Goal: Transaction & Acquisition: Purchase product/service

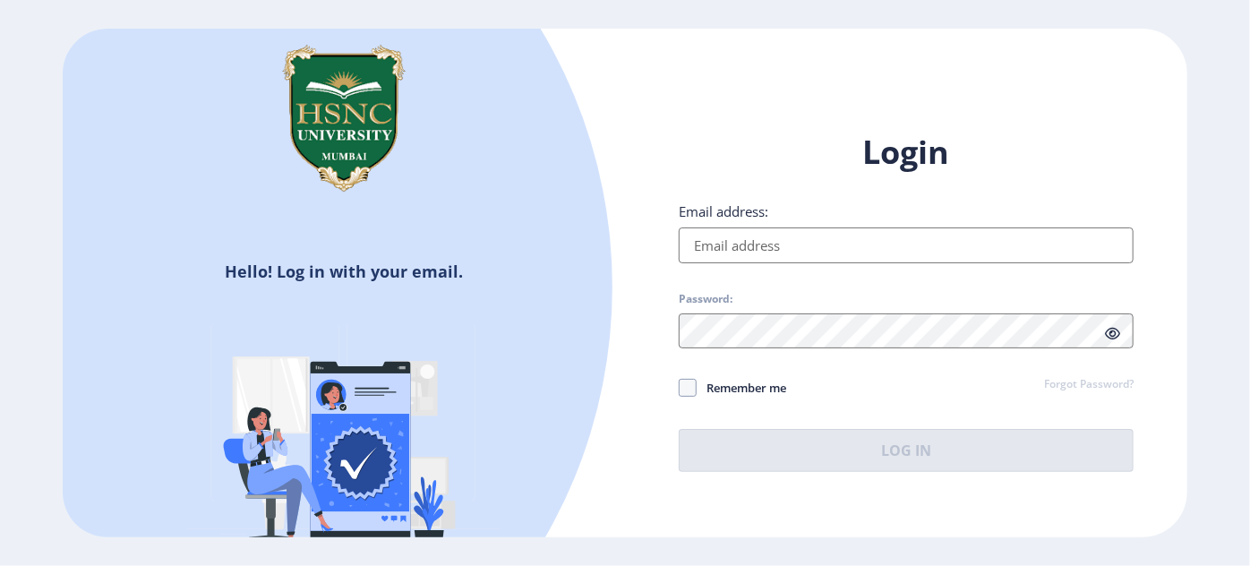
click at [862, 247] on input "Email address:" at bounding box center [906, 246] width 455 height 36
paste input "[EMAIL_ADDRESS][DOMAIN_NAME]"
type input "[EMAIL_ADDRESS][DOMAIN_NAME]"
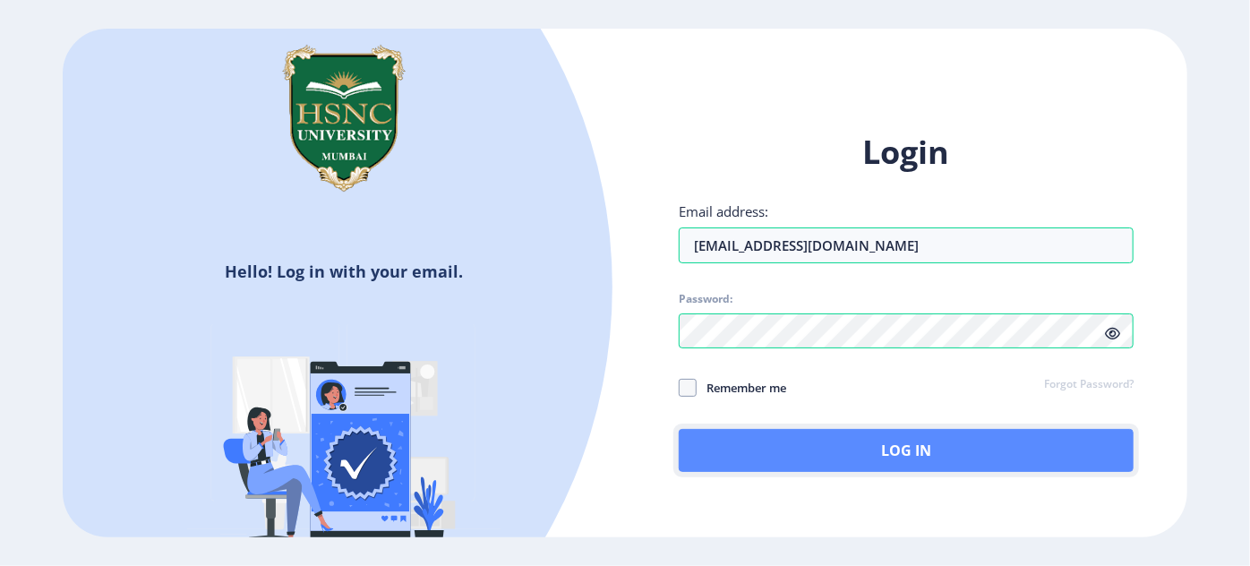
click at [811, 444] on button "Log In" at bounding box center [906, 450] width 455 height 43
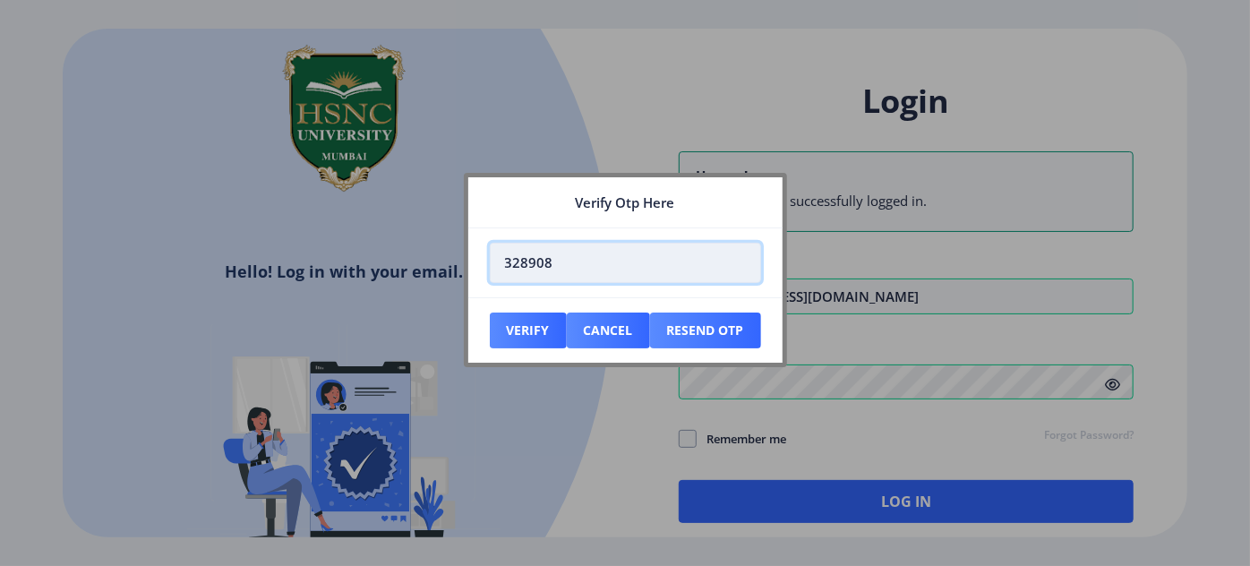
type input "328908"
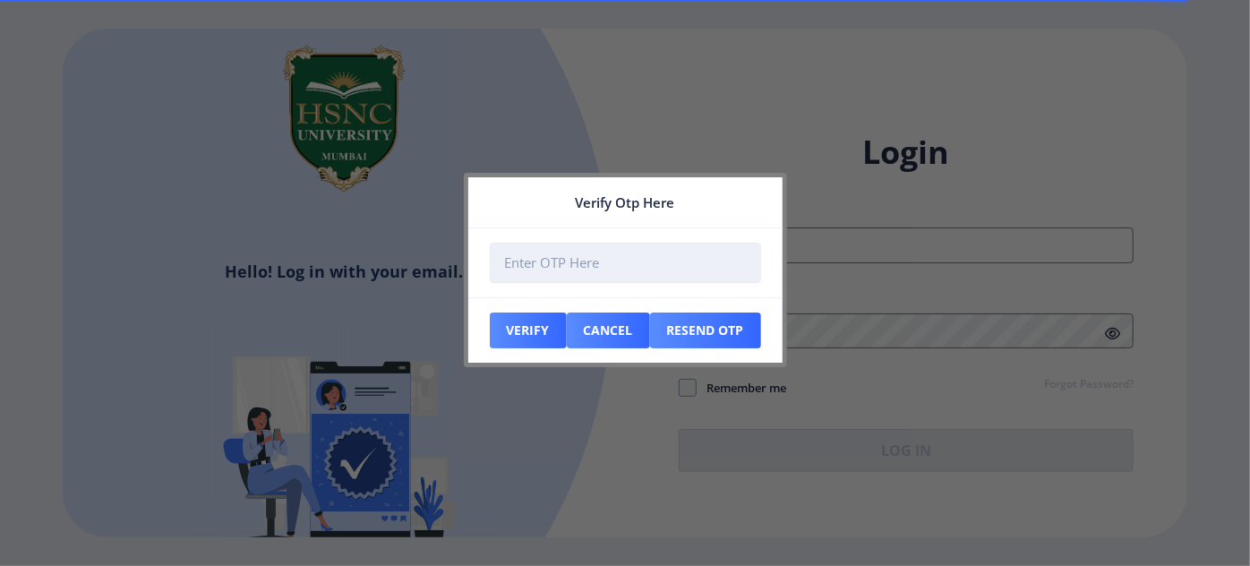
click at [615, 260] on input "number" at bounding box center [625, 263] width 271 height 40
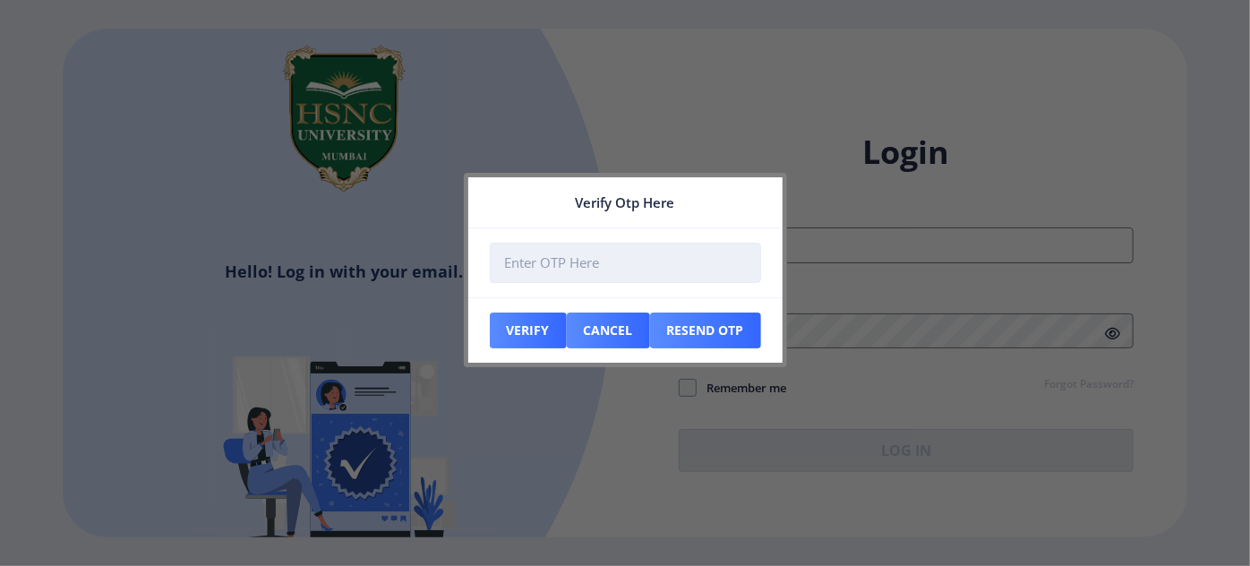
click at [606, 261] on input "number" at bounding box center [625, 263] width 271 height 40
type input "328908"
click at [551, 311] on nb-card-footer "Verify Cancel Resend Otp" at bounding box center [625, 329] width 314 height 65
click at [549, 324] on button "Verify" at bounding box center [528, 331] width 77 height 36
click at [567, 326] on button "Cancel" at bounding box center [528, 331] width 77 height 36
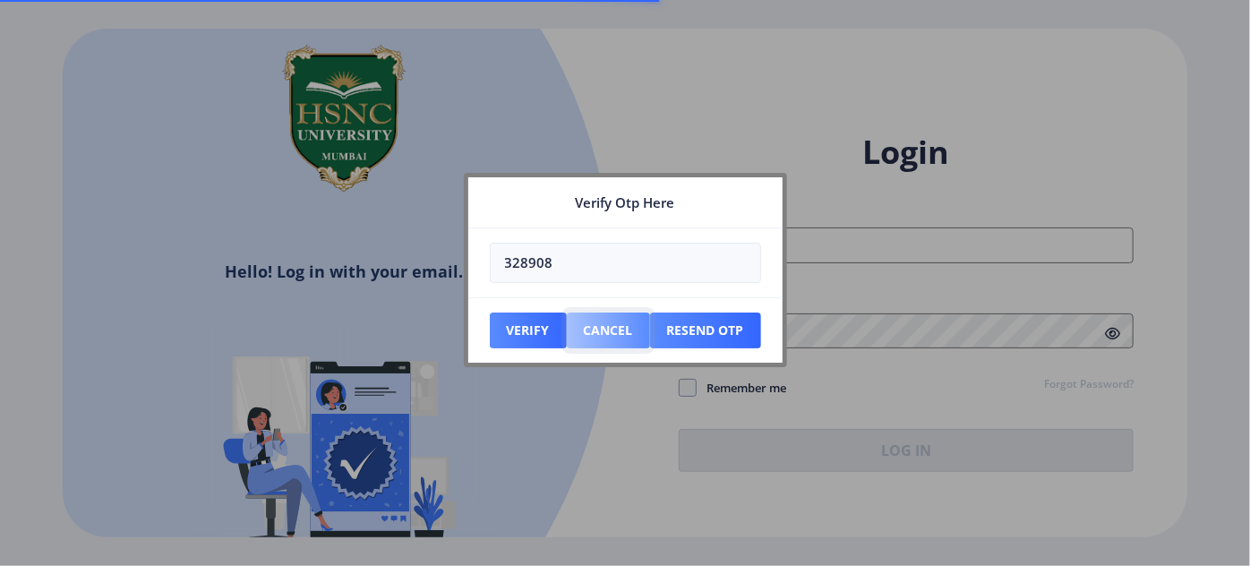
click at [567, 332] on button "Cancel" at bounding box center [528, 331] width 77 height 36
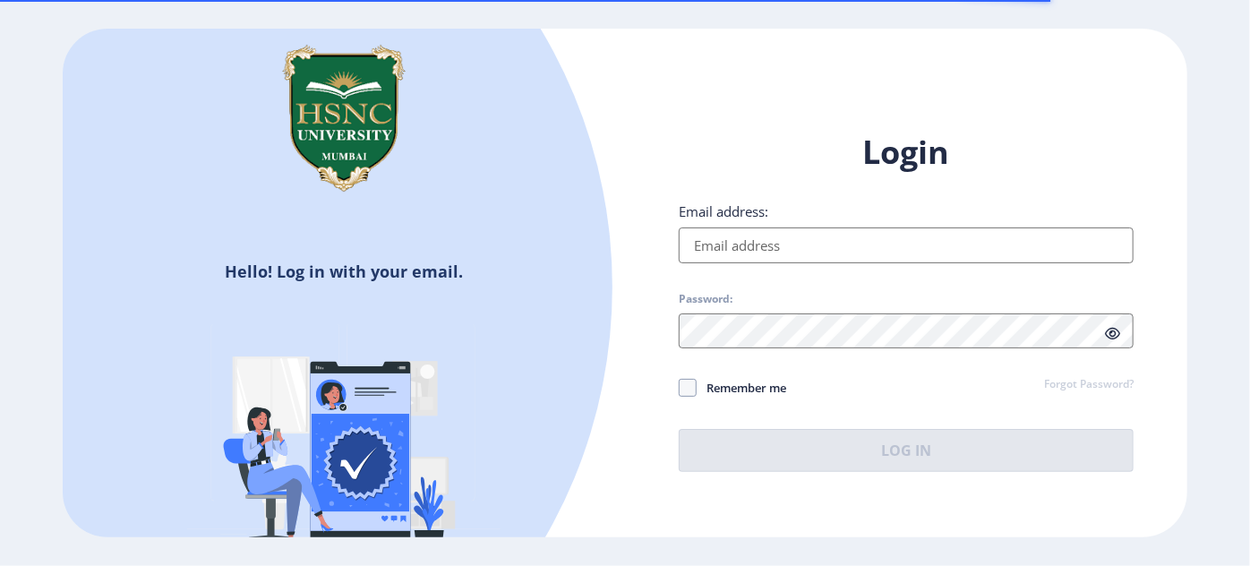
click at [853, 254] on input "Email address:" at bounding box center [906, 246] width 455 height 36
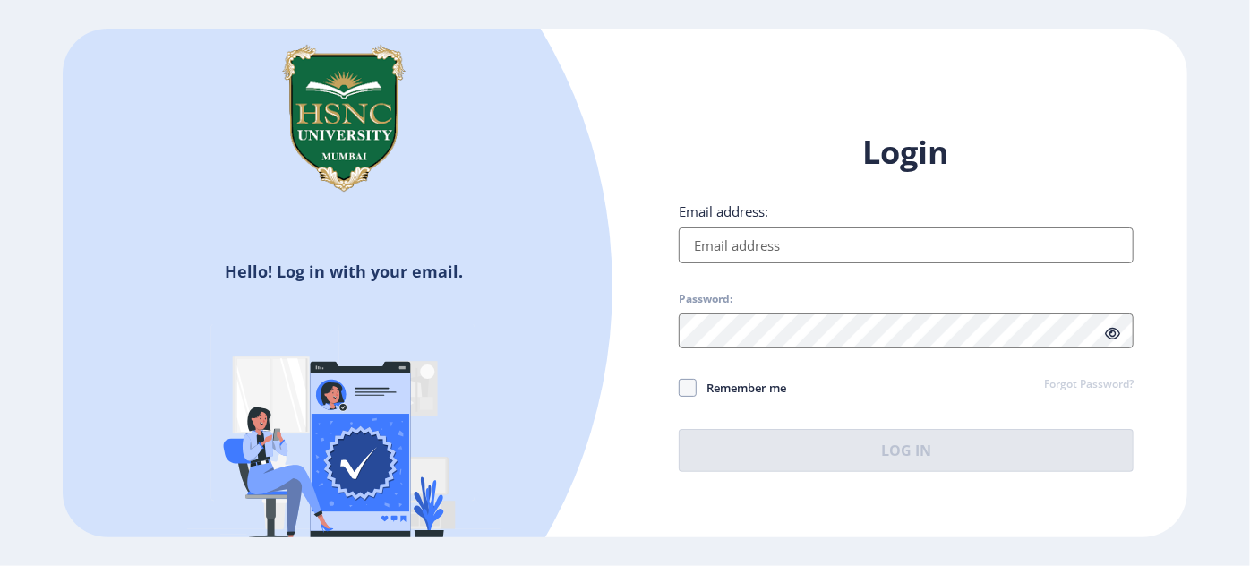
paste input "GurujiPapaji99@"
type input "GurujiPapaji99@"
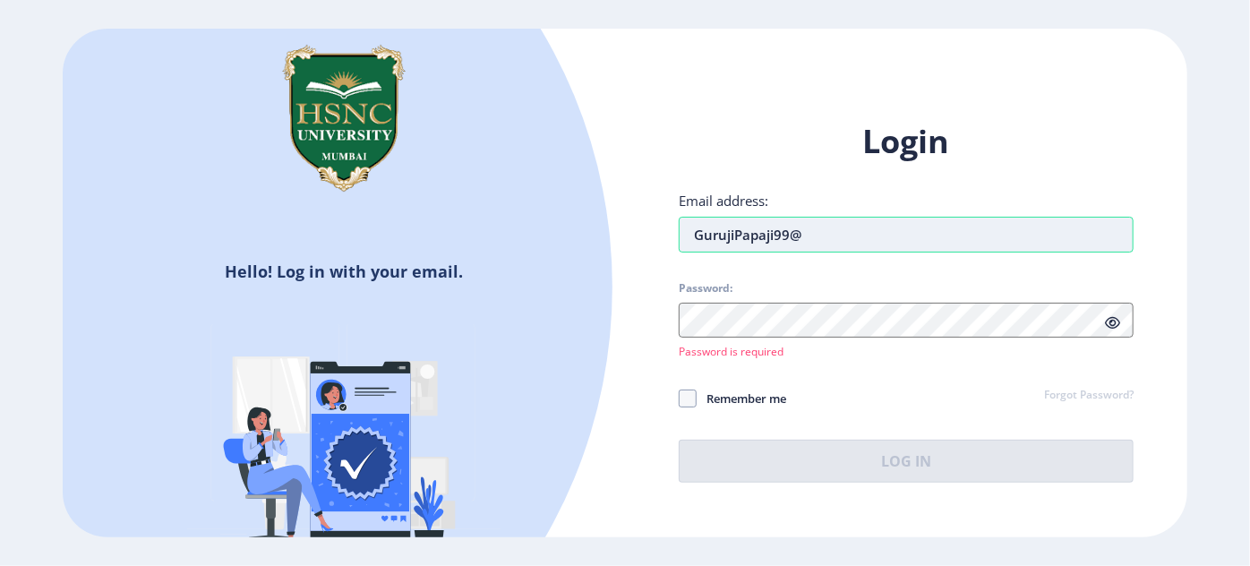
drag, startPoint x: 838, startPoint y: 243, endPoint x: 678, endPoint y: 240, distance: 160.4
click at [679, 240] on input "GurujiPapaji99@" at bounding box center [906, 235] width 455 height 36
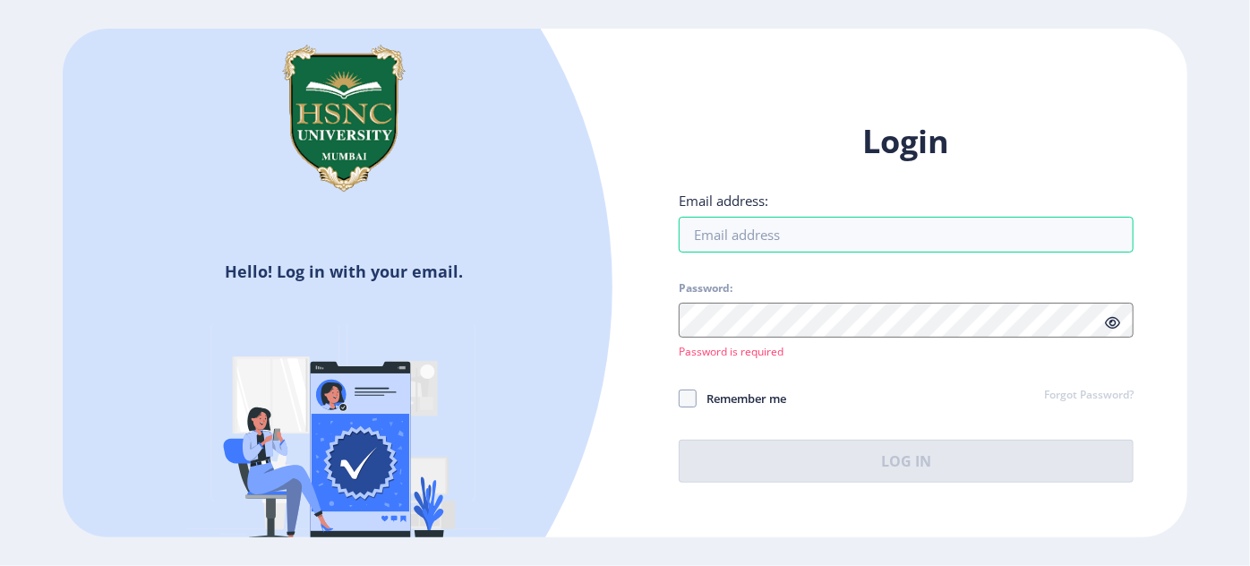
click at [734, 292] on span "Password:" at bounding box center [906, 291] width 455 height 21
click at [734, 300] on span "Password:" at bounding box center [906, 291] width 455 height 21
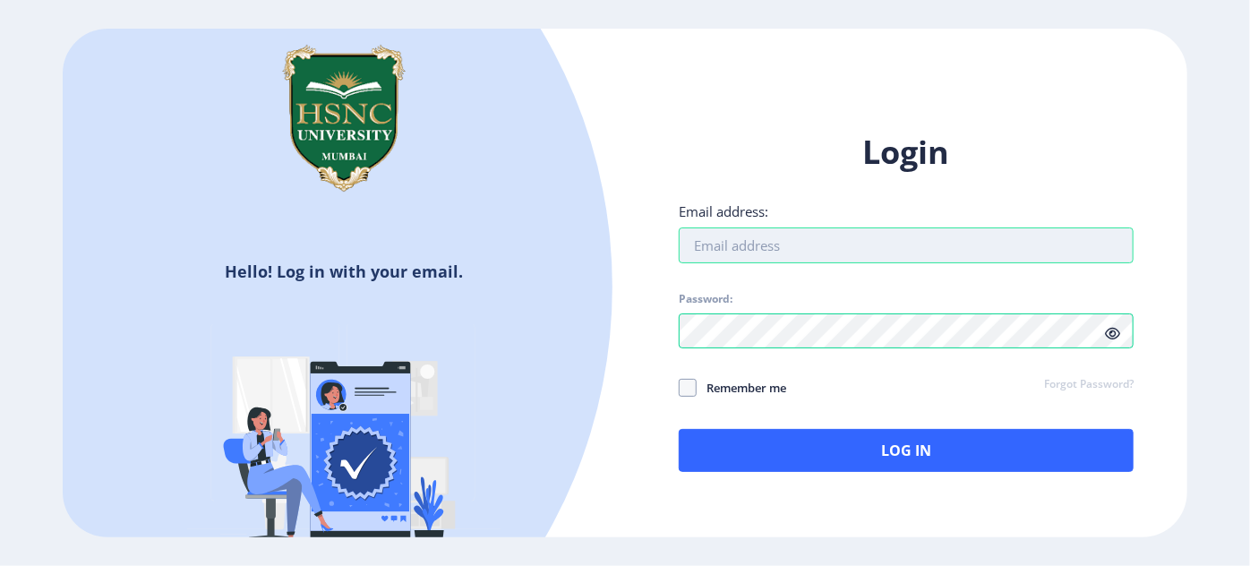
click at [753, 240] on input "Email address:" at bounding box center [906, 246] width 455 height 36
paste input "[EMAIL_ADDRESS][DOMAIN_NAME]"
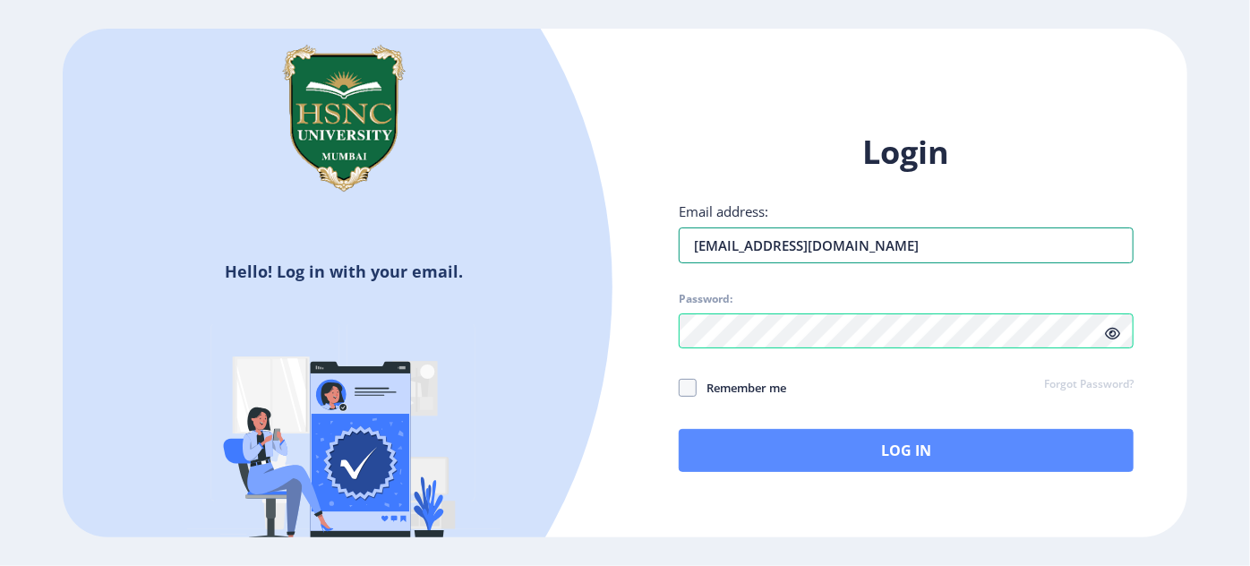
type input "[EMAIL_ADDRESS][DOMAIN_NAME]"
click at [815, 460] on button "Log In" at bounding box center [906, 450] width 455 height 43
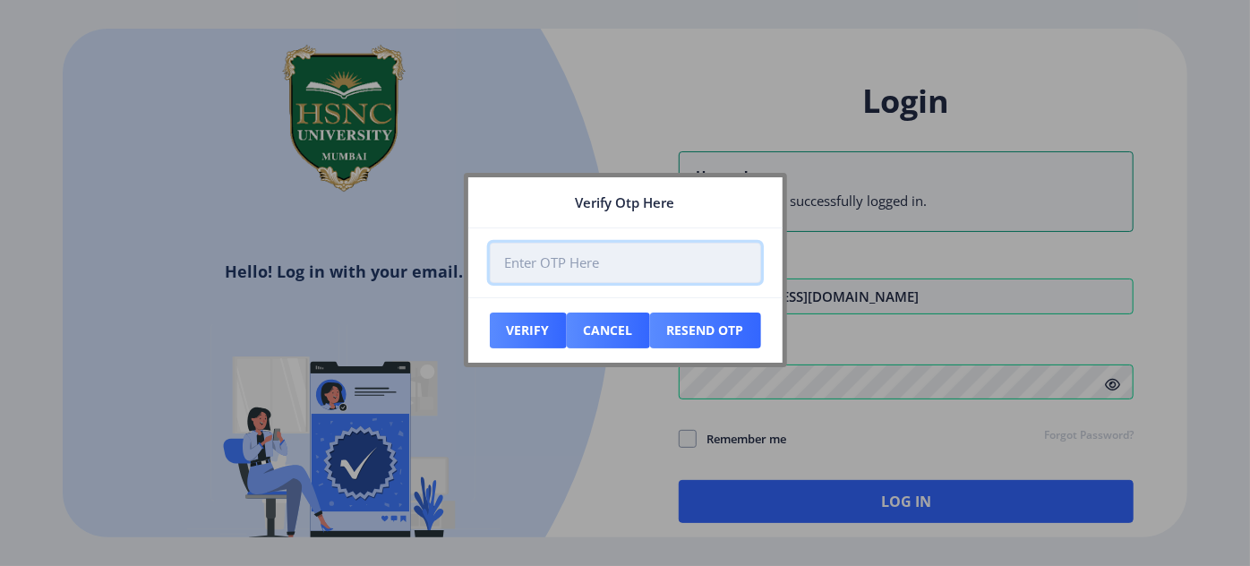
paste input "558900"
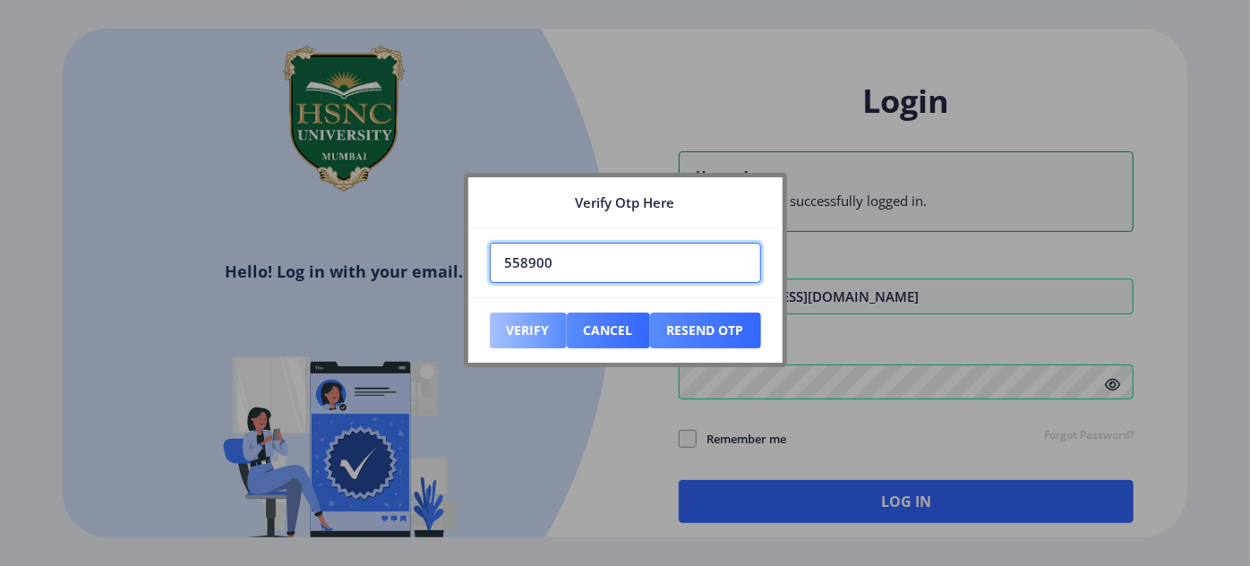
type input "558900"
click at [546, 319] on button "Verify" at bounding box center [528, 331] width 77 height 36
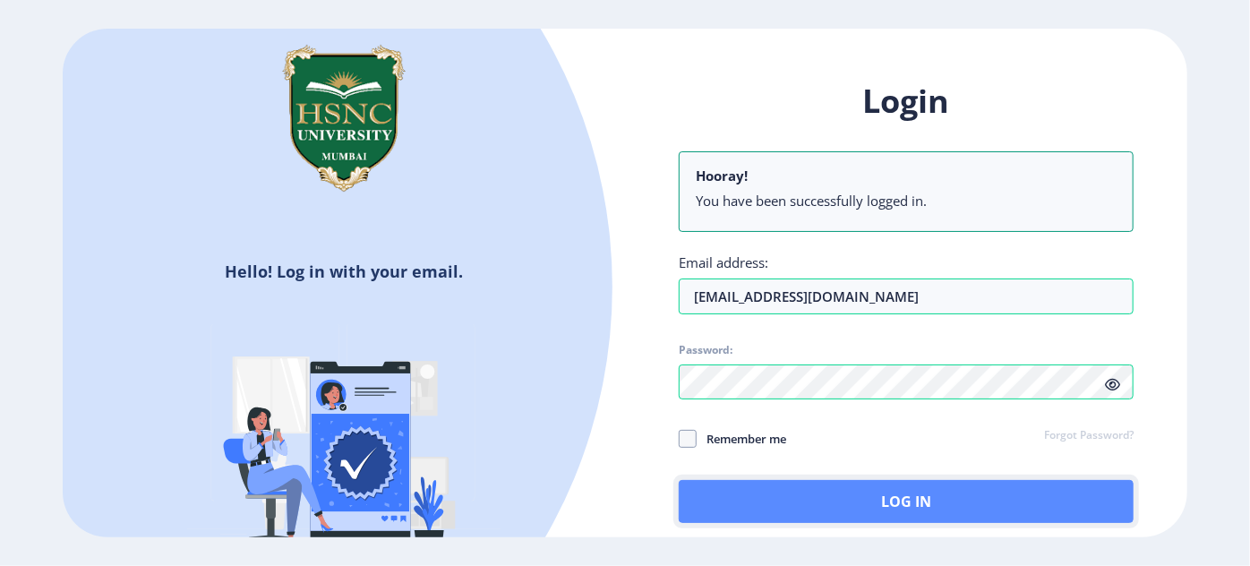
click at [790, 498] on button "Log In" at bounding box center [906, 501] width 455 height 43
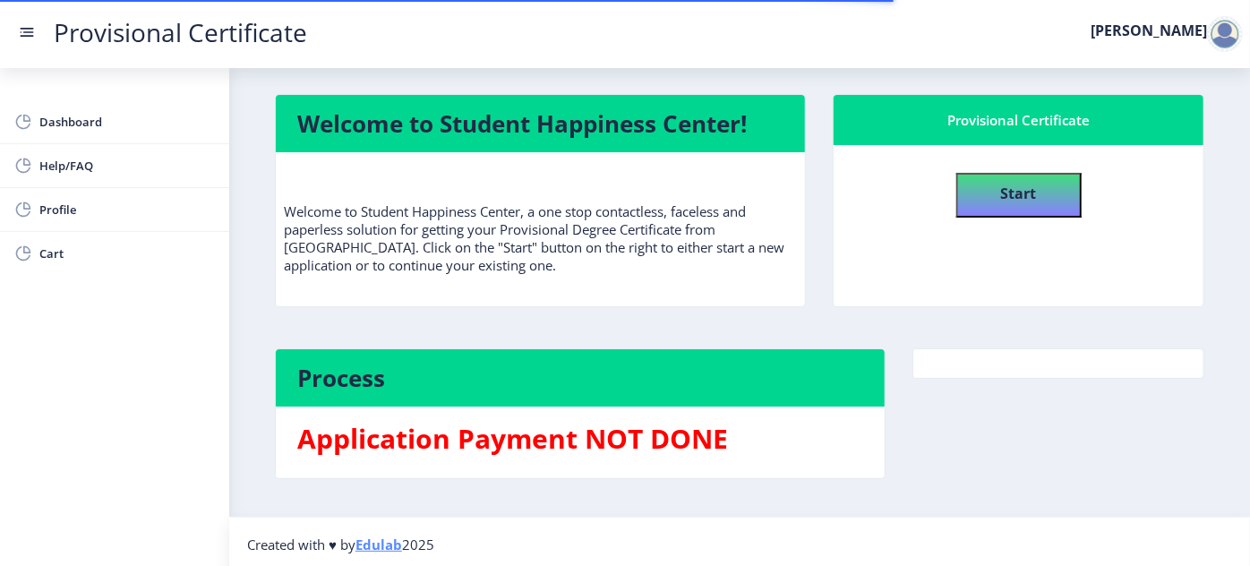
scroll to position [10, 0]
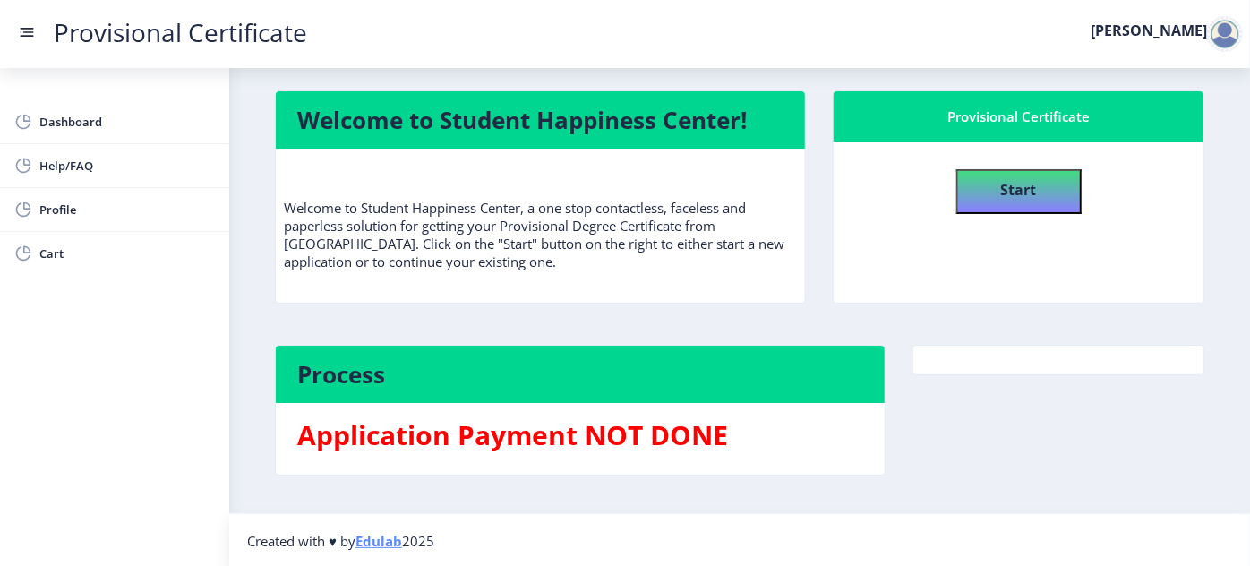
click at [653, 432] on h3 "Application Payment NOT DONE" at bounding box center [580, 435] width 566 height 36
click at [73, 116] on span "Dashboard" at bounding box center [127, 121] width 176 height 21
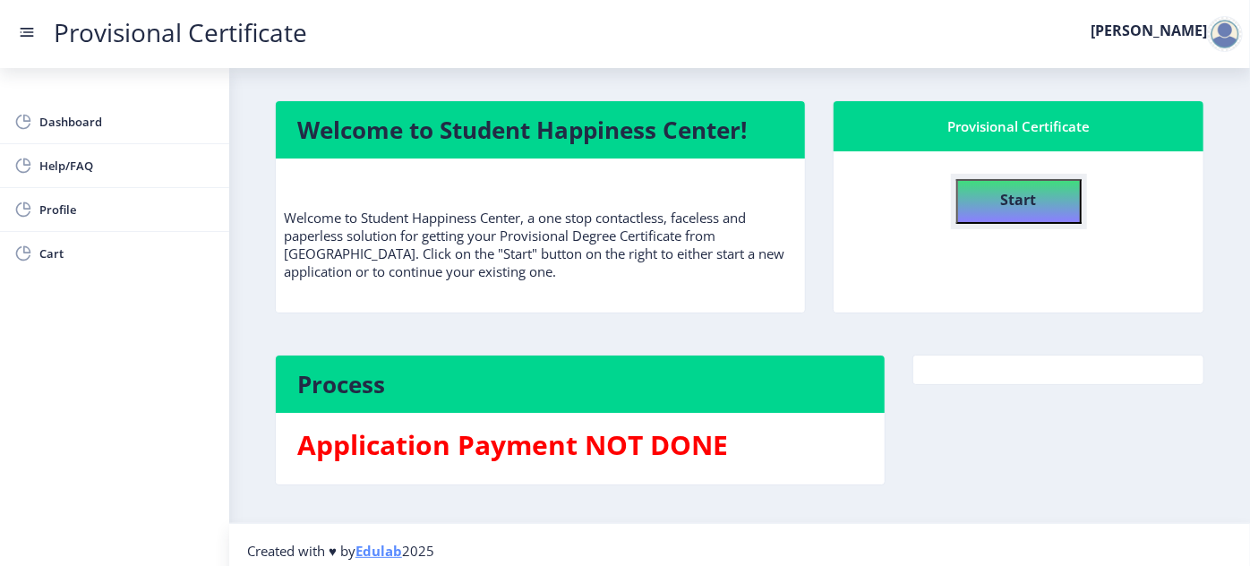
click at [1017, 199] on b "Start" at bounding box center [1019, 200] width 36 height 20
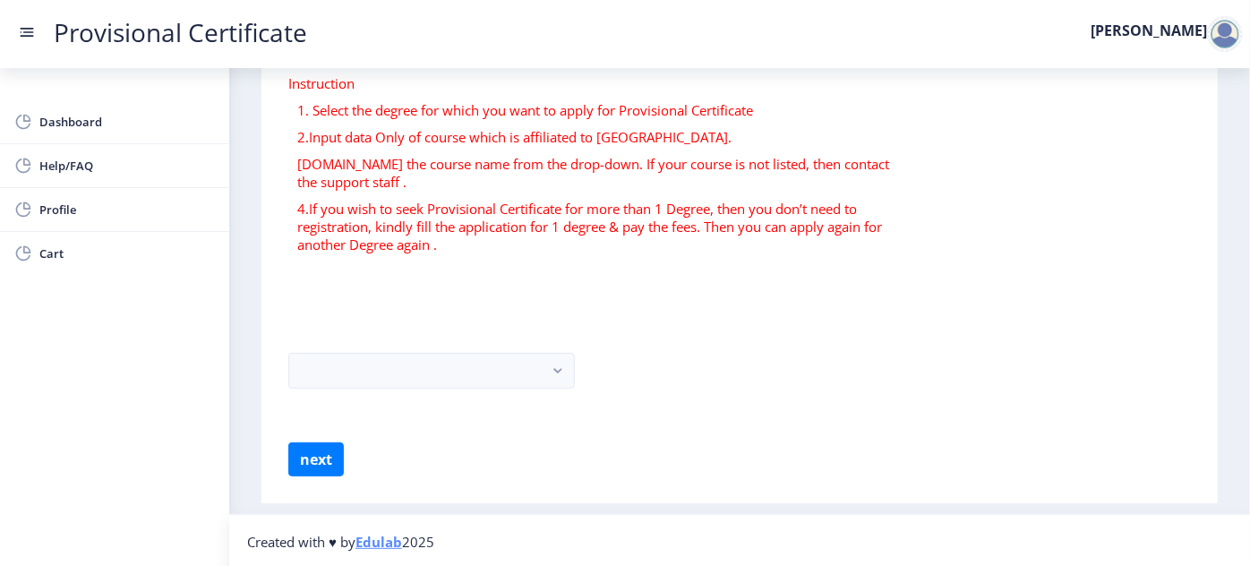
scroll to position [115, 0]
click at [533, 365] on button "button" at bounding box center [431, 370] width 287 height 36
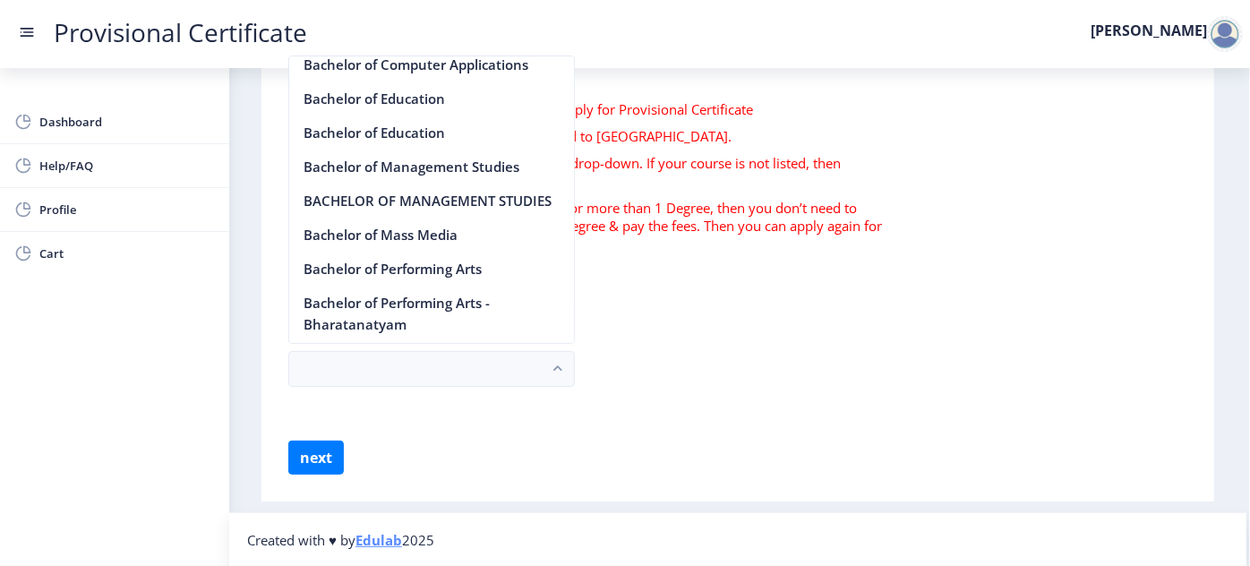
scroll to position [896, 0]
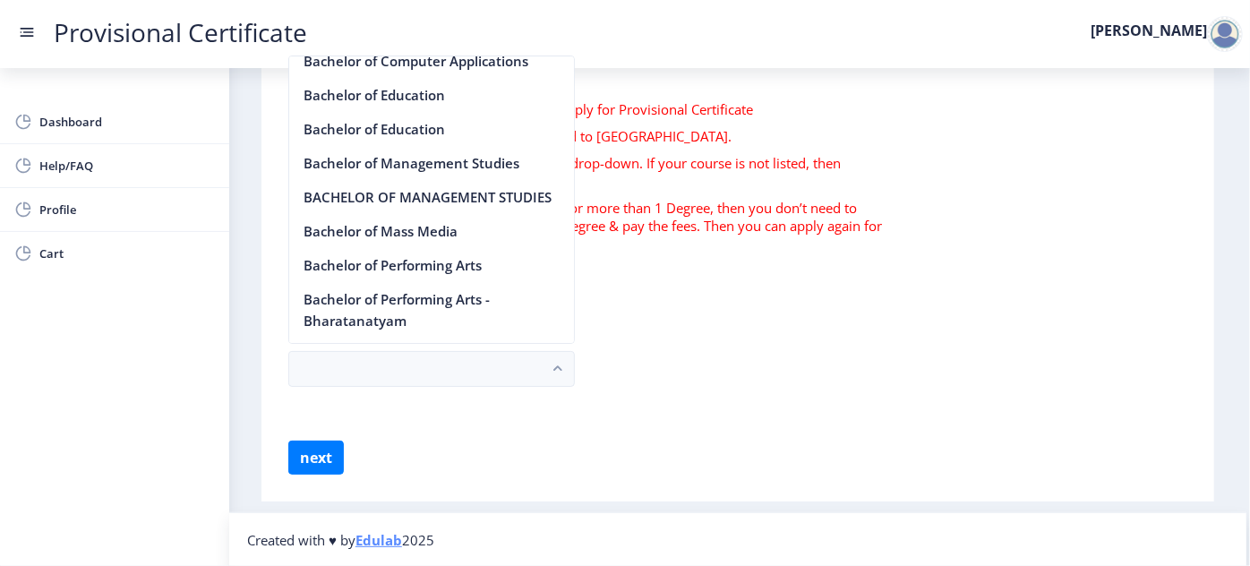
click at [797, 365] on form at bounding box center [737, 369] width 899 height 36
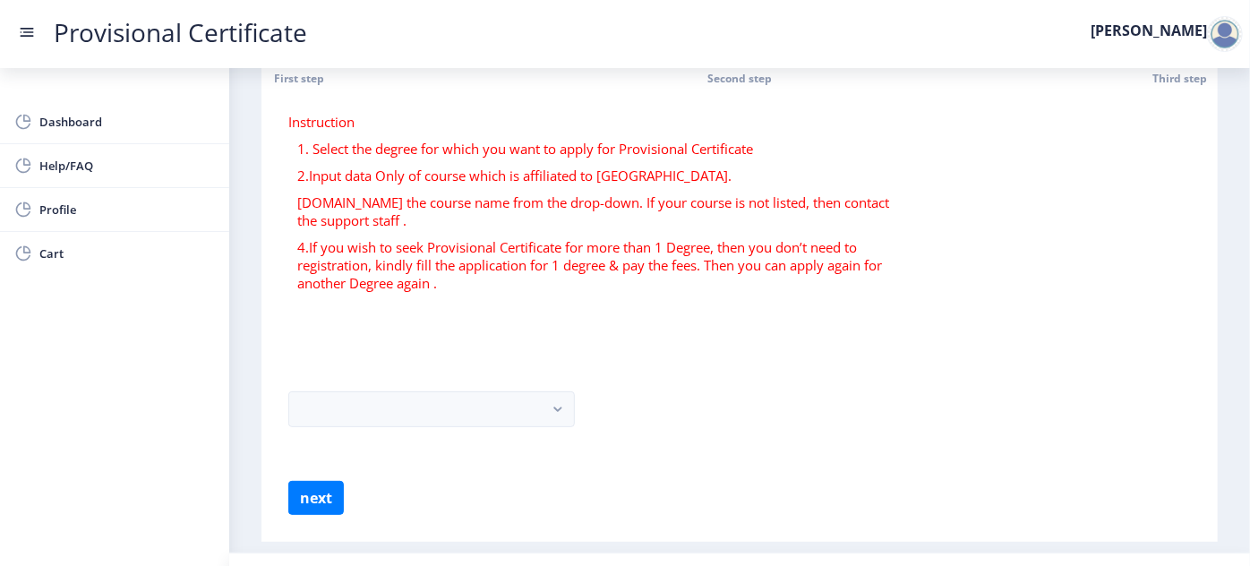
scroll to position [81, 0]
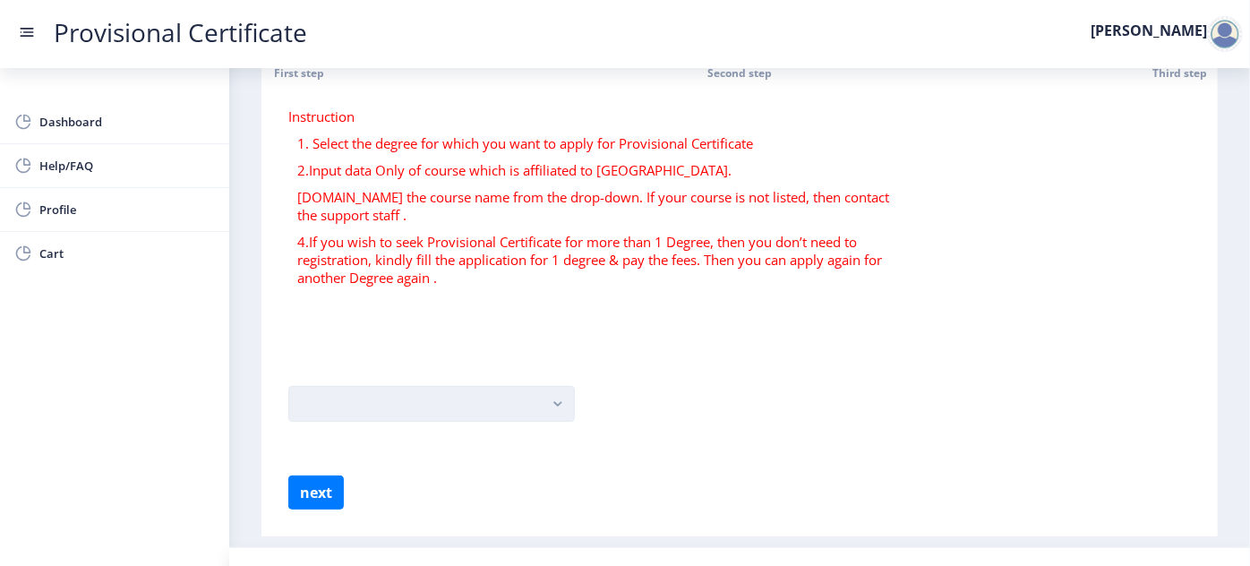
click at [549, 398] on rect "button" at bounding box center [558, 404] width 21 height 21
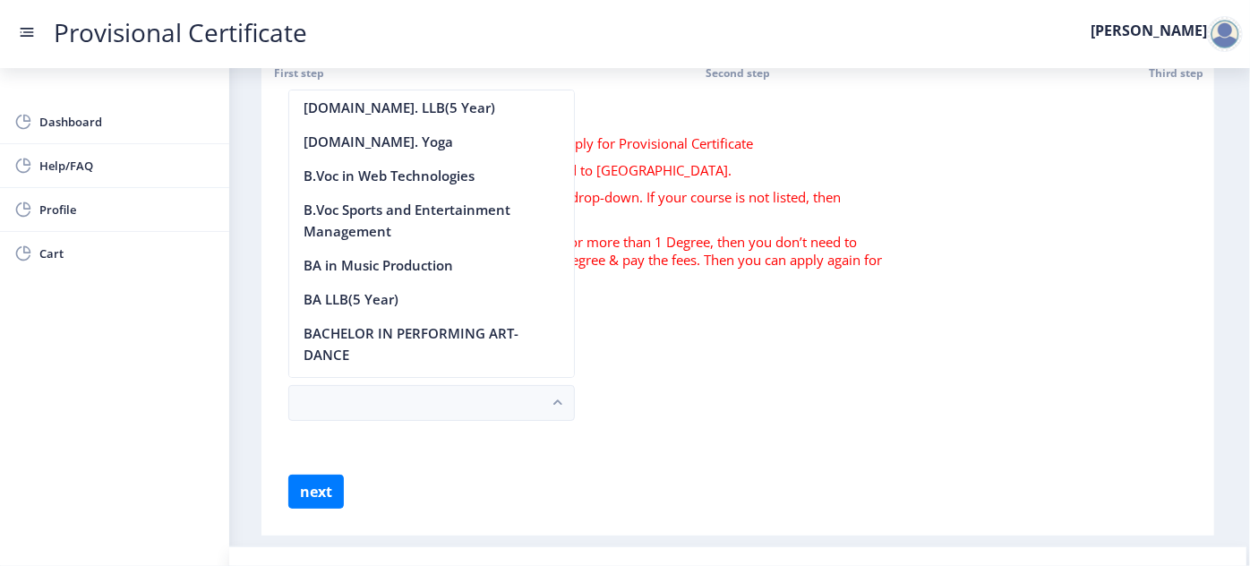
click at [663, 279] on p "4.If you wish to seek Provisional Certificate for more than 1 Degree, then you …" at bounding box center [592, 260] width 590 height 54
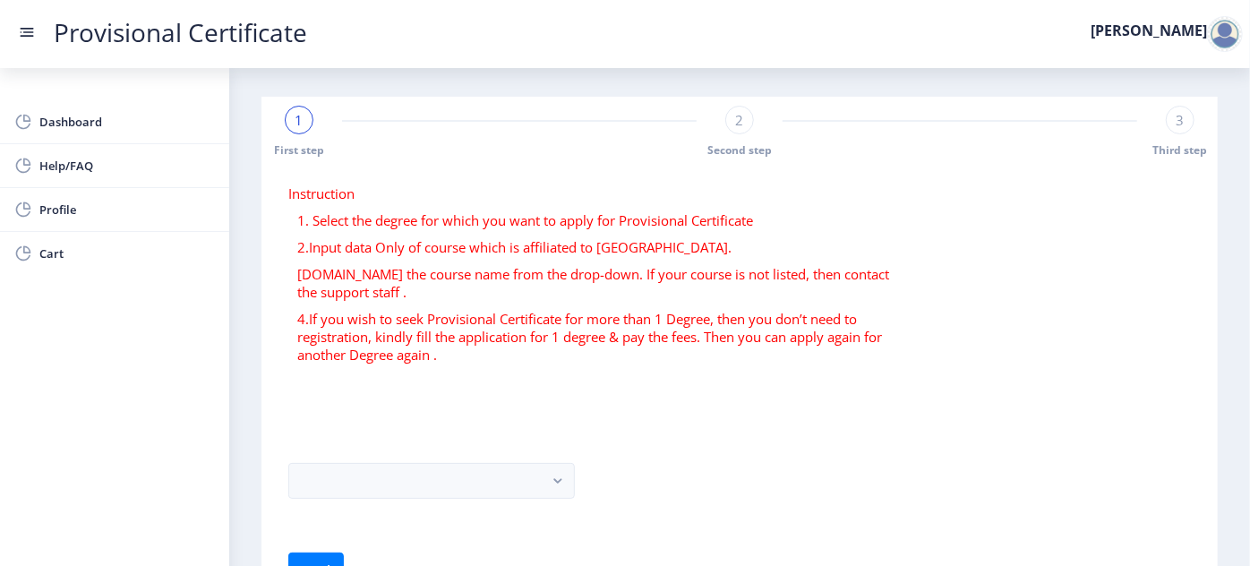
scroll to position [0, 0]
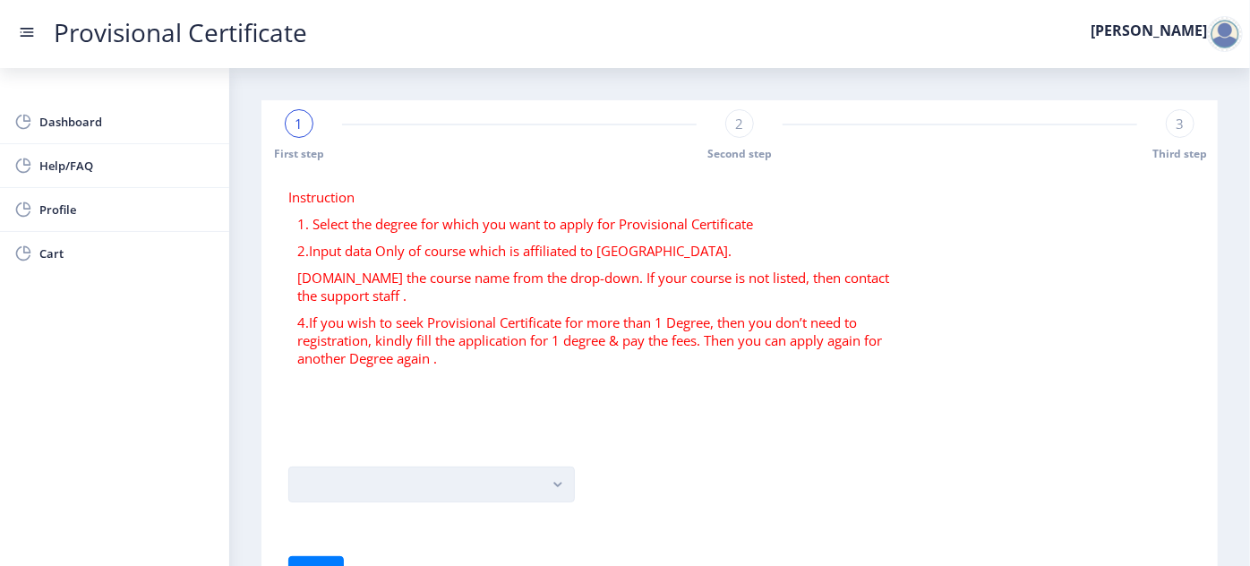
click at [549, 487] on rect "button" at bounding box center [558, 485] width 21 height 21
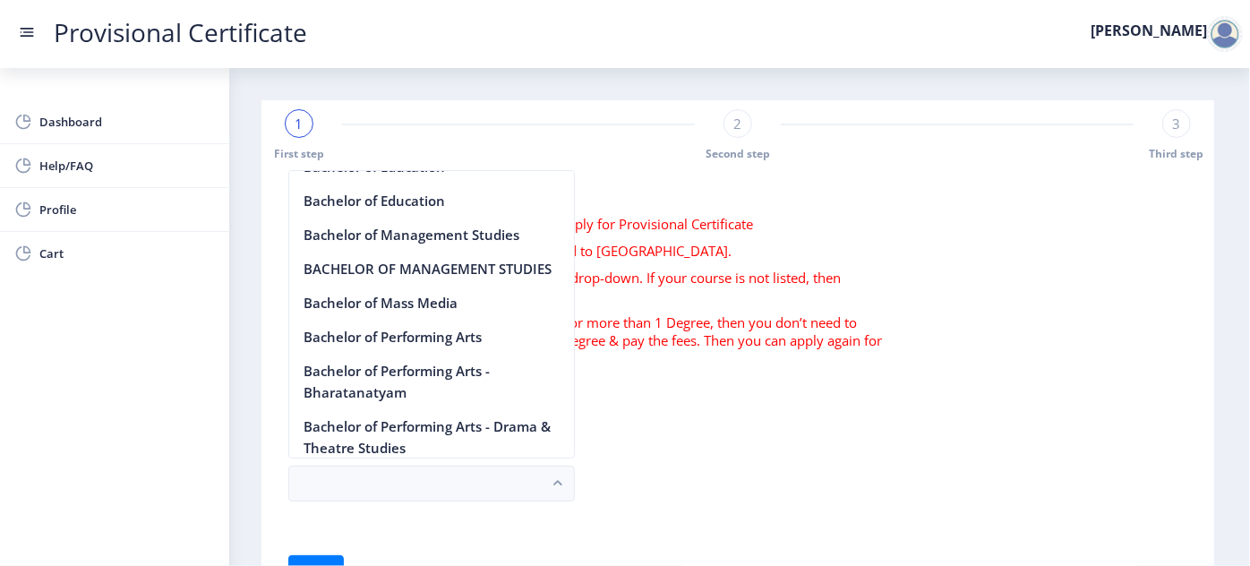
scroll to position [896, 0]
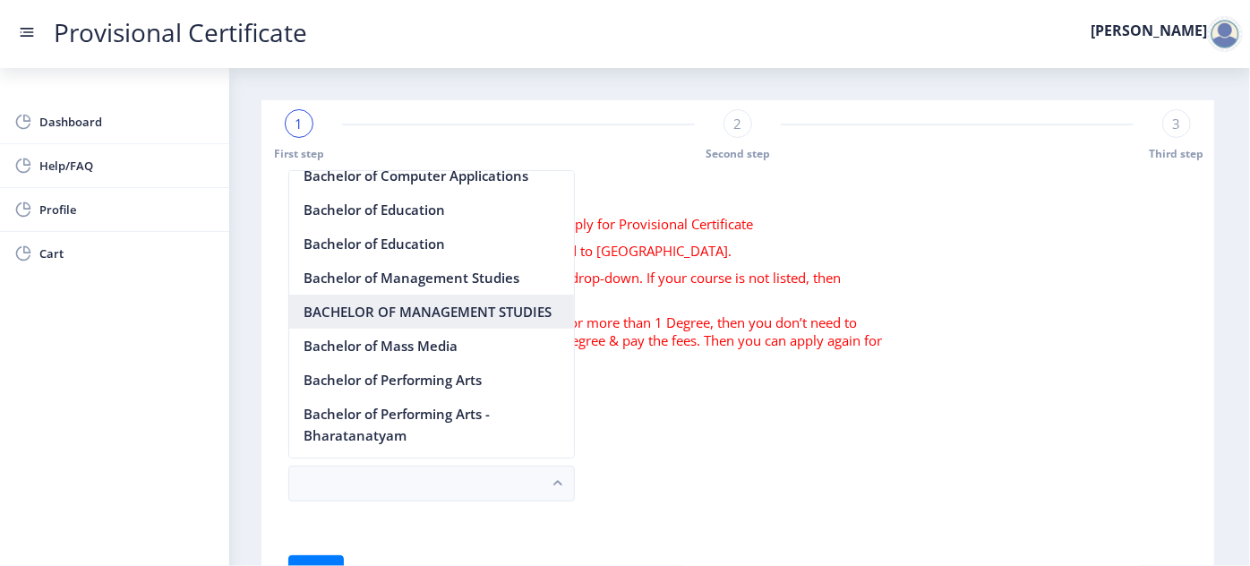
click at [446, 329] on nb-option "BACHELOR OF MANAGEMENT STUDIES" at bounding box center [431, 312] width 285 height 34
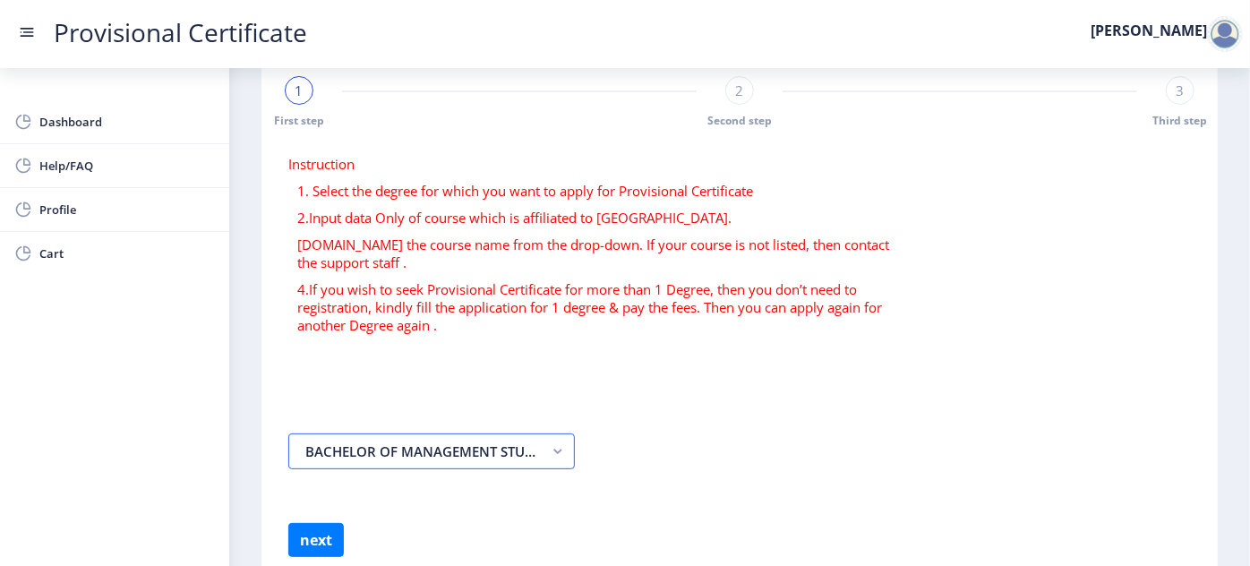
scroll to position [115, 0]
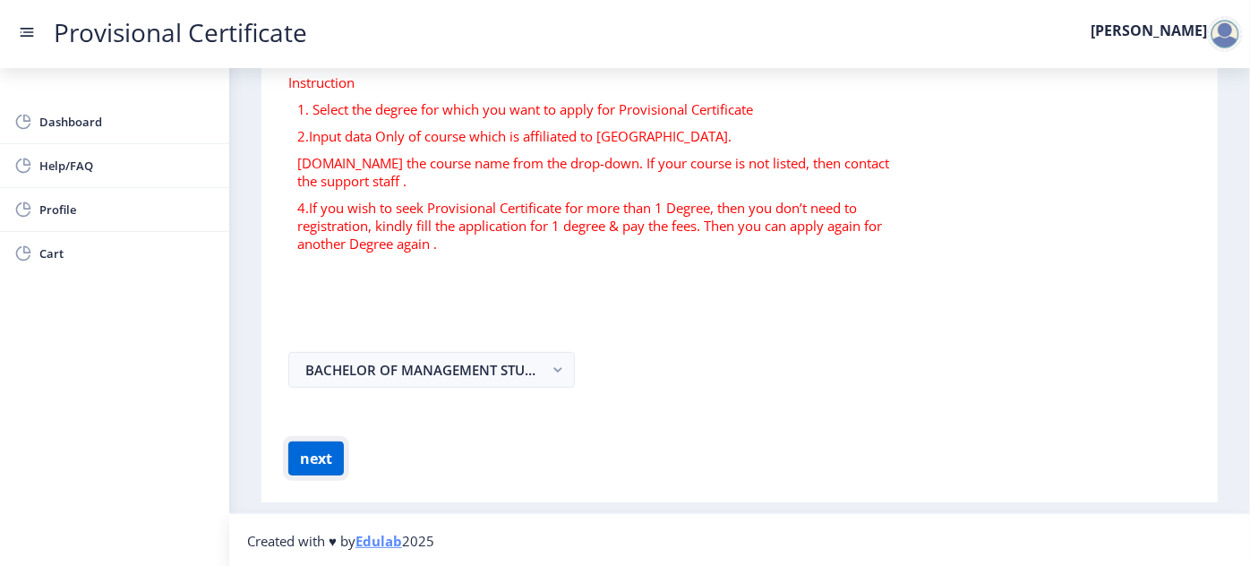
click at [341, 446] on button "next" at bounding box center [316, 459] width 56 height 34
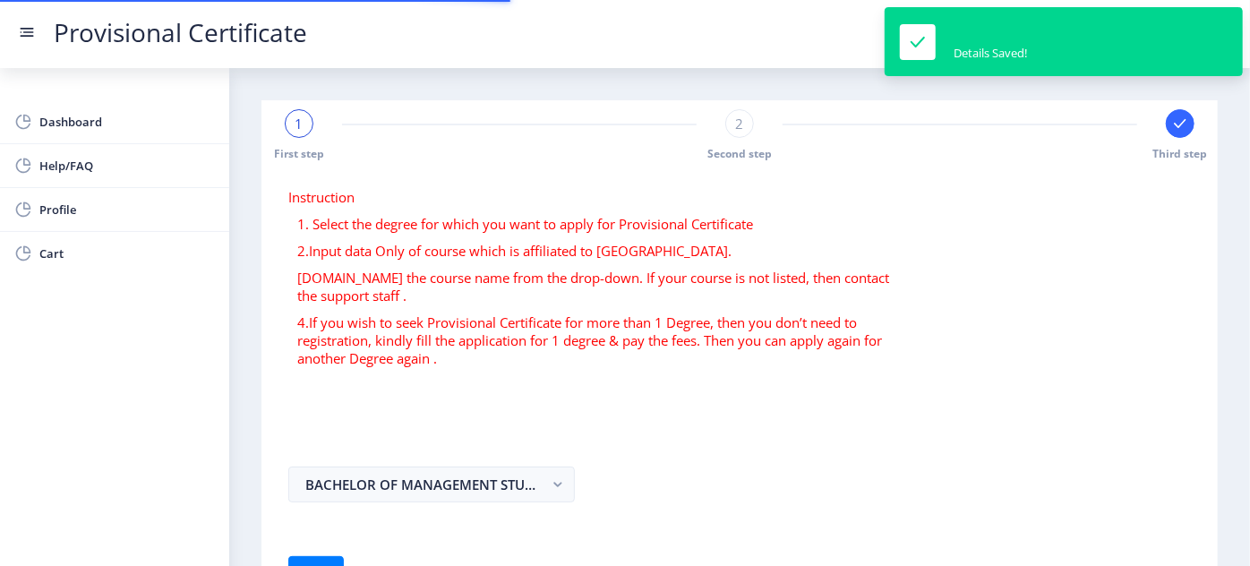
select select
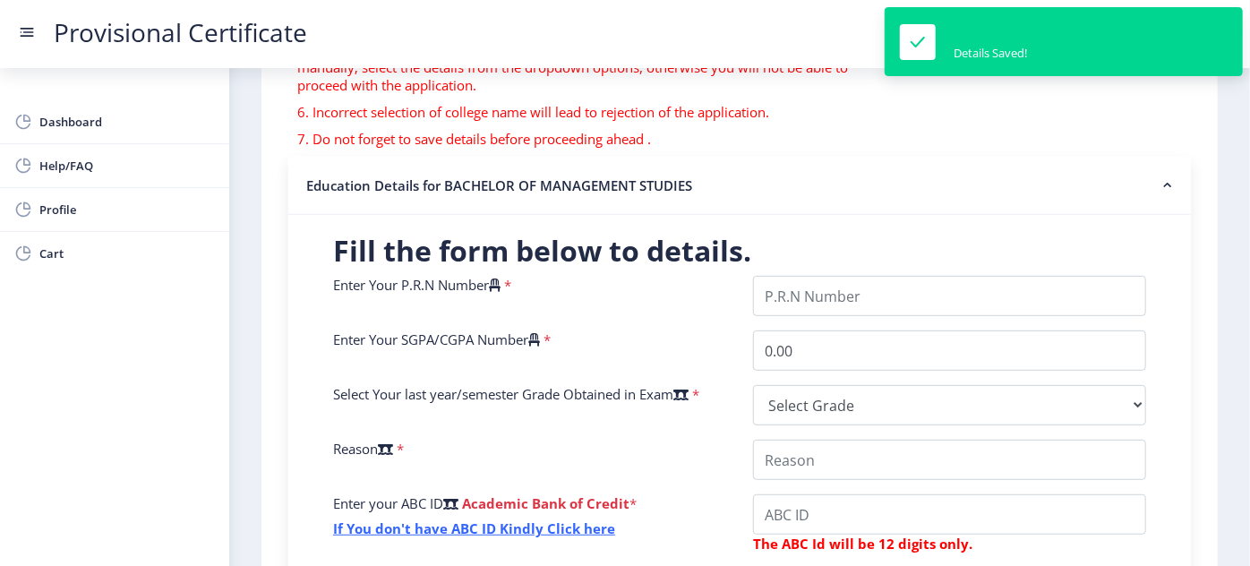
scroll to position [272, 0]
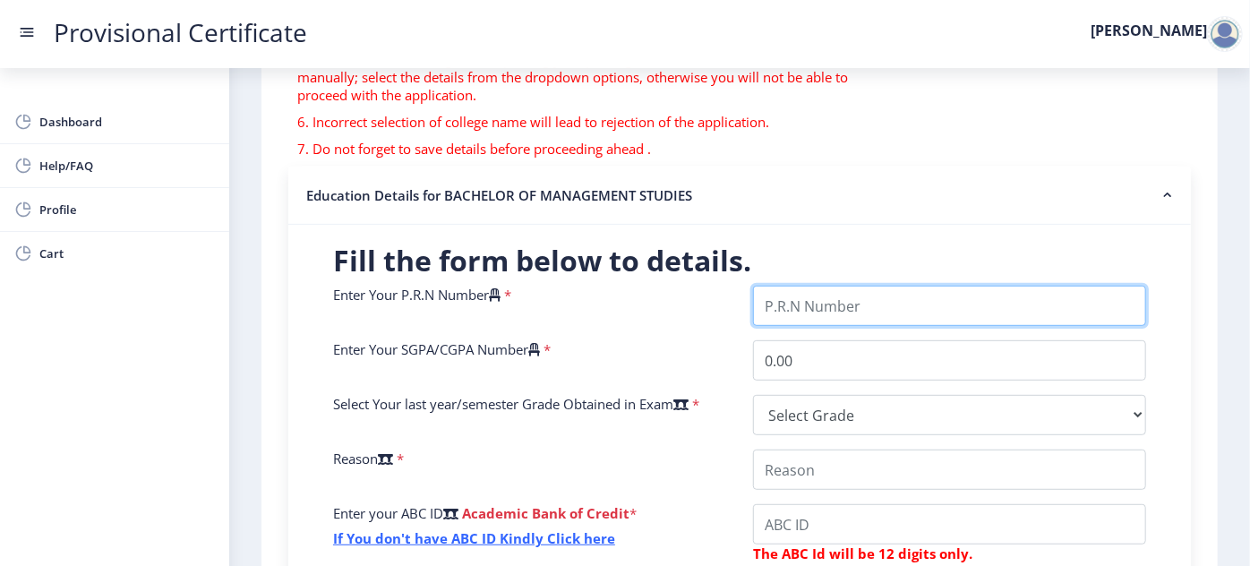
click at [833, 308] on input "Enter Your P.R.N Number" at bounding box center [949, 306] width 393 height 40
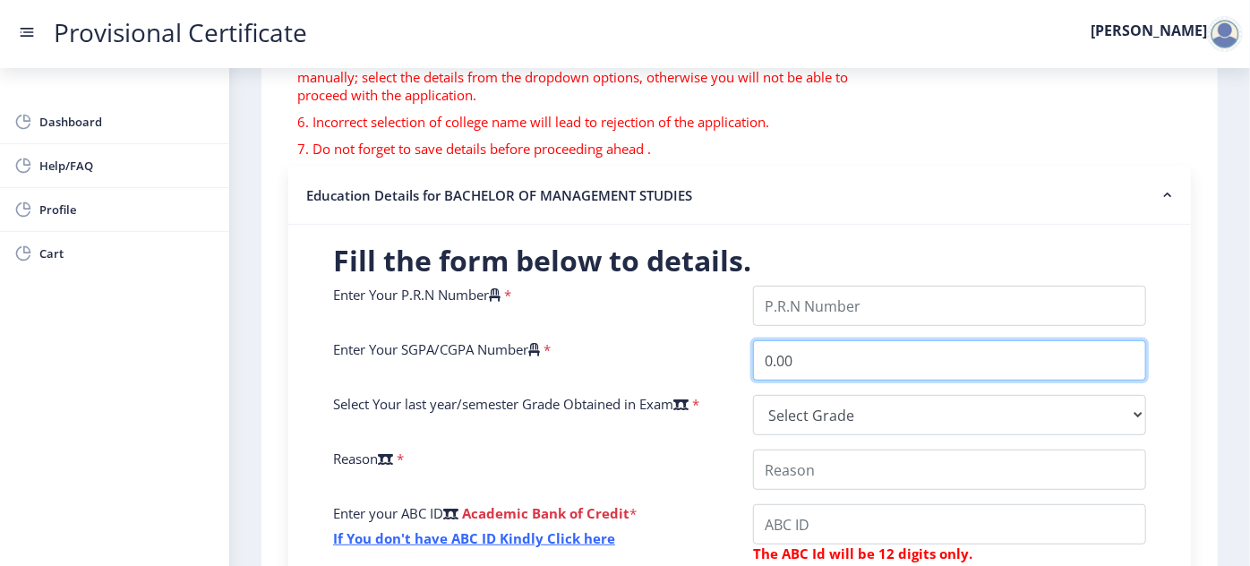
click at [847, 357] on div "Enter Your P.R.N Number * Enter Your SGPA/CGPA Number * 0.00 Select Your last y…" at bounding box center [740, 515] width 840 height 458
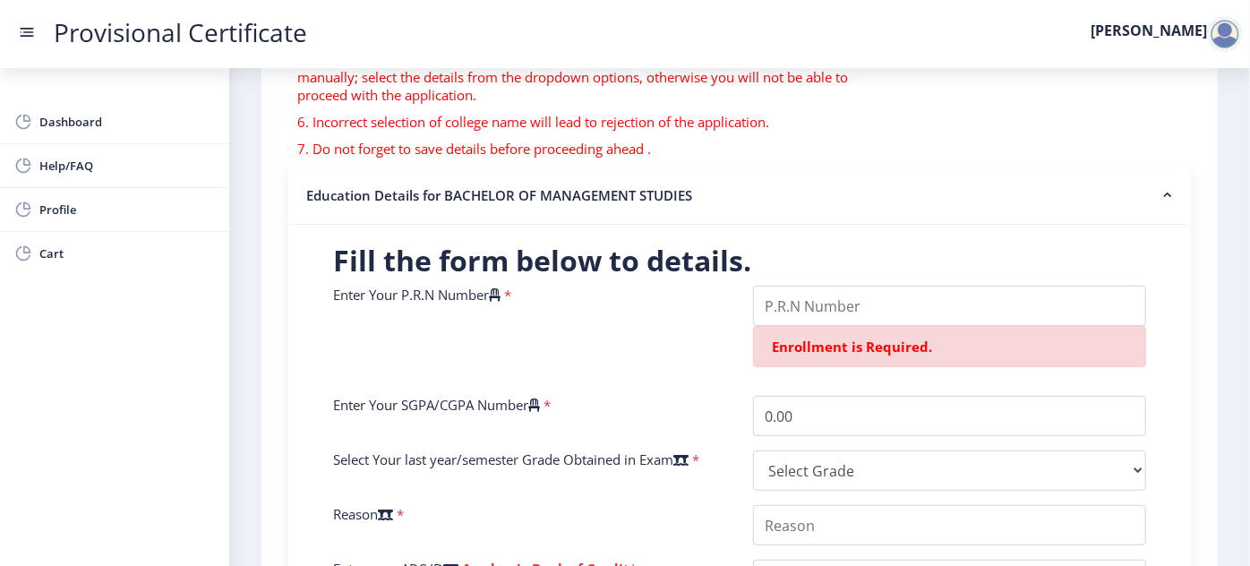
click at [540, 399] on icon at bounding box center [534, 405] width 12 height 13
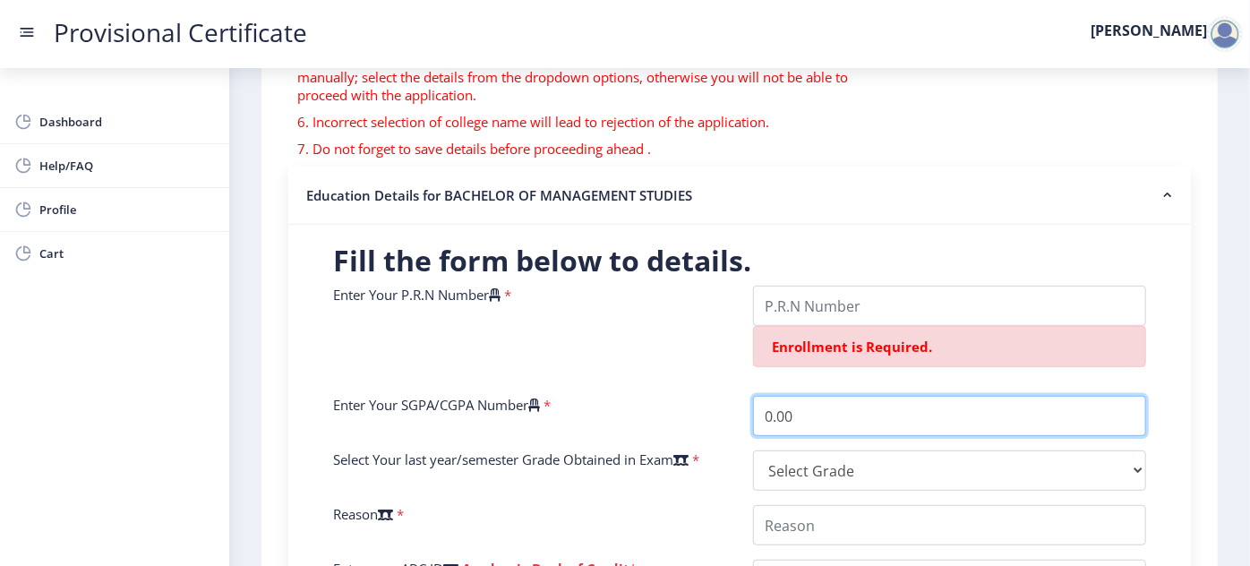
click at [753, 397] on input "0.00" at bounding box center [949, 416] width 393 height 40
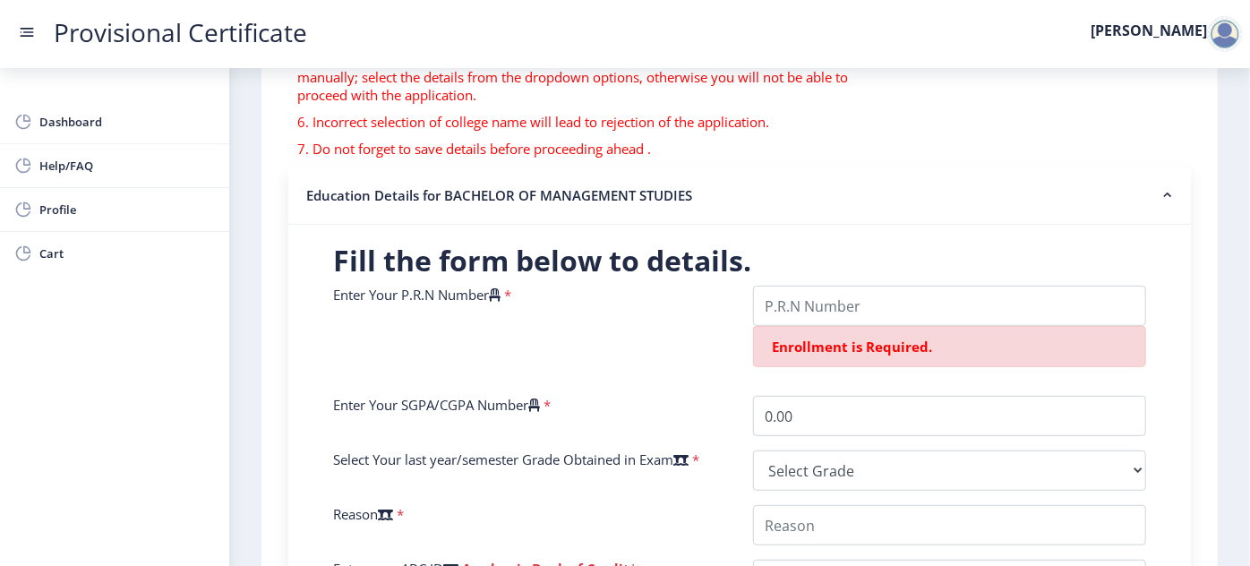
click at [551, 400] on span "*" at bounding box center [545, 405] width 11 height 18
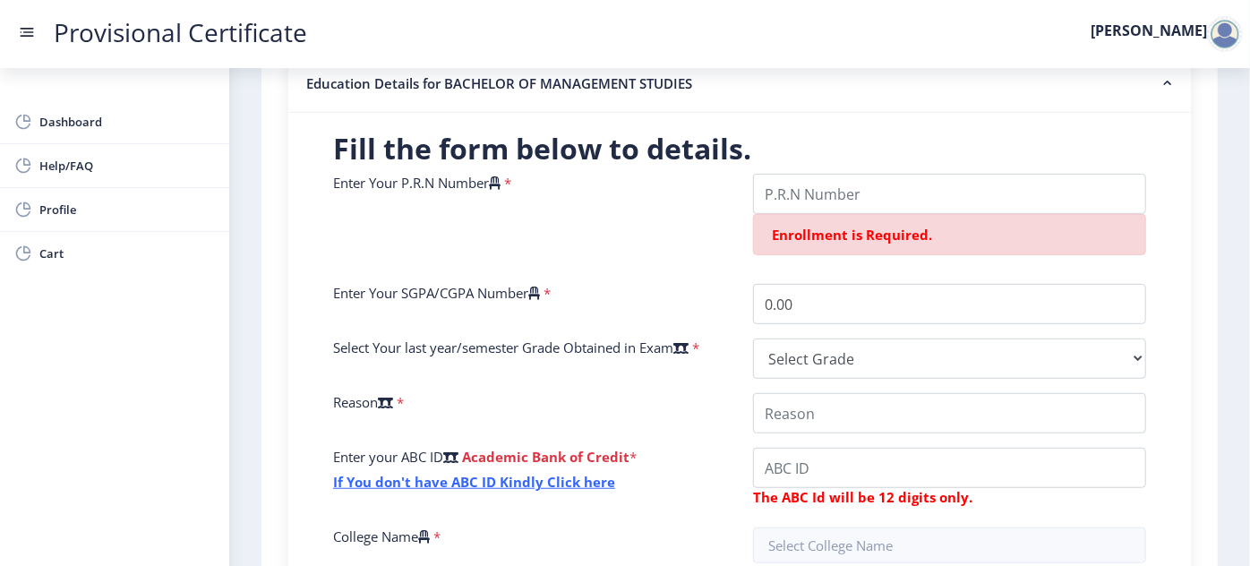
scroll to position [434, 0]
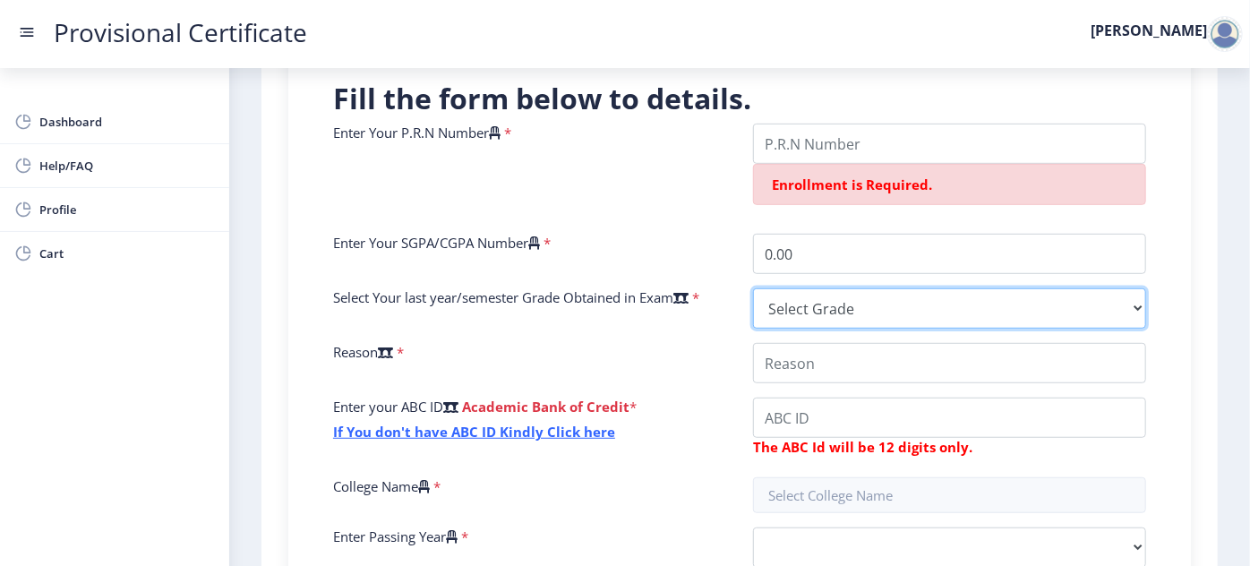
click at [1130, 317] on select "Select Grade O A+ A B+ B C D F(Fail)" at bounding box center [949, 308] width 393 height 40
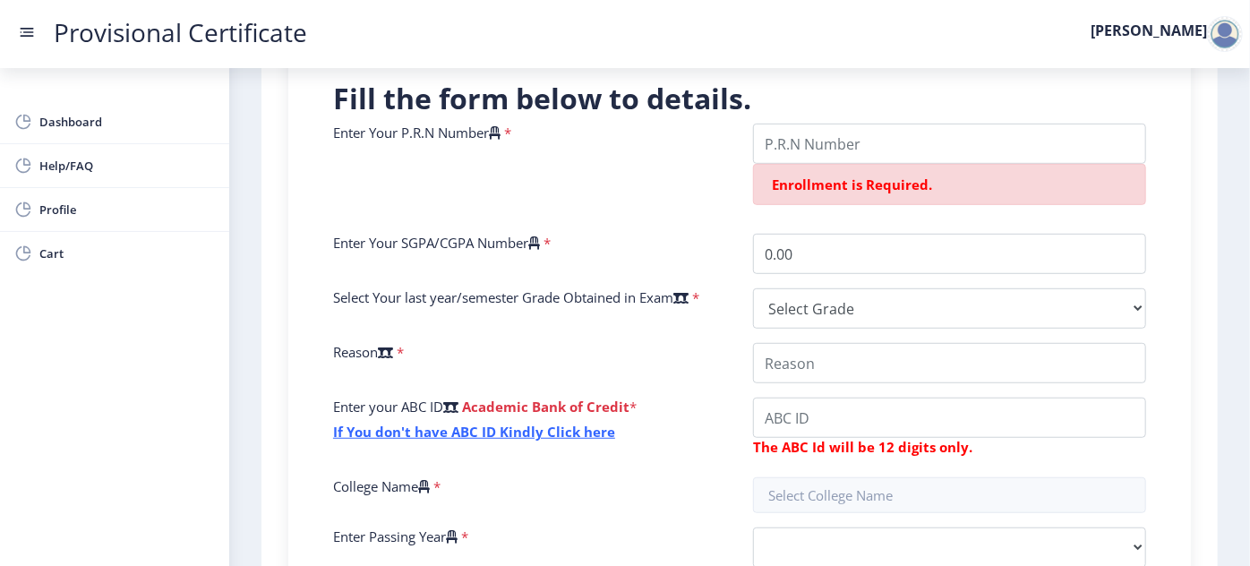
click at [1196, 356] on div "Instruction 1. Fields marked with * are mandatory. 2. Input the seat number – A…" at bounding box center [740, 265] width 939 height 1059
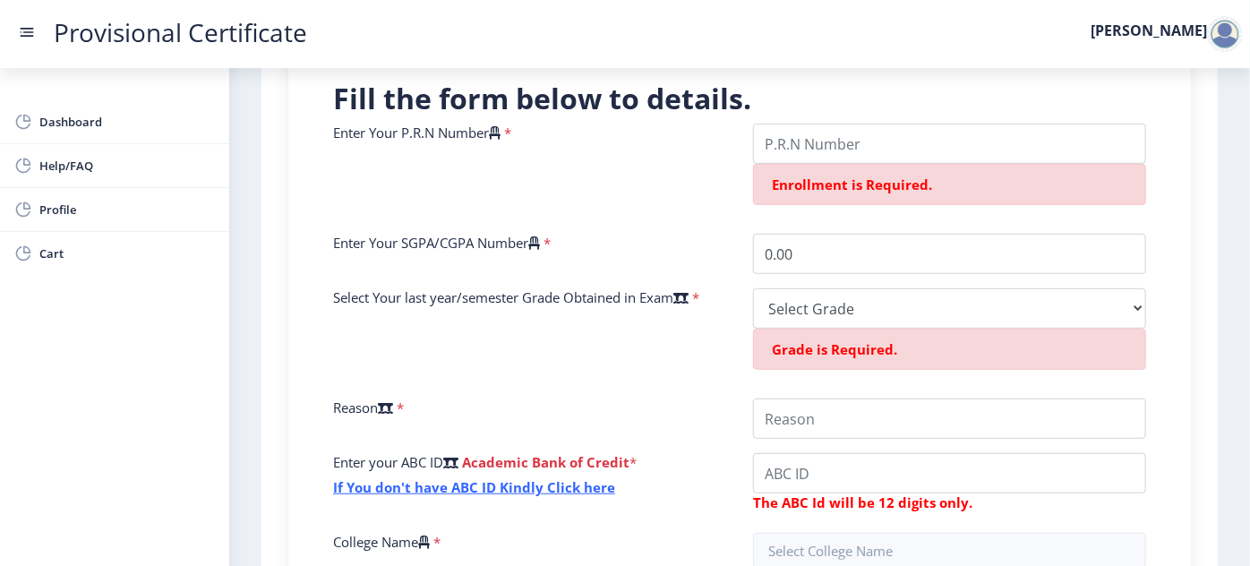
click at [719, 351] on div "Select Your last year/semester Grade Obtained in Exam *" at bounding box center [530, 336] width 420 height 96
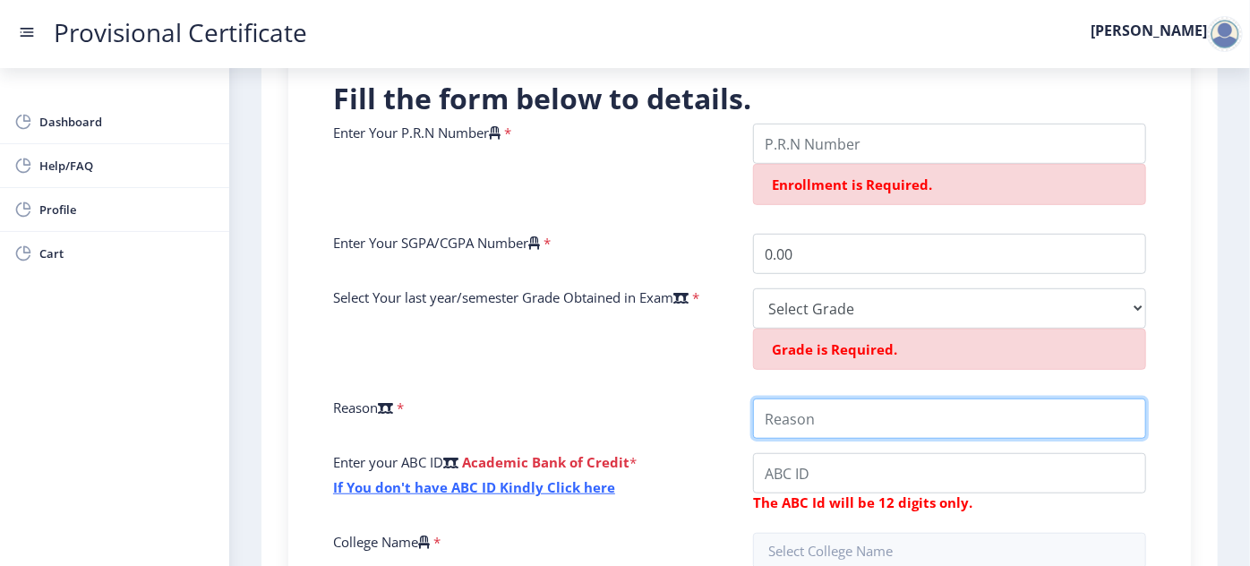
click at [831, 418] on input "College Name" at bounding box center [949, 419] width 393 height 40
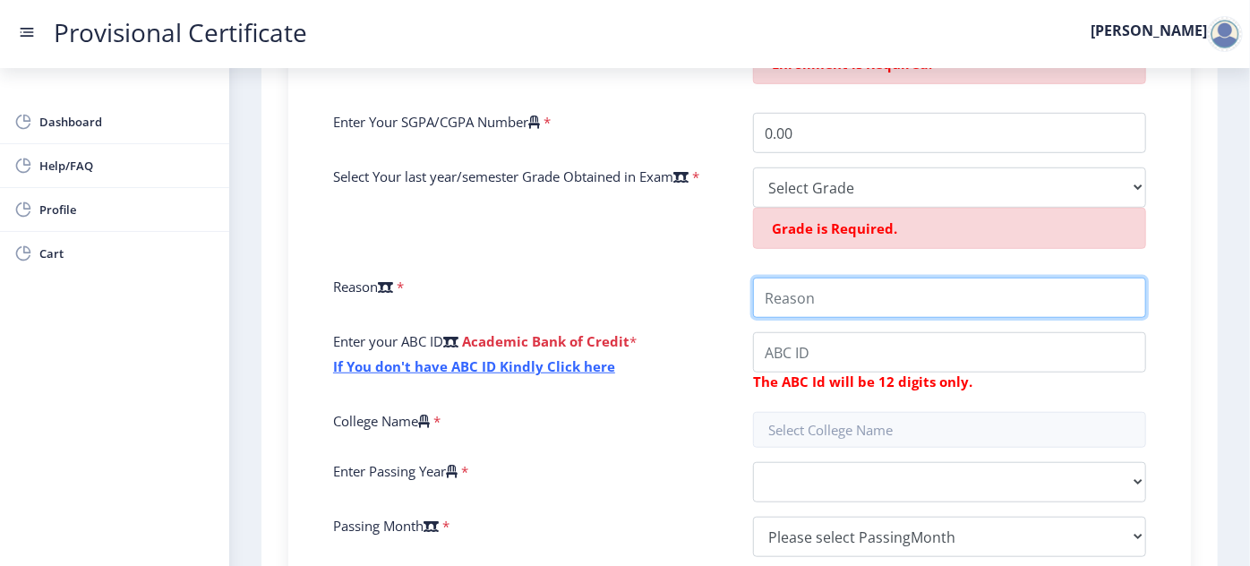
scroll to position [679, 0]
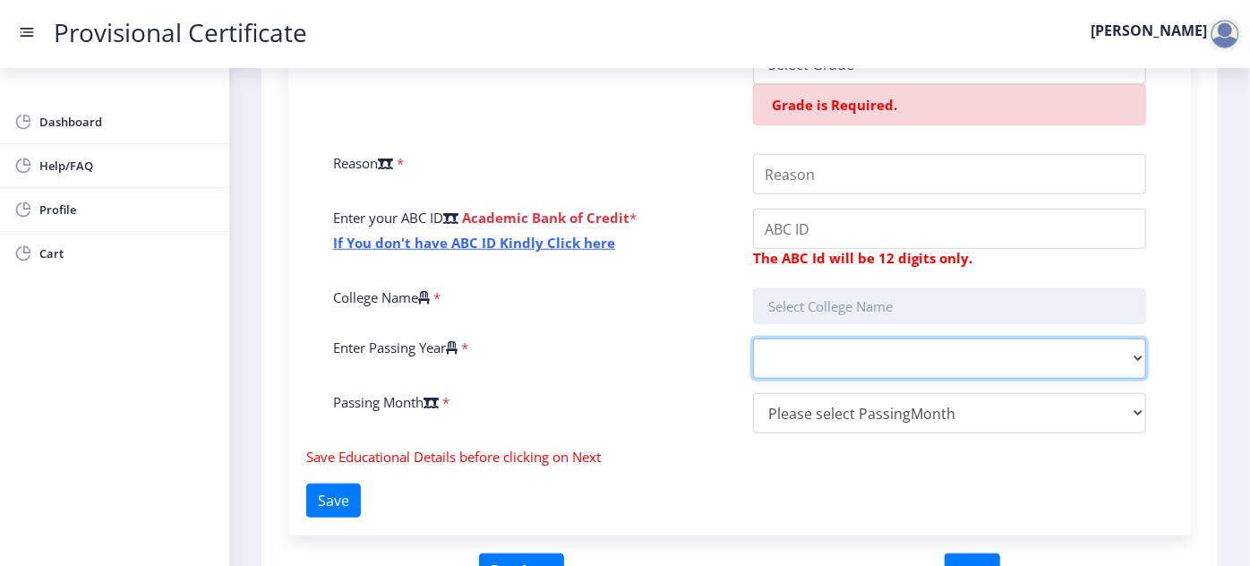
click at [1009, 352] on div "Enter Your P.R.N Number * Enrollment is Required. Enter Your SGPA/CGPA Number *…" at bounding box center [740, 163] width 840 height 569
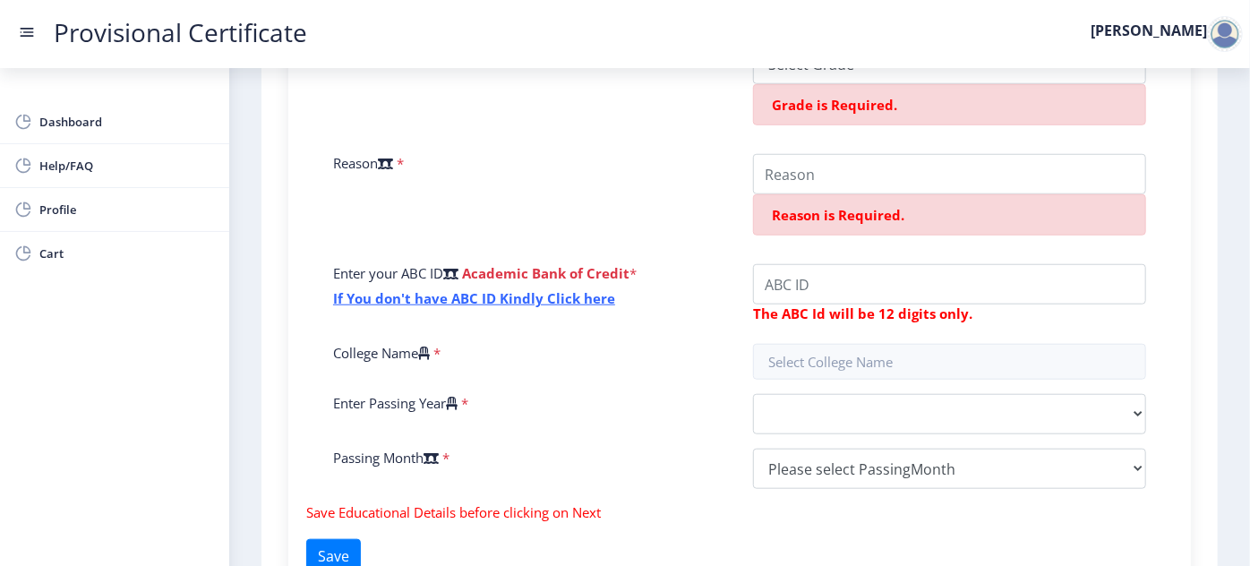
click at [704, 325] on div "Enter your ABC ID Academic Bank of Credit * If You don't have ABC ID Kindly Cli…" at bounding box center [530, 296] width 420 height 65
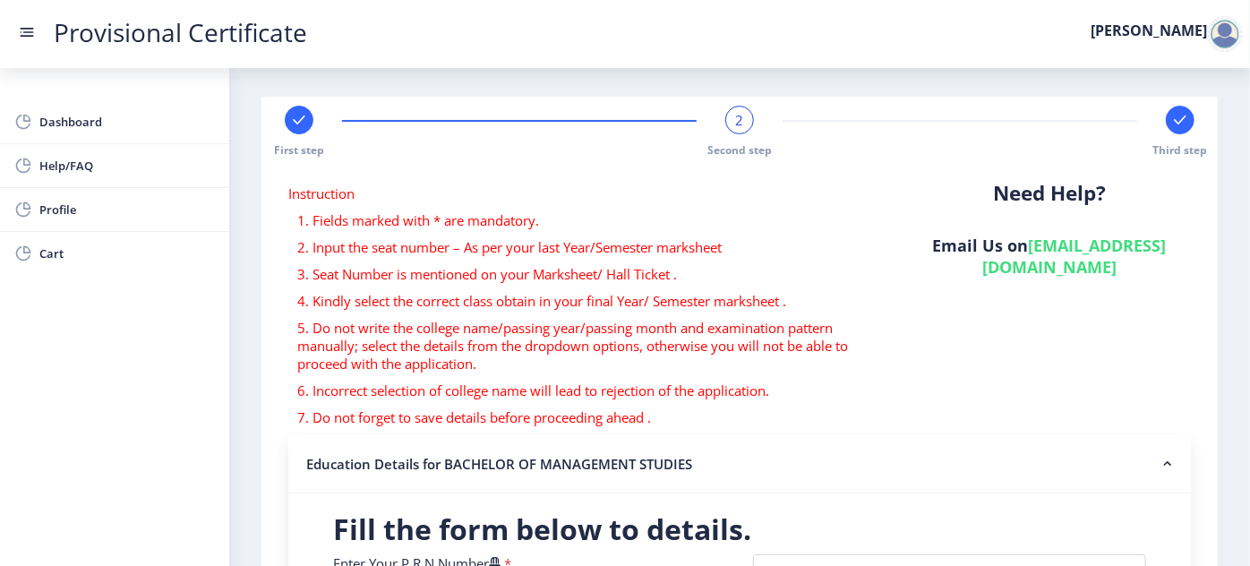
scroll to position [0, 0]
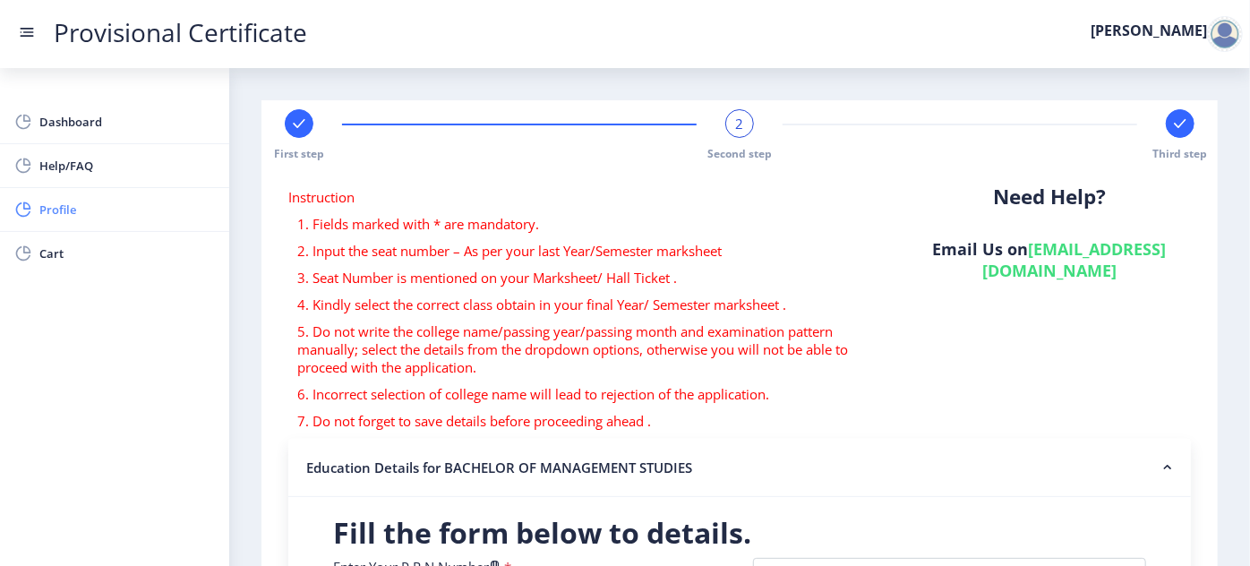
click at [43, 204] on span "Profile" at bounding box center [127, 209] width 176 height 21
select select "[DEMOGRAPHIC_DATA]"
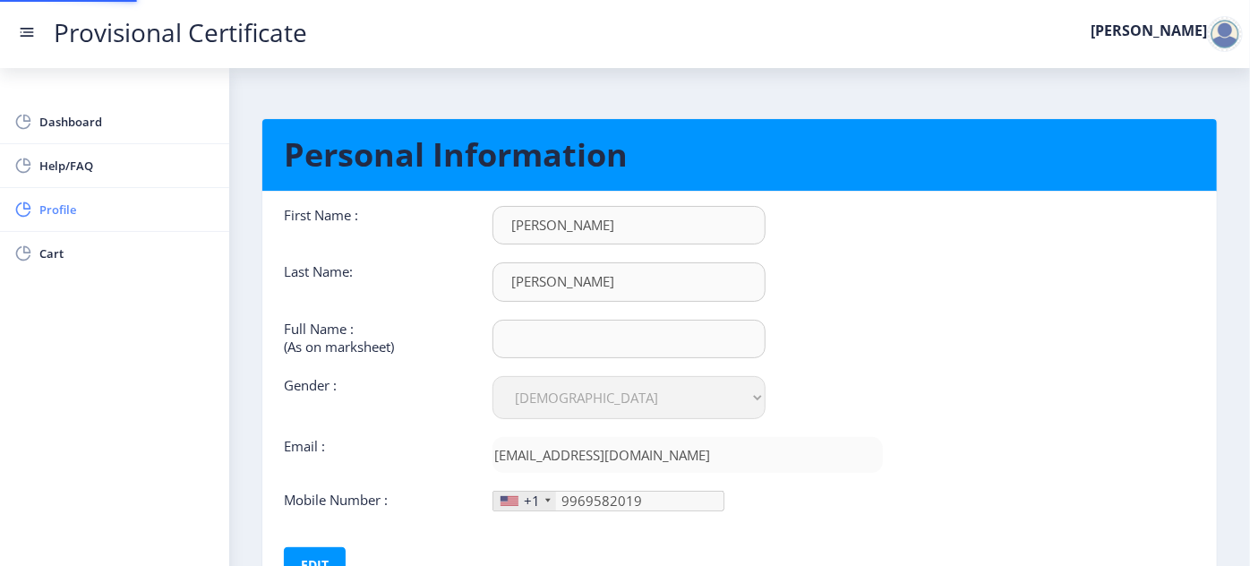
type input "[PHONE_NUMBER]"
click at [66, 117] on span "Dashboard" at bounding box center [127, 121] width 176 height 21
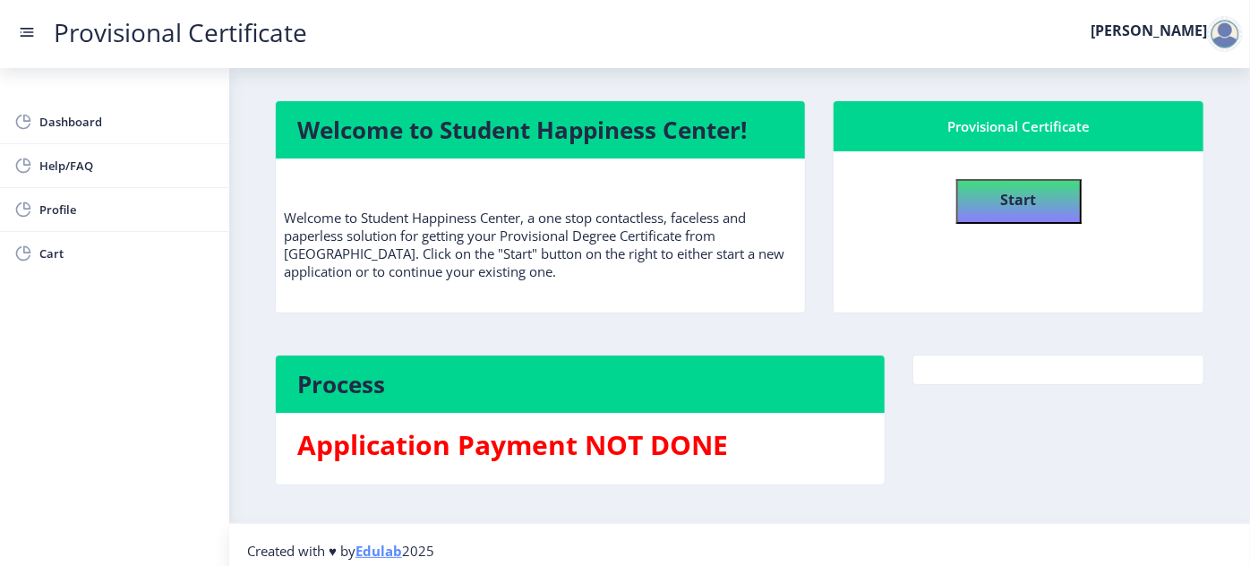
click at [1234, 37] on div at bounding box center [1225, 34] width 36 height 36
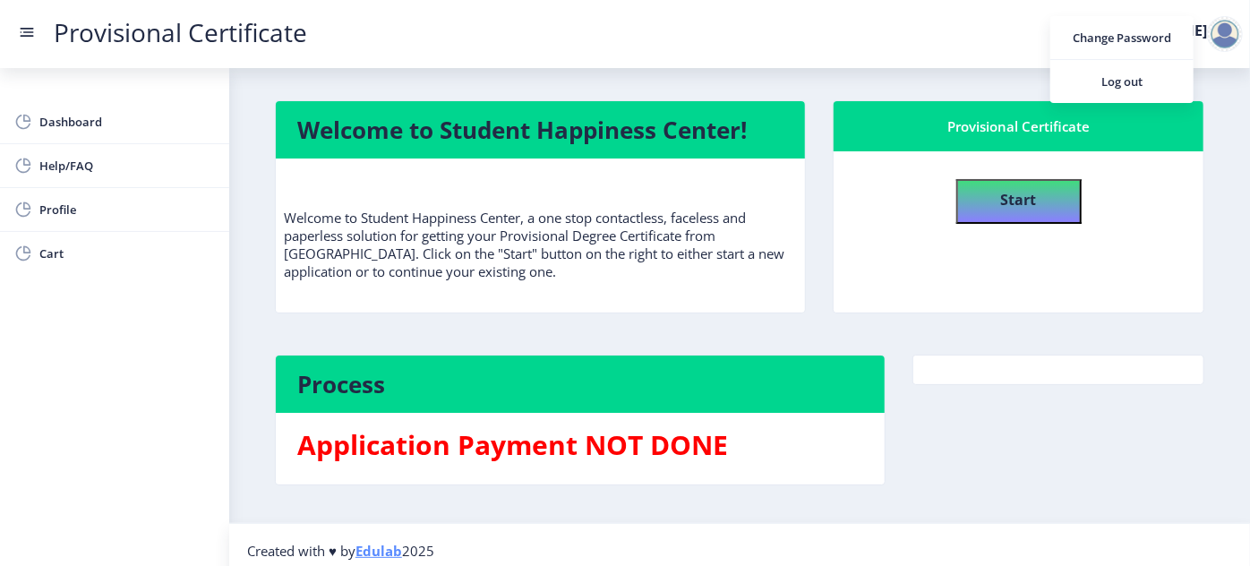
click at [1022, 448] on div at bounding box center [1058, 434] width 319 height 158
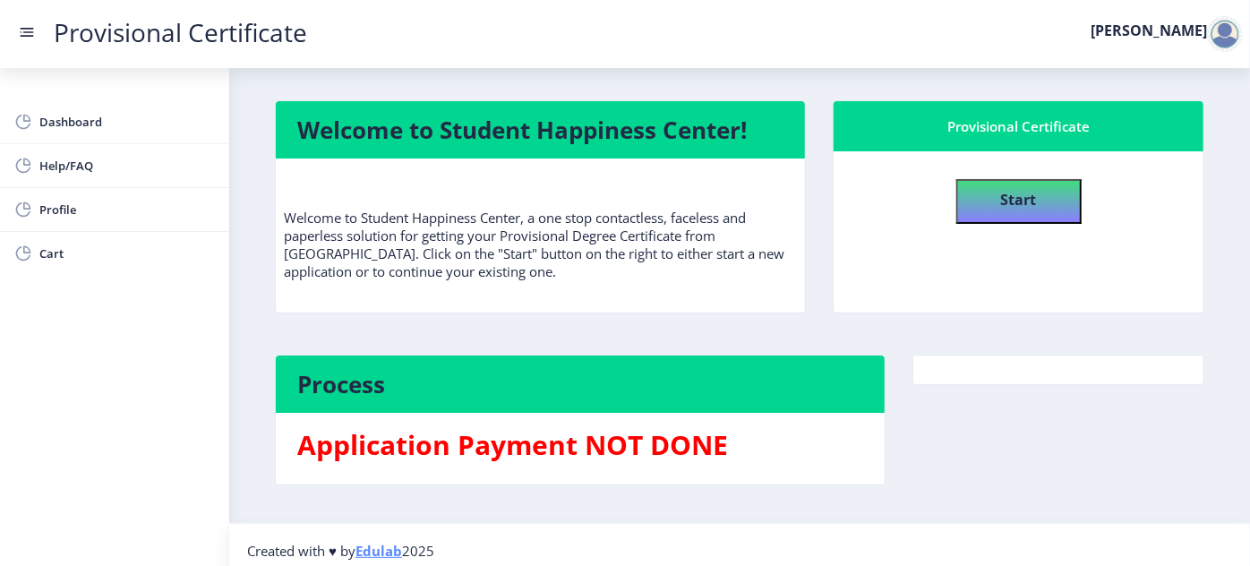
click at [1232, 28] on div at bounding box center [1225, 34] width 36 height 36
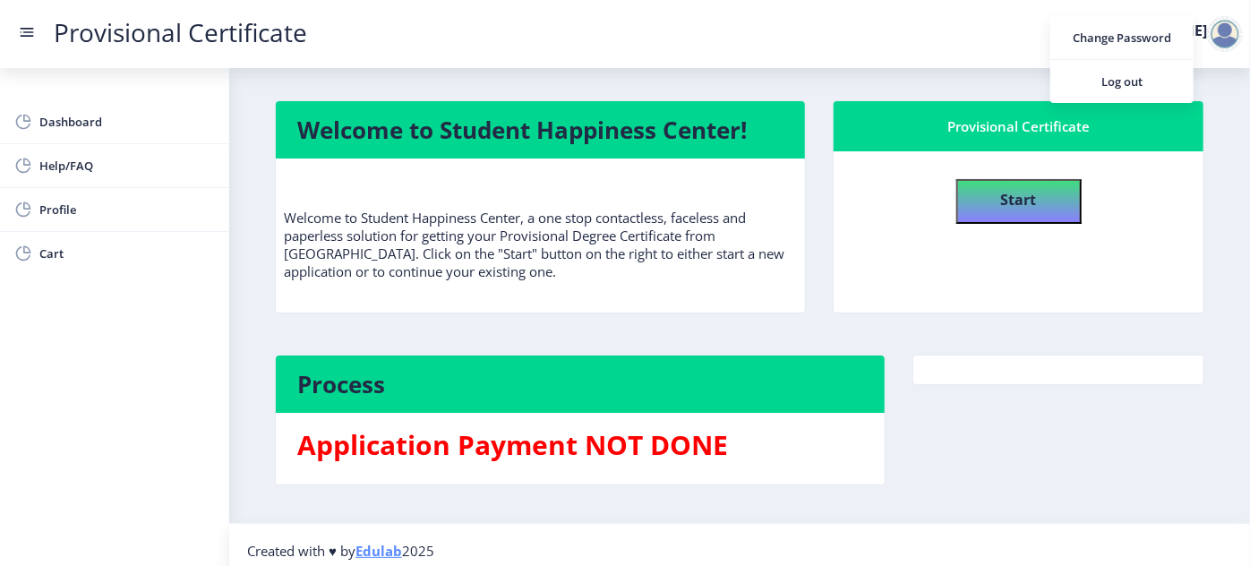
click at [1015, 114] on nb-card-header "Provisional Certificate" at bounding box center [1019, 126] width 370 height 50
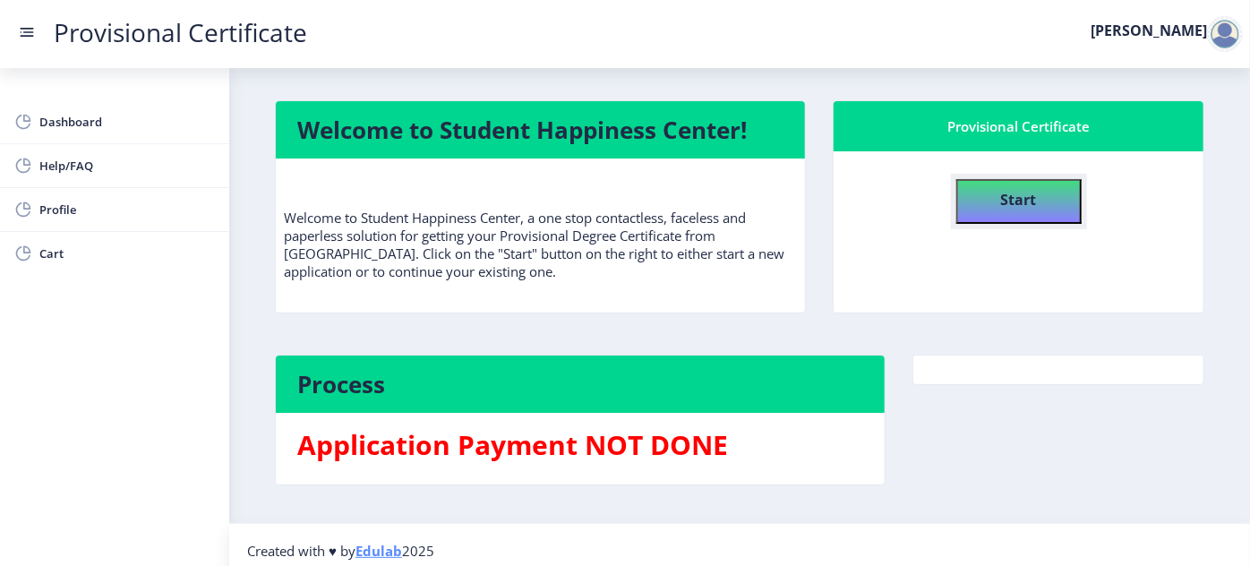
click at [1011, 193] on b "Start" at bounding box center [1019, 200] width 36 height 20
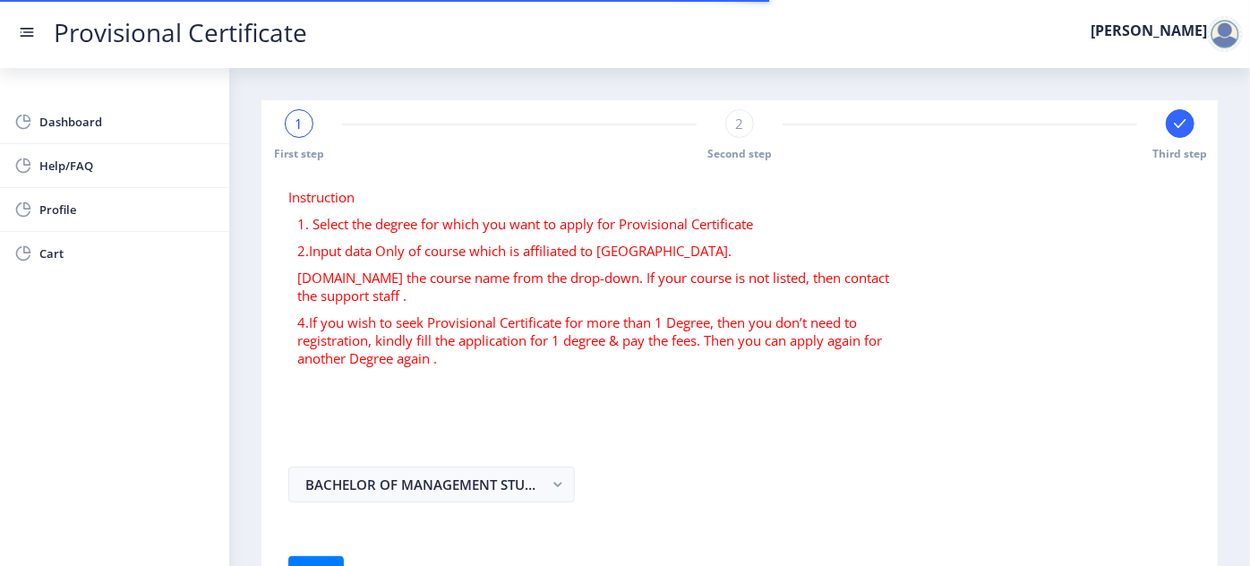
select select
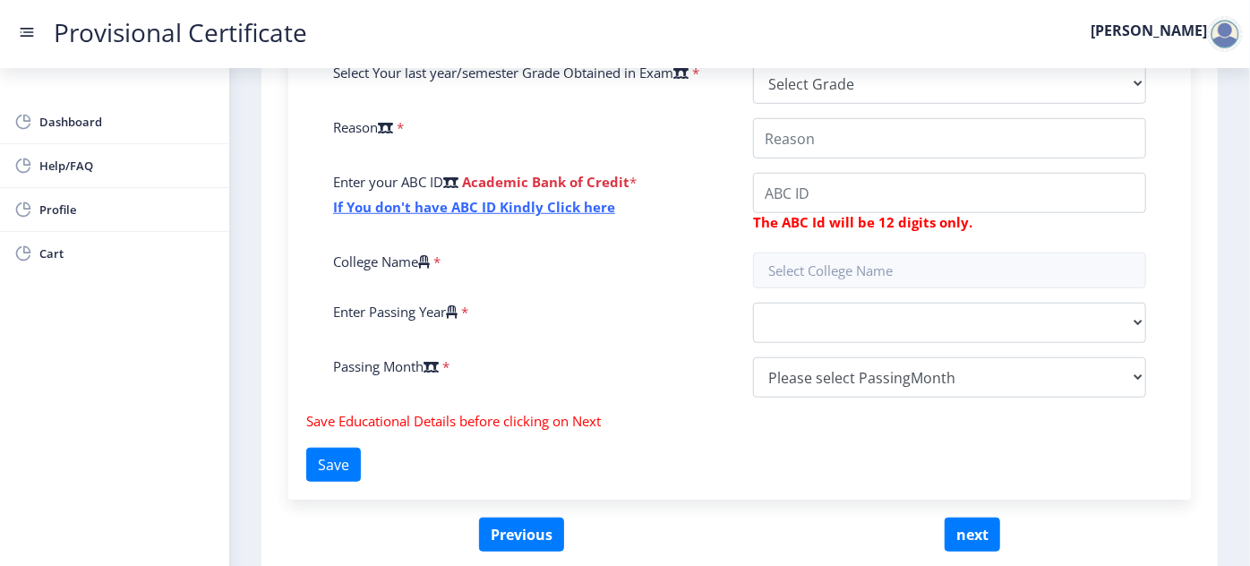
scroll to position [597, 0]
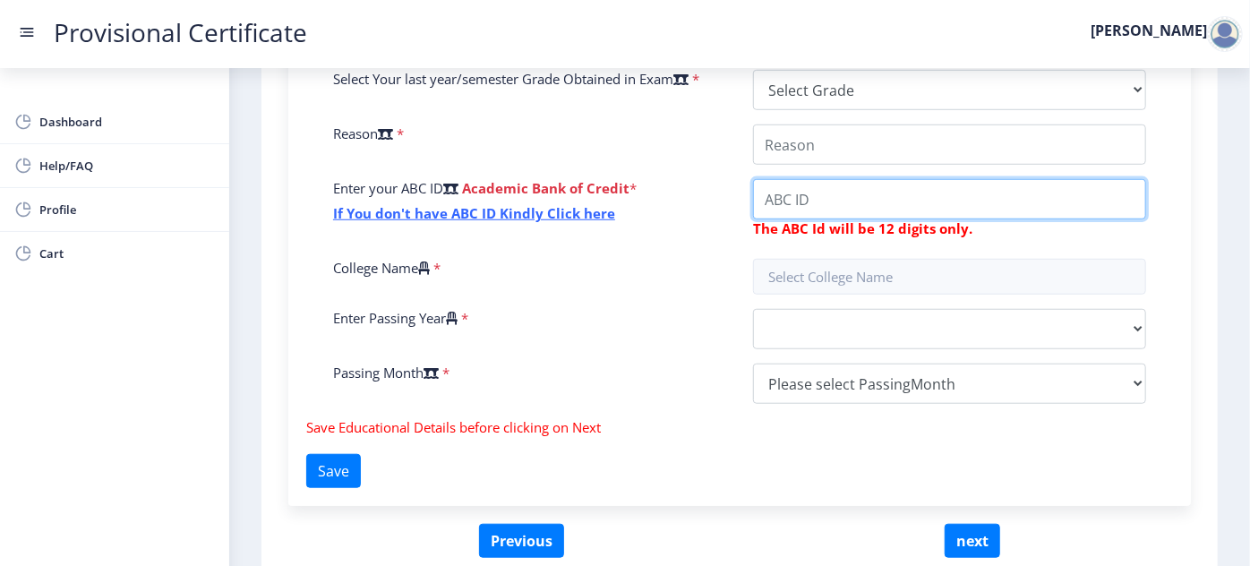
click at [819, 165] on input "College Name" at bounding box center [949, 145] width 393 height 40
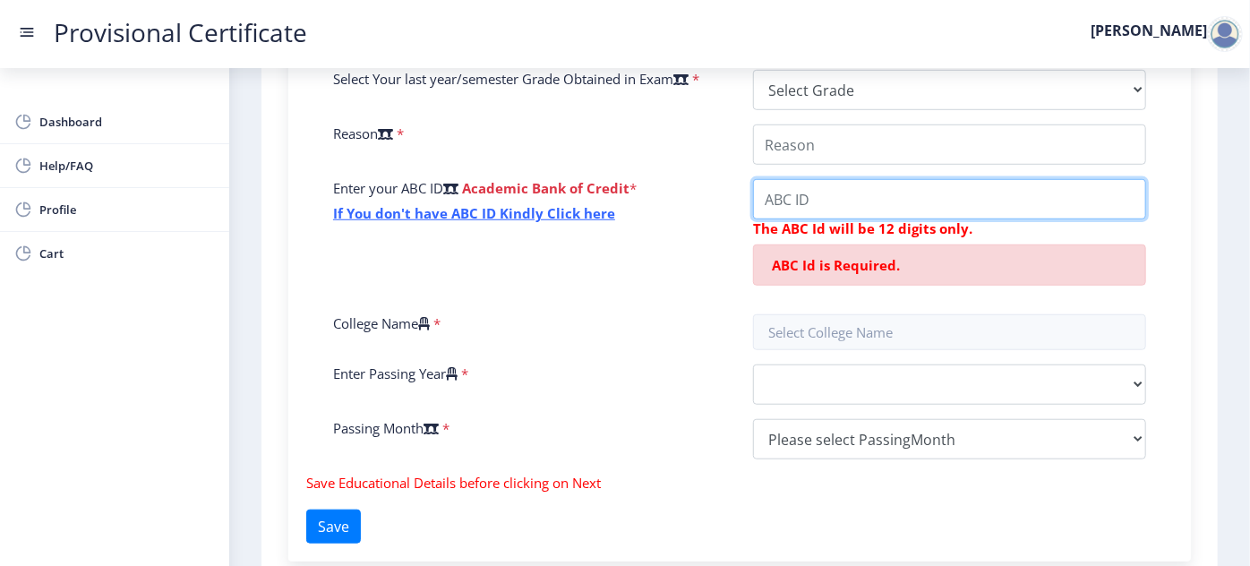
paste input "540997399935"
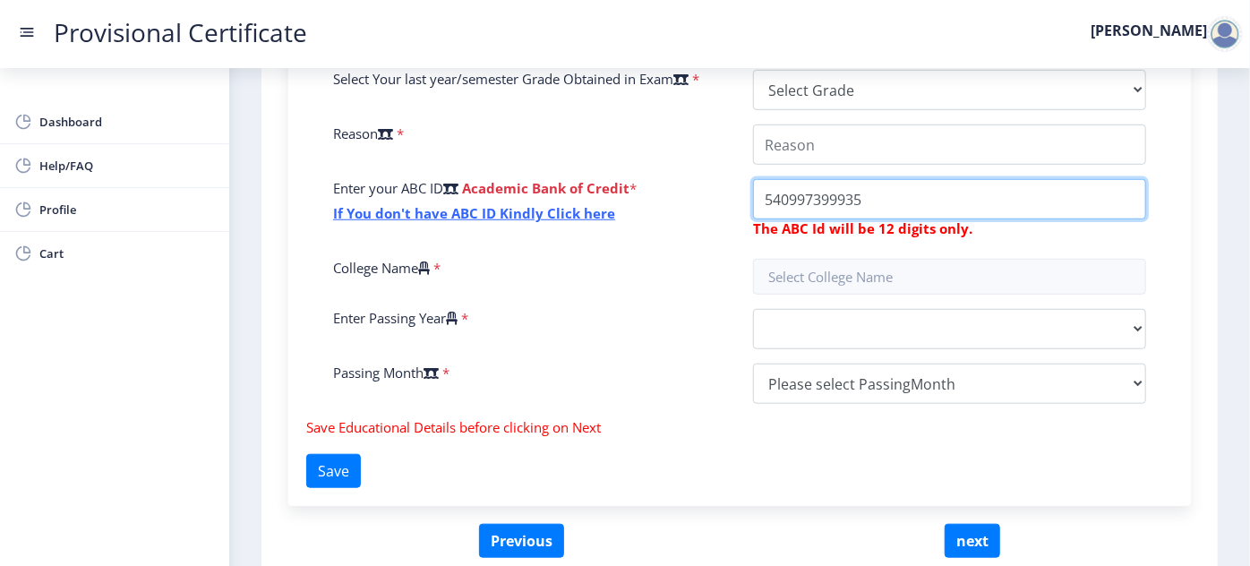
type input "540997399935"
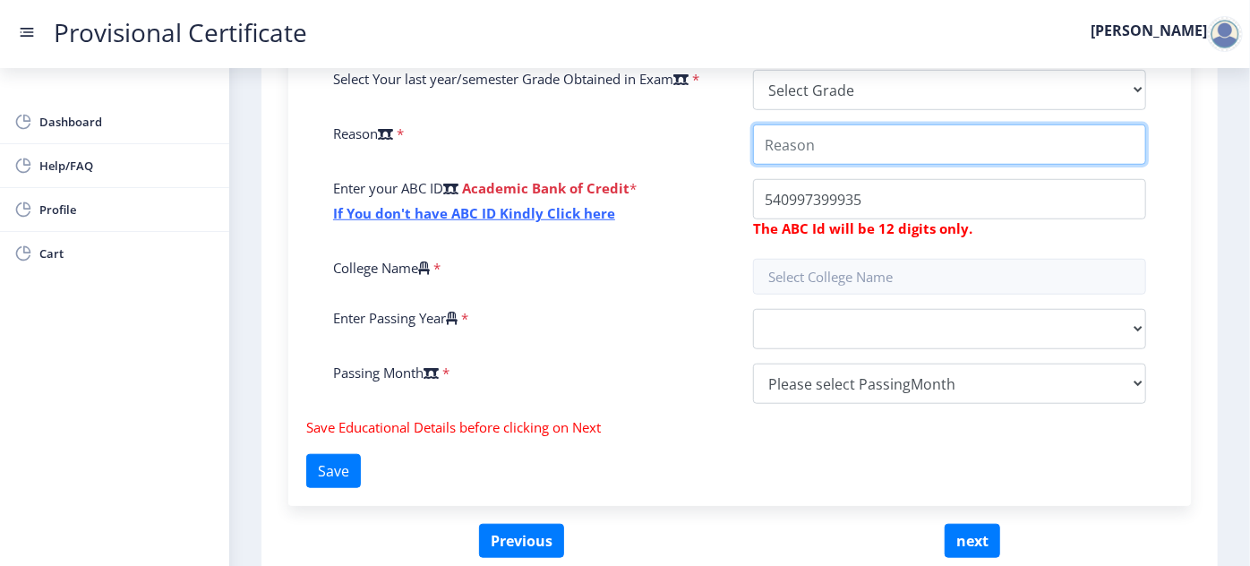
click at [841, 147] on input "College Name" at bounding box center [949, 145] width 393 height 40
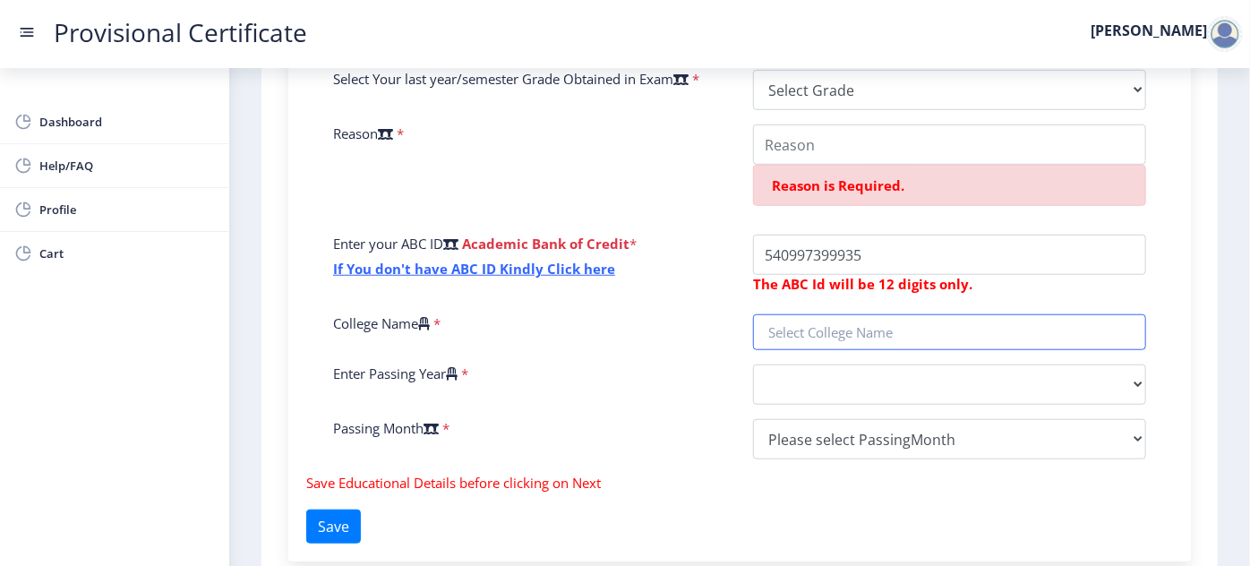
click at [801, 258] on div "Enter Your P.R.N Number * Enter Your SGPA/CGPA Number * 0.00 Select Your last y…" at bounding box center [740, 217] width 840 height 513
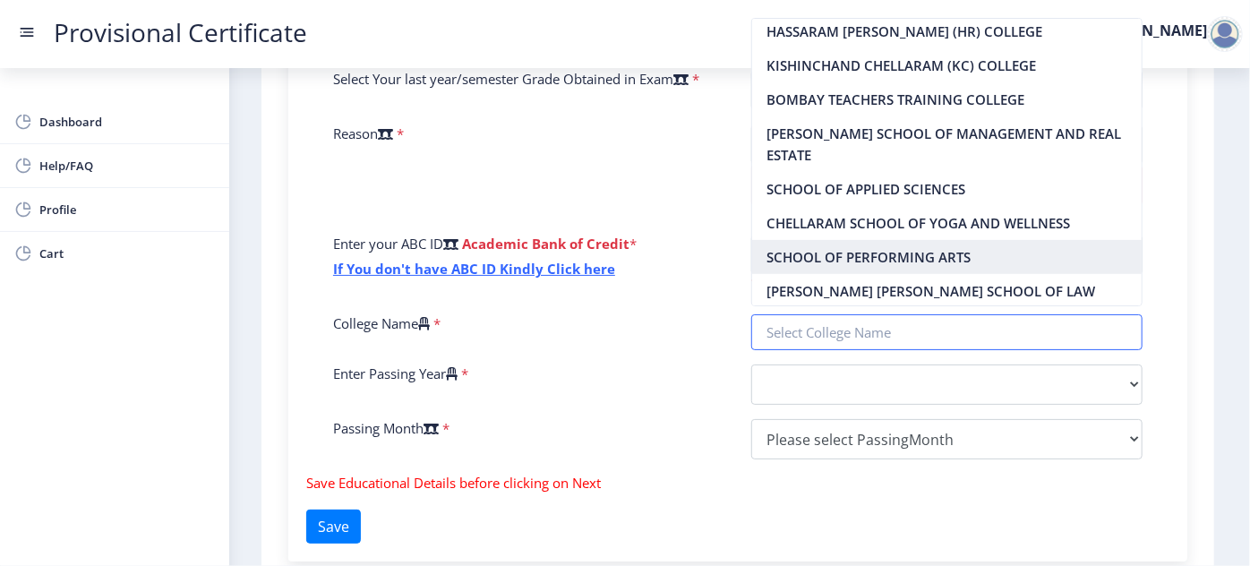
scroll to position [0, 0]
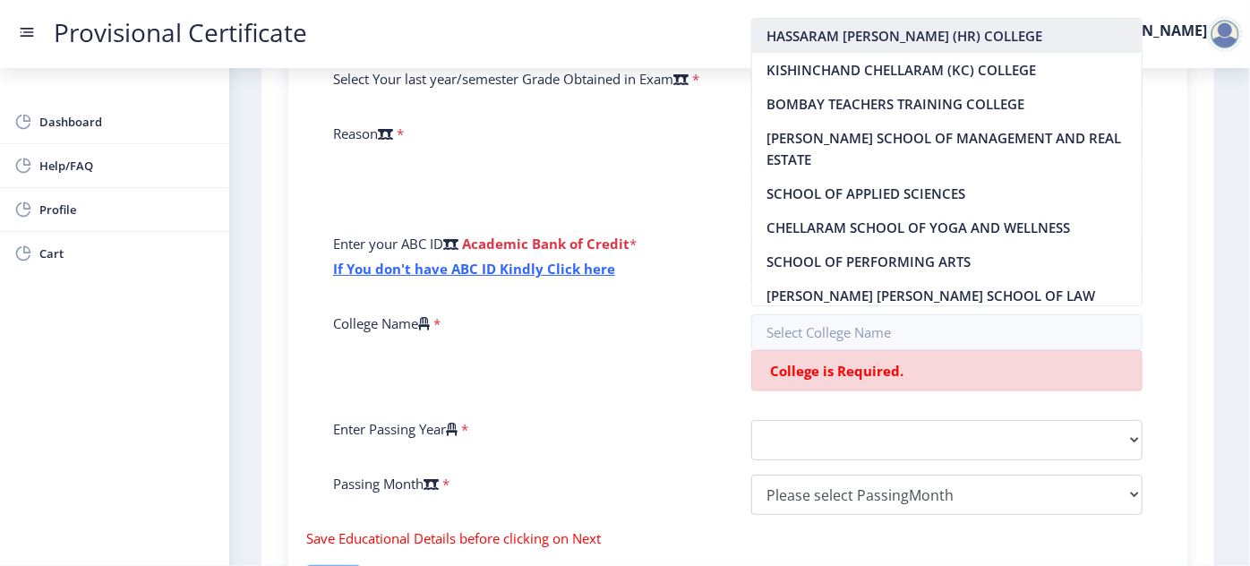
click at [831, 38] on nb-option "HASSARAM [PERSON_NAME] (HR) COLLEGE" at bounding box center [947, 36] width 390 height 34
type input "HASSARAM [PERSON_NAME] (HR) COLLEGE"
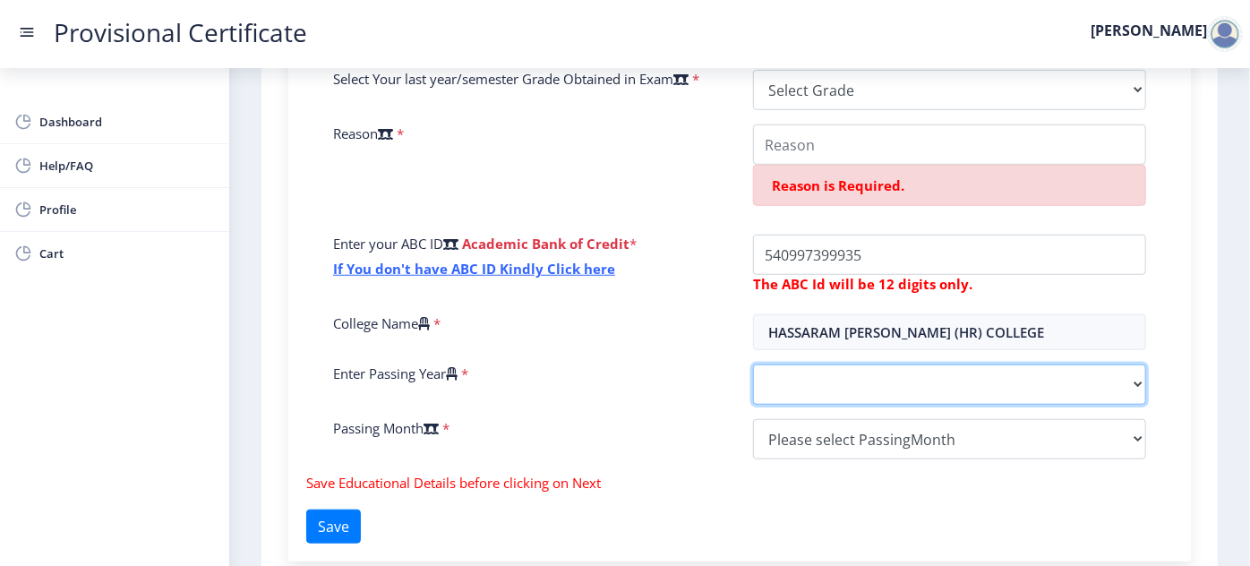
click at [803, 373] on select "2025 2024 2023 2022 2021 2020 2019 2018 2017 2016 2015 2014 2013 2012 2011 2010…" at bounding box center [949, 385] width 393 height 40
select select "2024"
click at [753, 365] on select "2025 2024 2023 2022 2021 2020 2019 2018 2017 2016 2015 2014 2013 2012 2011 2010…" at bounding box center [949, 385] width 393 height 40
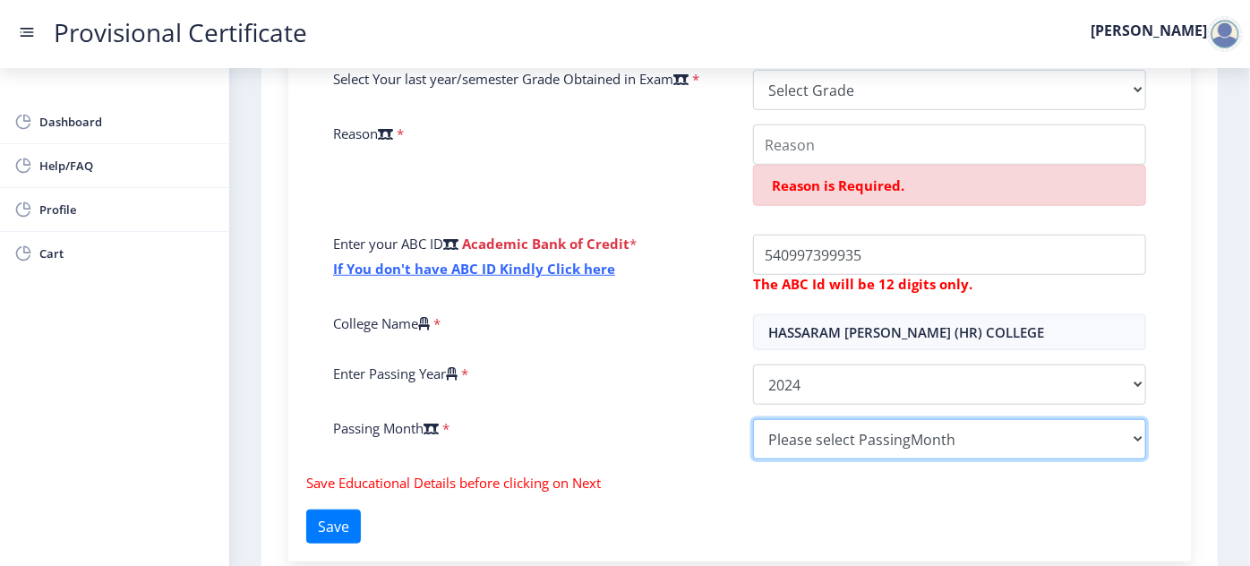
click at [852, 442] on select "Please select PassingMonth (01) January (02) February (03) March (04) April (05…" at bounding box center [949, 439] width 393 height 40
select select "March"
click at [753, 419] on select "Please select PassingMonth (01) January (02) February (03) March (04) April (05…" at bounding box center [949, 439] width 393 height 40
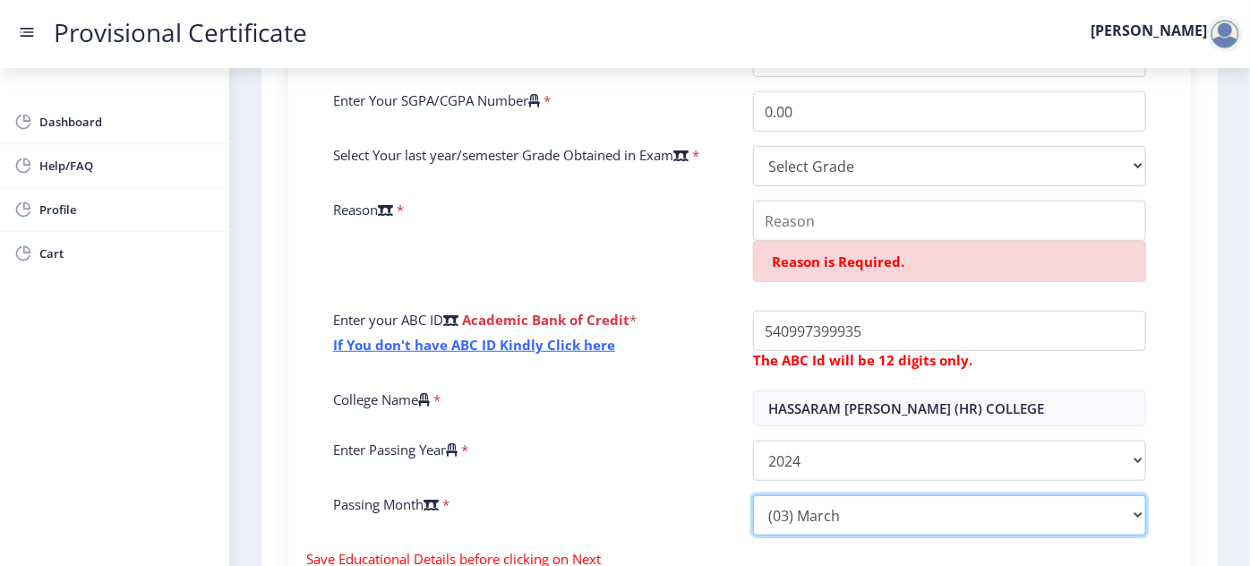
scroll to position [516, 0]
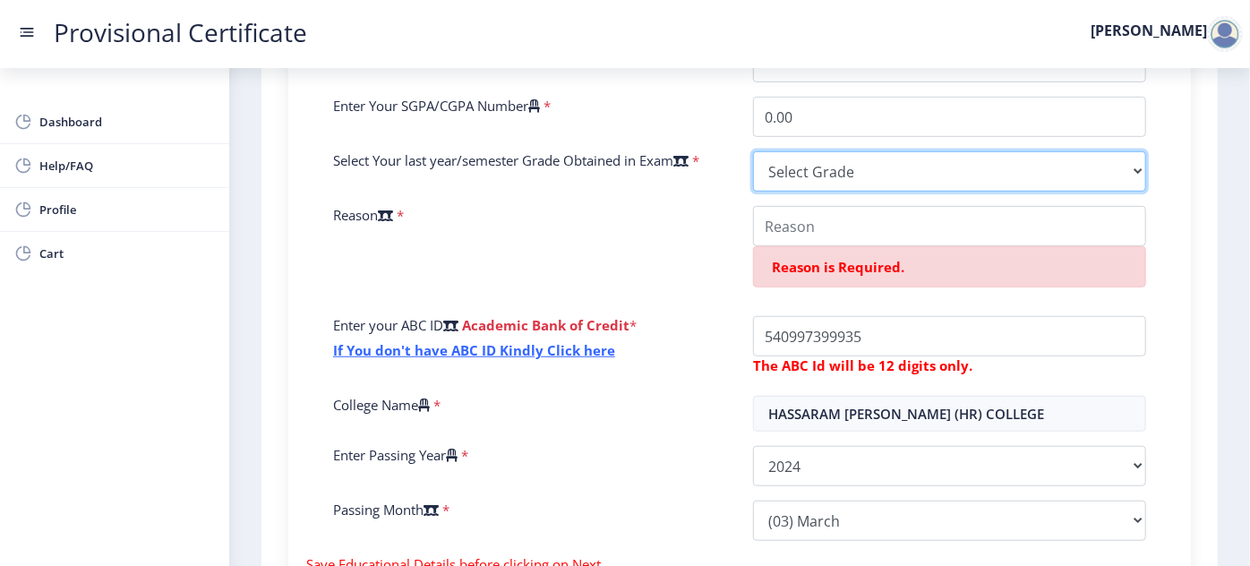
click at [887, 164] on select "Select Grade O A+ A B+ B C D F(Fail)" at bounding box center [949, 171] width 393 height 40
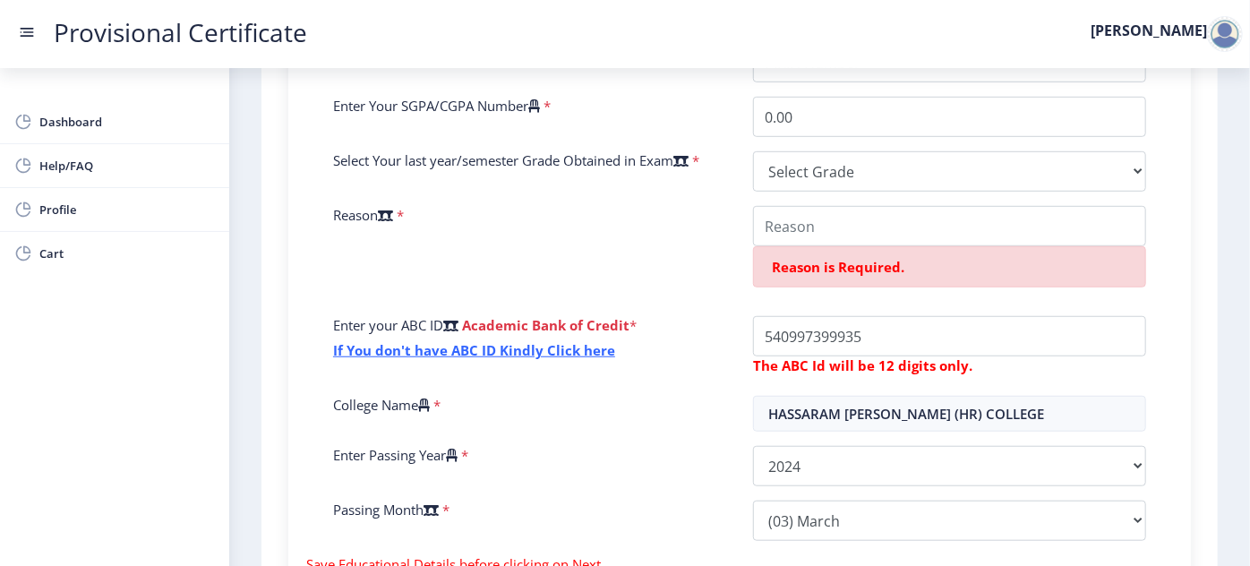
click at [724, 202] on div "Enter Your P.R.N Number * Enter Your SGPA/CGPA Number * 0.00 Select Your last y…" at bounding box center [740, 298] width 840 height 513
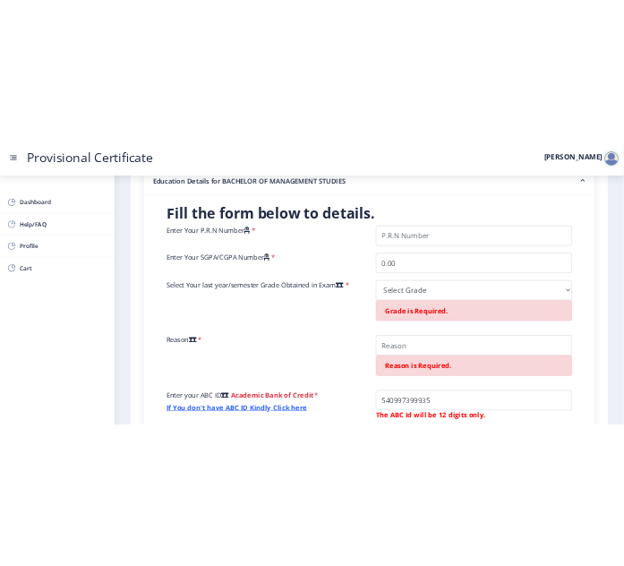
scroll to position [272, 0]
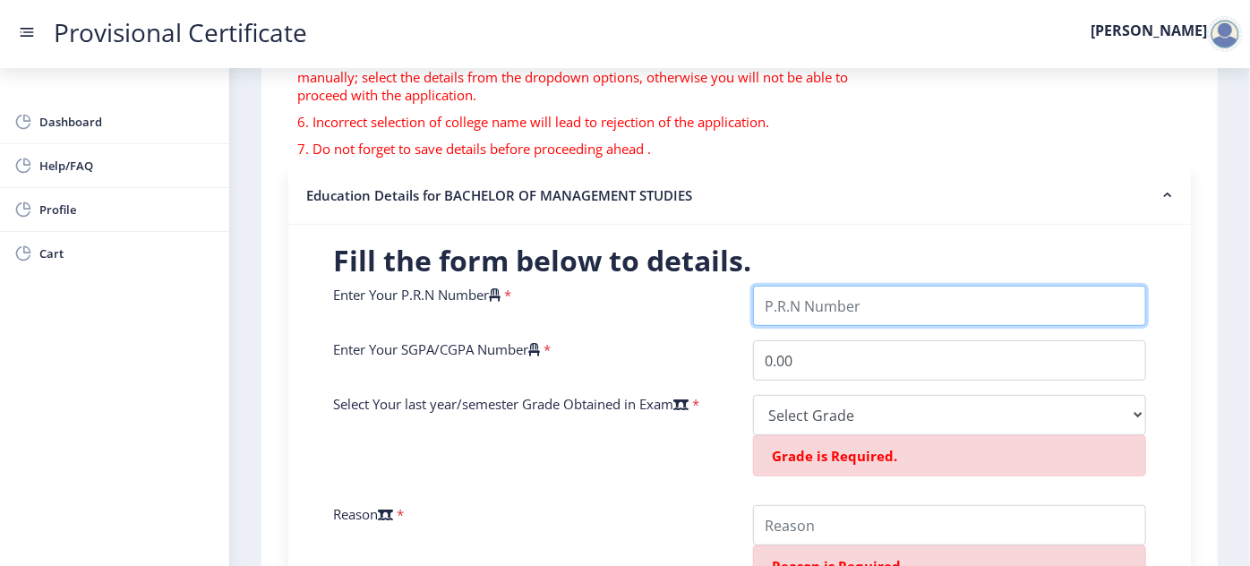
click at [900, 305] on input "Enter Your P.R.N Number" at bounding box center [949, 306] width 393 height 40
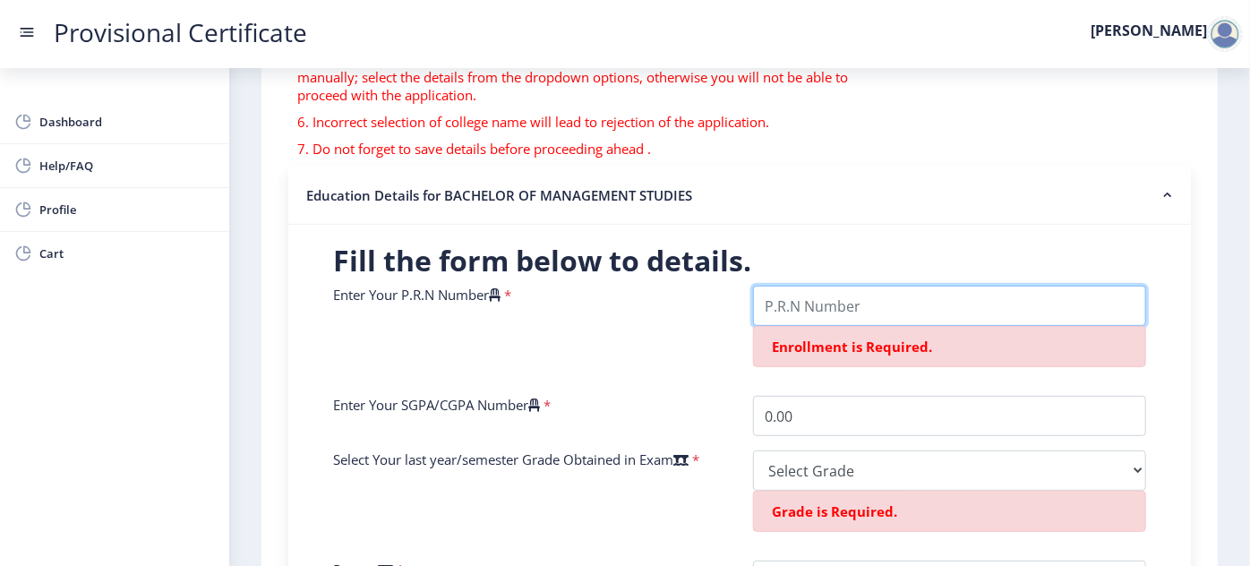
paste input "202021011120301"
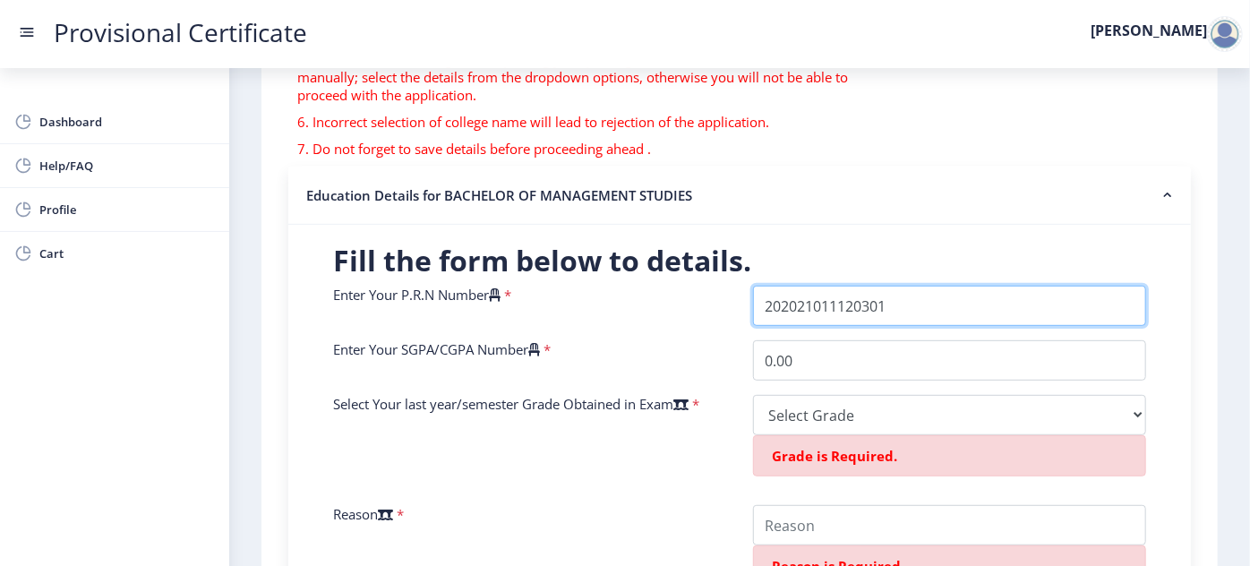
drag, startPoint x: 1010, startPoint y: 309, endPoint x: 736, endPoint y: 308, distance: 274.1
click at [736, 308] on div "Enter Your P.R.N Number * Enter Your SGPA/CGPA Number * 0.00 Select Your last y…" at bounding box center [740, 570] width 840 height 569
type input "202021011120301"
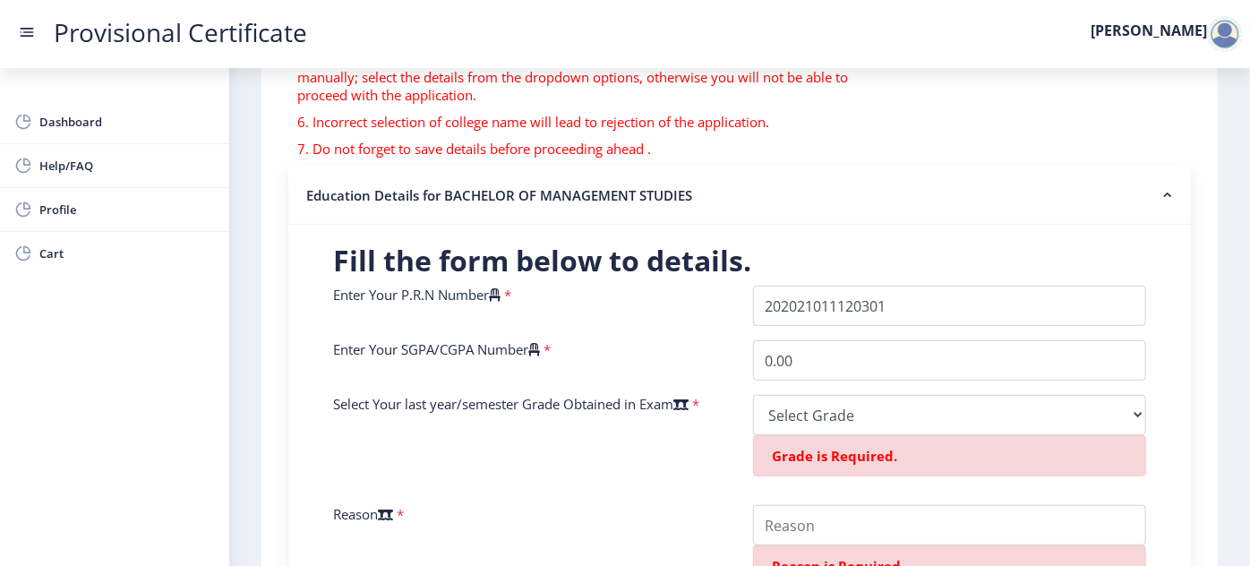
click at [716, 319] on div "Enter Your P.R.N Number *" at bounding box center [530, 306] width 420 height 40
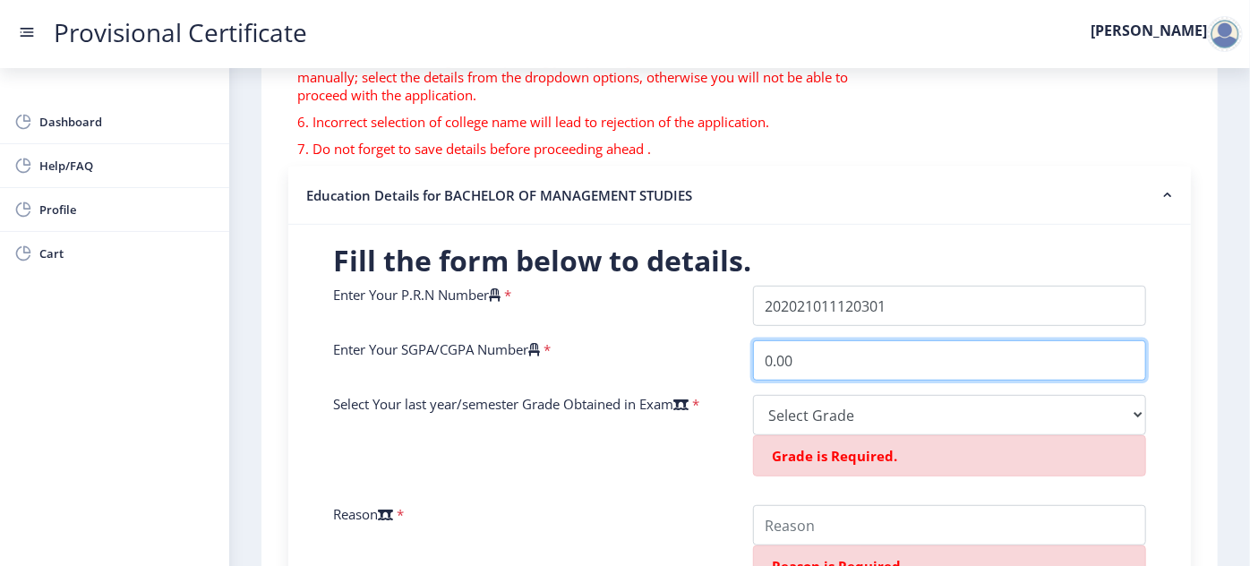
click at [854, 373] on input "0.00" at bounding box center [949, 360] width 393 height 40
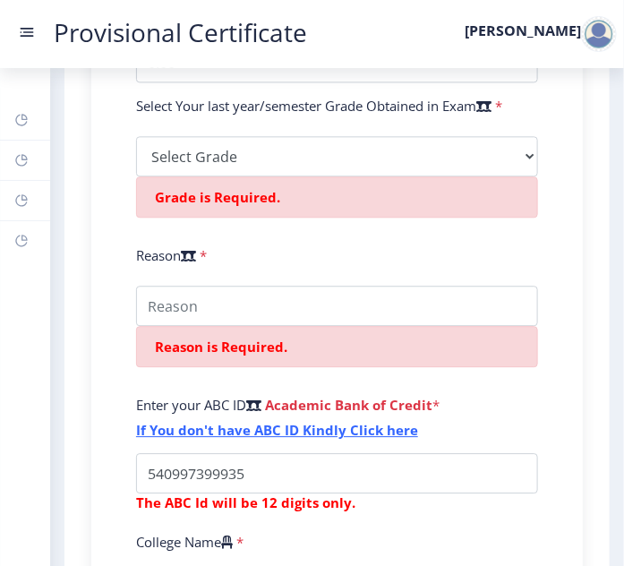
scroll to position [760, 0]
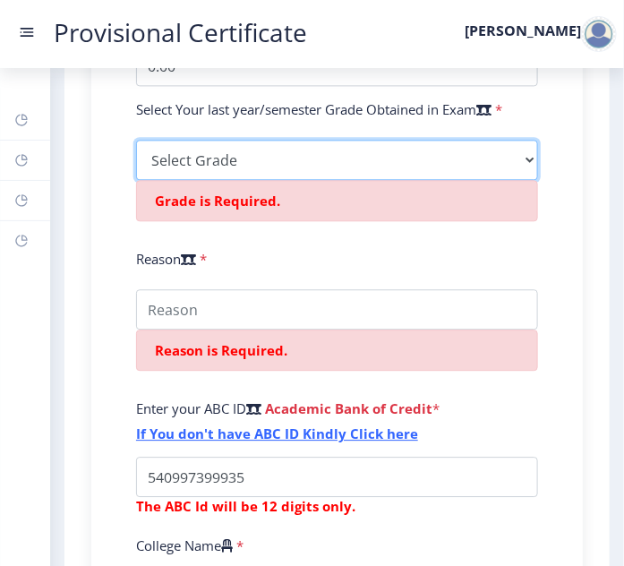
click at [506, 178] on select "Select Grade O A+ A B+ B C D F(Fail)" at bounding box center [337, 160] width 402 height 40
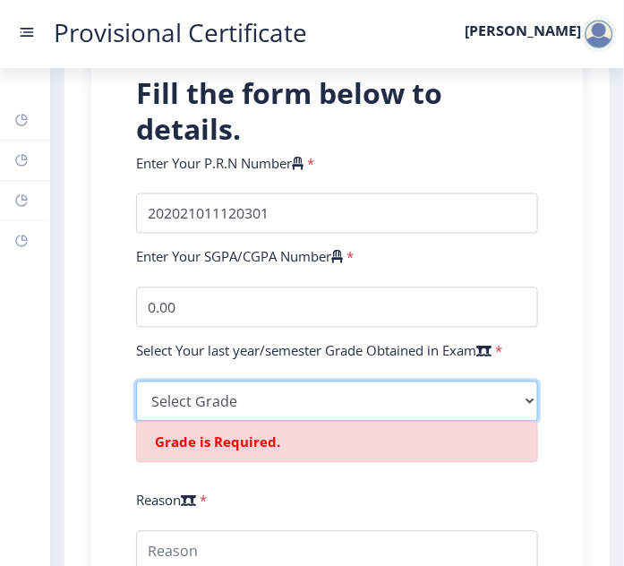
scroll to position [516, 0]
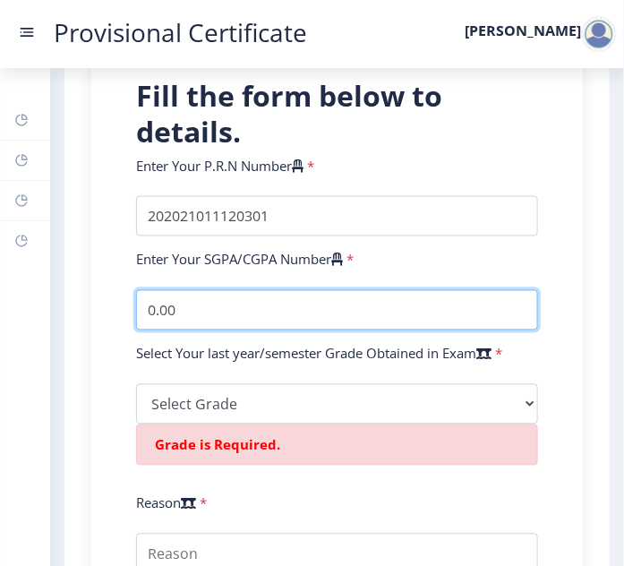
click at [477, 325] on input "0.00" at bounding box center [337, 310] width 402 height 40
type input "0"
type input "8.64"
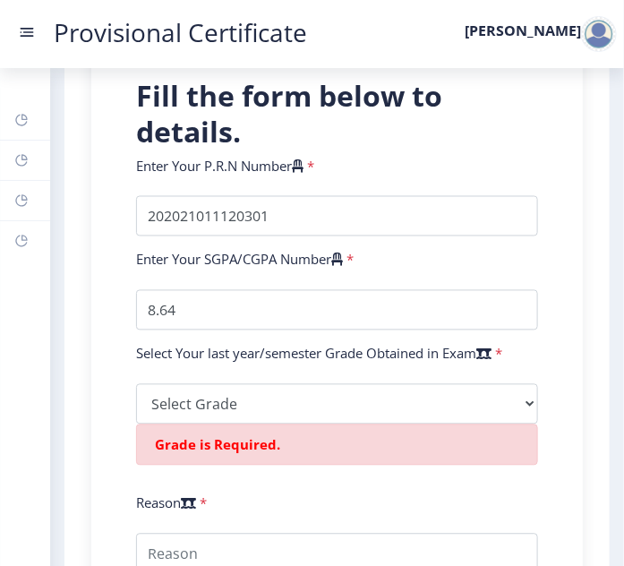
click at [557, 324] on div "Fill the form below to details. Enter Your P.R.N Number * Enter Your SGPA/CGPA …" at bounding box center [337, 568] width 456 height 981
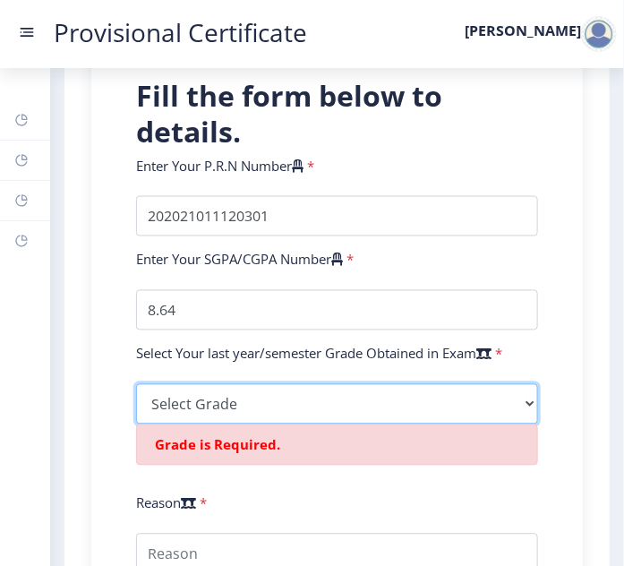
click at [442, 405] on select "Select Grade O A+ A B+ B C D F(Fail)" at bounding box center [337, 404] width 402 height 40
select select "A"
click at [136, 401] on select "Select Grade O A+ A B+ B C D F(Fail)" at bounding box center [337, 404] width 402 height 40
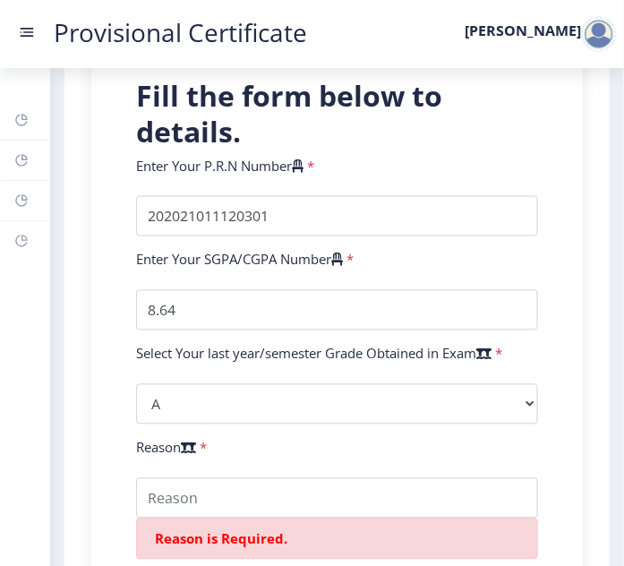
click at [99, 362] on div "Fill the form below to details. Enter Your P.R.N Number * Enter Your SGPA/CGPA …" at bounding box center [337, 575] width 492 height 1031
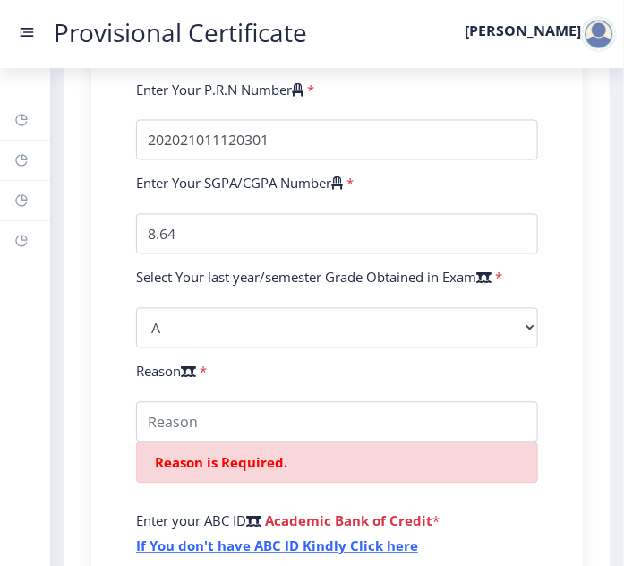
scroll to position [597, 0]
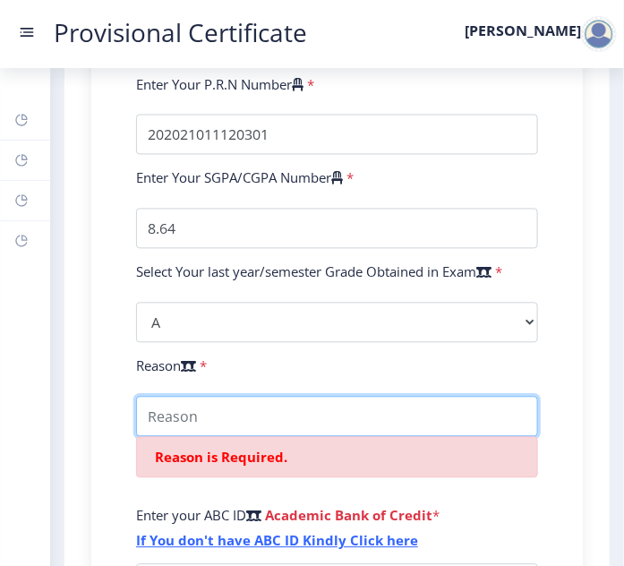
click at [205, 437] on input "College Name" at bounding box center [337, 417] width 402 height 40
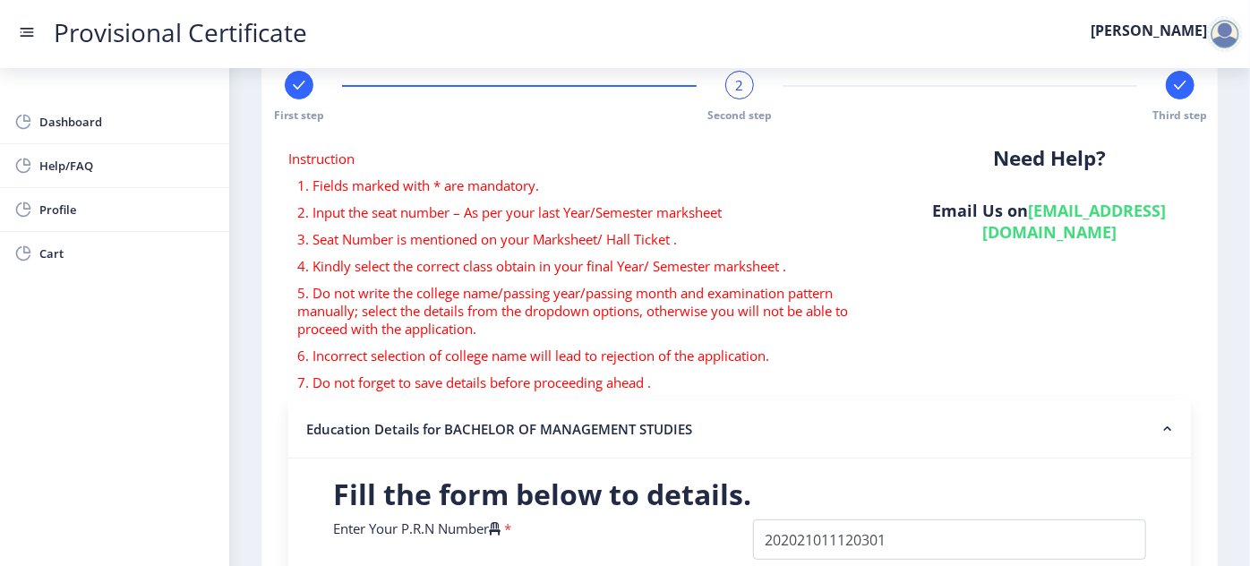
scroll to position [10, 0]
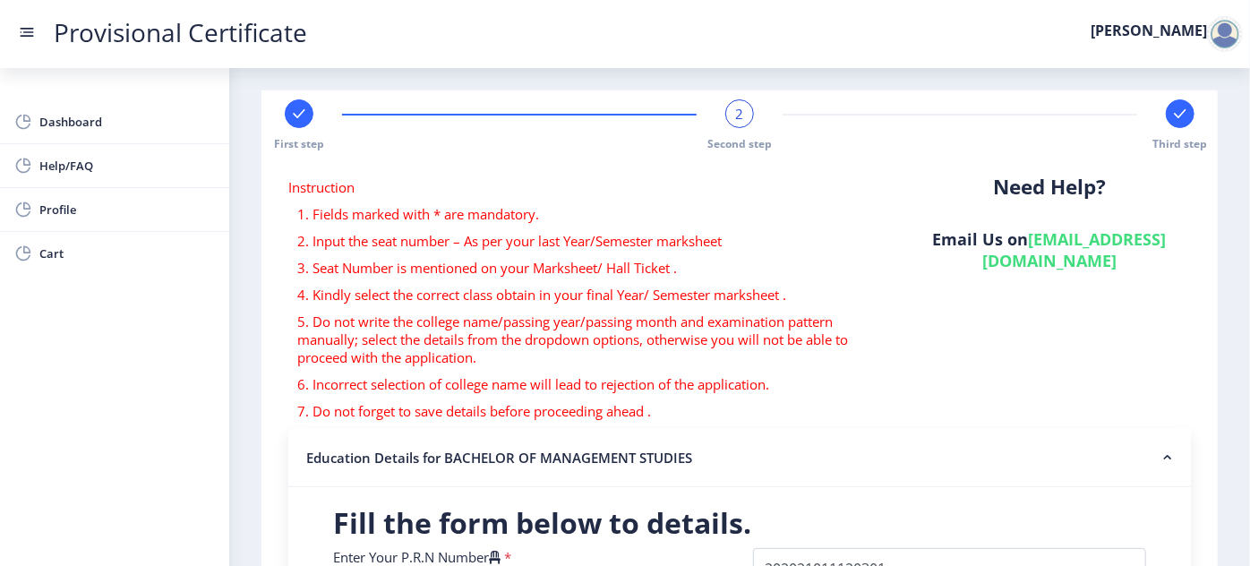
click at [1195, 307] on div "Need Help? Email Us on [EMAIL_ADDRESS][DOMAIN_NAME]" at bounding box center [1050, 303] width 310 height 251
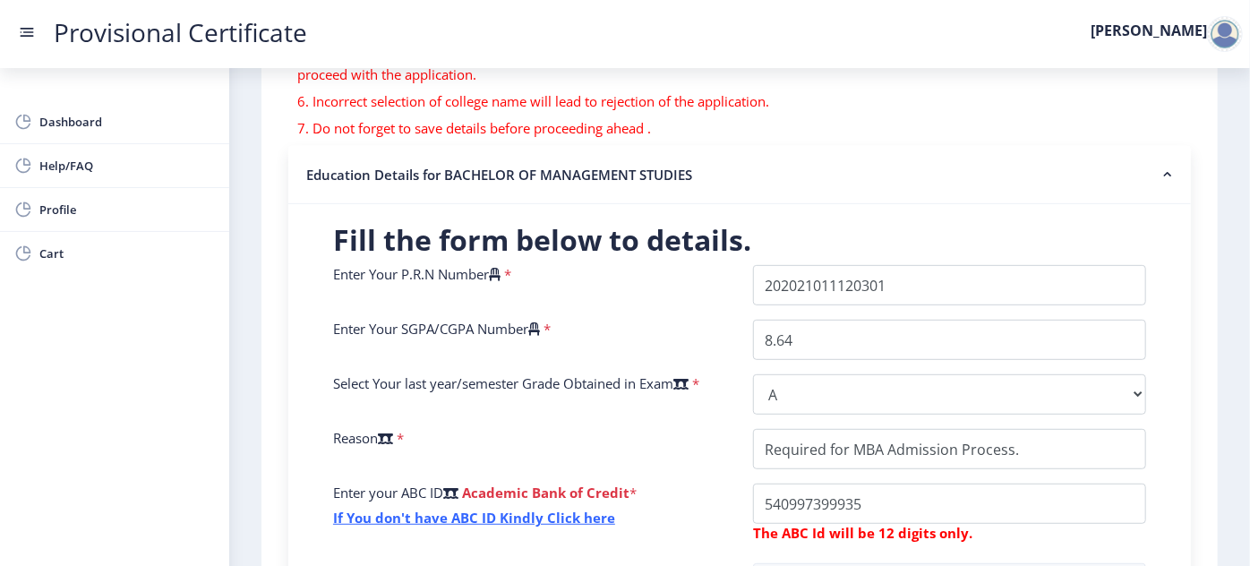
scroll to position [417, 0]
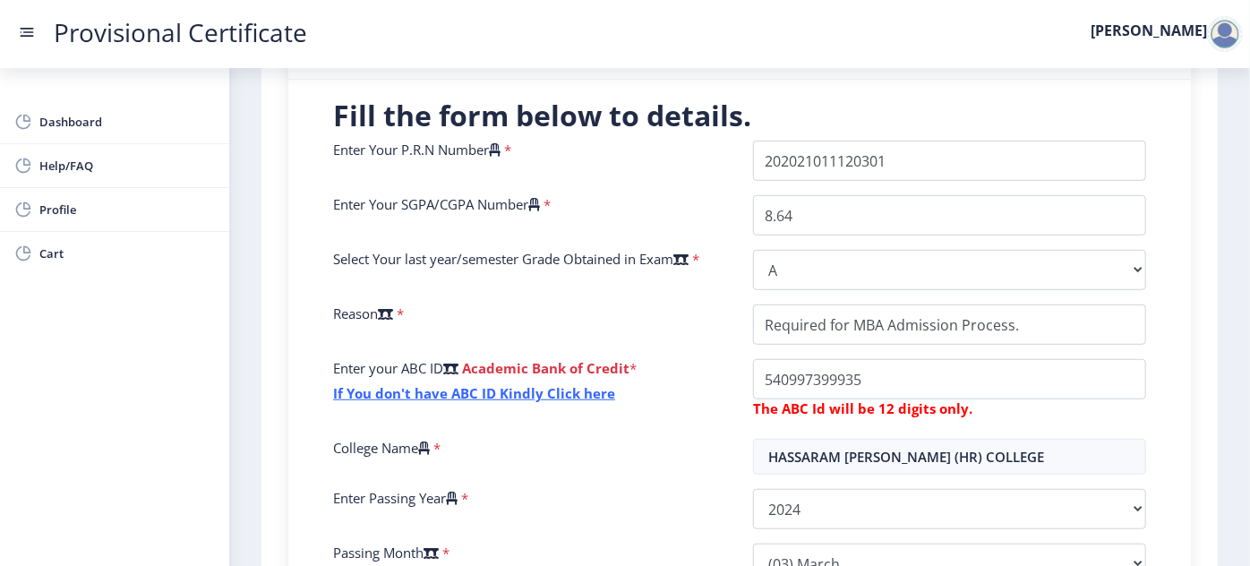
click at [257, 410] on nb-layout-column "First step 2 Second step Third step Instruction 1. Fields marked with * are man…" at bounding box center [739, 213] width 1021 height 1125
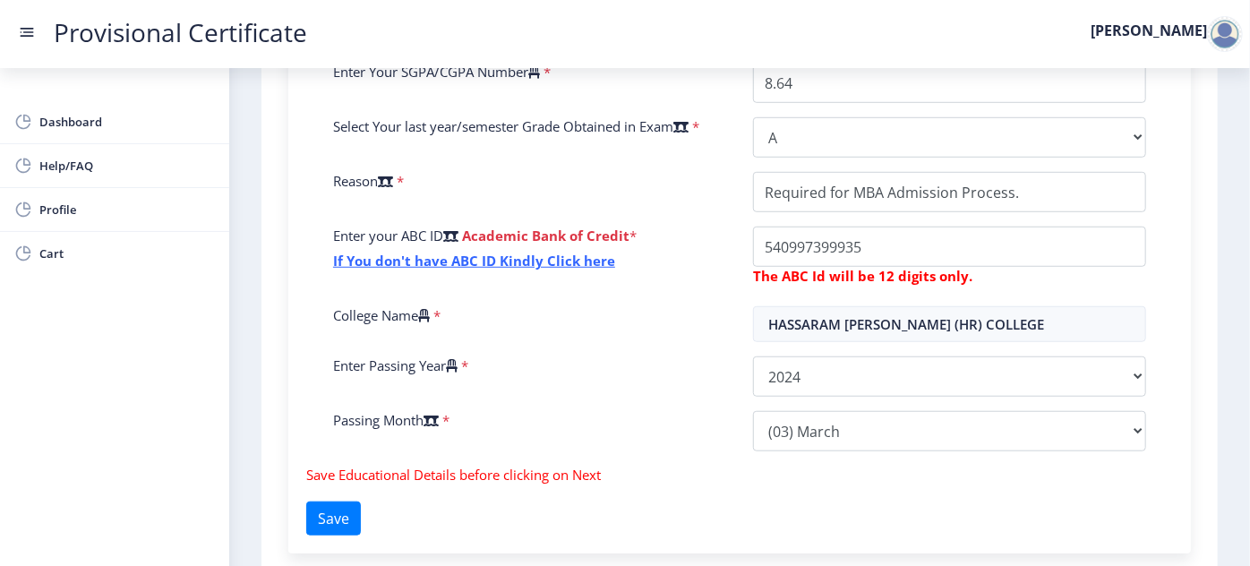
scroll to position [516, 0]
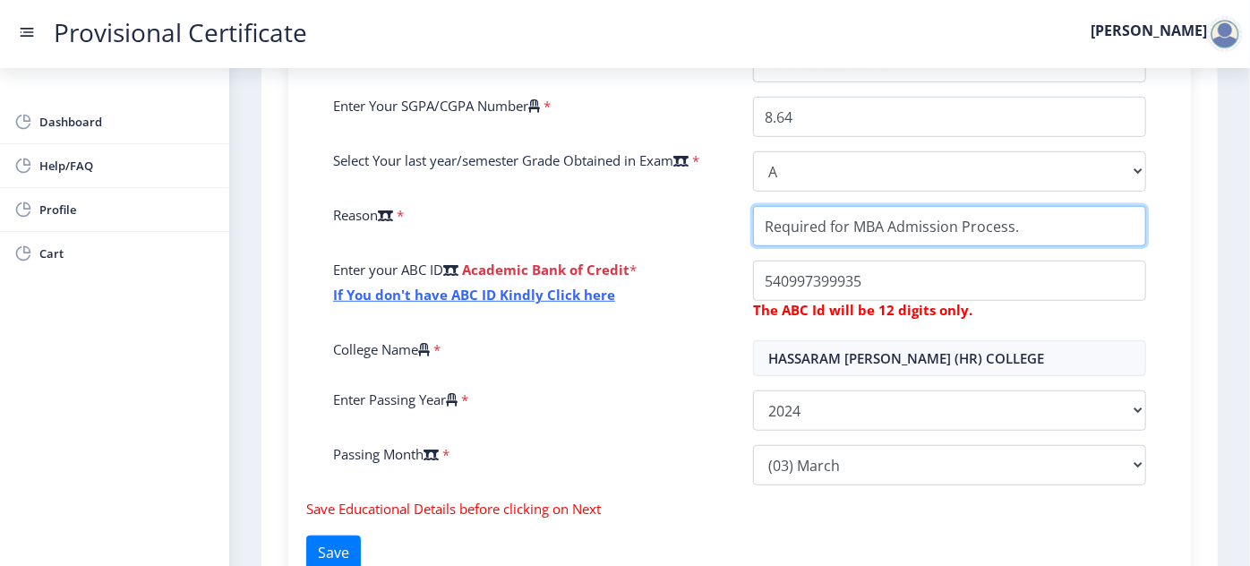
click at [847, 218] on input "College Name" at bounding box center [949, 226] width 393 height 40
click at [1105, 228] on input "College Name" at bounding box center [949, 226] width 393 height 40
click at [856, 233] on input "College Name" at bounding box center [949, 226] width 393 height 40
type input "Required for Submission of MBA Admission."
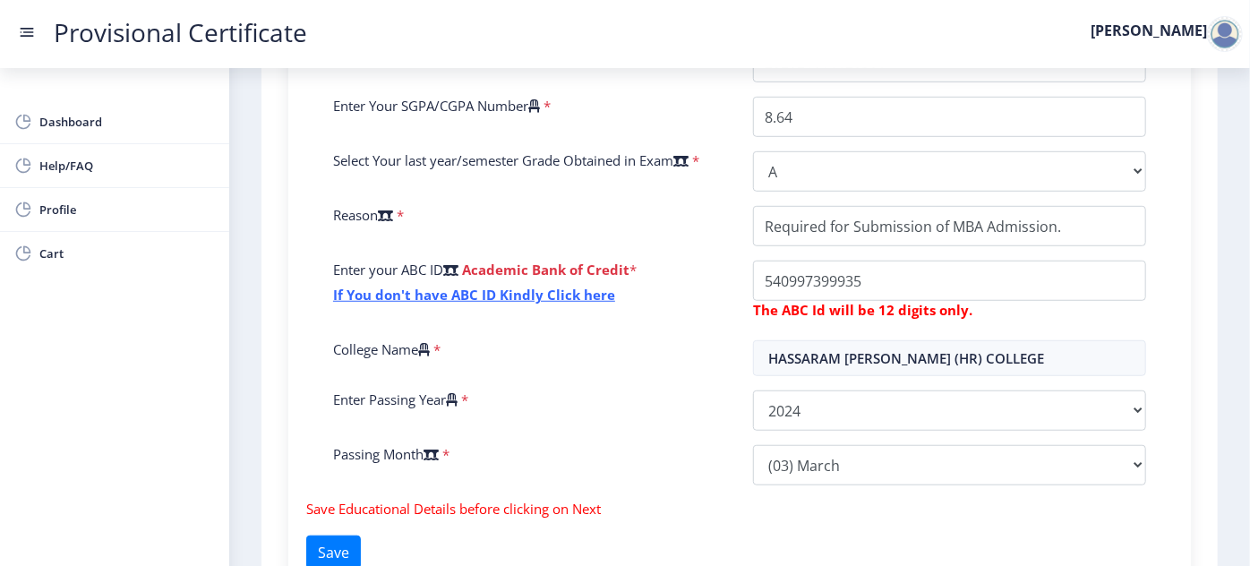
click at [1168, 322] on div "Fill the form below to details. Enter Your P.R.N Number * Enter Your SGPA/CGPA …" at bounding box center [739, 249] width 867 height 501
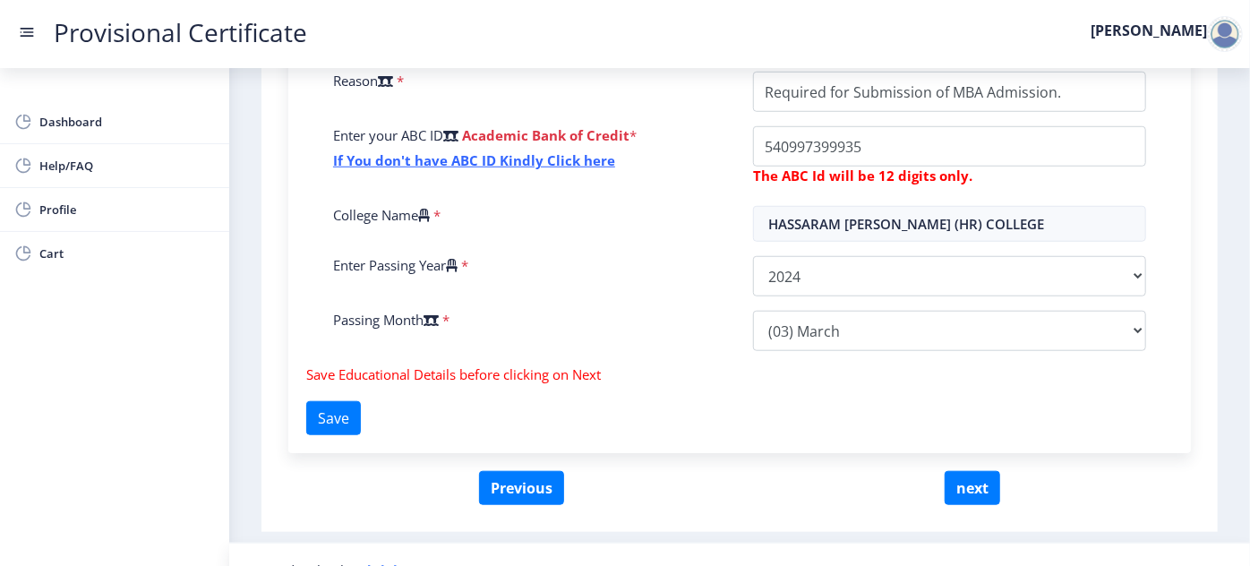
scroll to position [651, 0]
click at [958, 475] on button "next" at bounding box center [973, 487] width 56 height 34
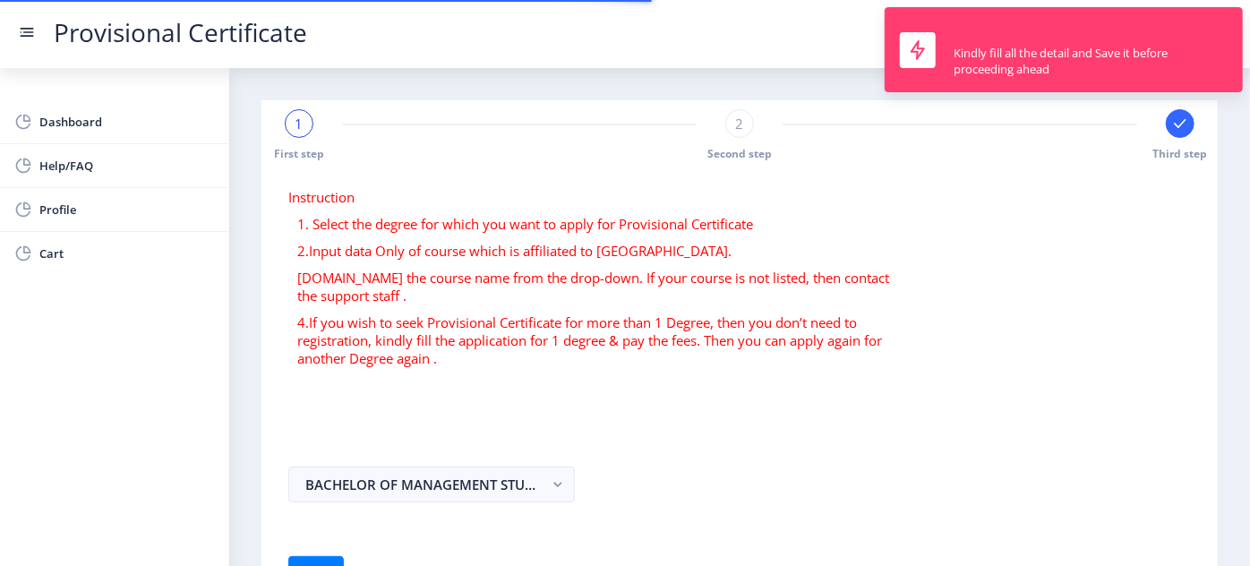
select select
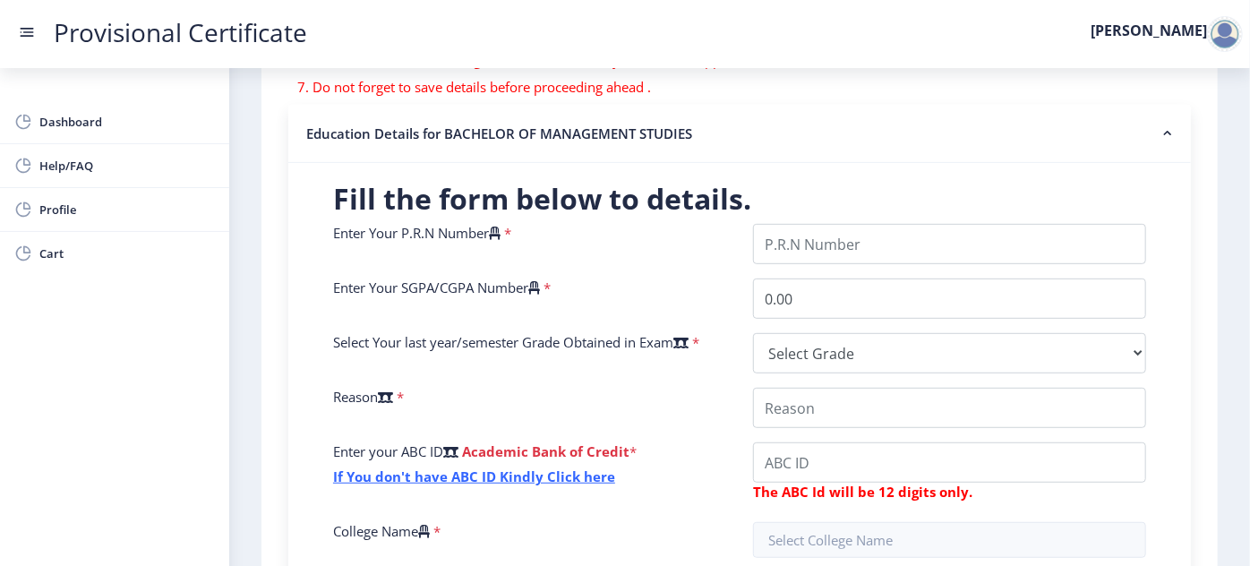
scroll to position [162, 0]
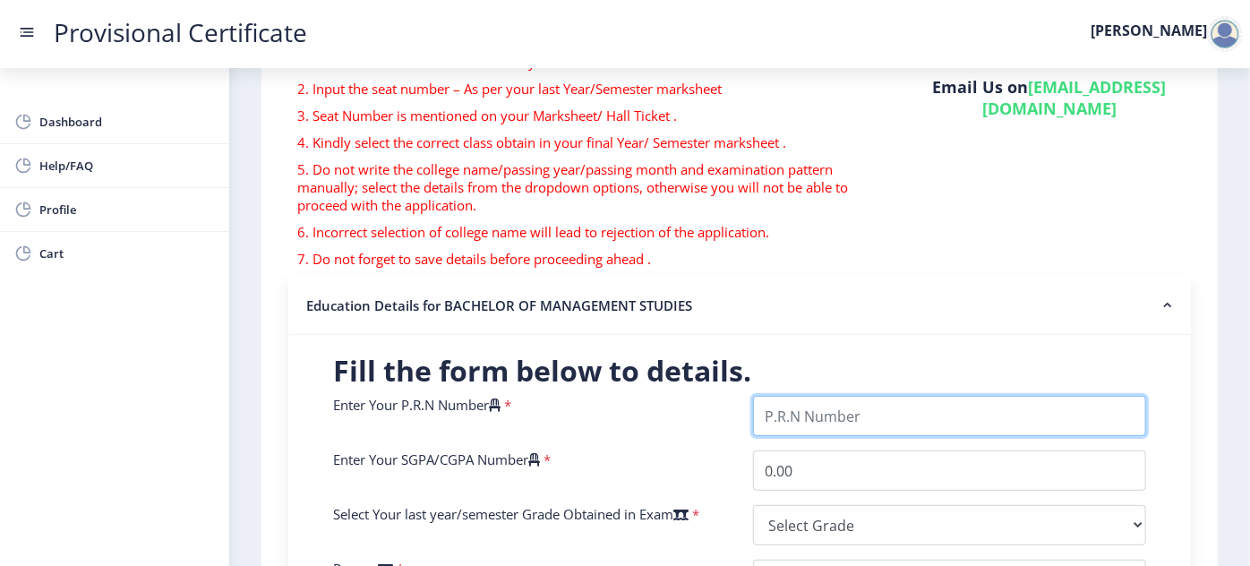
click at [826, 431] on input "Enter Your P.R.N Number" at bounding box center [949, 416] width 393 height 40
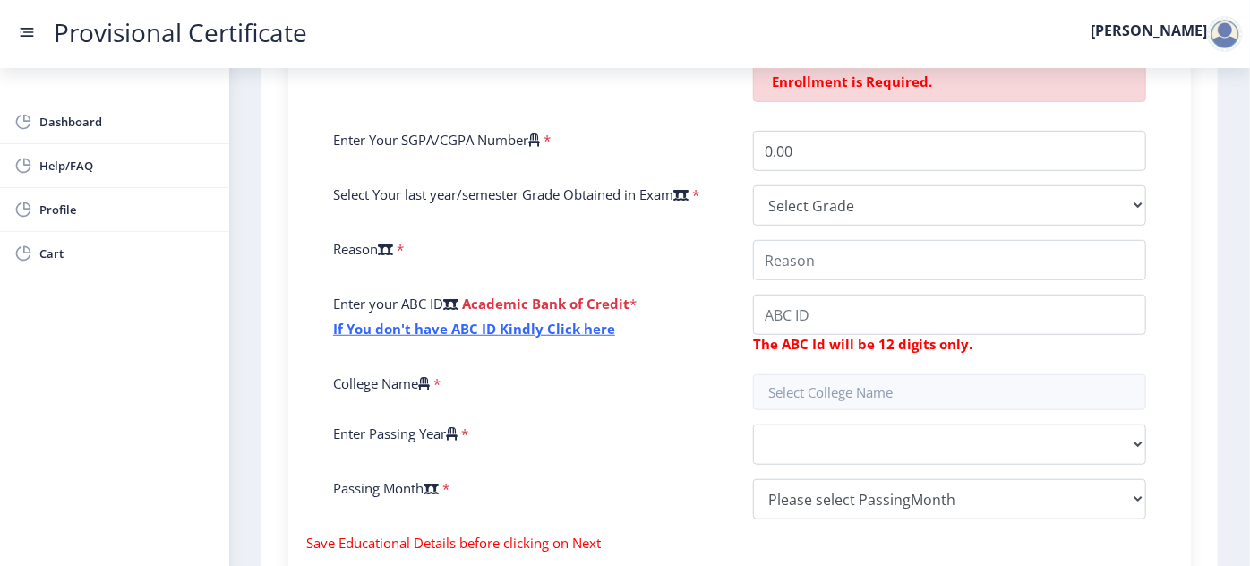
scroll to position [570, 0]
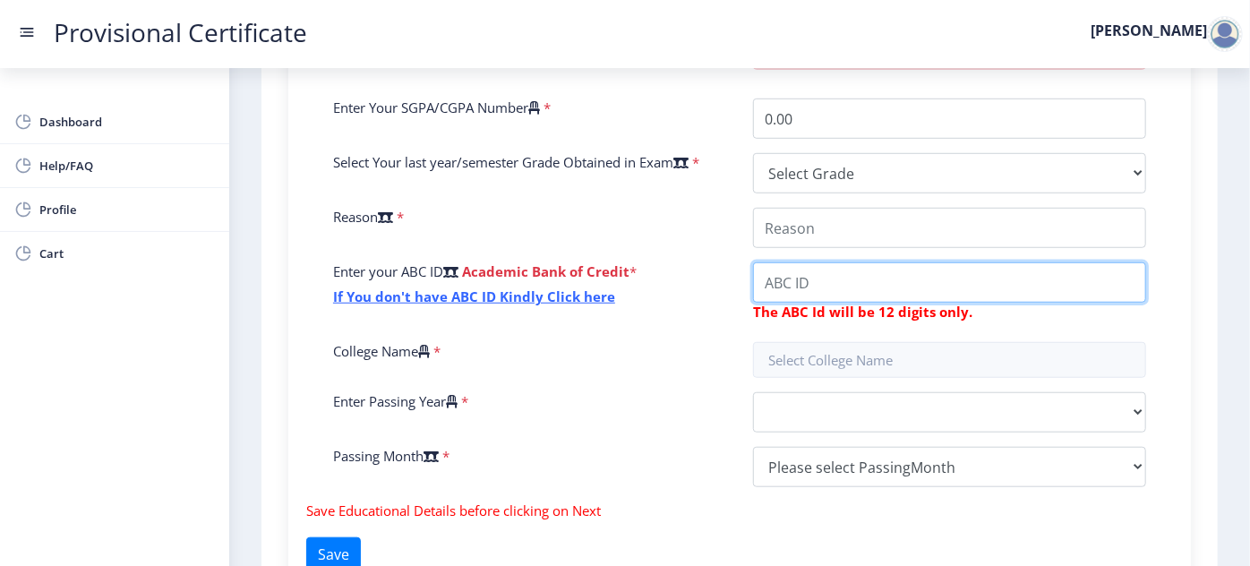
click at [875, 248] on input "College Name" at bounding box center [949, 228] width 393 height 40
paste input "562906272035"
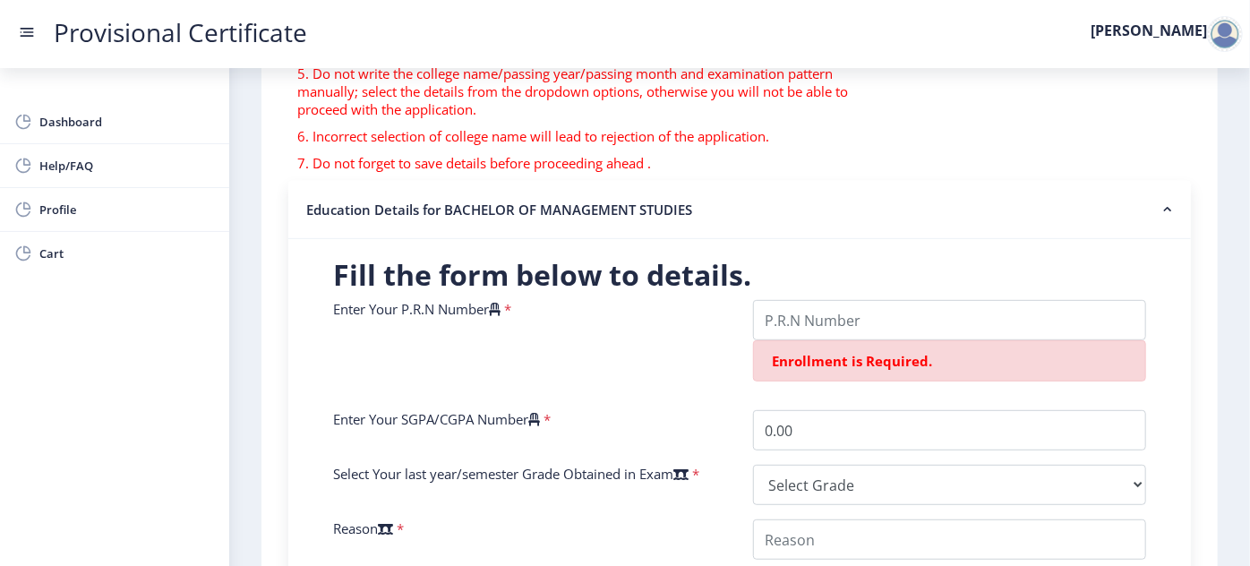
scroll to position [244, 0]
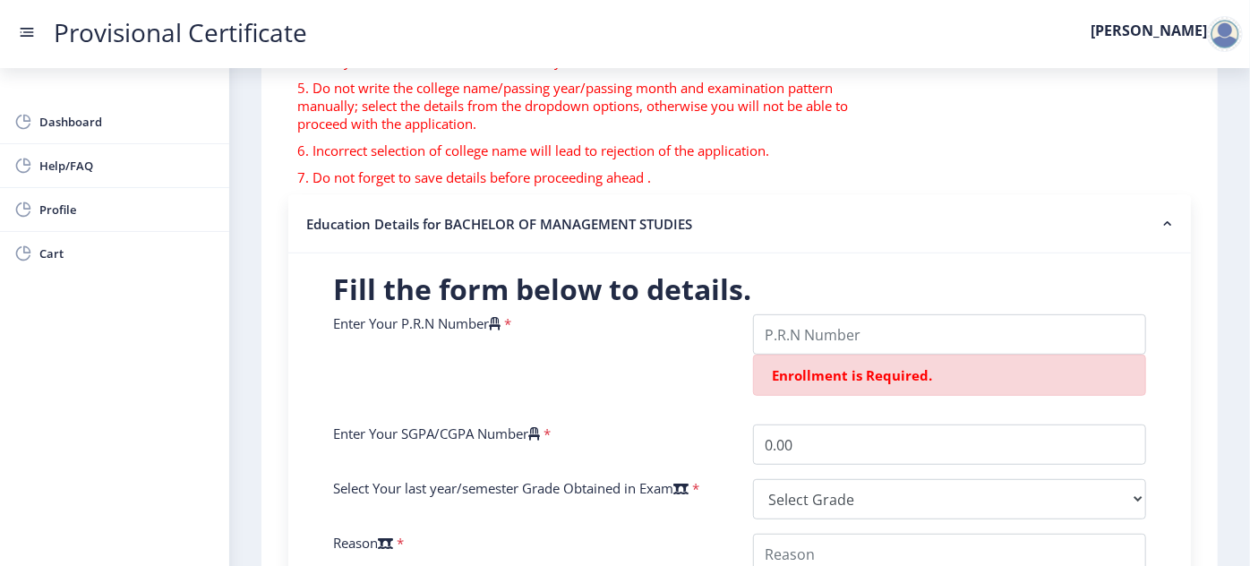
type input "562906272035"
click at [823, 329] on input "Enter Your P.R.N Number" at bounding box center [949, 334] width 393 height 40
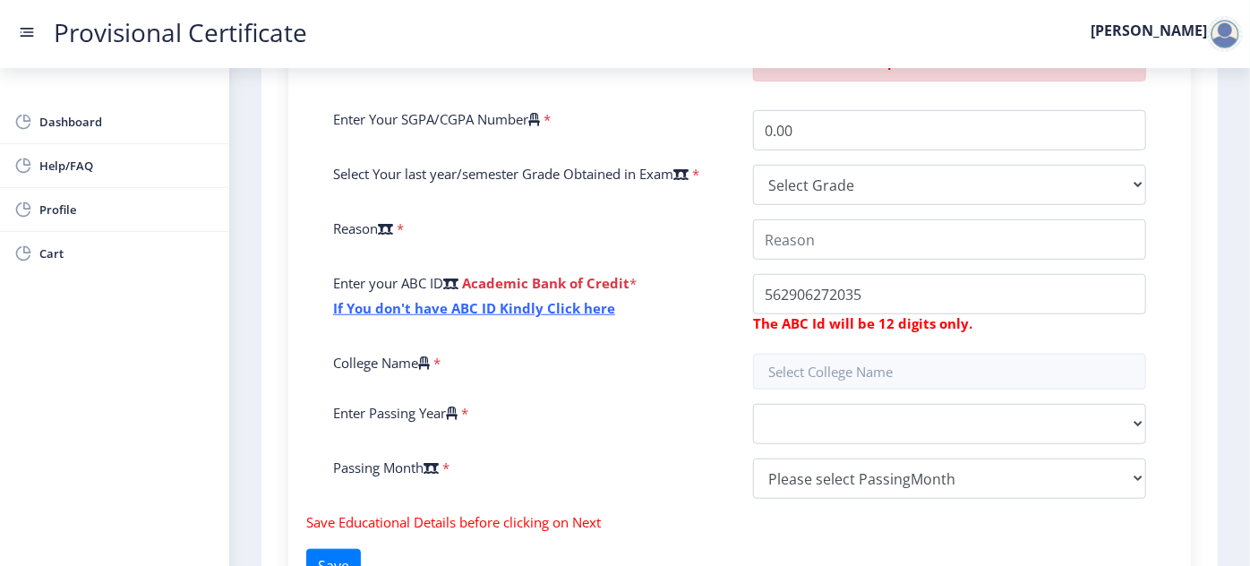
scroll to position [570, 0]
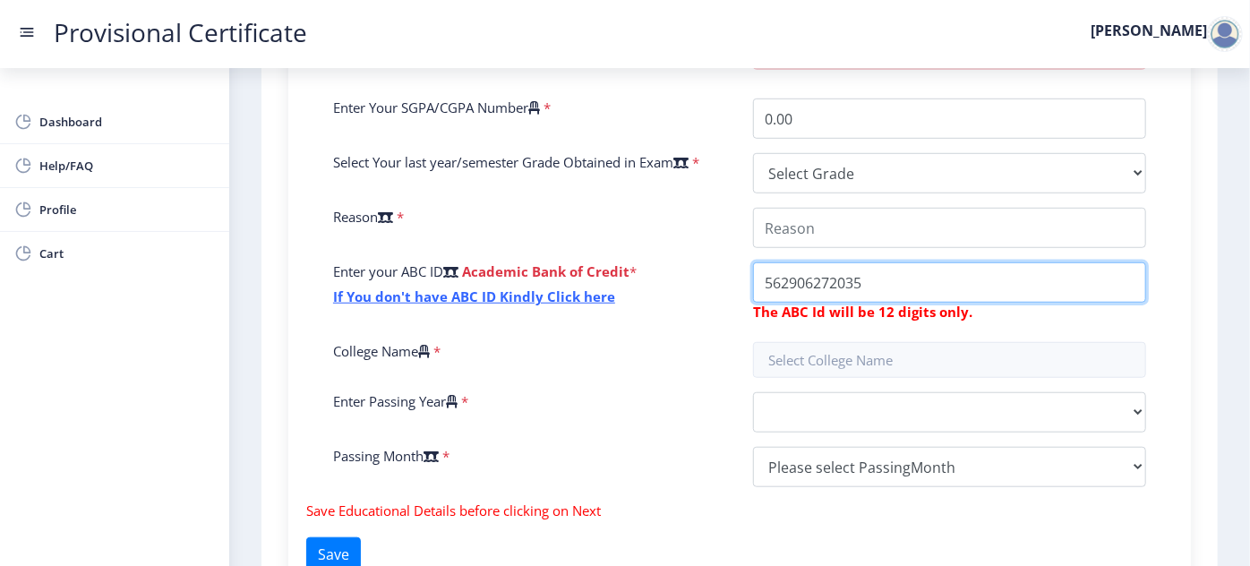
drag, startPoint x: 896, startPoint y: 289, endPoint x: 716, endPoint y: 281, distance: 180.2
click at [716, 281] on div "Enter Your P.R.N Number * Enrollment is Required. Enter Your SGPA/CGPA Number *…" at bounding box center [740, 244] width 840 height 513
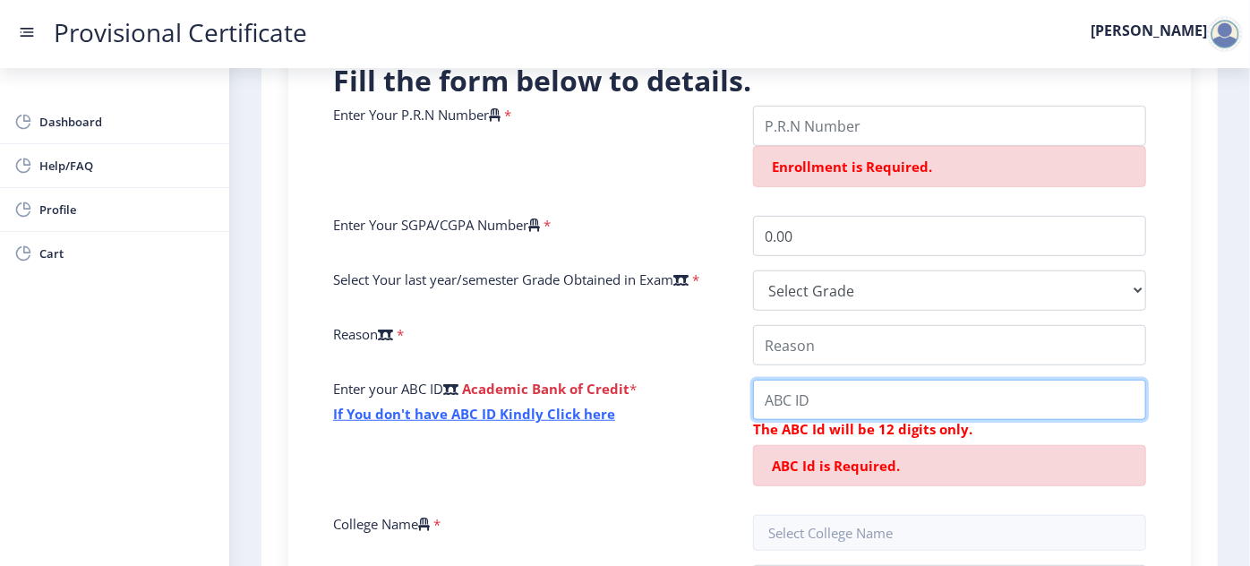
scroll to position [407, 0]
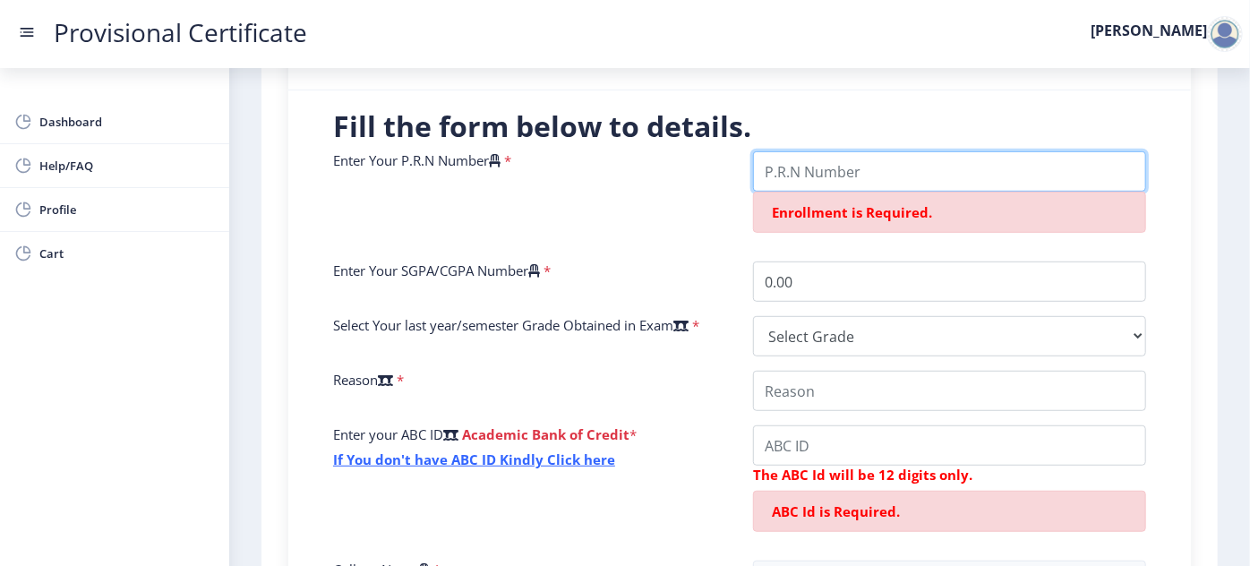
click at [824, 167] on input "Enter Your P.R.N Number" at bounding box center [949, 171] width 393 height 40
paste input "202021011120301"
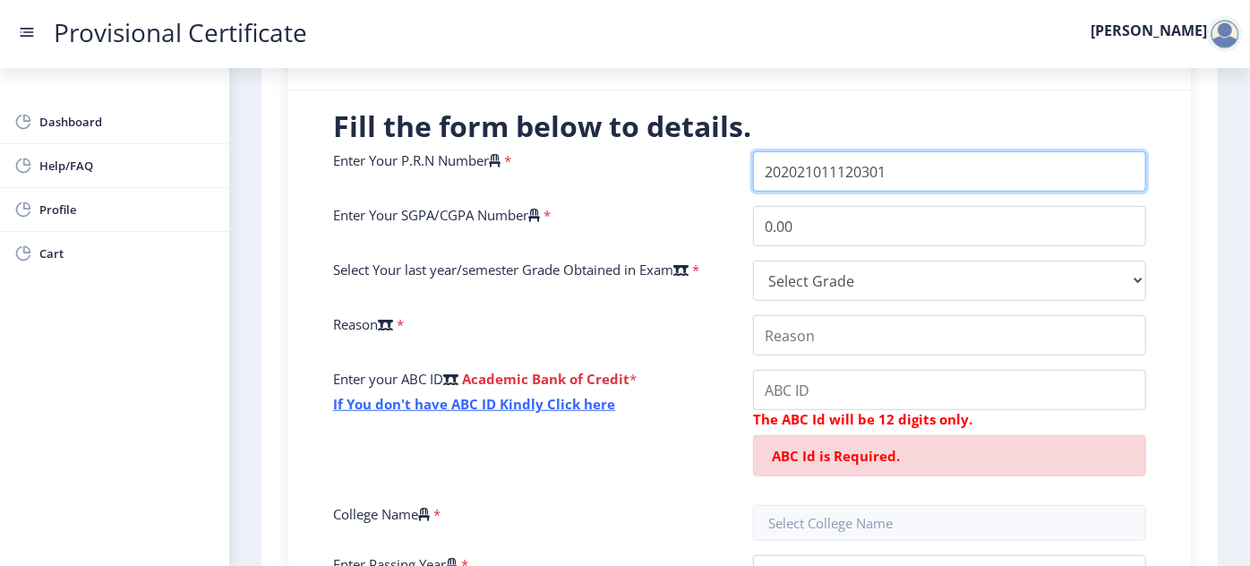
type input "202021011120301"
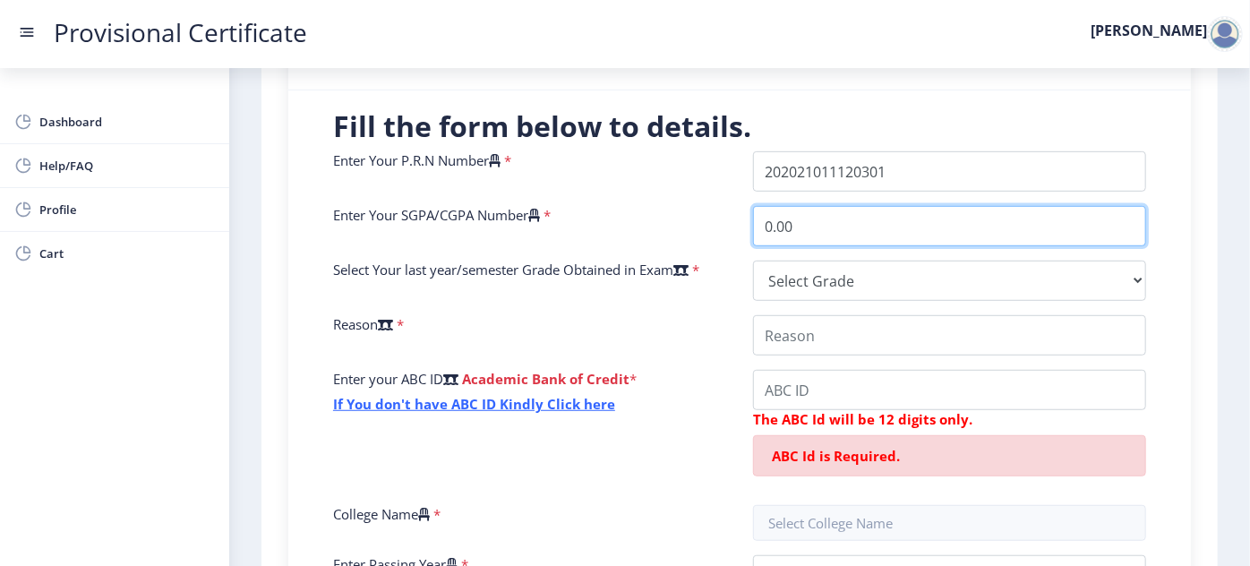
click at [820, 232] on input "0.00" at bounding box center [949, 226] width 393 height 40
type input "0"
type input "8.64"
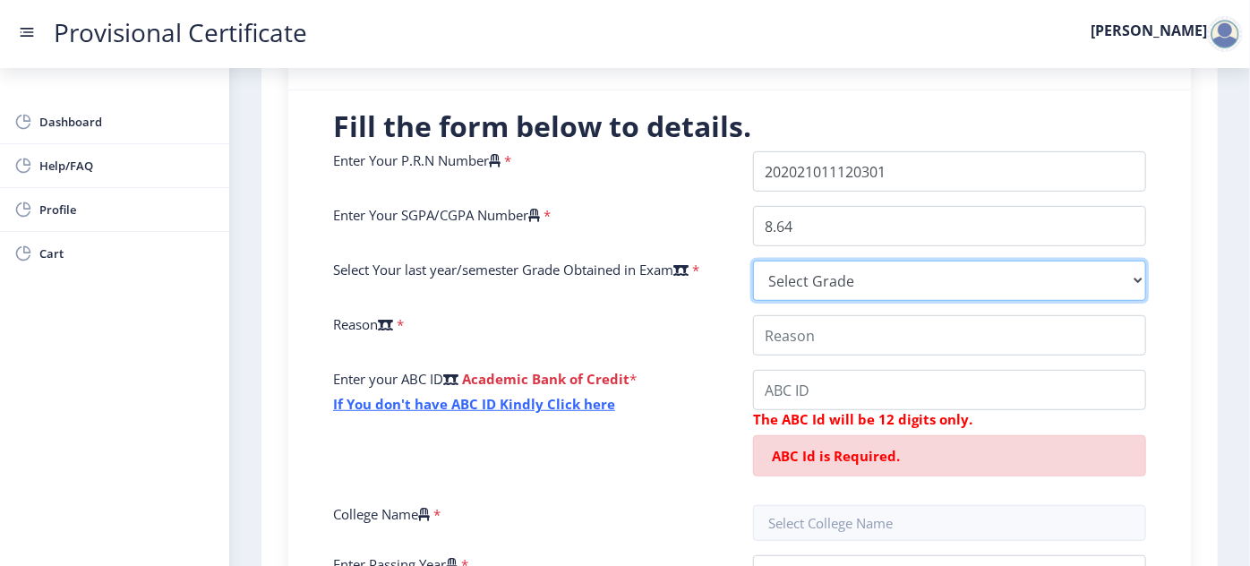
click at [826, 273] on select "Select Grade O A+ A B+ B C D F(Fail)" at bounding box center [949, 281] width 393 height 40
select select "A"
click at [753, 261] on select "Select Grade O A+ A B+ B C D F(Fail)" at bounding box center [949, 281] width 393 height 40
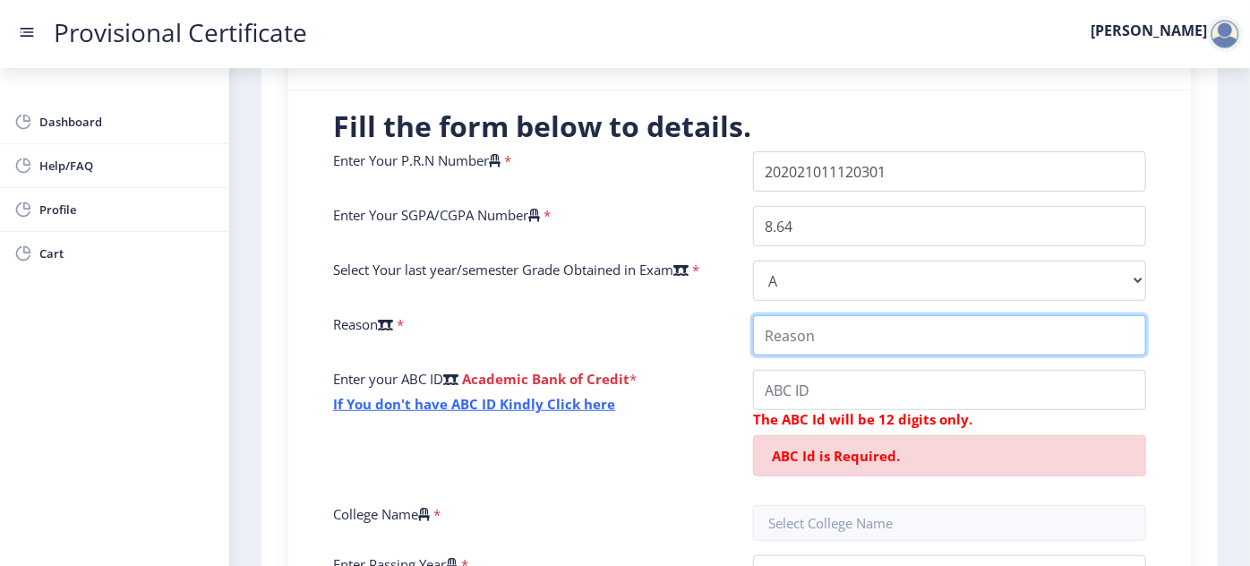
click at [833, 343] on input "College Name" at bounding box center [949, 335] width 393 height 40
type input "Required for Submission of MBA Admission."
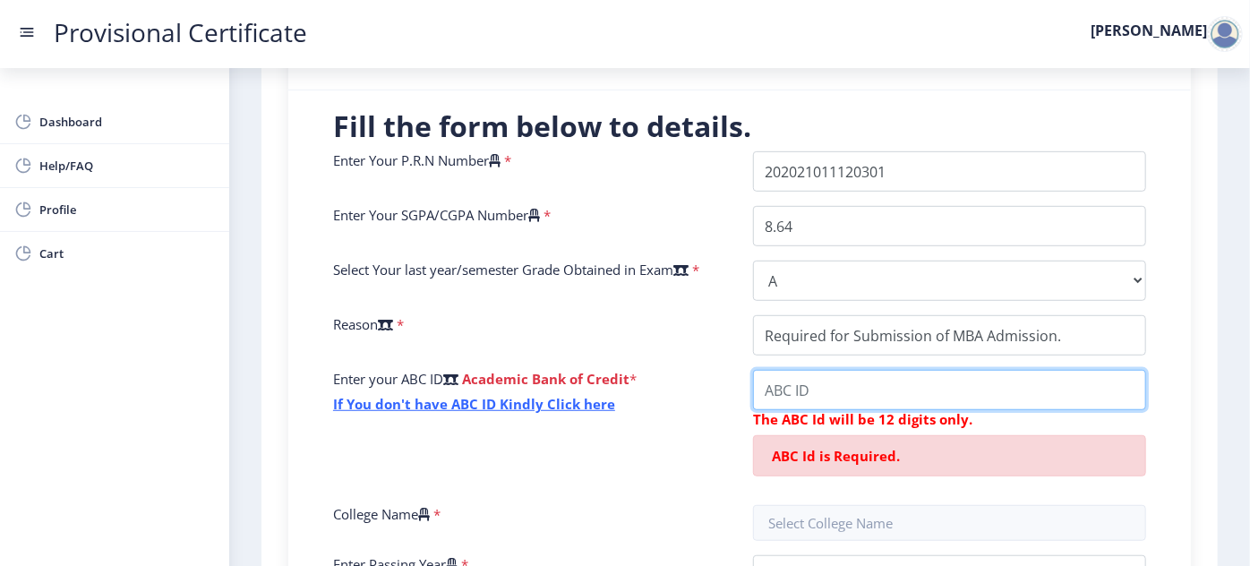
click at [940, 377] on input "College Name" at bounding box center [949, 390] width 393 height 40
paste input "202021011120"
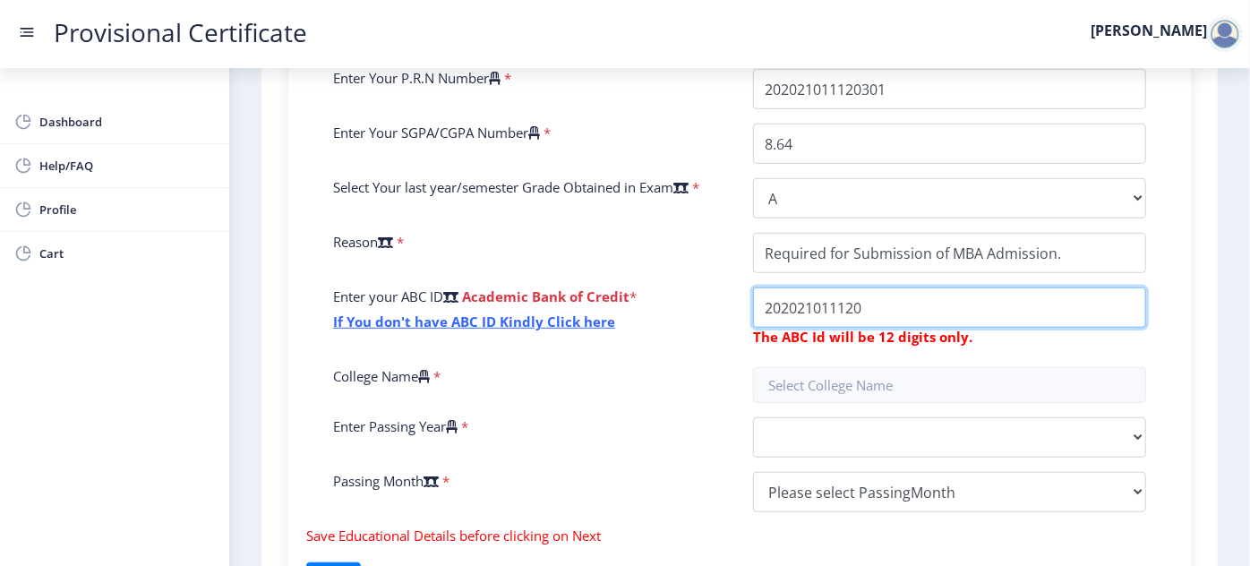
scroll to position [679, 0]
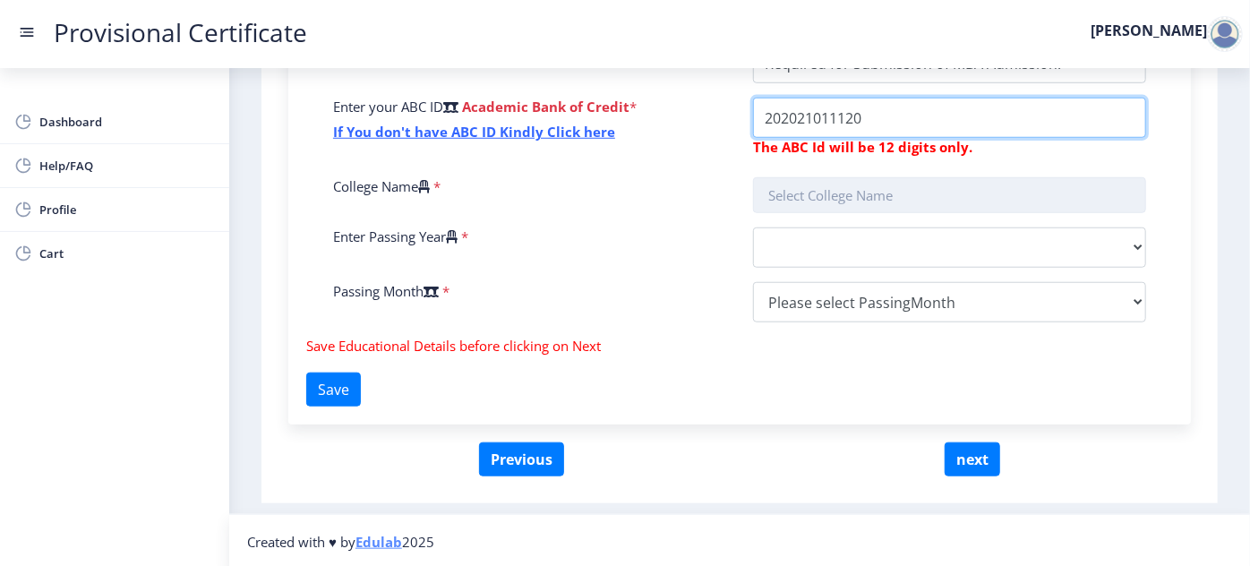
type input "202021011120"
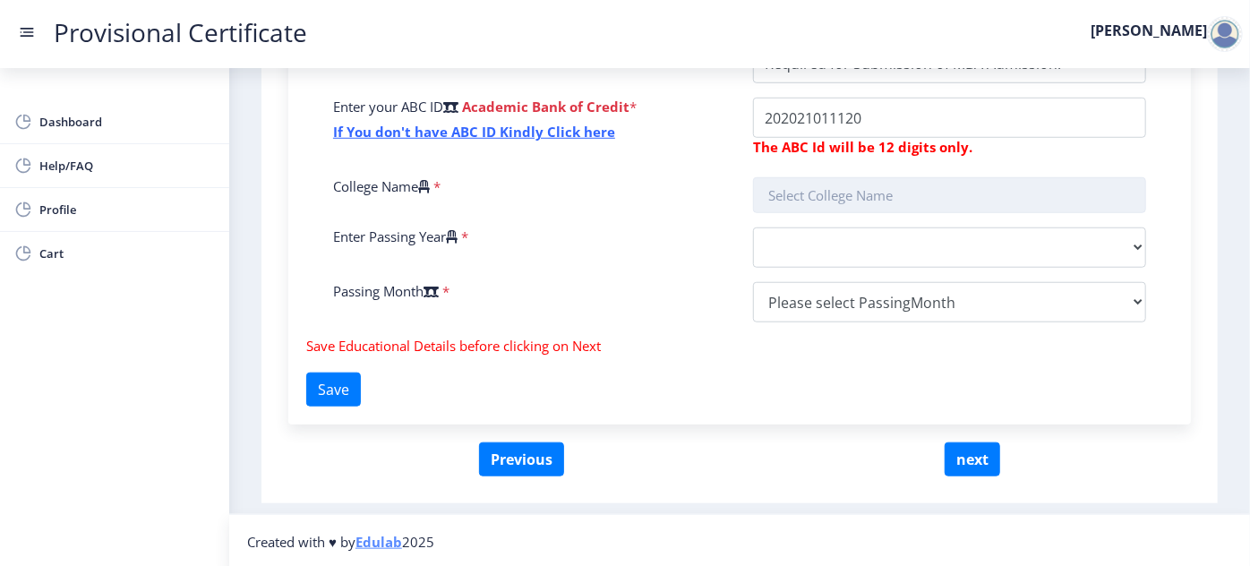
click at [829, 190] on input "text" at bounding box center [949, 195] width 393 height 36
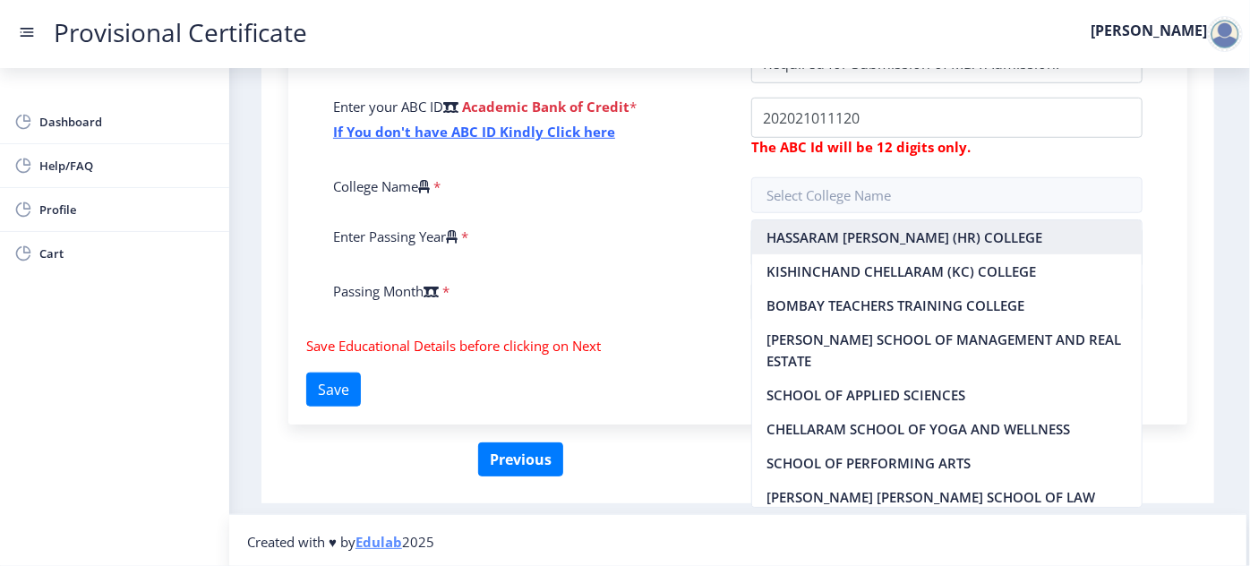
click at [821, 238] on nb-option "HASSARAM [PERSON_NAME] (HR) COLLEGE" at bounding box center [947, 237] width 390 height 34
type input "HASSARAM [PERSON_NAME] (HR) COLLEGE"
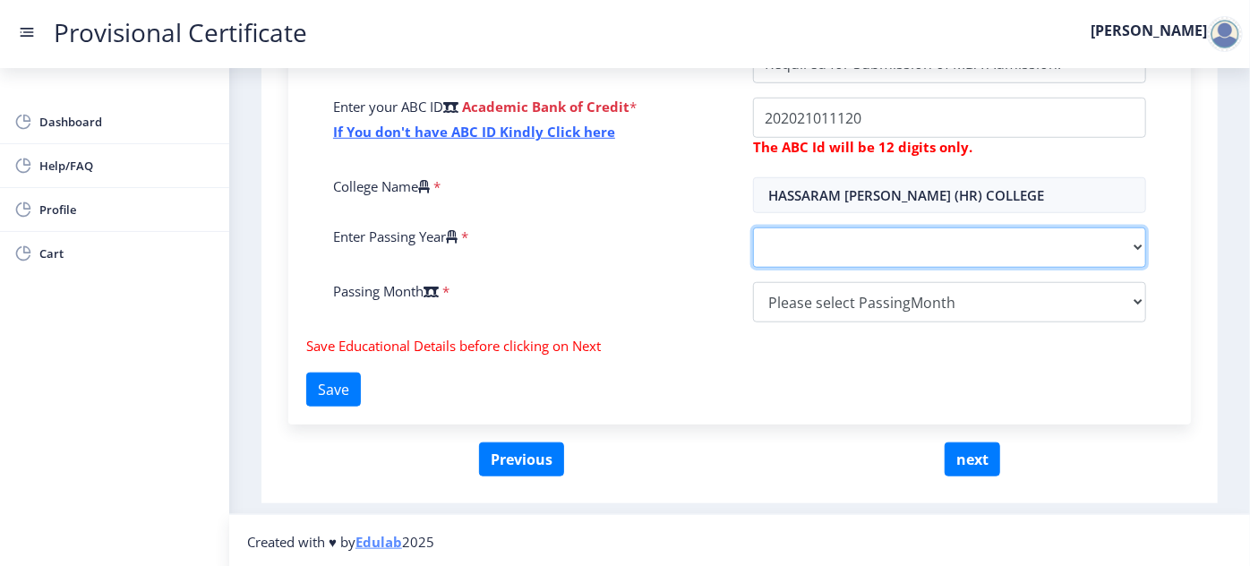
click at [823, 247] on select "2025 2024 2023 2022 2021 2020 2019 2018 2017 2016 2015 2014 2013 2012 2011 2010…" at bounding box center [949, 248] width 393 height 40
select select "2024"
click at [753, 228] on select "2025 2024 2023 2022 2021 2020 2019 2018 2017 2016 2015 2014 2013 2012 2011 2010…" at bounding box center [949, 248] width 393 height 40
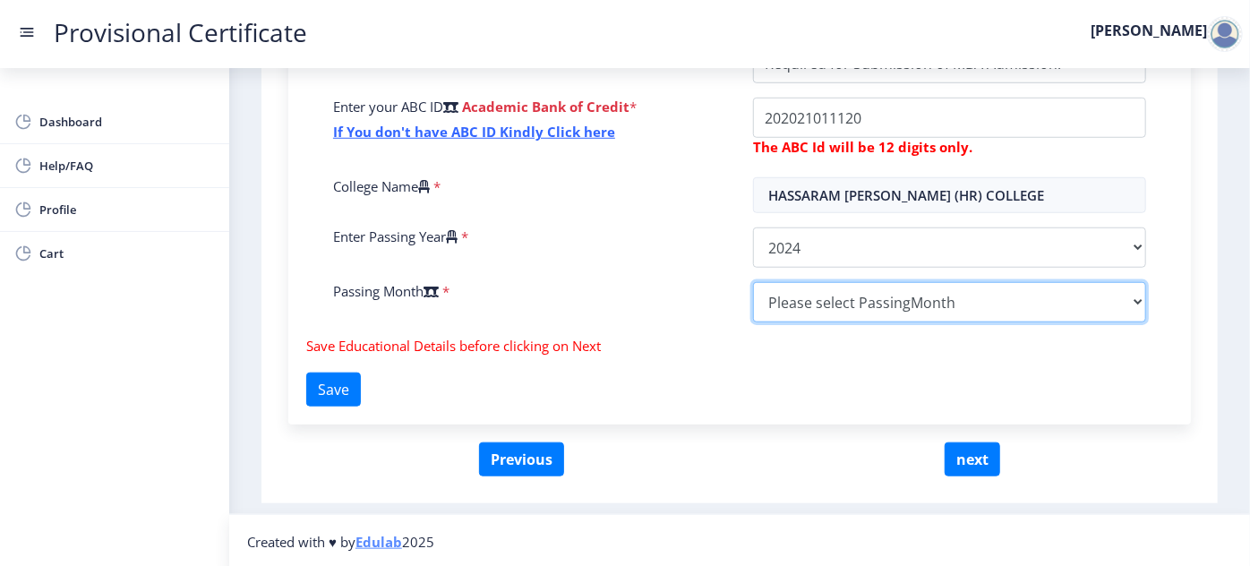
click at [843, 290] on select "Please select PassingMonth (01) January (02) February (03) March (04) April (05…" at bounding box center [949, 302] width 393 height 40
select select "March"
click at [753, 282] on select "Please select PassingMonth (01) January (02) February (03) March (04) April (05…" at bounding box center [949, 302] width 393 height 40
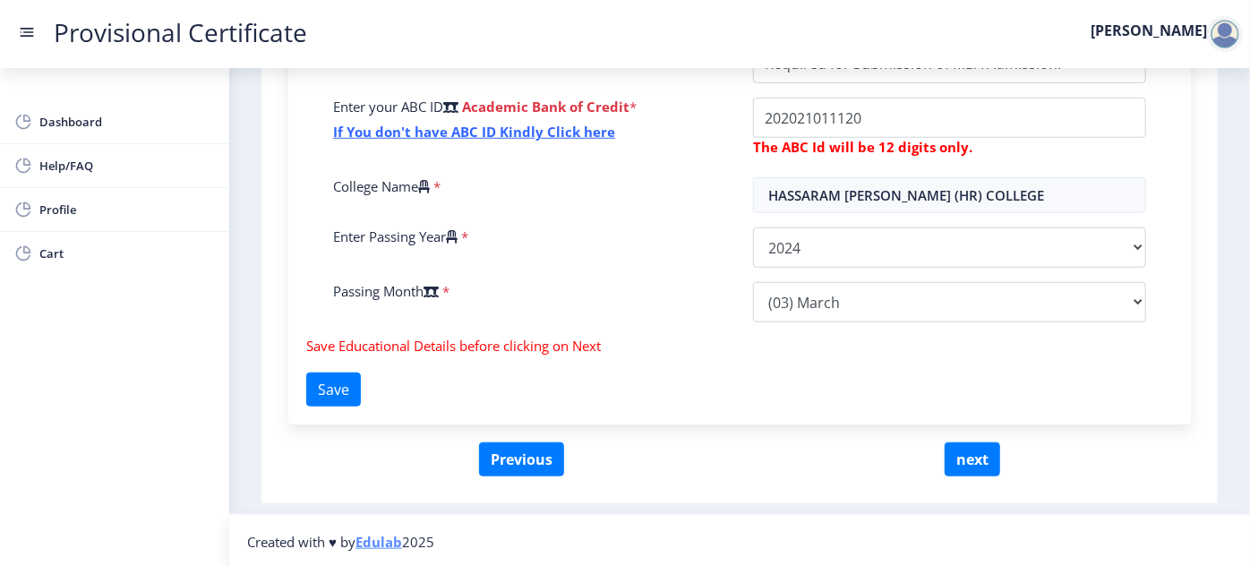
click at [710, 393] on div "Fill the form below to details. Enter Your P.R.N Number * Enter Your SGPA/CGPA …" at bounding box center [739, 121] width 903 height 606
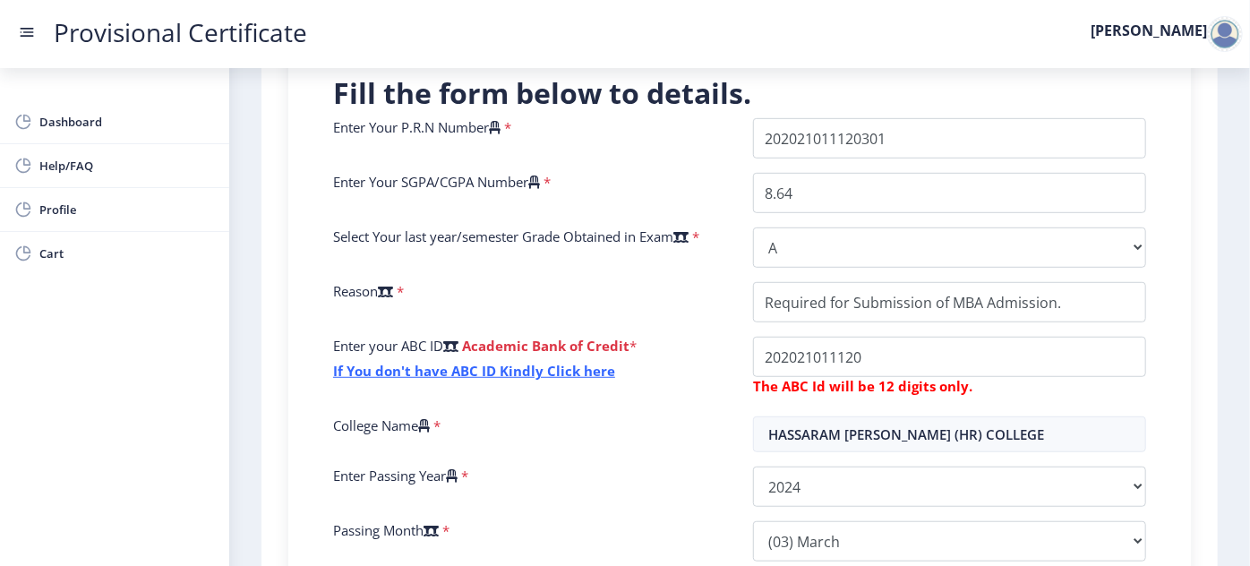
scroll to position [434, 0]
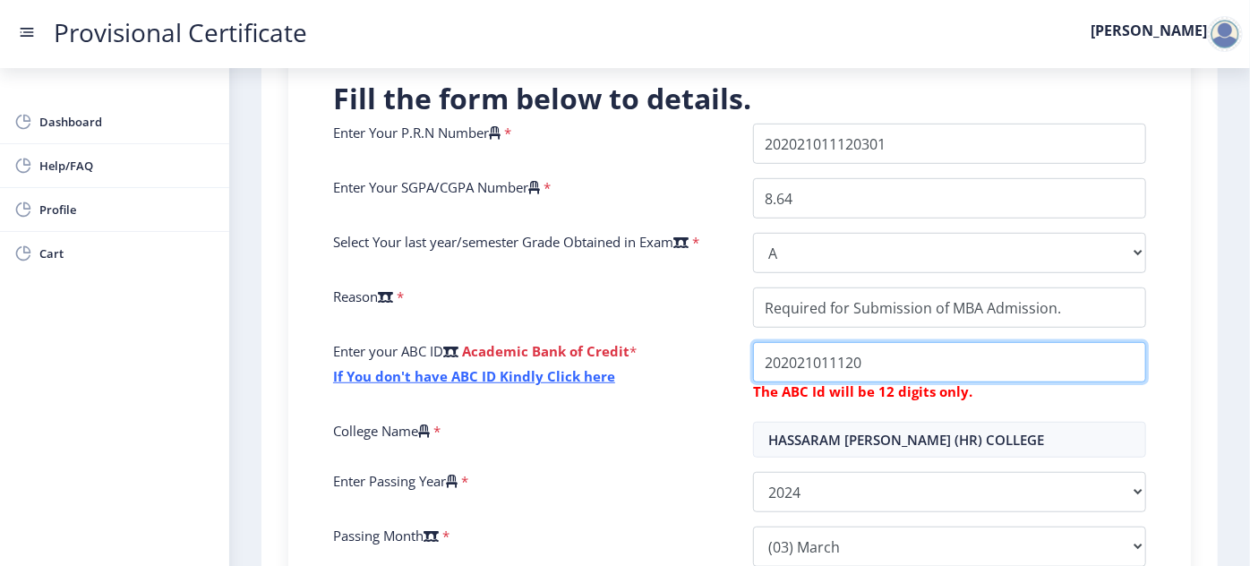
drag, startPoint x: 874, startPoint y: 367, endPoint x: 755, endPoint y: 369, distance: 119.1
click at [755, 328] on input "College Name" at bounding box center [949, 308] width 393 height 40
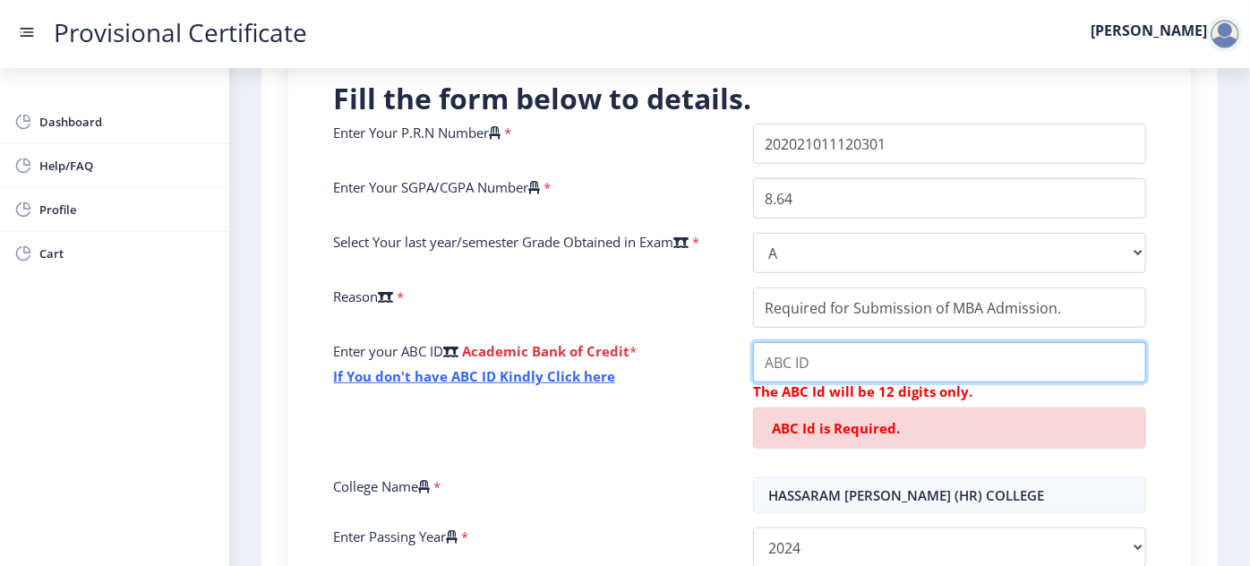
paste input "540997399935"
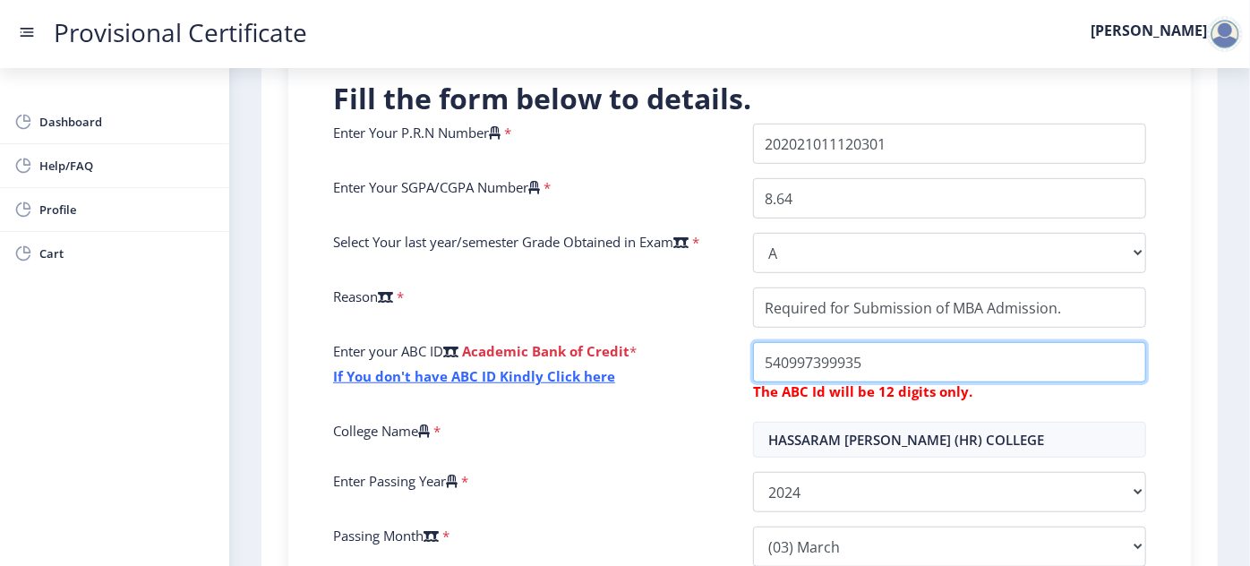
type input "540997399935"
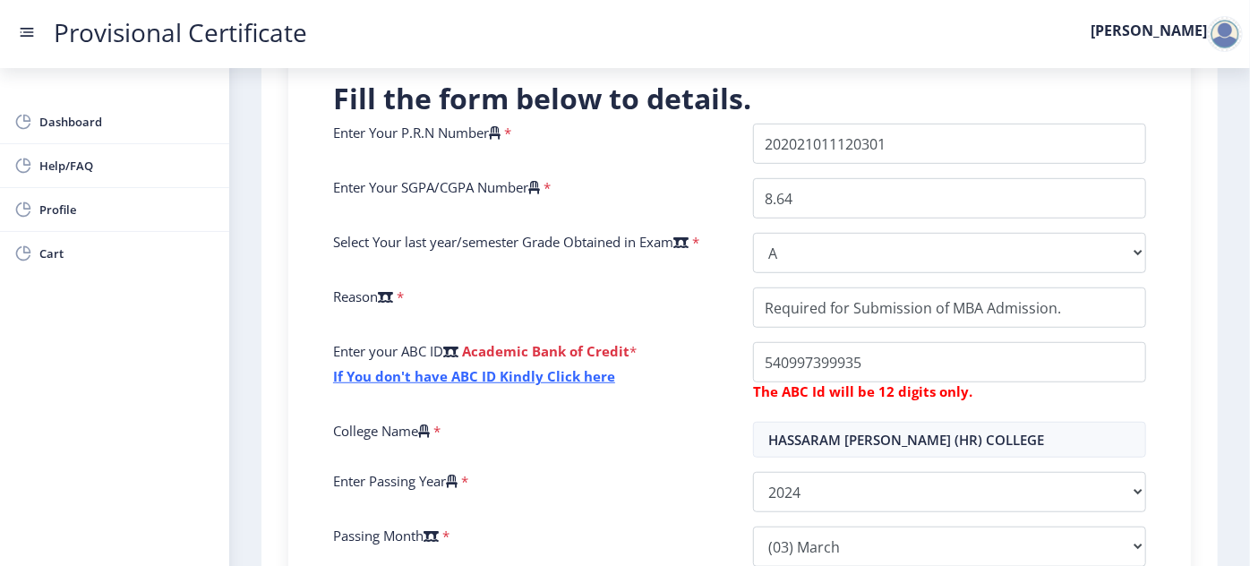
click at [1183, 379] on div "Fill the form below to details. Enter Your P.R.N Number * Enter Your SGPA/CGPA …" at bounding box center [739, 366] width 903 height 606
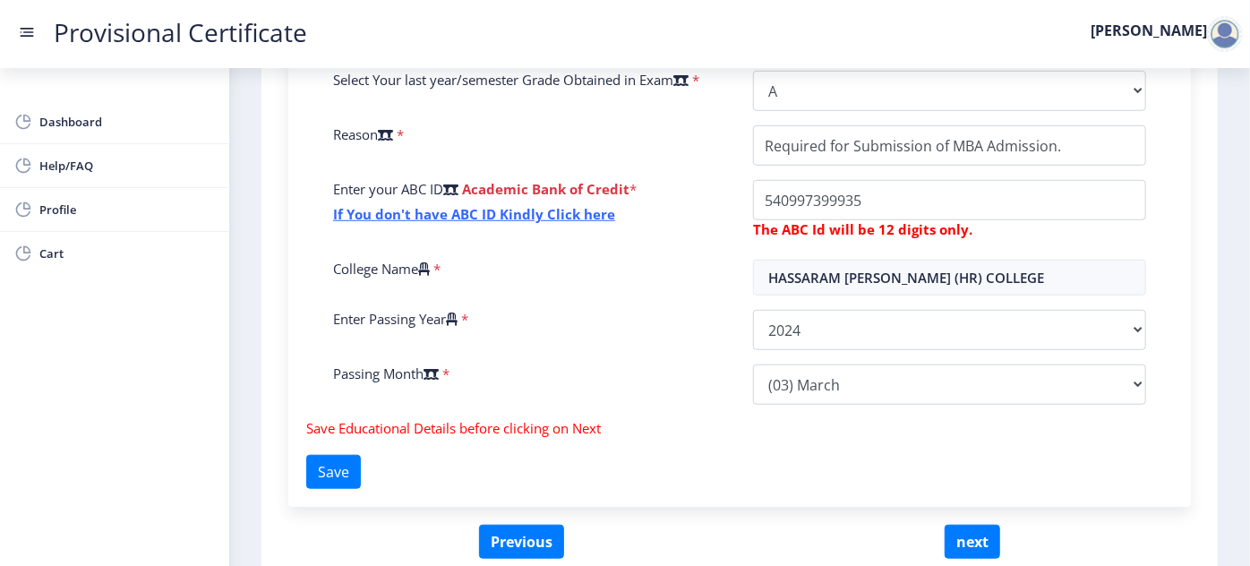
scroll to position [597, 0]
click at [337, 469] on button "Save" at bounding box center [333, 471] width 55 height 34
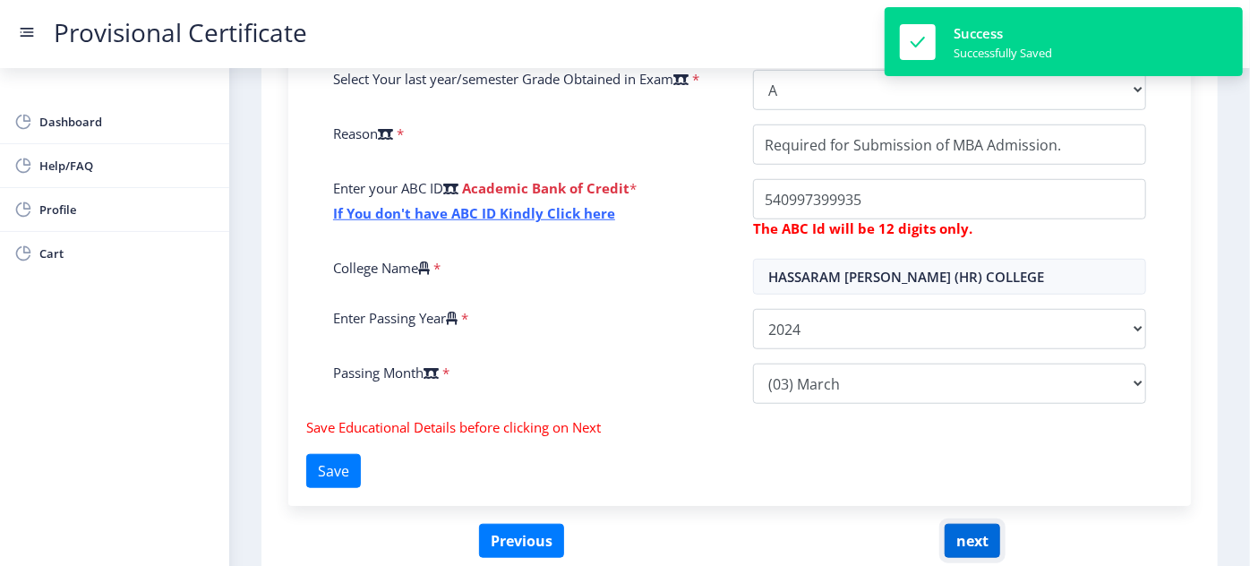
click at [977, 528] on button "next" at bounding box center [973, 541] width 56 height 34
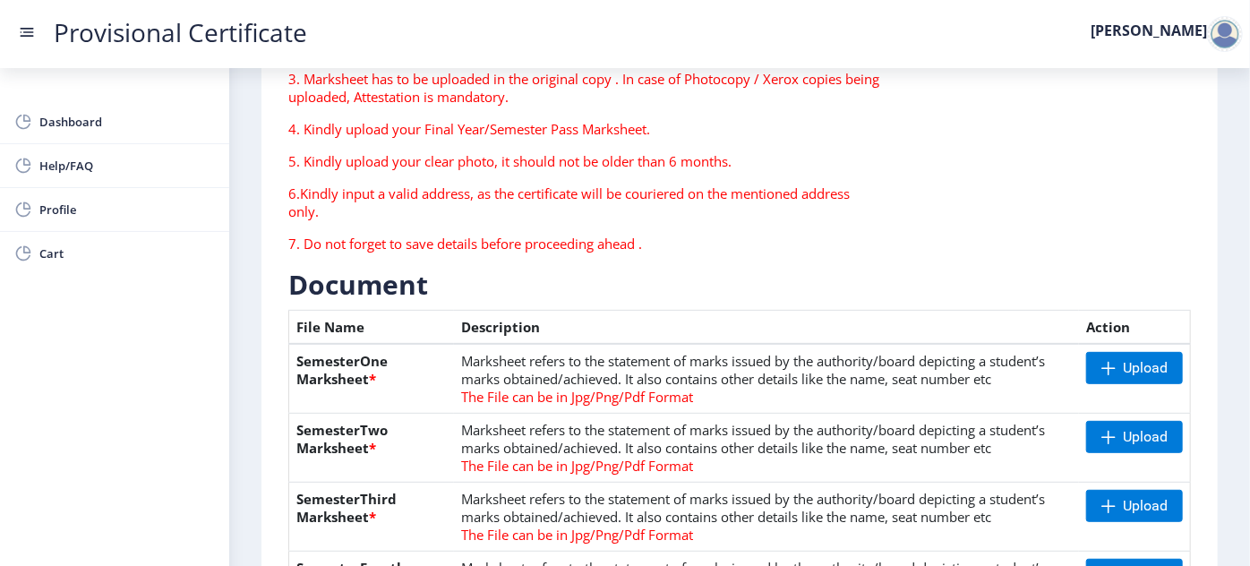
scroll to position [244, 0]
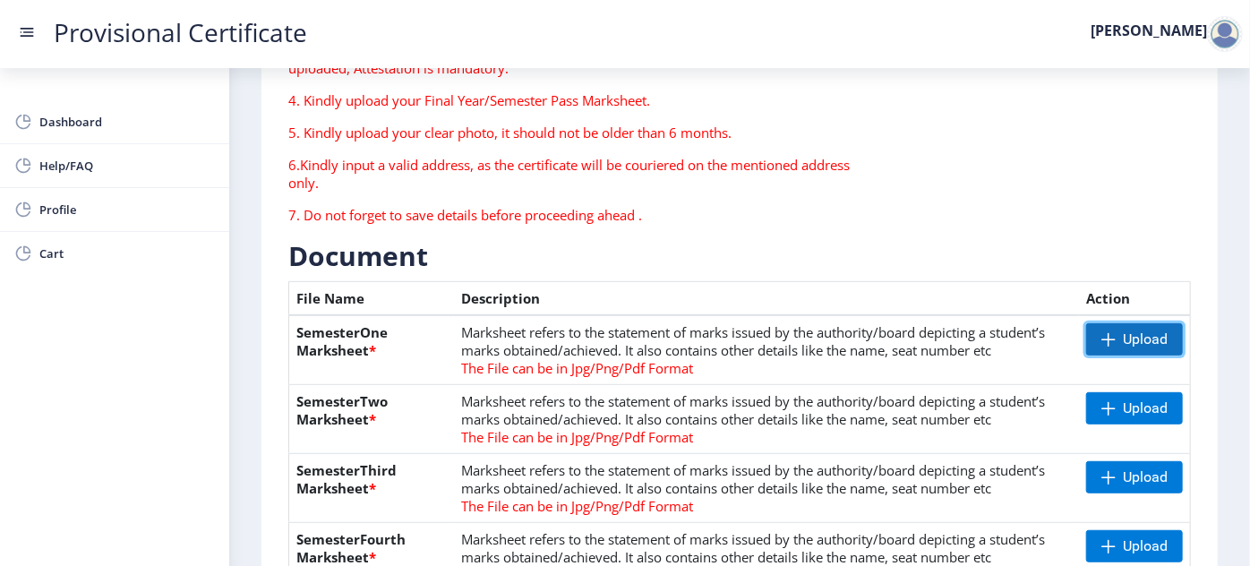
click at [1130, 336] on span "Upload" at bounding box center [1145, 340] width 45 height 18
click at [1151, 339] on span "Upload" at bounding box center [1145, 340] width 45 height 18
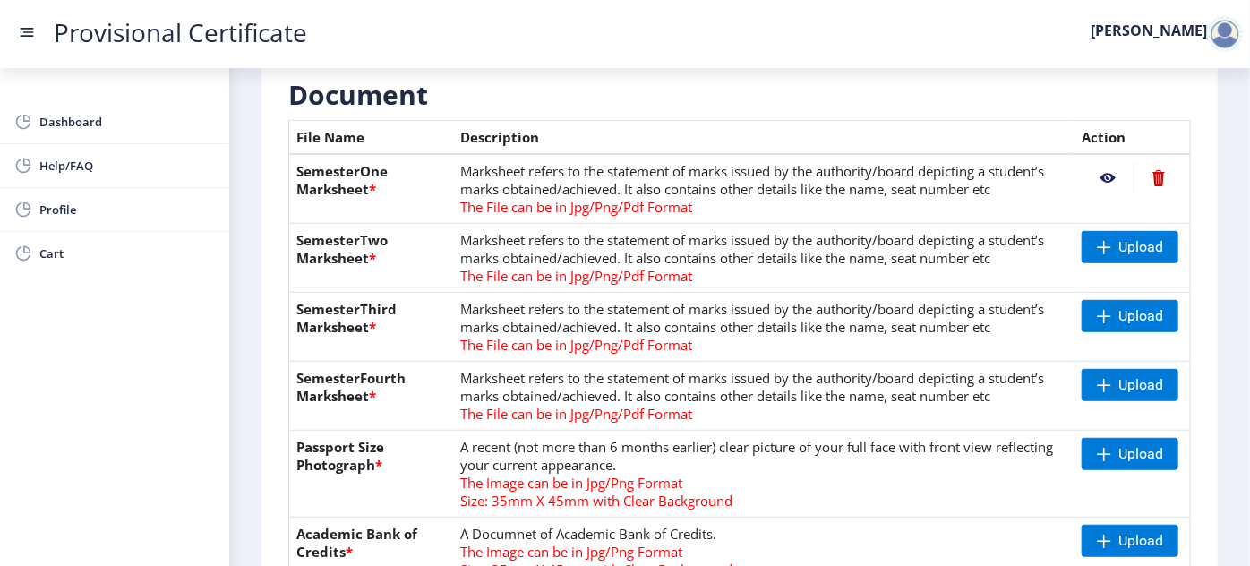
scroll to position [407, 0]
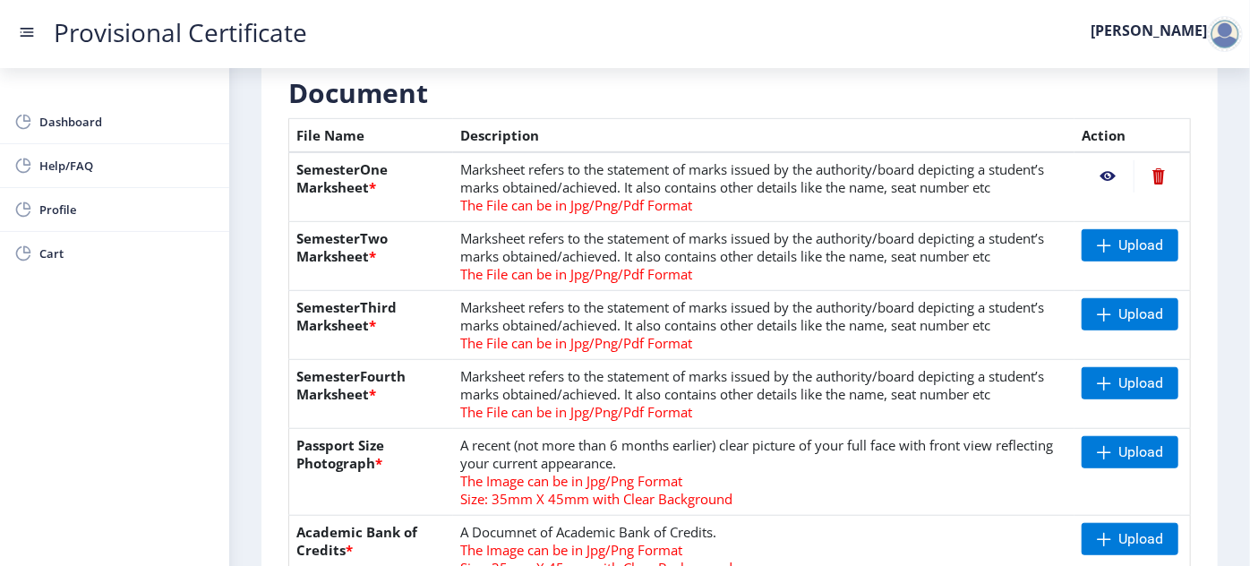
click at [1102, 168] on nb-action at bounding box center [1108, 176] width 52 height 32
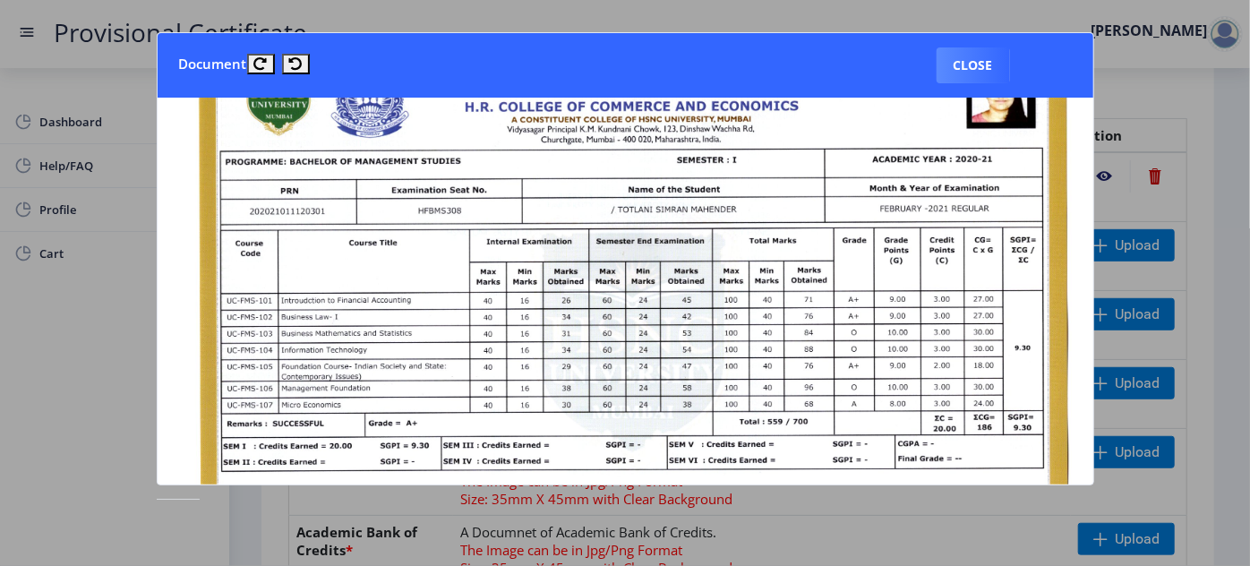
scroll to position [81, 0]
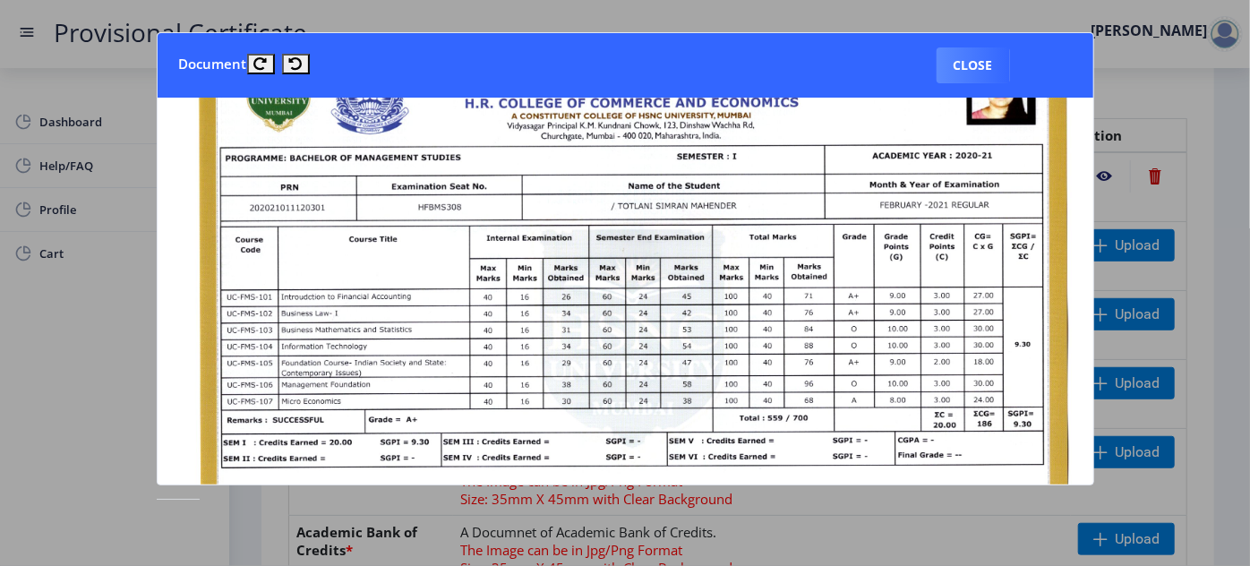
click at [1184, 207] on div at bounding box center [625, 283] width 1250 height 566
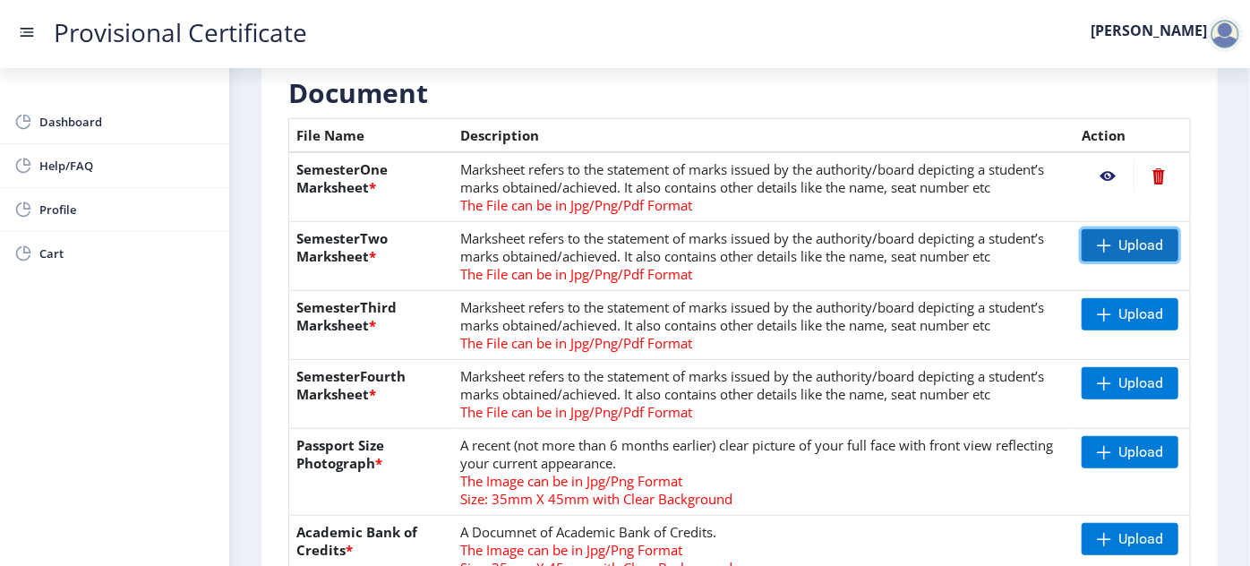
click at [1109, 242] on span "Upload" at bounding box center [1130, 245] width 97 height 32
click at [1111, 242] on nb-action at bounding box center [1108, 245] width 52 height 32
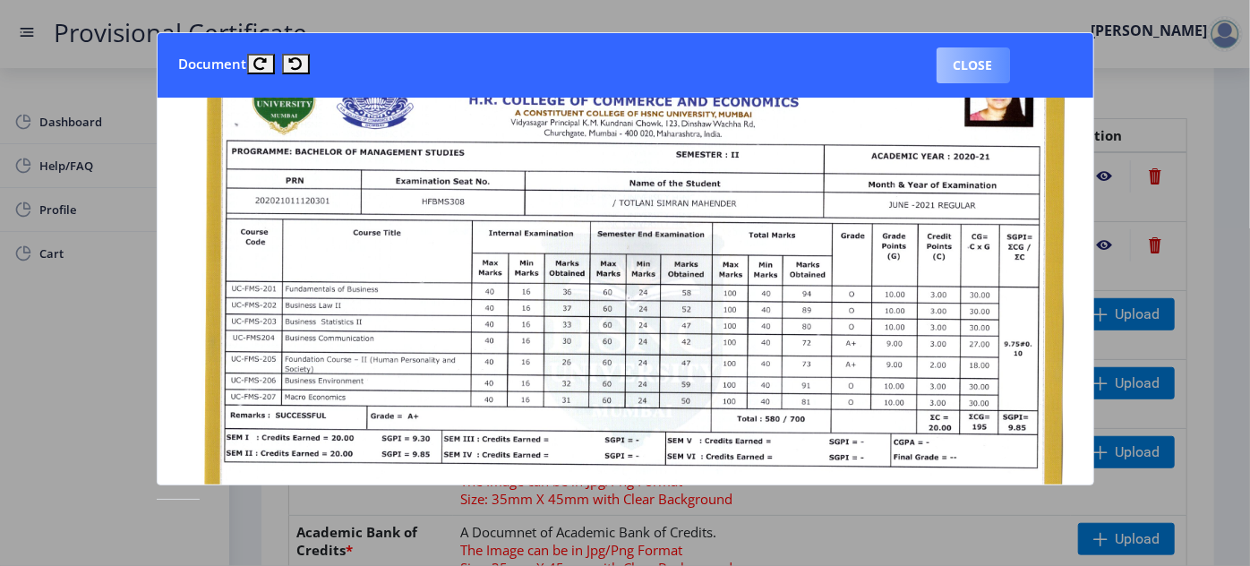
click at [1000, 73] on button "Close" at bounding box center [973, 65] width 73 height 36
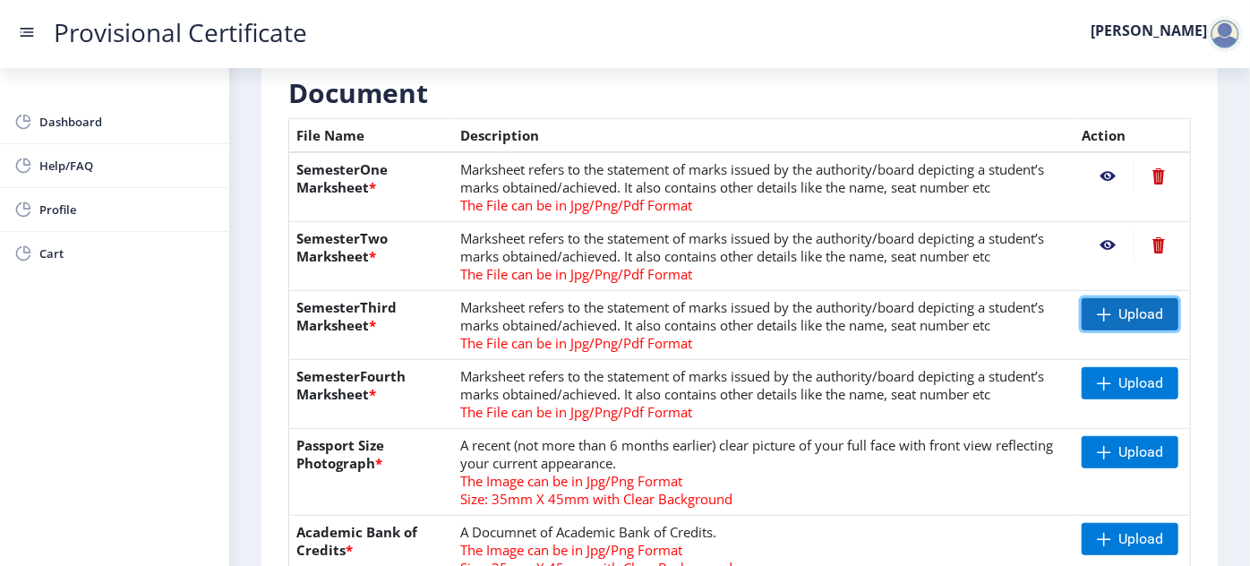
click at [1121, 324] on span "Upload" at bounding box center [1130, 314] width 97 height 32
click at [1111, 305] on nb-action at bounding box center [1108, 314] width 52 height 32
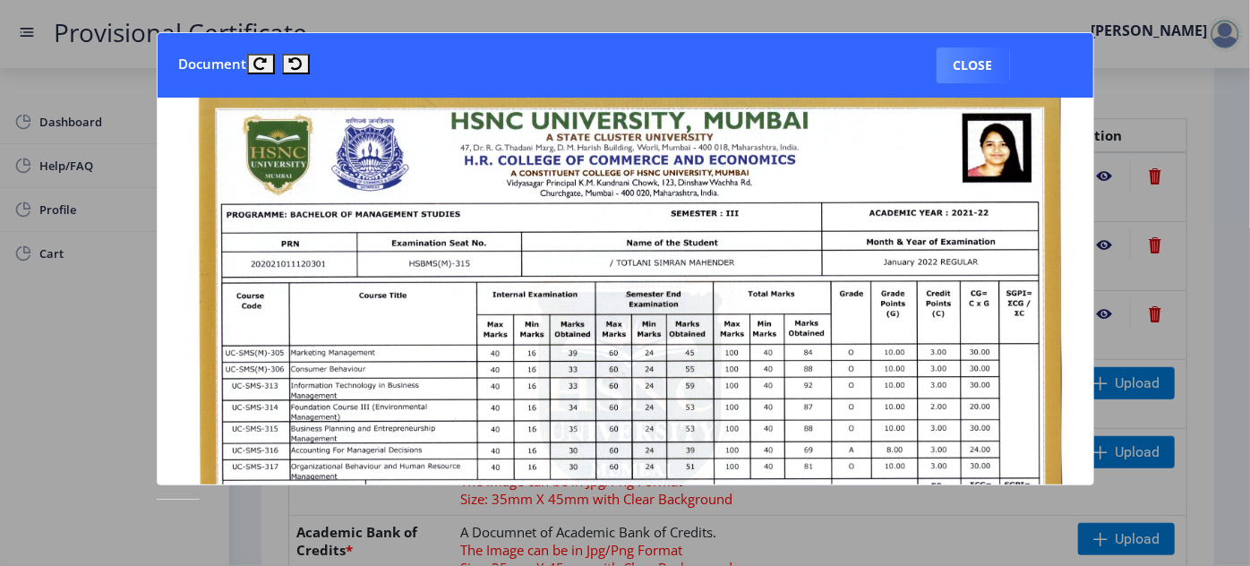
scroll to position [0, 0]
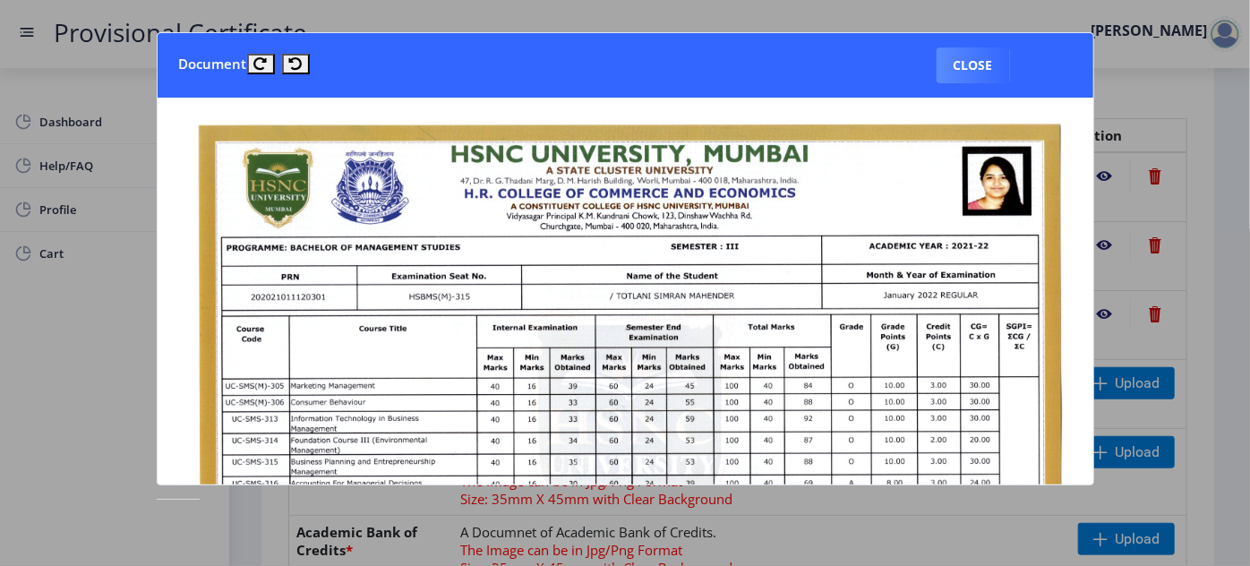
click at [1212, 272] on div at bounding box center [625, 283] width 1250 height 566
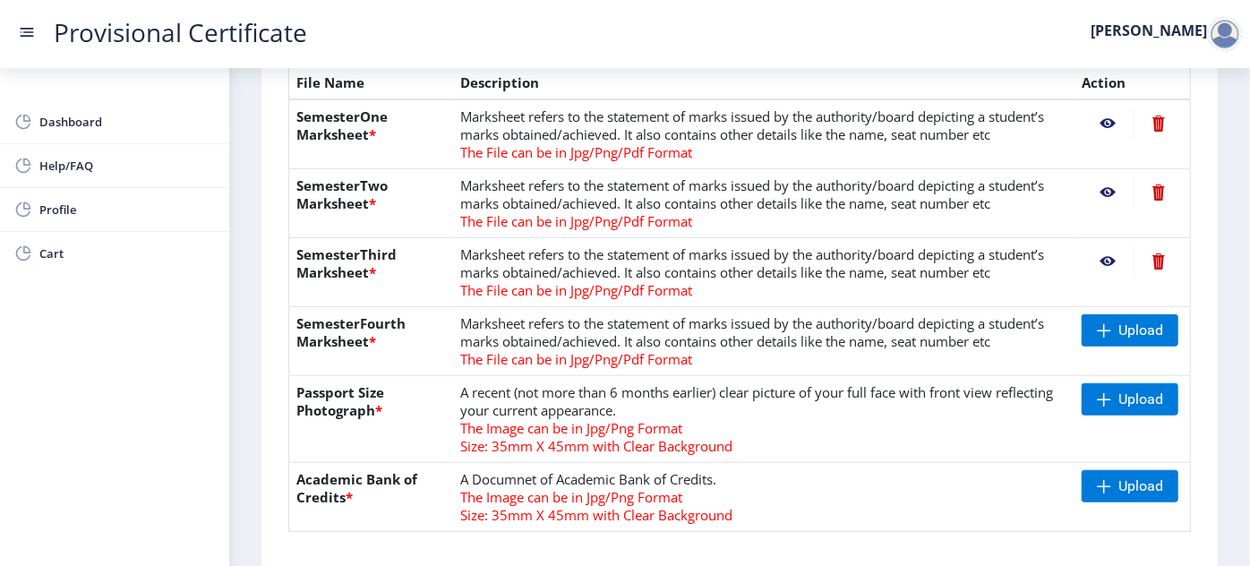
scroll to position [651, 0]
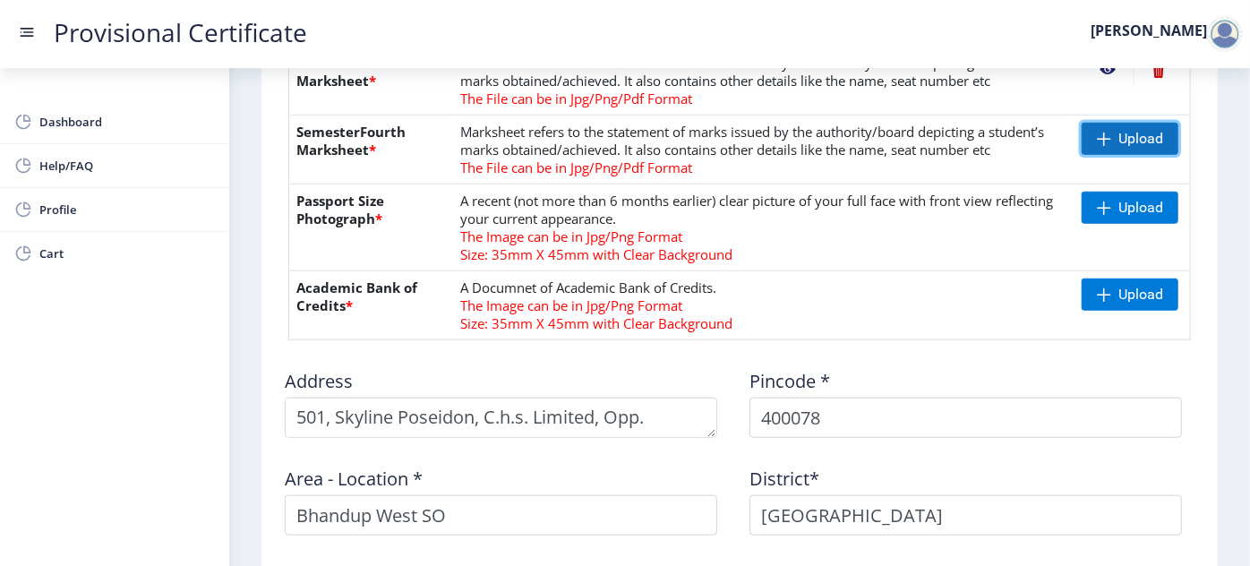
click at [1125, 138] on span "Upload" at bounding box center [1141, 139] width 45 height 18
click at [1096, 135] on nb-action at bounding box center [1108, 139] width 52 height 32
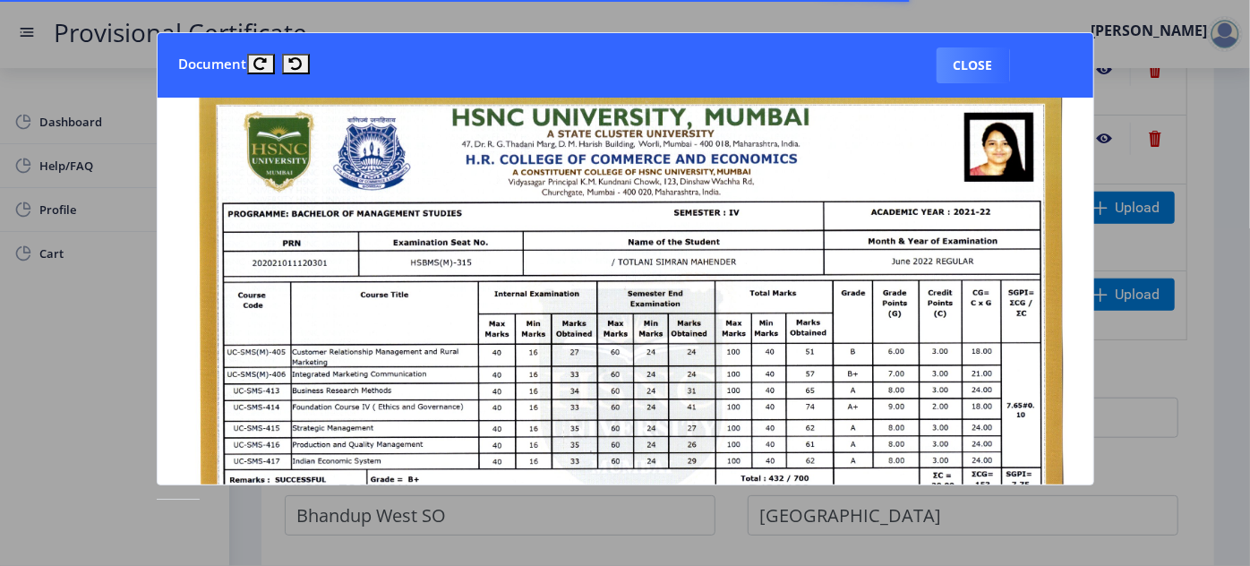
scroll to position [81, 0]
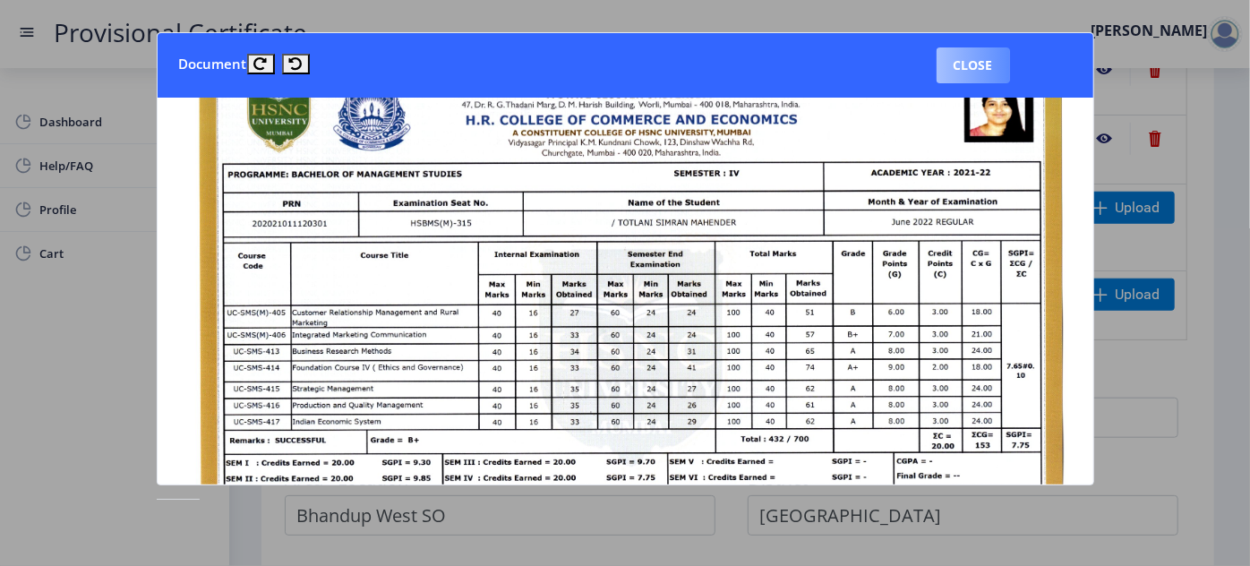
click at [970, 64] on button "Close" at bounding box center [973, 65] width 73 height 36
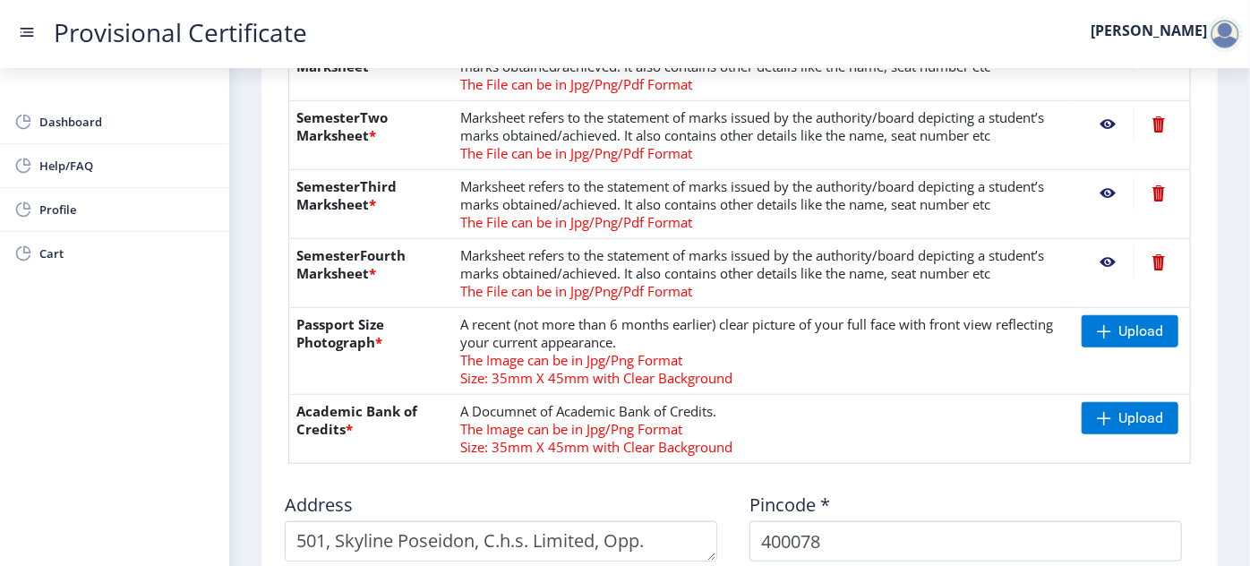
scroll to position [488, 0]
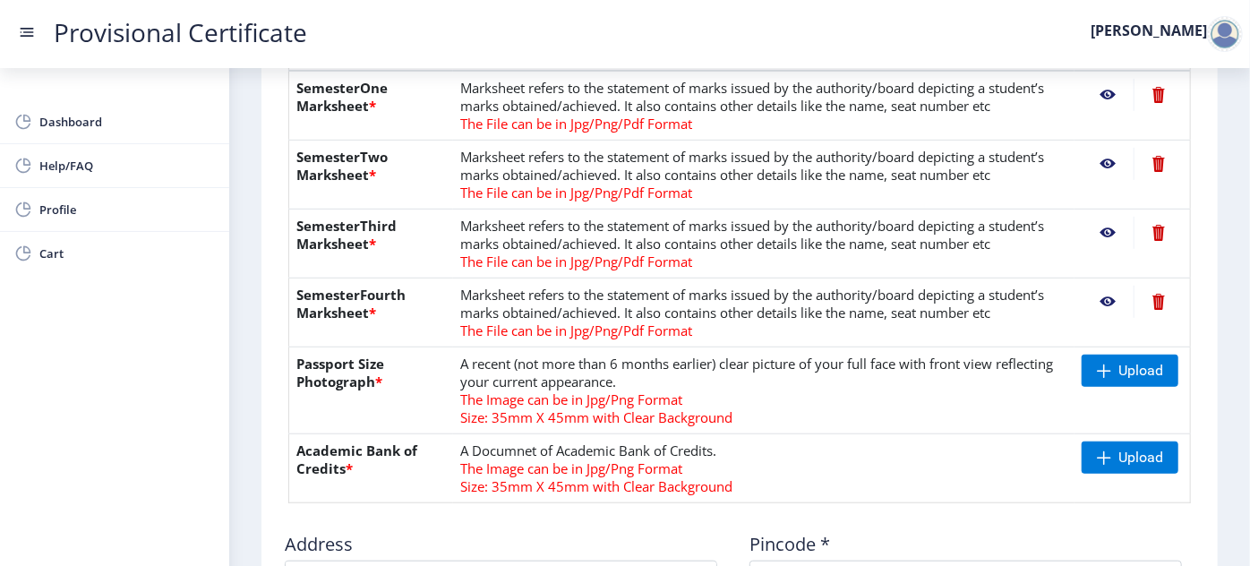
click at [1098, 93] on nb-action at bounding box center [1108, 95] width 52 height 32
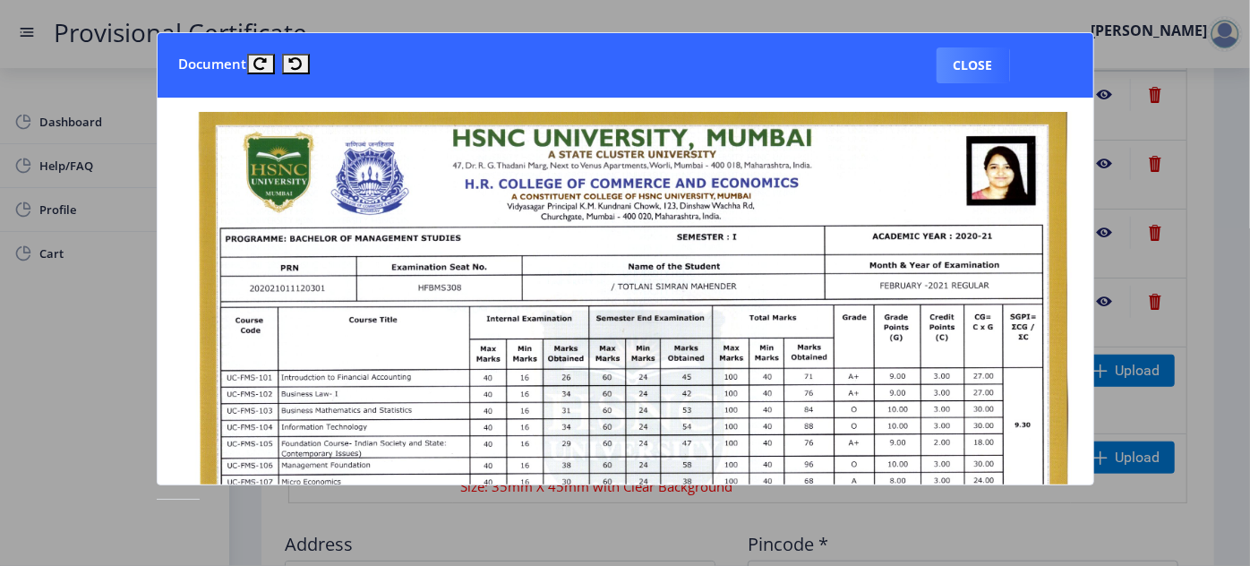
click at [1140, 240] on div at bounding box center [625, 283] width 1250 height 566
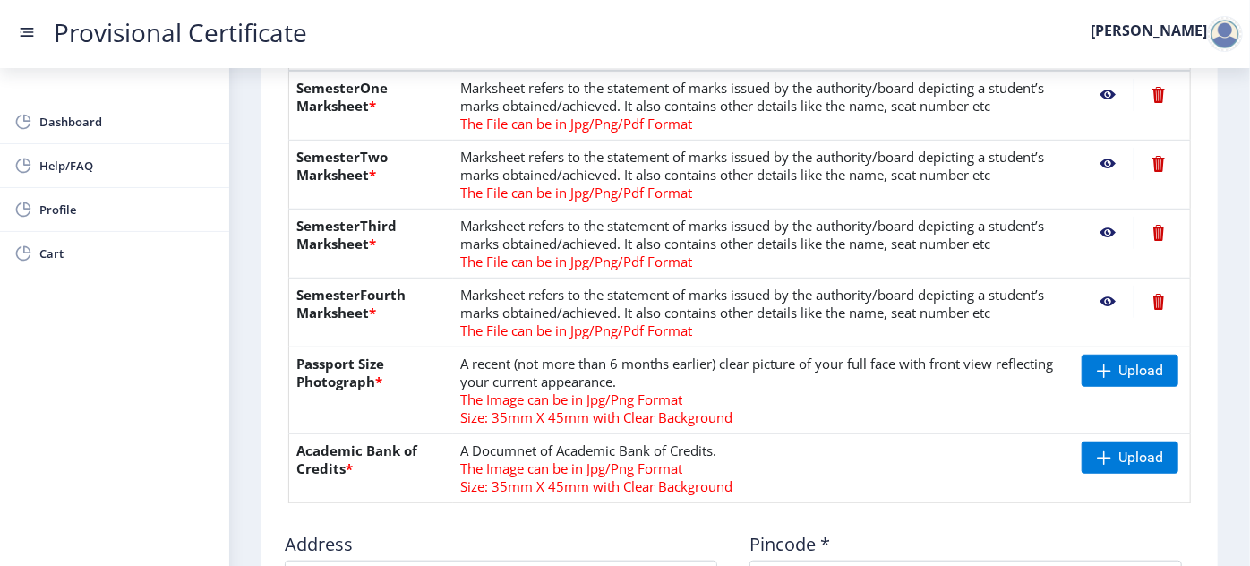
click at [1098, 156] on nb-action at bounding box center [1108, 164] width 52 height 32
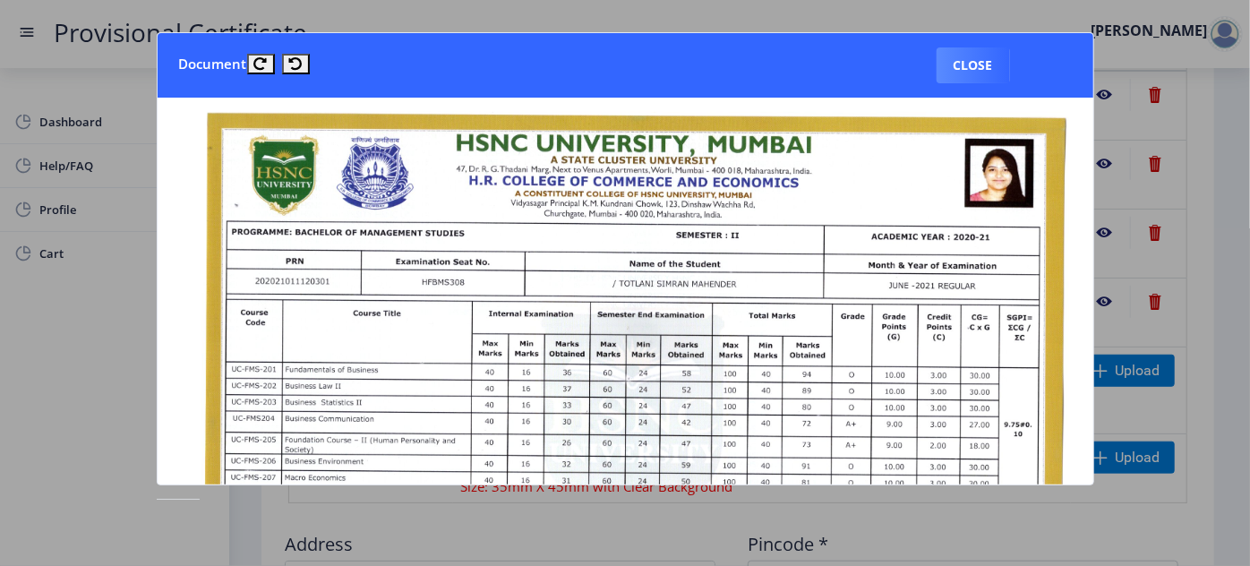
click at [1220, 178] on div at bounding box center [625, 283] width 1250 height 566
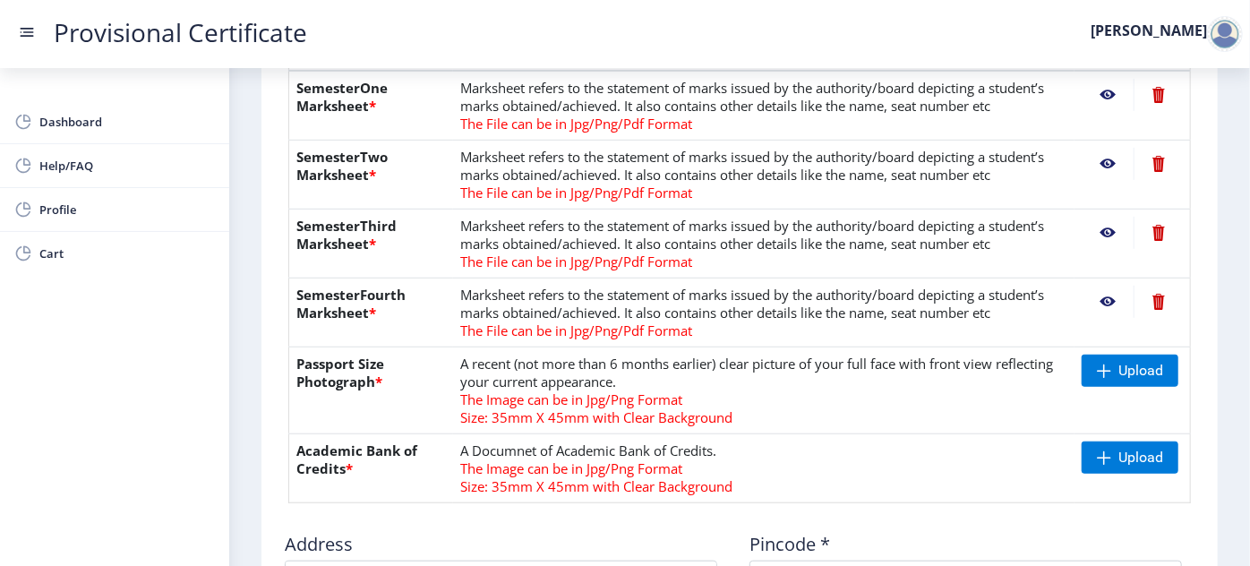
click at [1100, 234] on nb-action at bounding box center [1108, 233] width 52 height 32
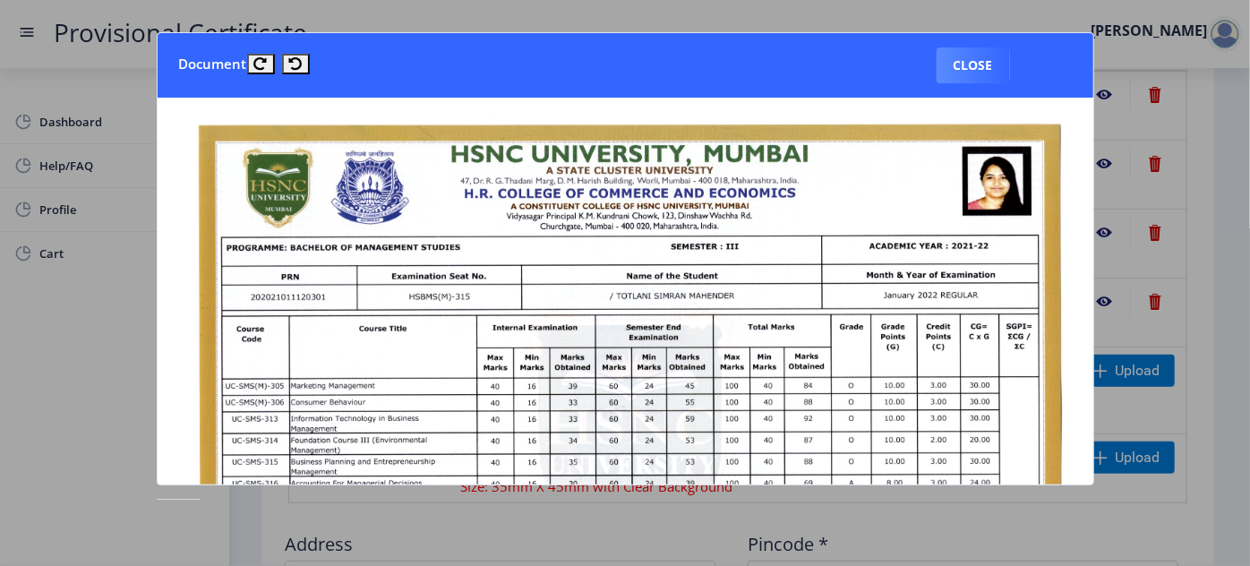
click at [1208, 224] on div at bounding box center [625, 283] width 1250 height 566
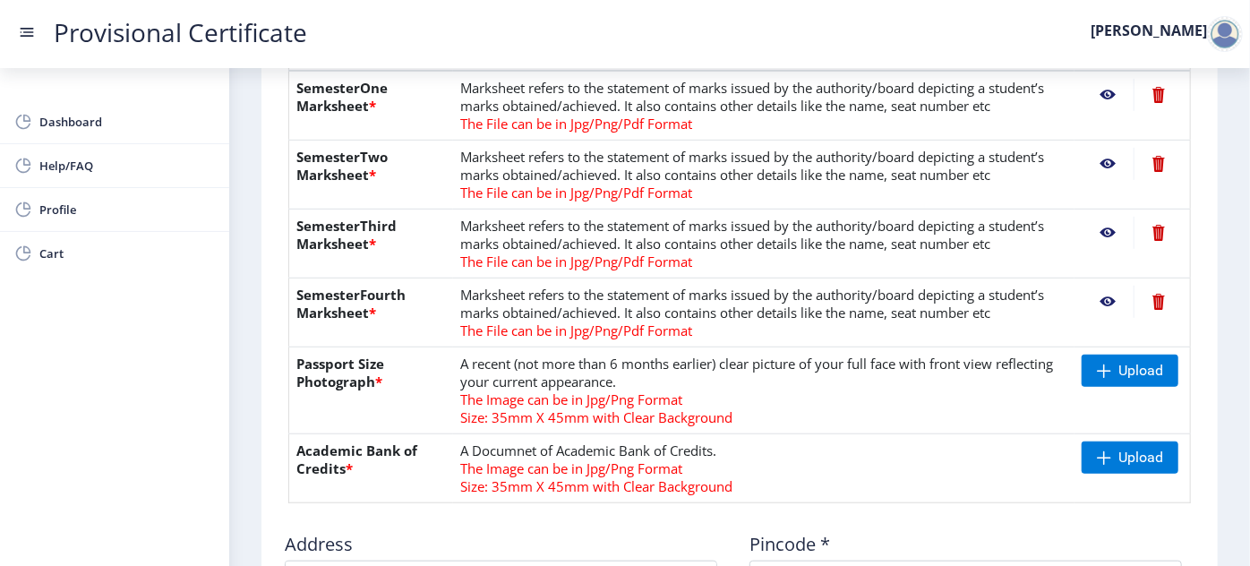
click at [1104, 293] on nb-action at bounding box center [1108, 302] width 52 height 32
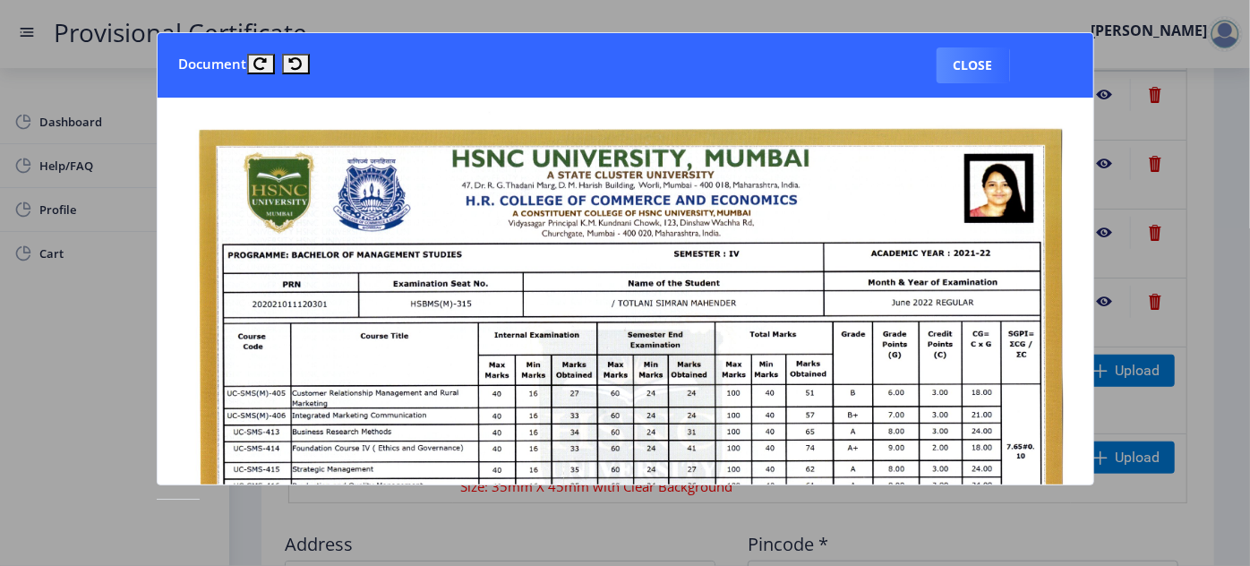
click at [1212, 270] on div at bounding box center [625, 283] width 1250 height 566
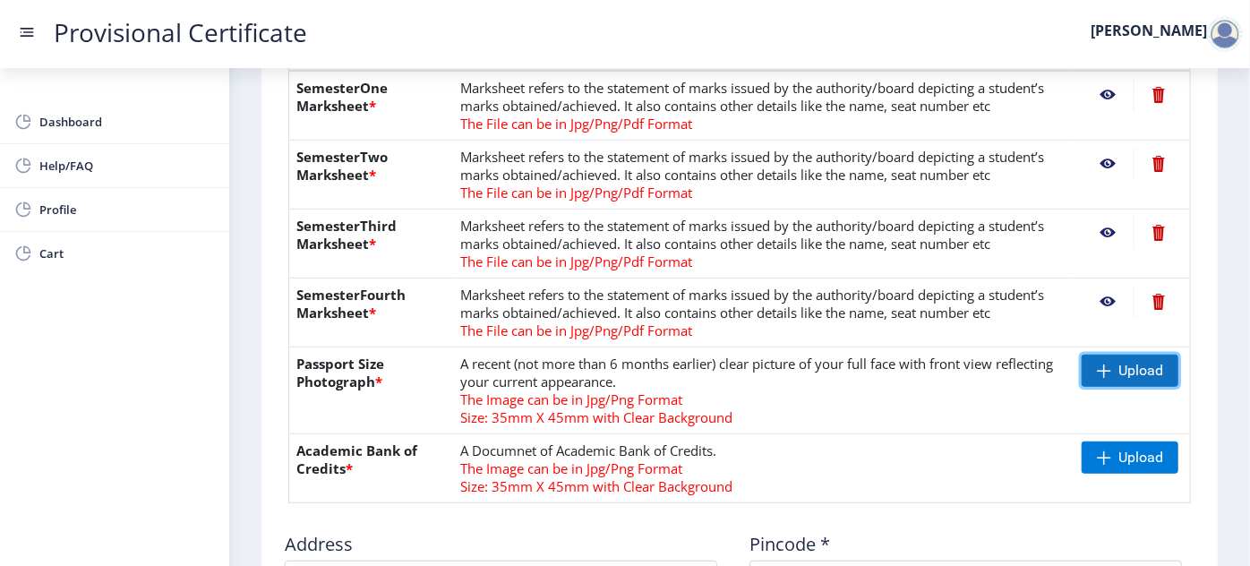
click at [1142, 374] on span "Upload" at bounding box center [1141, 371] width 45 height 18
click at [1099, 378] on nb-action at bounding box center [1108, 371] width 52 height 32
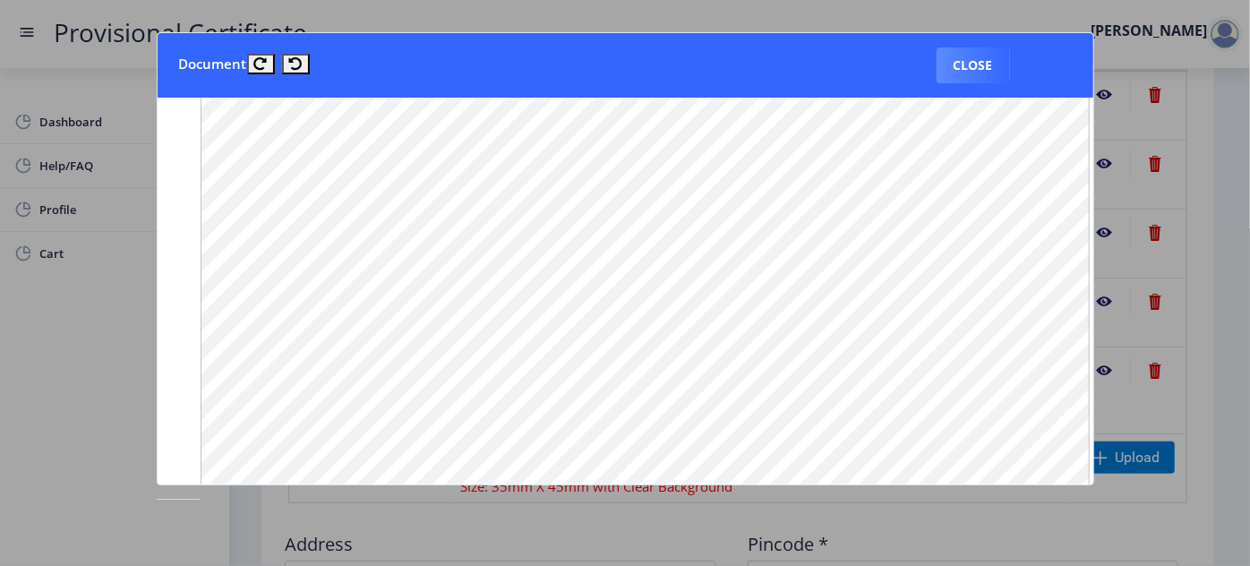
scroll to position [1284, 0]
click at [945, 45] on nb-card-header "Document Close" at bounding box center [626, 65] width 936 height 64
click at [965, 53] on button "Close" at bounding box center [973, 65] width 73 height 36
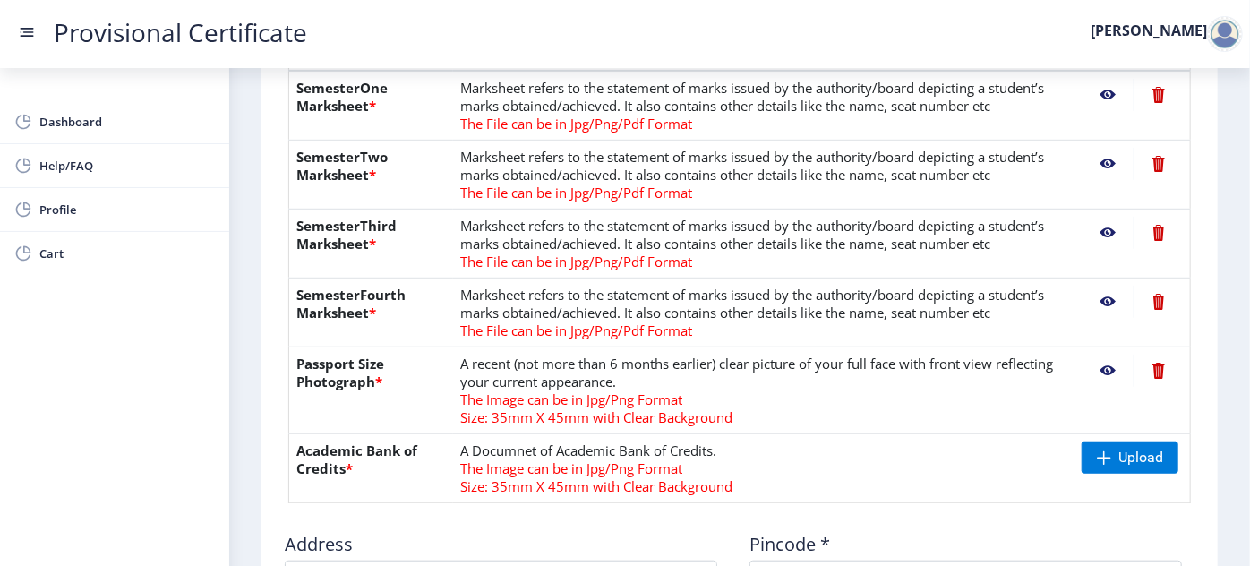
click at [1138, 438] on td "Upload" at bounding box center [1133, 468] width 116 height 69
click at [1138, 449] on span "Upload" at bounding box center [1141, 458] width 45 height 18
click at [1108, 463] on nb-action at bounding box center [1108, 458] width 52 height 32
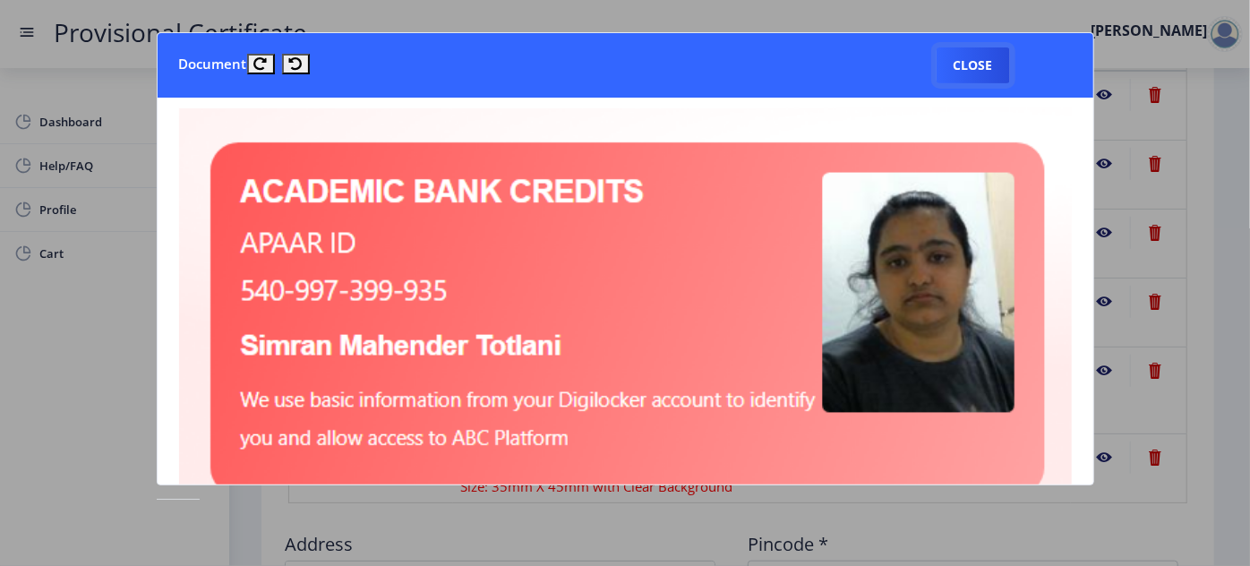
scroll to position [0, 0]
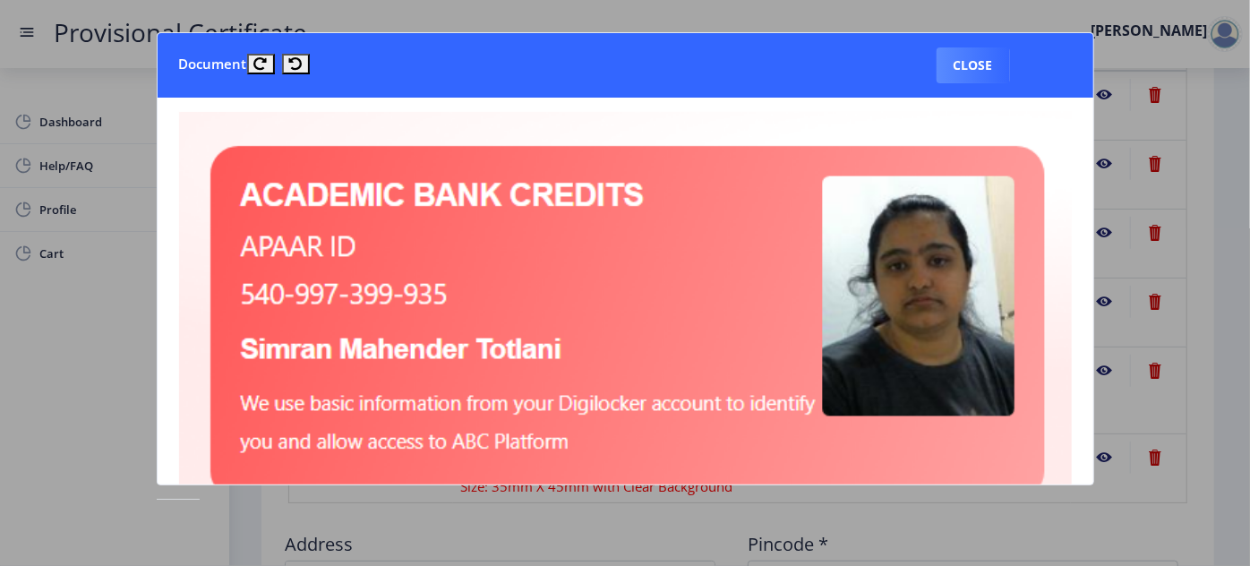
click at [1211, 240] on div at bounding box center [625, 283] width 1250 height 566
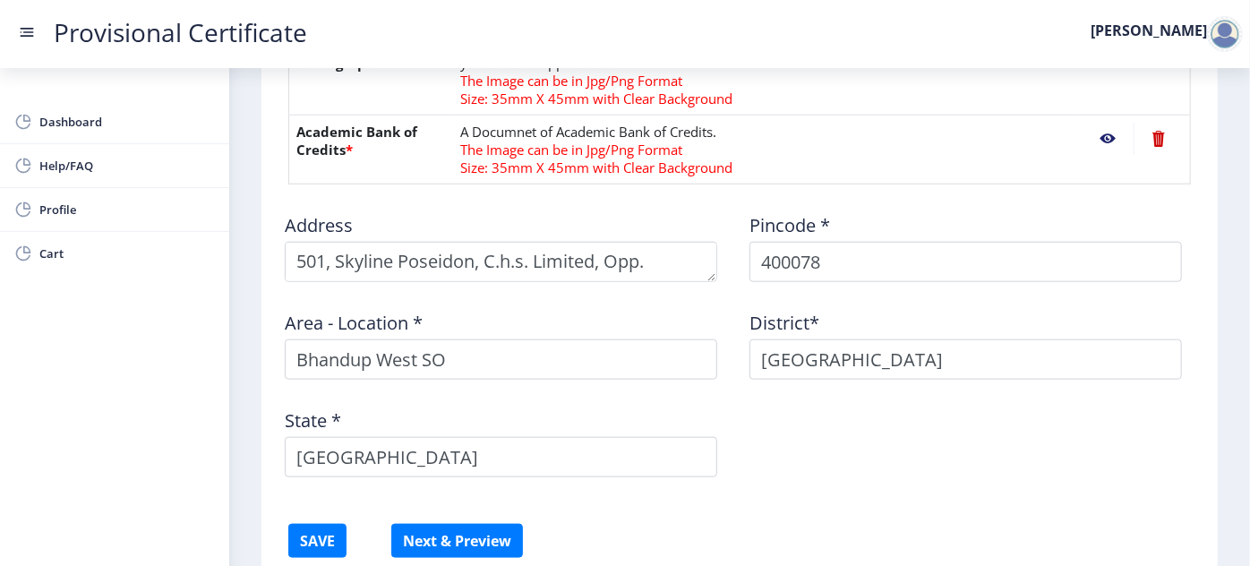
scroll to position [814, 0]
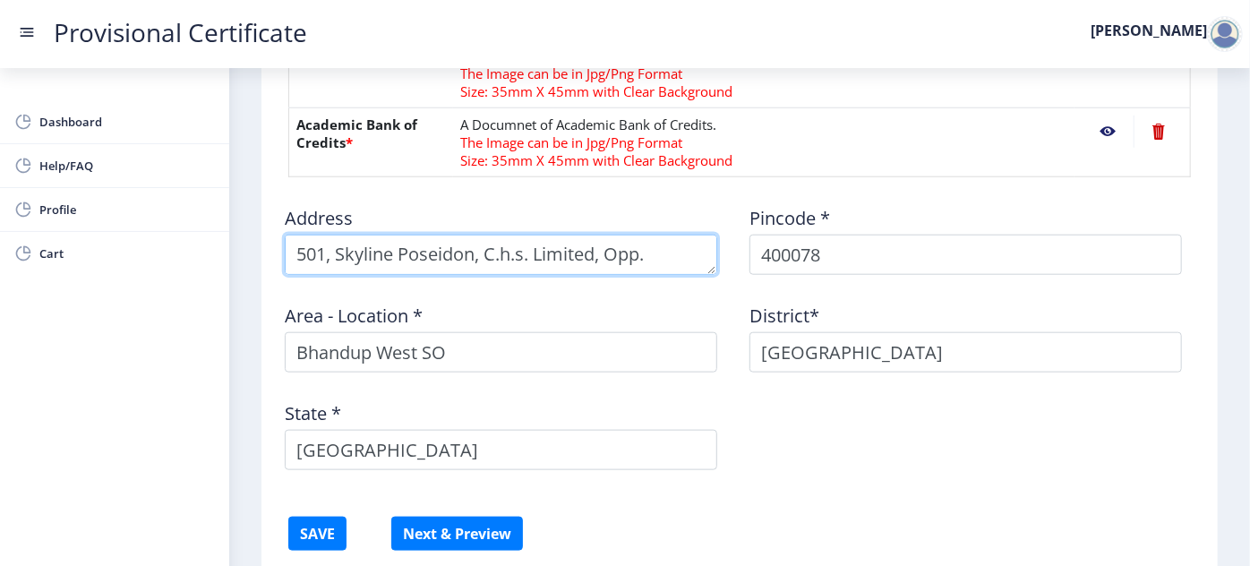
click at [571, 253] on textarea at bounding box center [501, 255] width 433 height 40
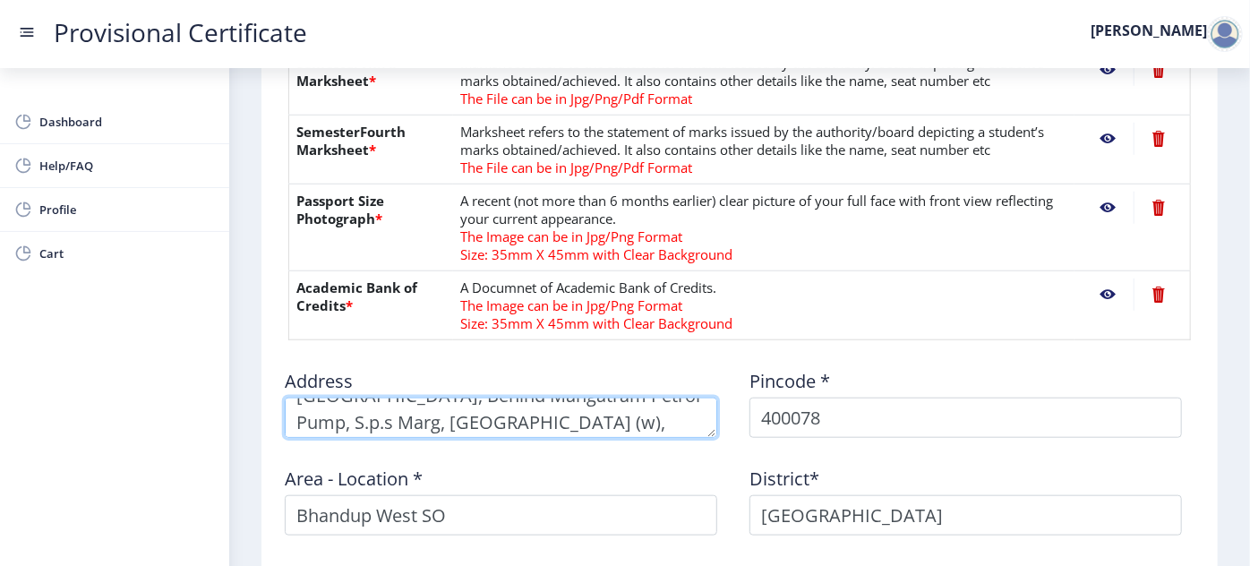
scroll to position [79, 0]
click at [523, 412] on textarea at bounding box center [501, 418] width 433 height 40
click at [537, 409] on textarea at bounding box center [501, 418] width 433 height 40
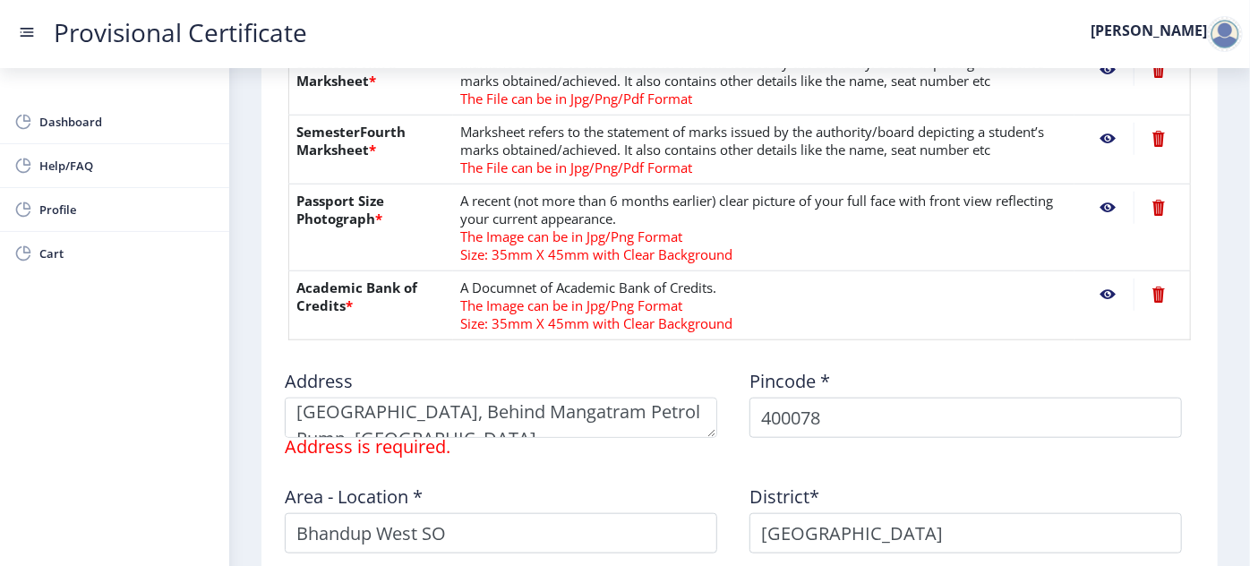
click at [542, 477] on div "Area - Location * Bhandup [GEOGRAPHIC_DATA]" at bounding box center [507, 511] width 465 height 83
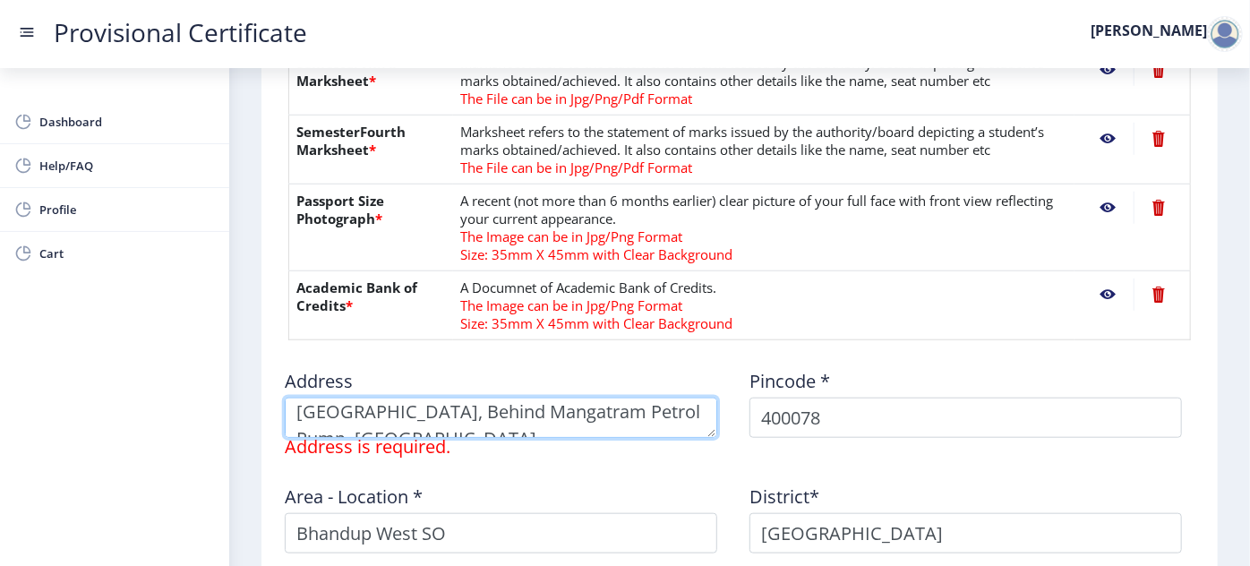
click at [528, 404] on textarea at bounding box center [501, 418] width 433 height 40
click at [524, 412] on textarea at bounding box center [501, 418] width 433 height 40
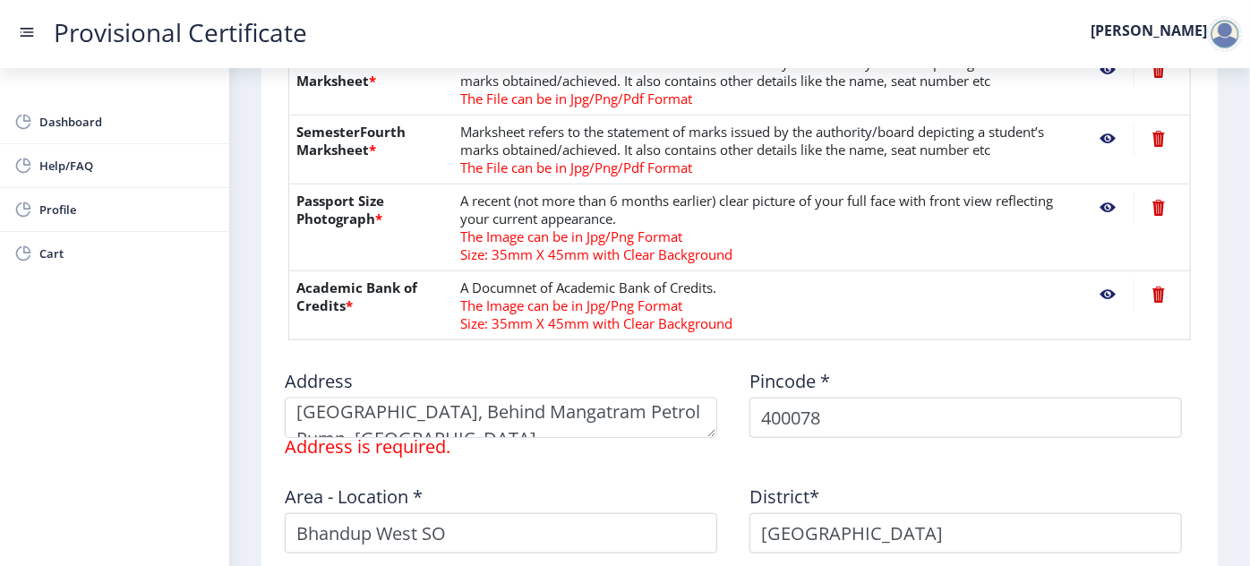
click at [573, 483] on div "Area - Location * Bhandup [GEOGRAPHIC_DATA]" at bounding box center [507, 511] width 465 height 83
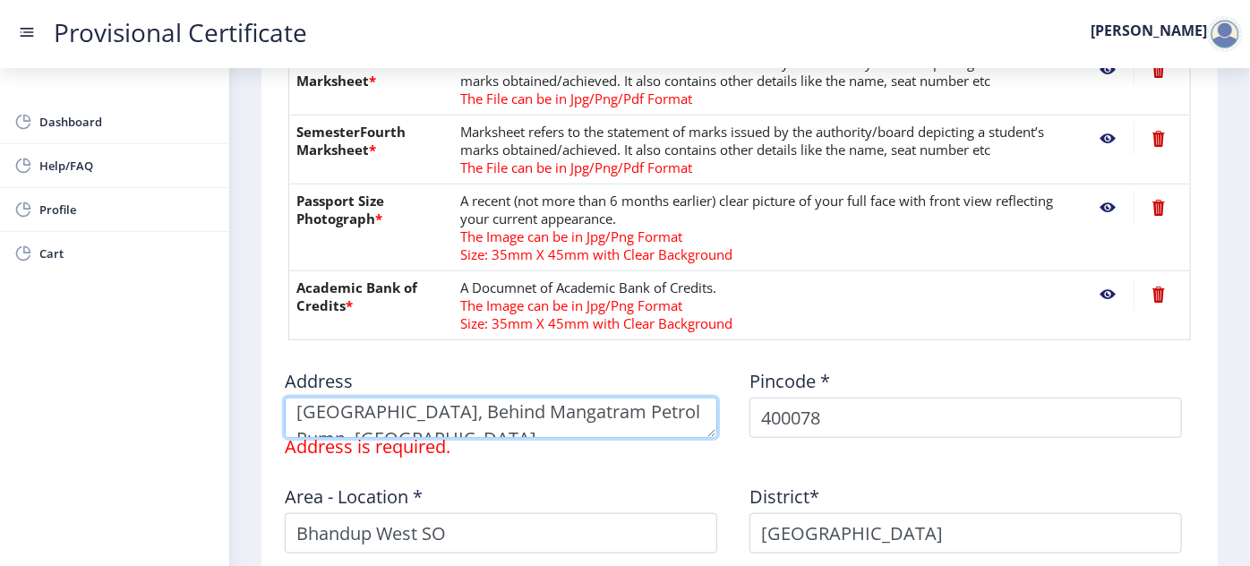
click at [511, 399] on textarea at bounding box center [501, 418] width 433 height 40
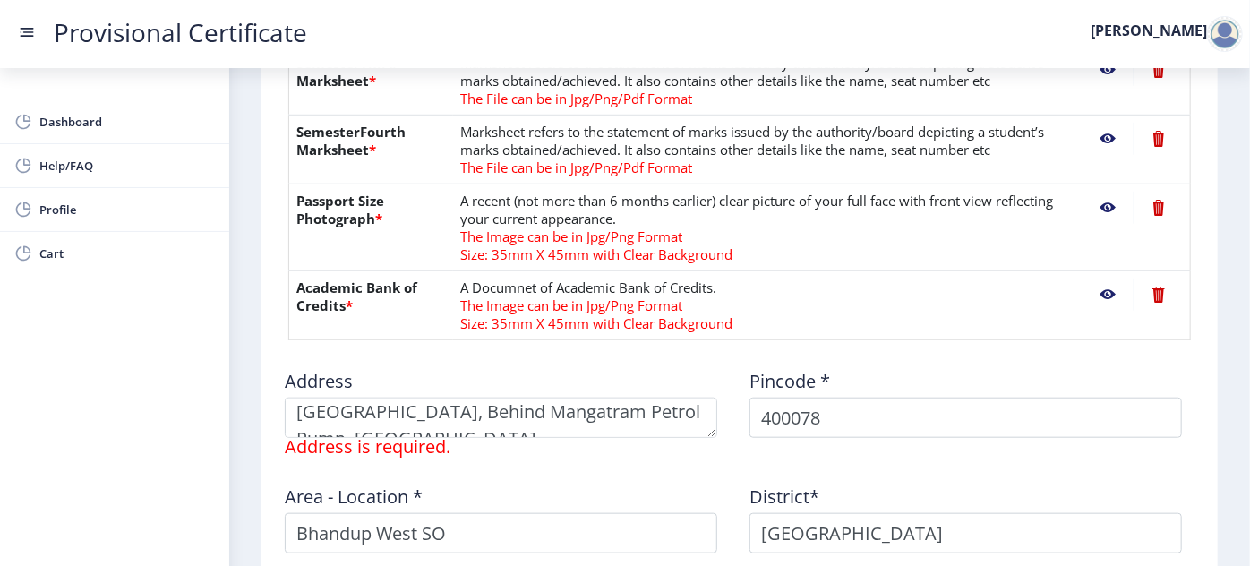
click at [608, 448] on div "Address Address is required." at bounding box center [507, 405] width 465 height 101
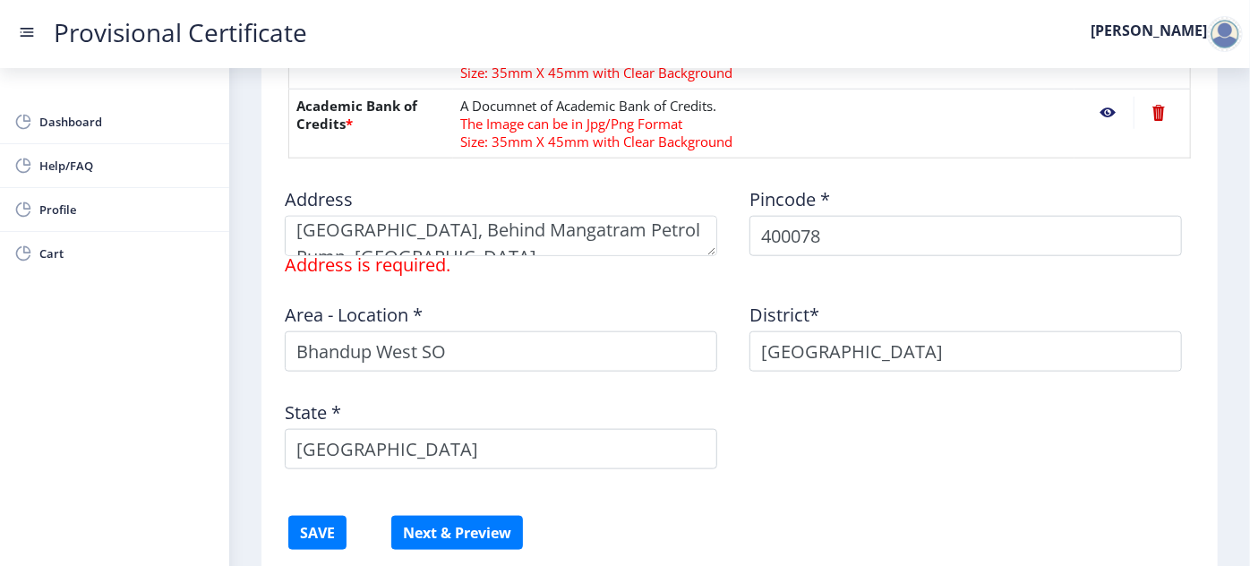
scroll to position [958, 0]
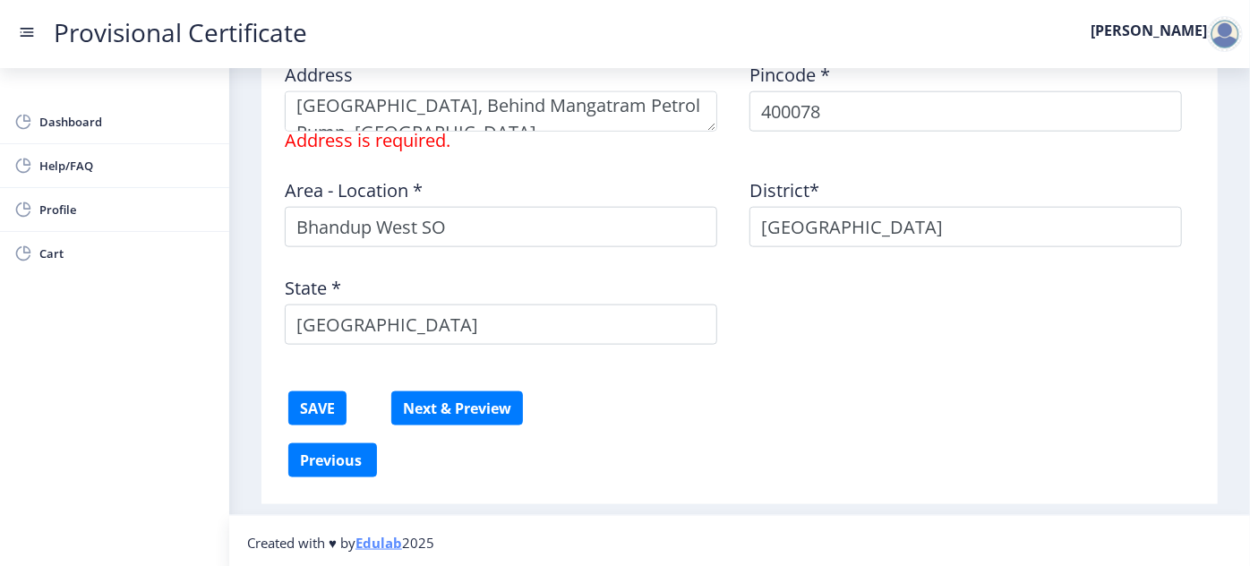
drag, startPoint x: 707, startPoint y: 408, endPoint x: 692, endPoint y: 410, distance: 14.6
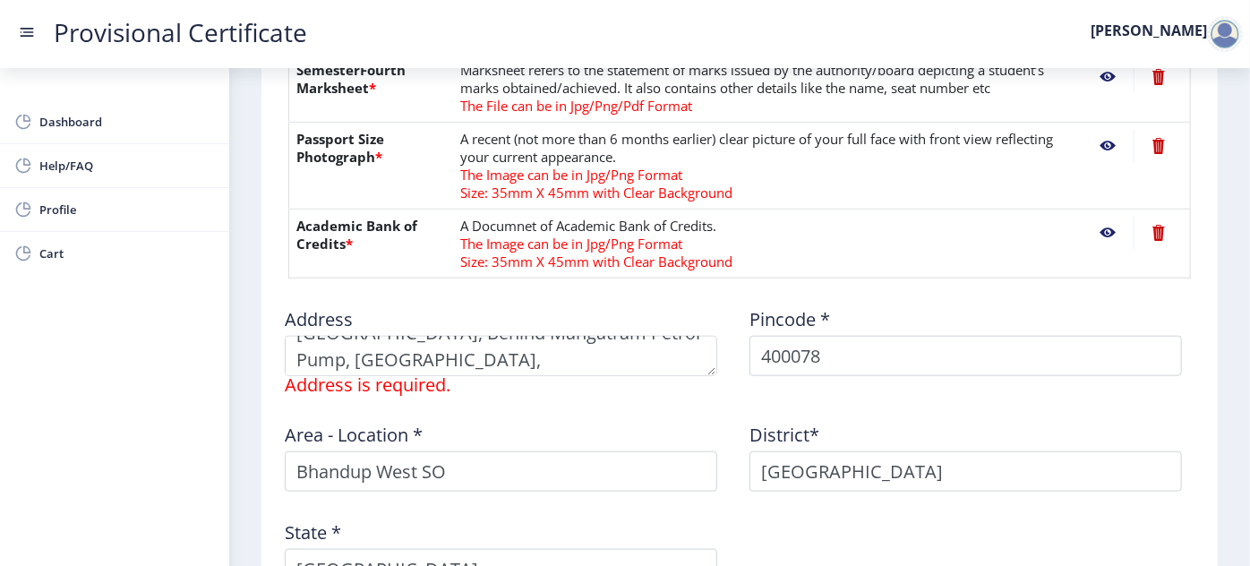
scroll to position [79, 0]
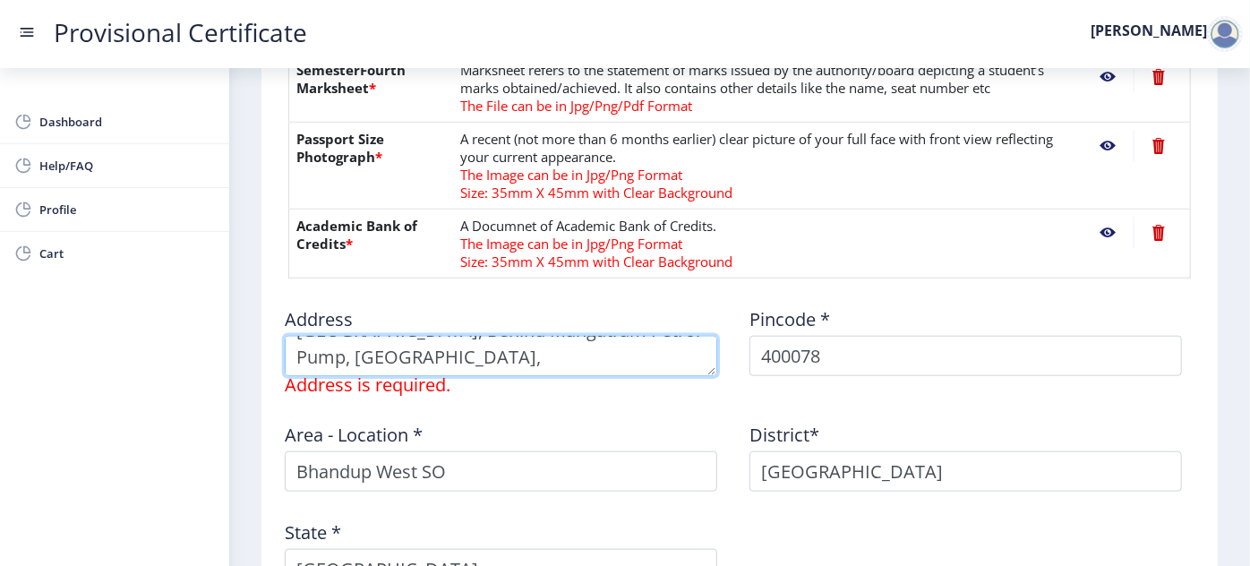
click at [628, 353] on textarea at bounding box center [501, 356] width 433 height 40
click at [527, 358] on textarea at bounding box center [501, 356] width 433 height 40
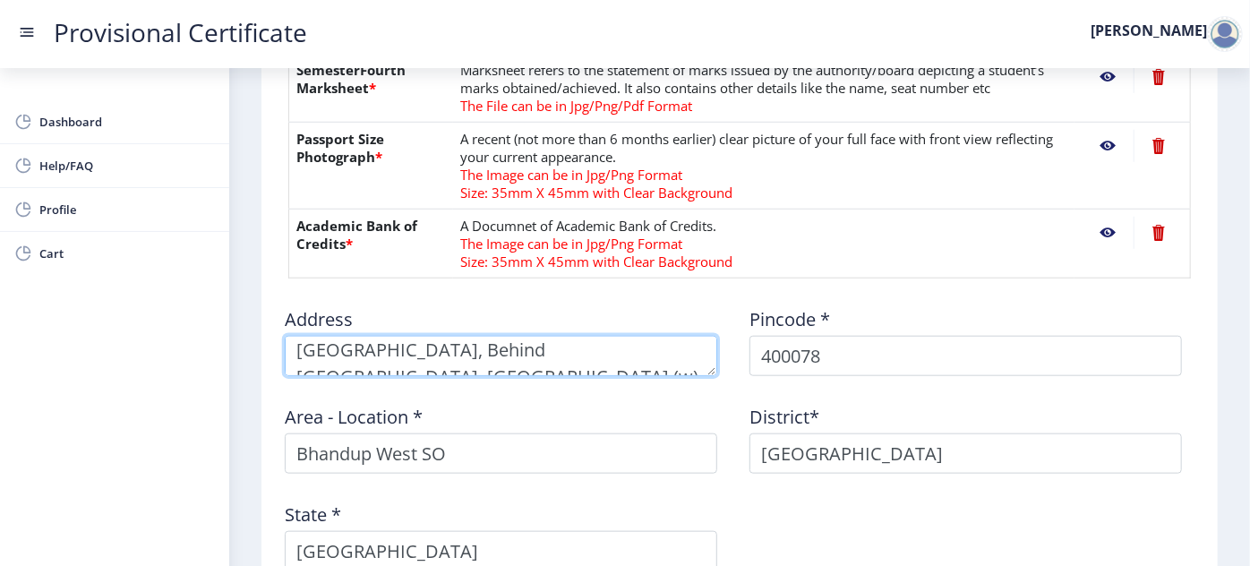
click at [459, 354] on textarea at bounding box center [501, 356] width 433 height 40
type textarea "501, Skyline Poseidon, C.h.s. Limited, Opp. [PERSON_NAME][GEOGRAPHIC_DATA], [GE…"
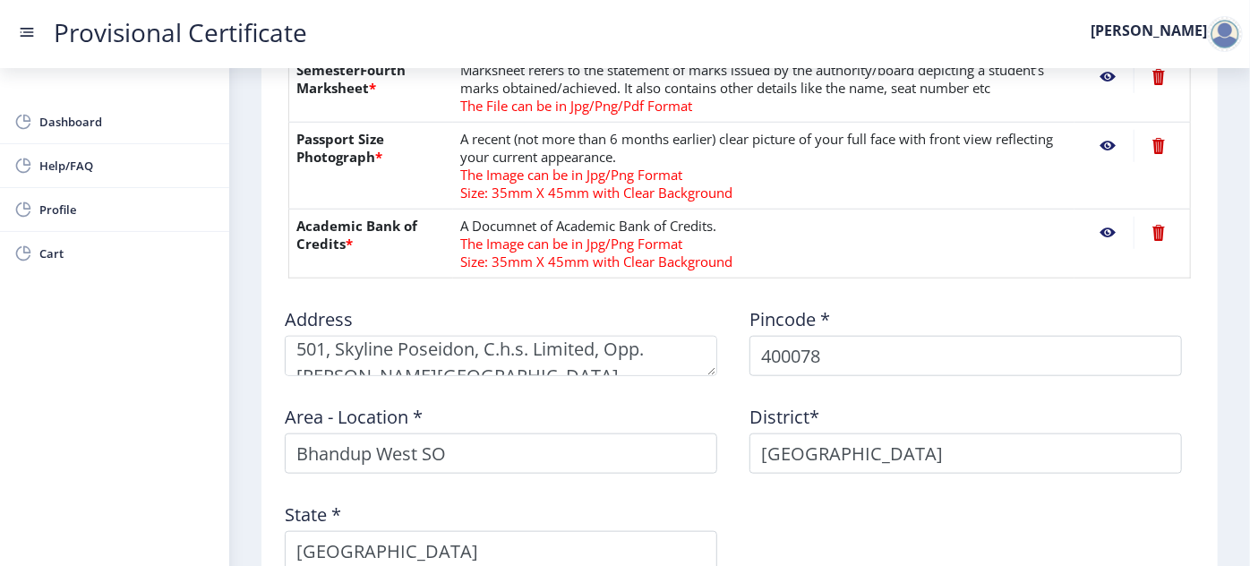
click at [1098, 230] on nb-action at bounding box center [1108, 233] width 52 height 32
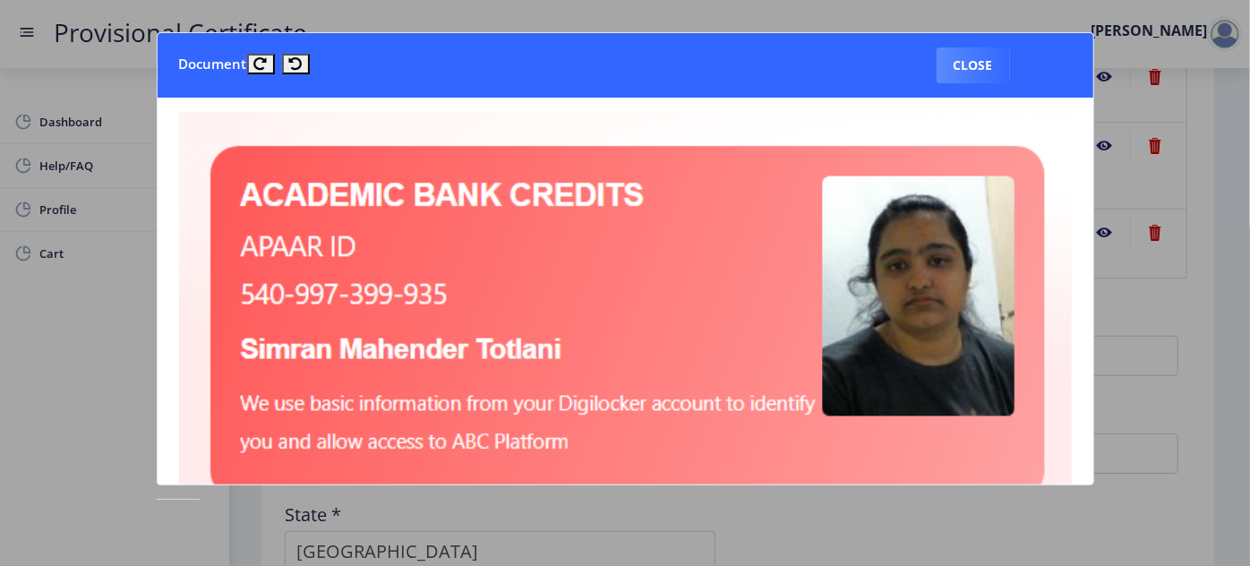
click at [1005, 61] on button "Close" at bounding box center [973, 65] width 73 height 36
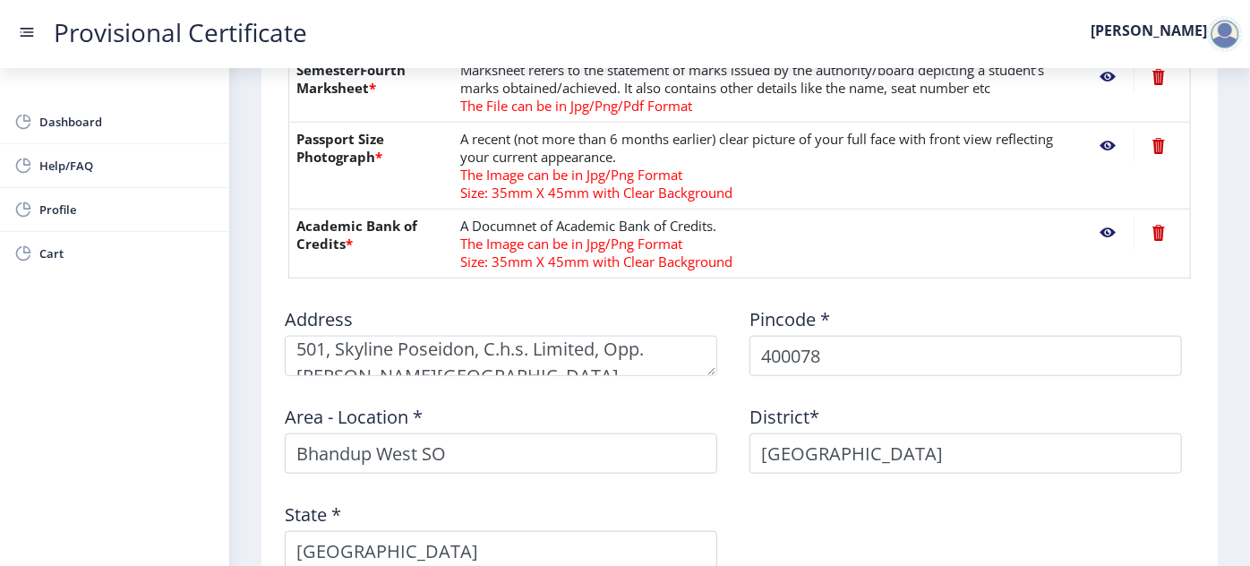
click at [1107, 142] on nb-action at bounding box center [1108, 146] width 52 height 32
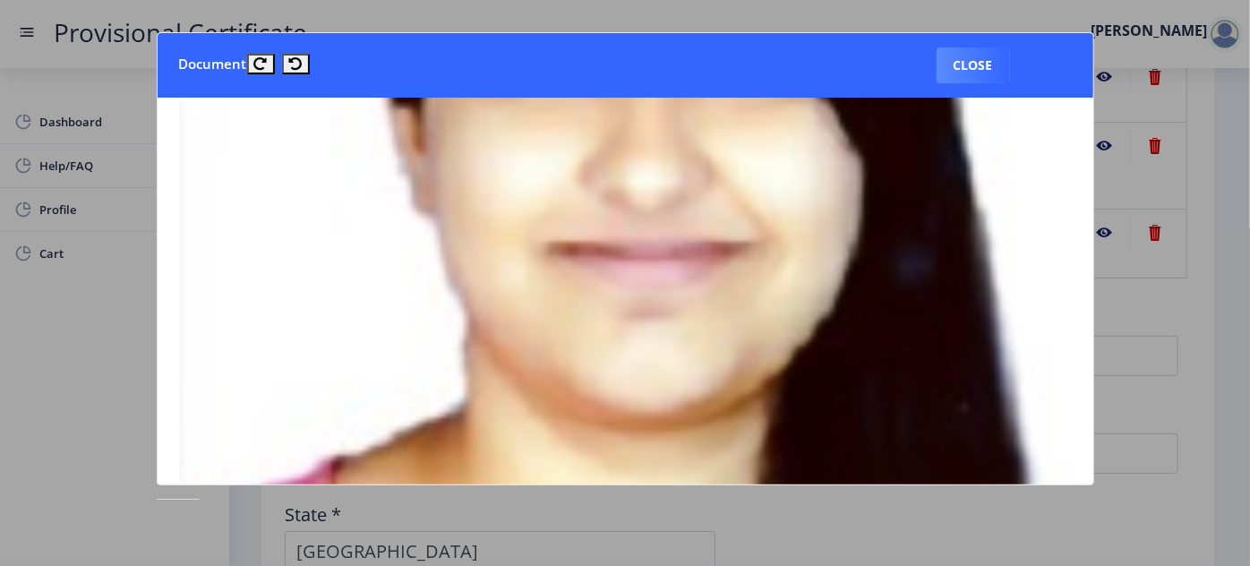
scroll to position [814, 0]
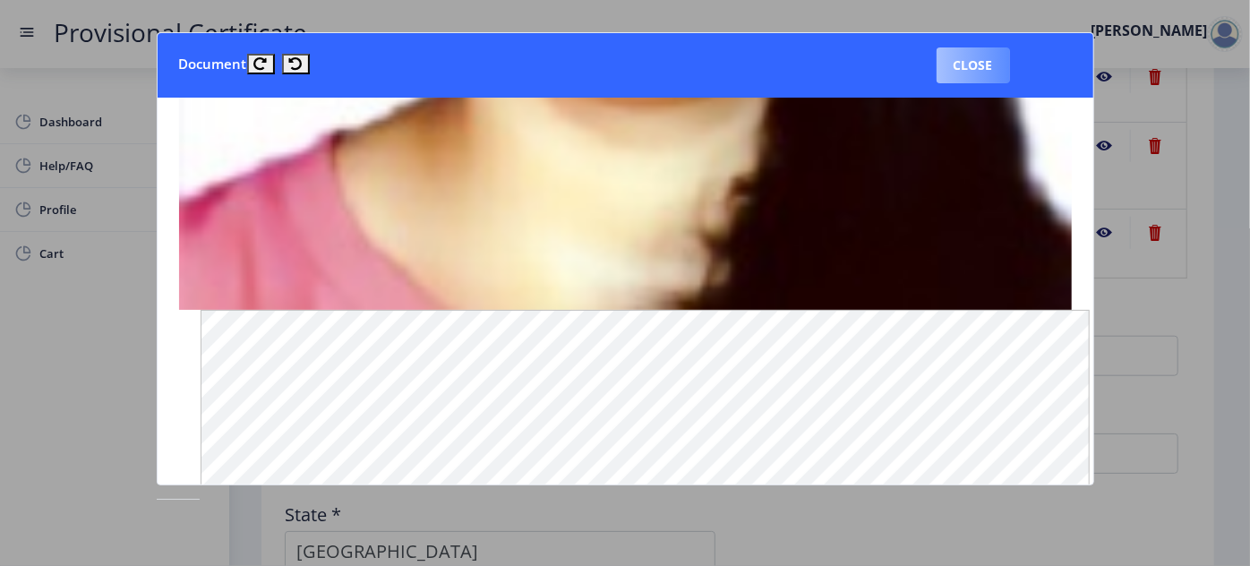
click at [996, 71] on button "Close" at bounding box center [973, 65] width 73 height 36
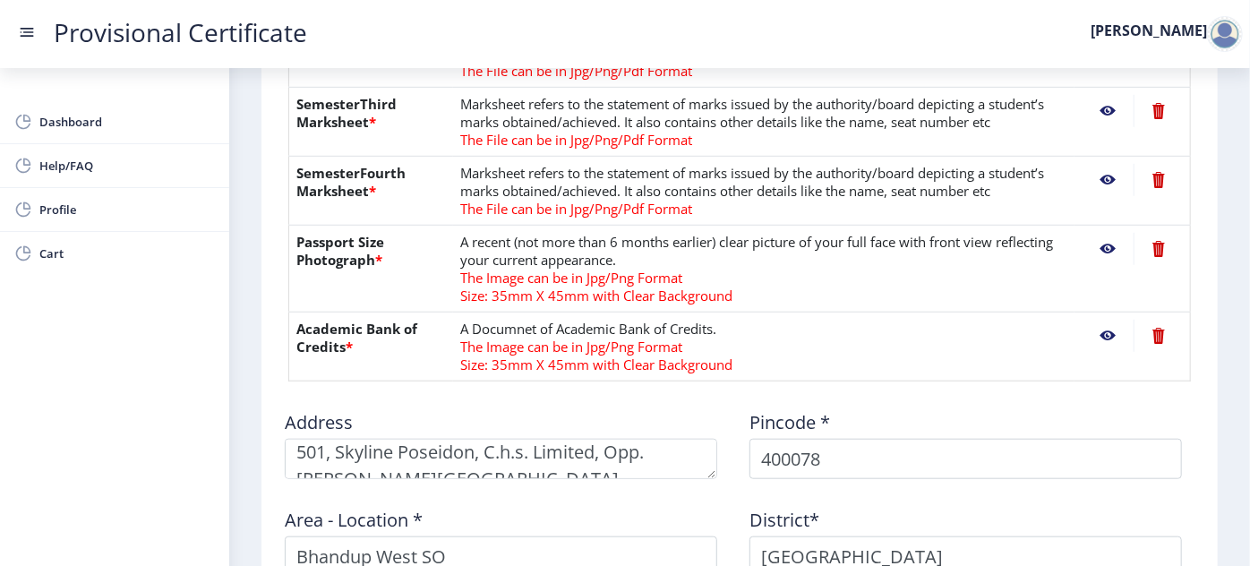
scroll to position [550, 0]
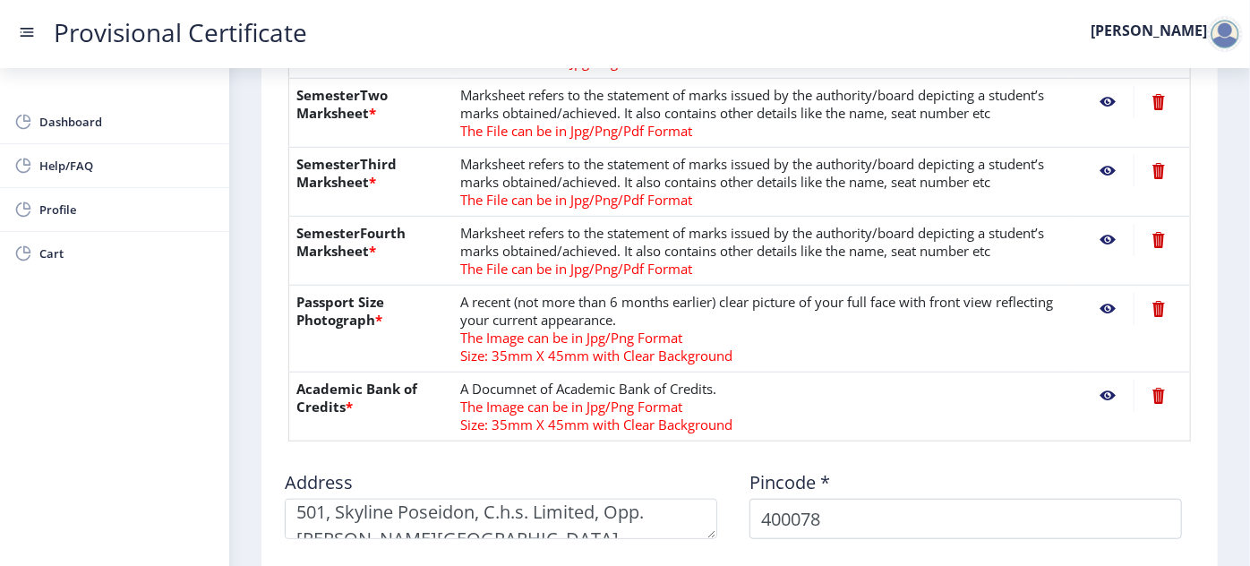
click at [1101, 236] on nb-action at bounding box center [1108, 240] width 52 height 32
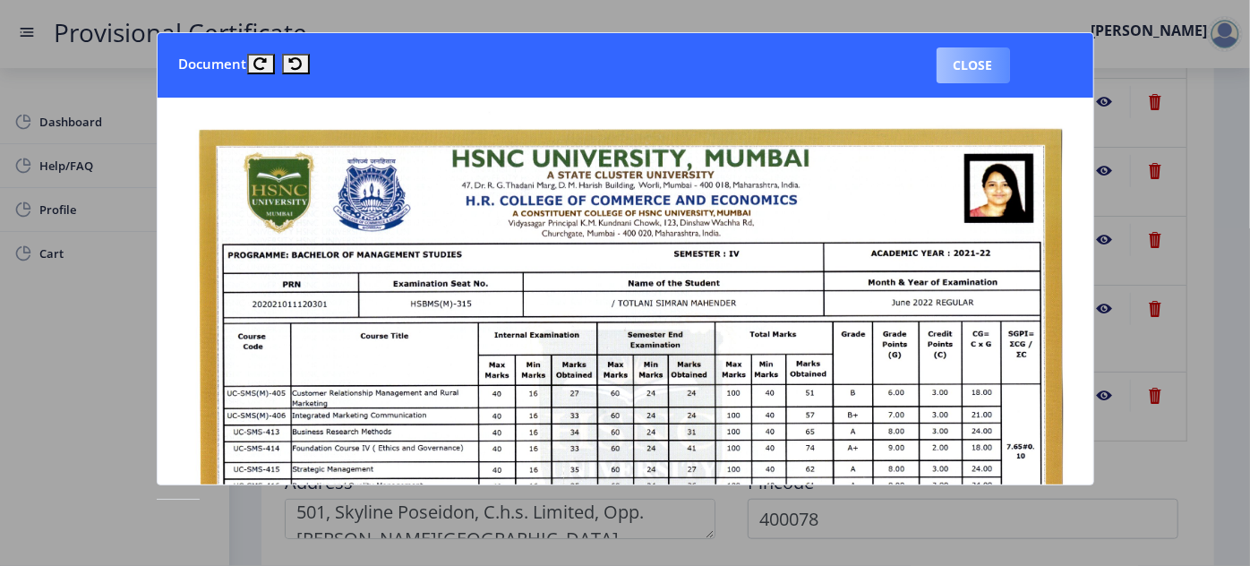
click at [996, 66] on button "Close" at bounding box center [973, 65] width 73 height 36
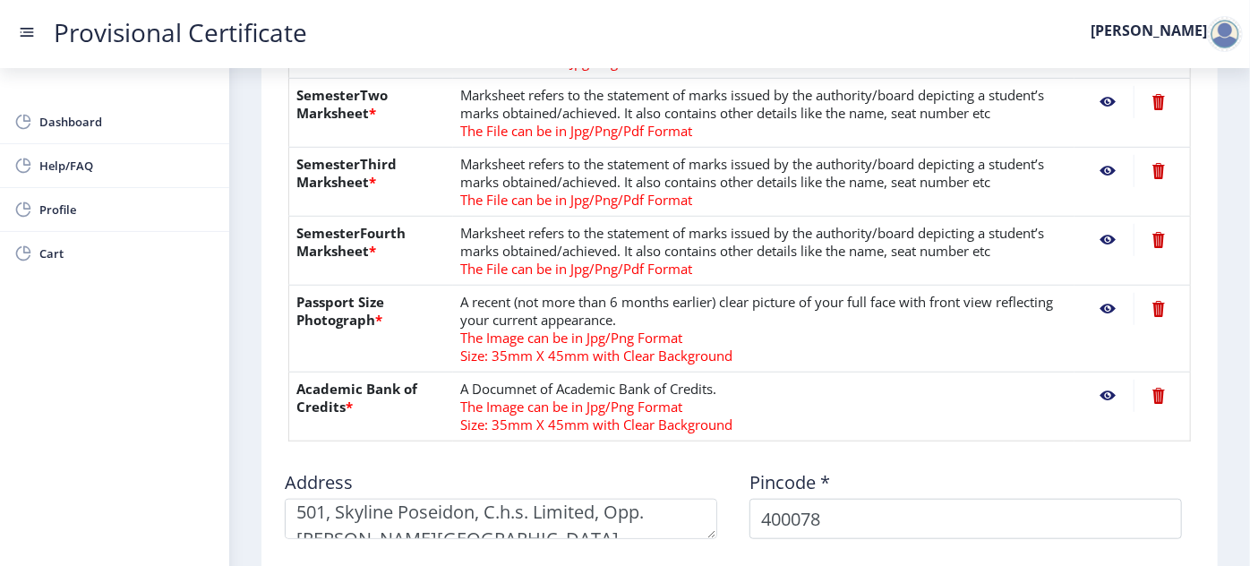
click at [1099, 171] on nb-action at bounding box center [1108, 171] width 52 height 32
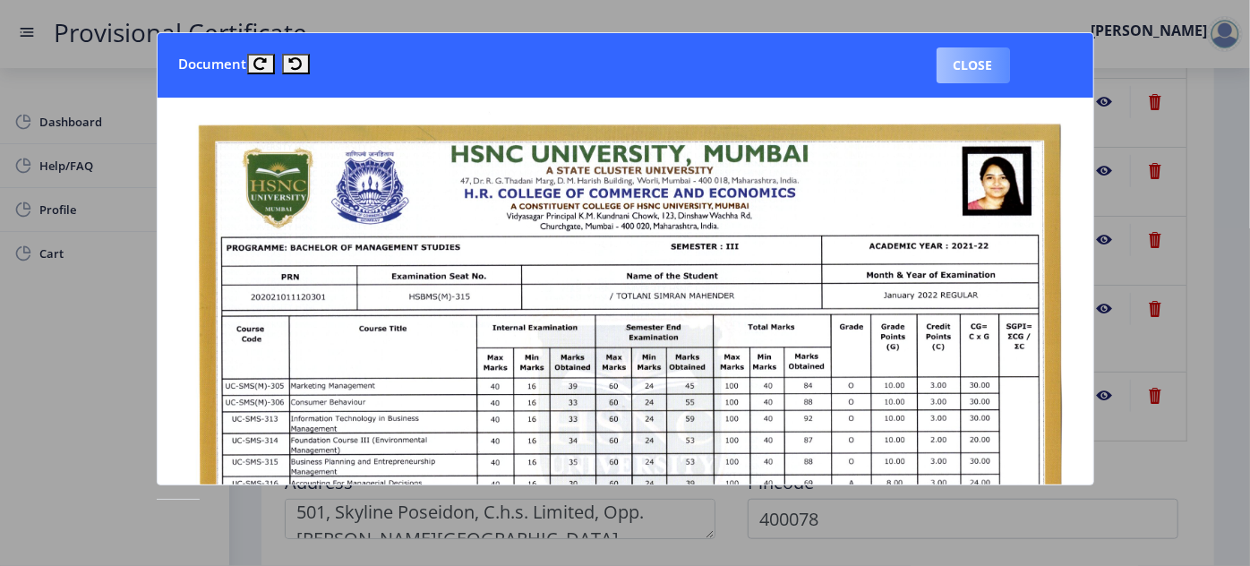
click at [996, 64] on button "Close" at bounding box center [973, 65] width 73 height 36
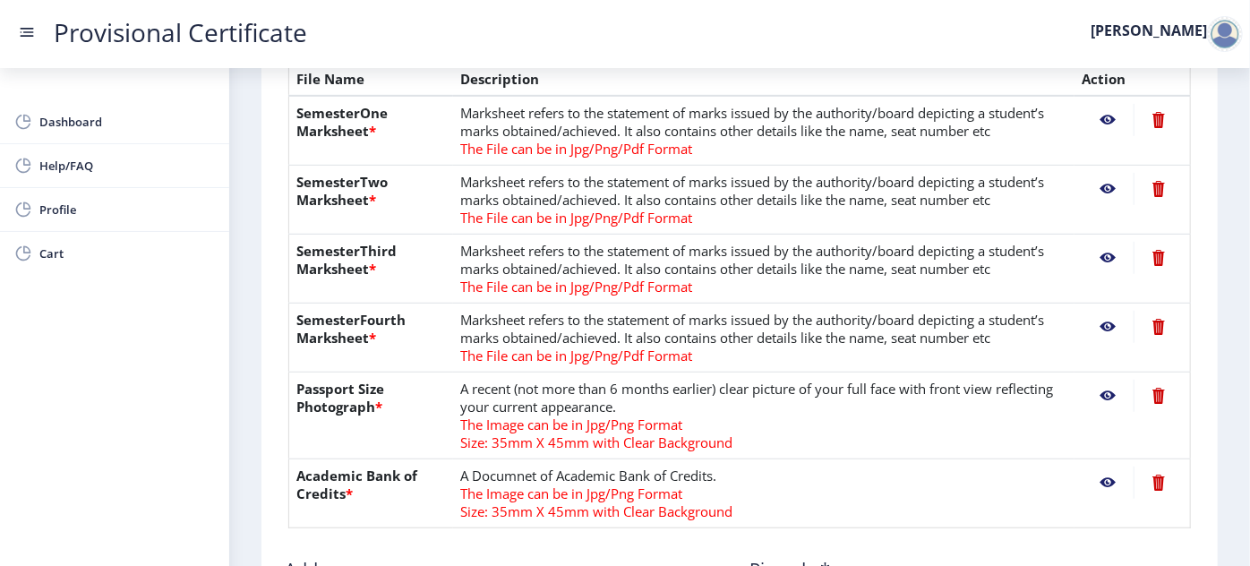
scroll to position [387, 0]
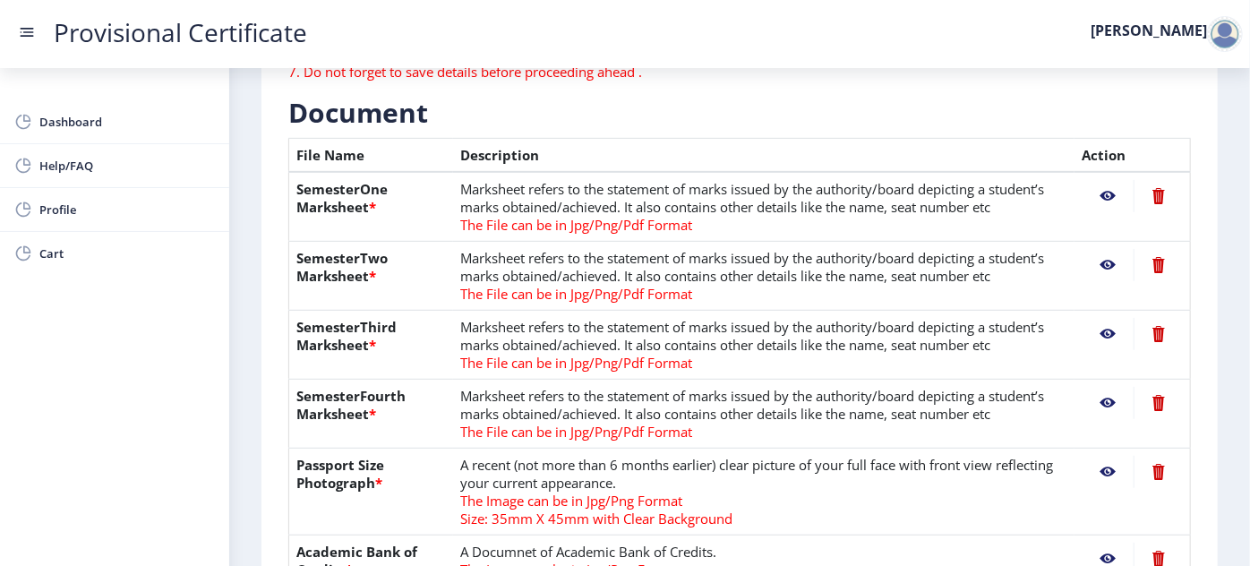
click at [1101, 264] on nb-action at bounding box center [1108, 265] width 52 height 32
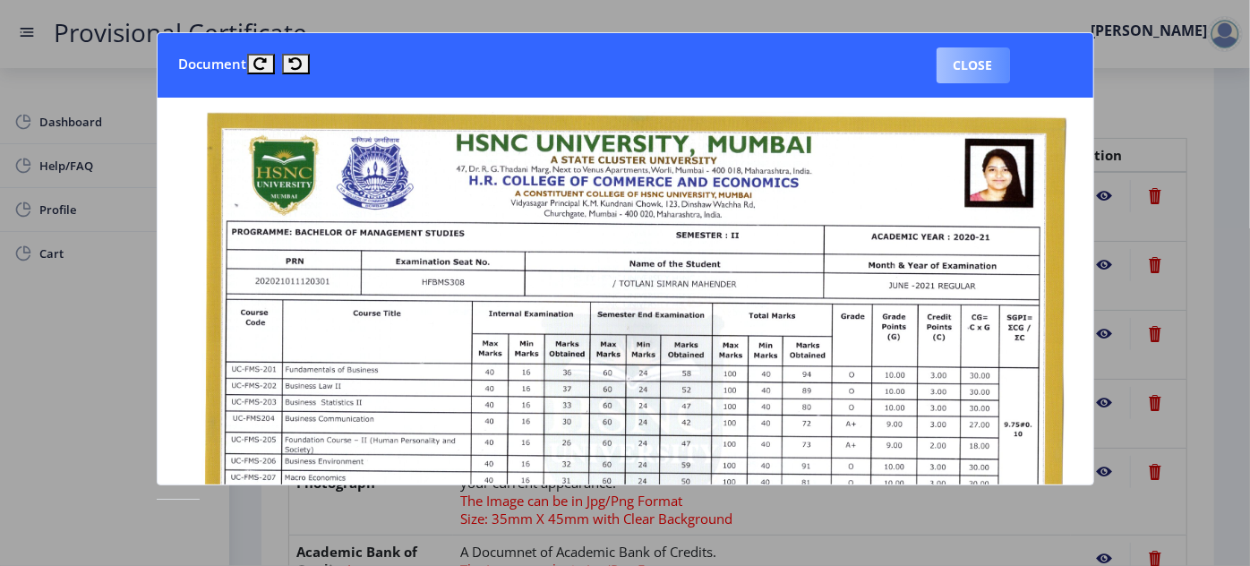
click at [1001, 69] on button "Close" at bounding box center [973, 65] width 73 height 36
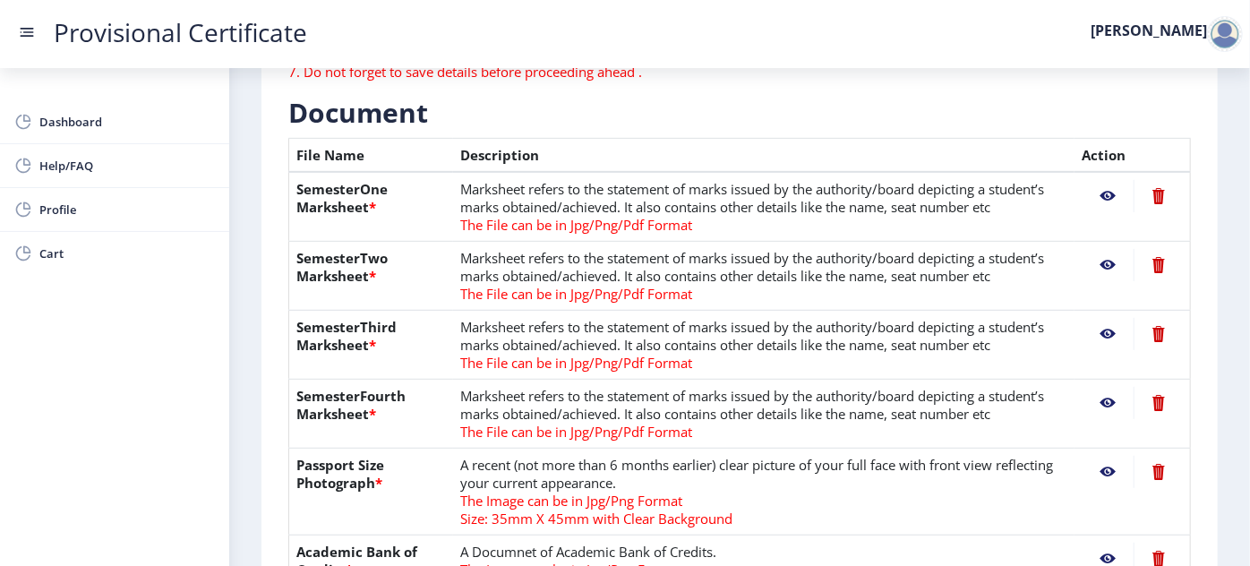
click at [1106, 200] on nb-action at bounding box center [1108, 196] width 52 height 32
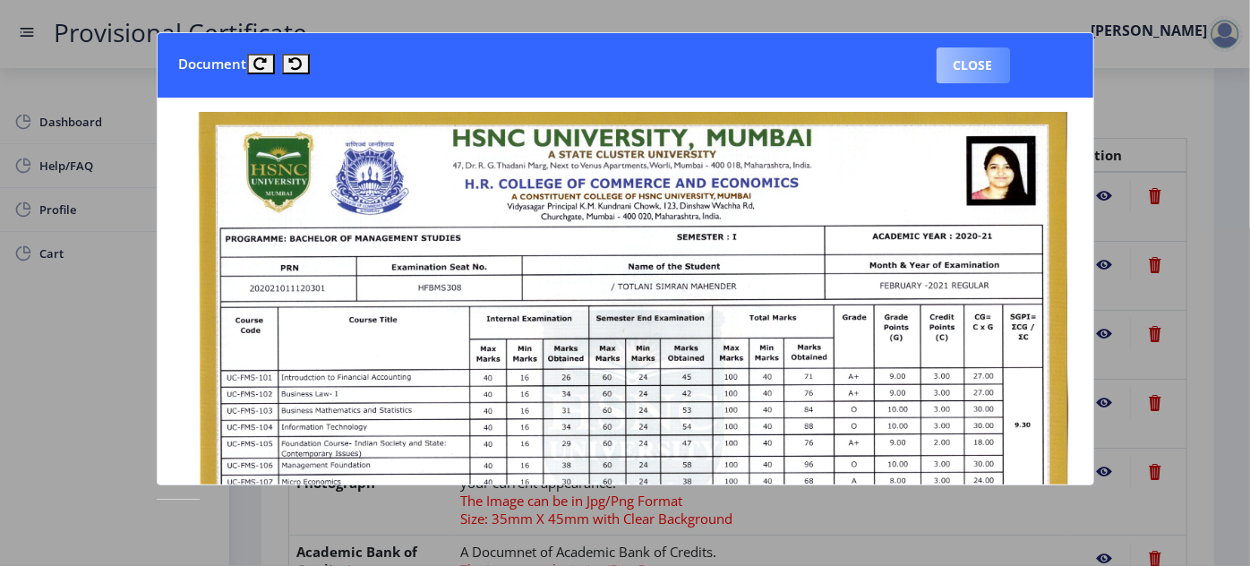
click at [990, 64] on button "Close" at bounding box center [973, 65] width 73 height 36
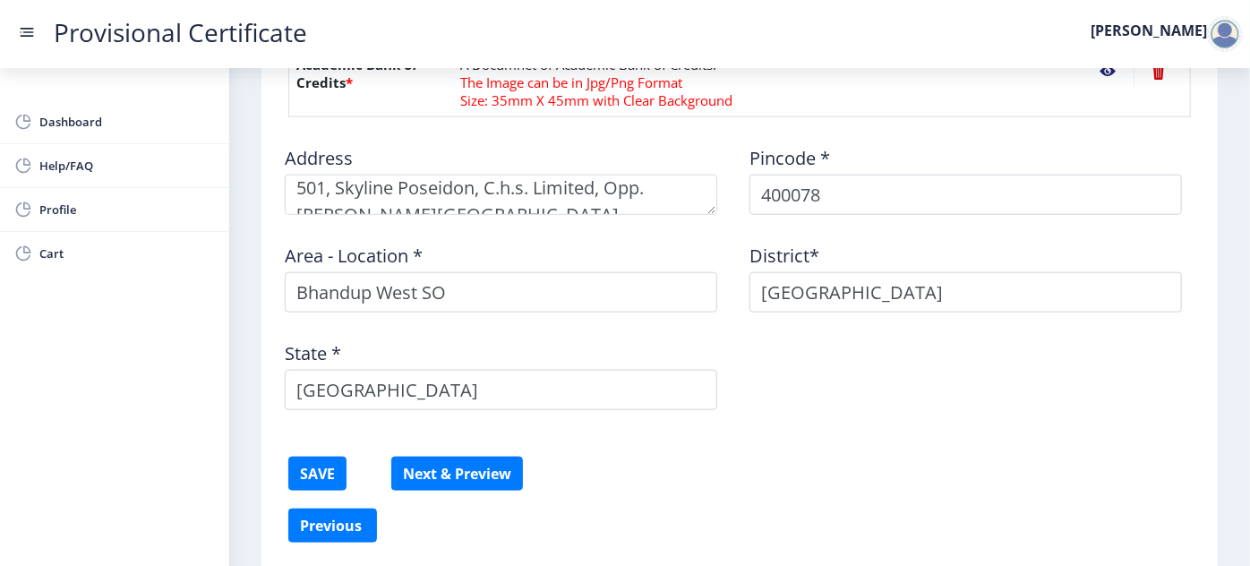
scroll to position [876, 0]
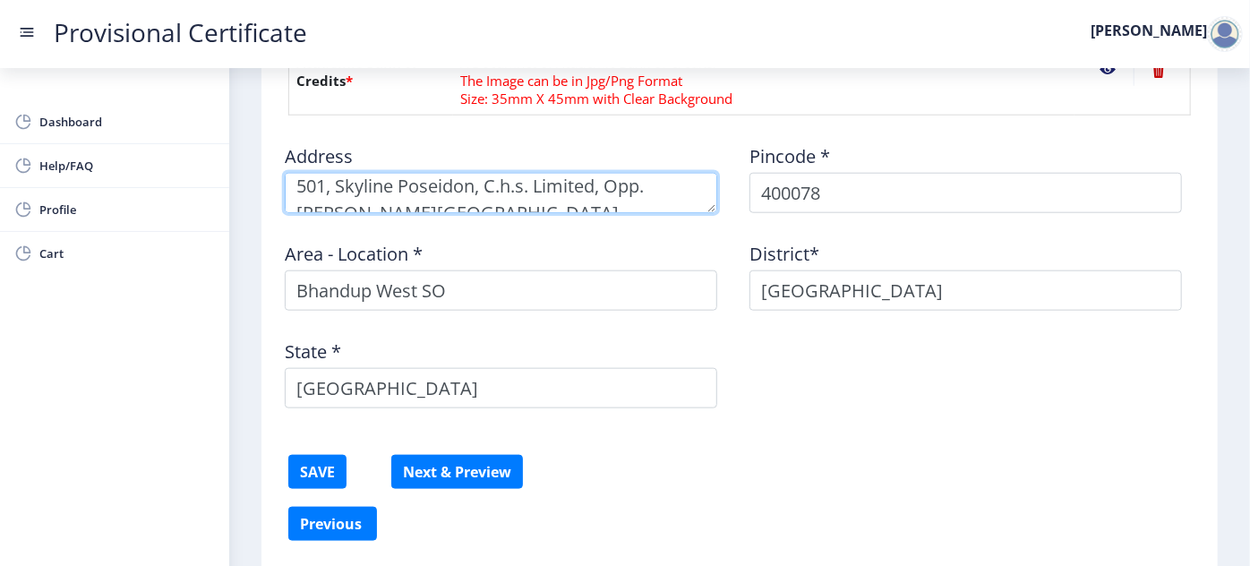
click at [425, 196] on textarea at bounding box center [501, 193] width 433 height 40
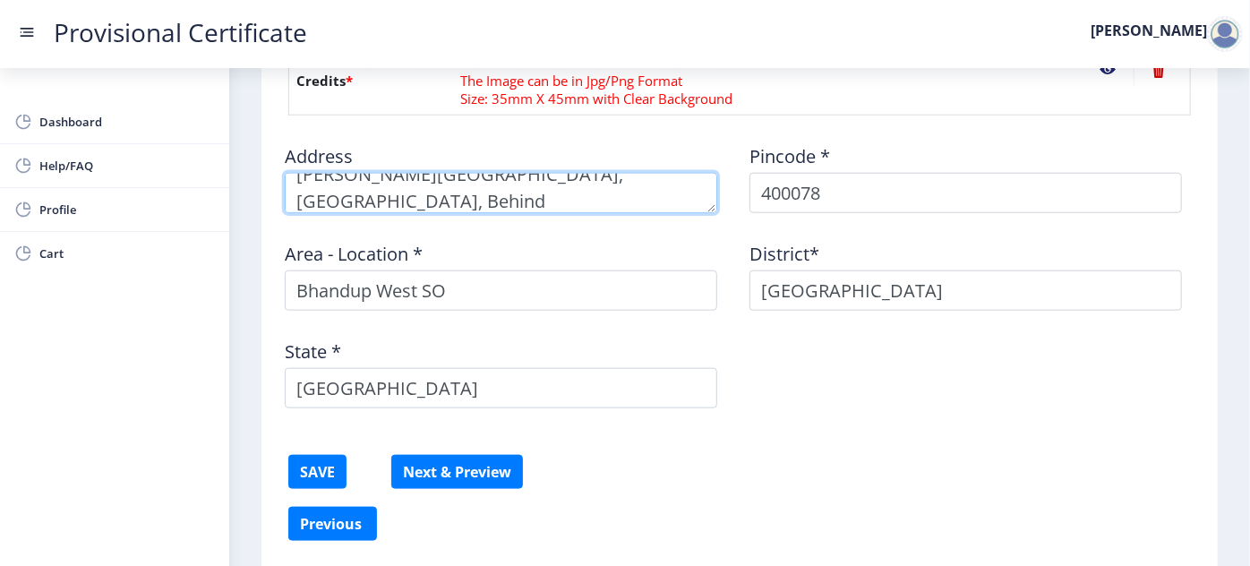
scroll to position [72, 0]
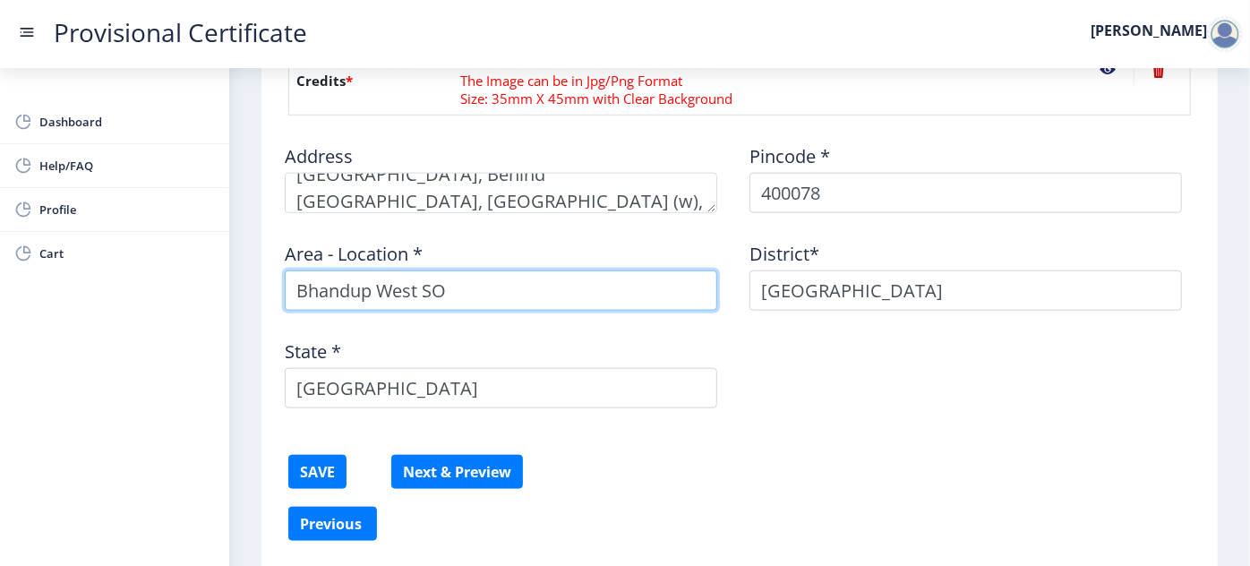
click at [516, 296] on input "Bhandup West SO" at bounding box center [501, 291] width 433 height 40
type input "Bhandup West"
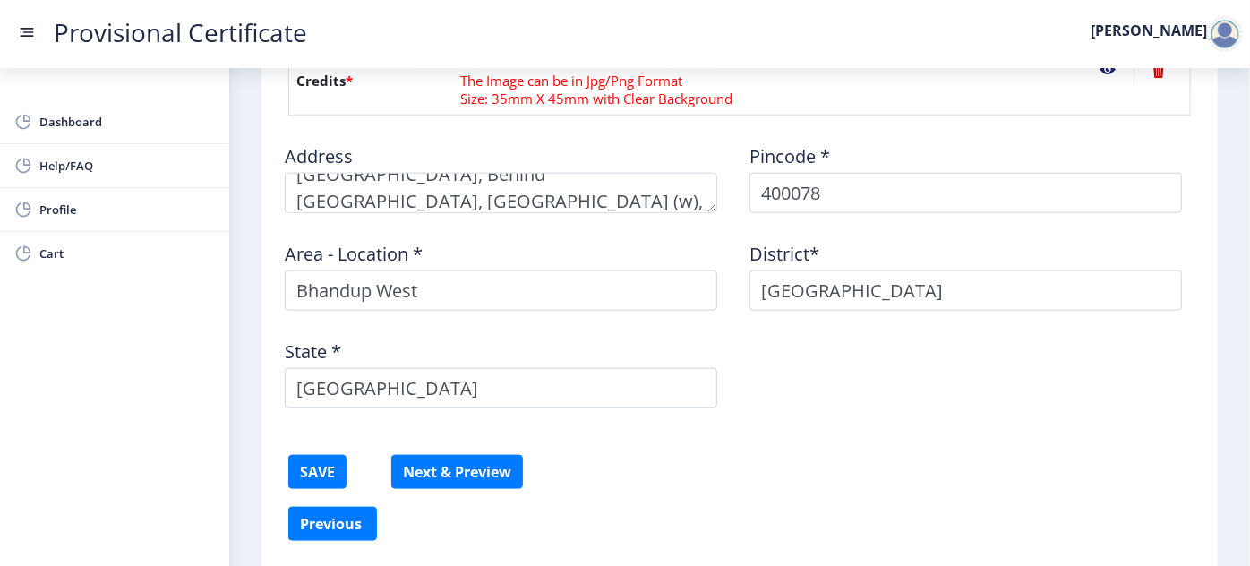
click at [499, 348] on div "State * [GEOGRAPHIC_DATA]" at bounding box center [507, 366] width 465 height 83
click at [333, 459] on button "SAVE" at bounding box center [317, 472] width 58 height 34
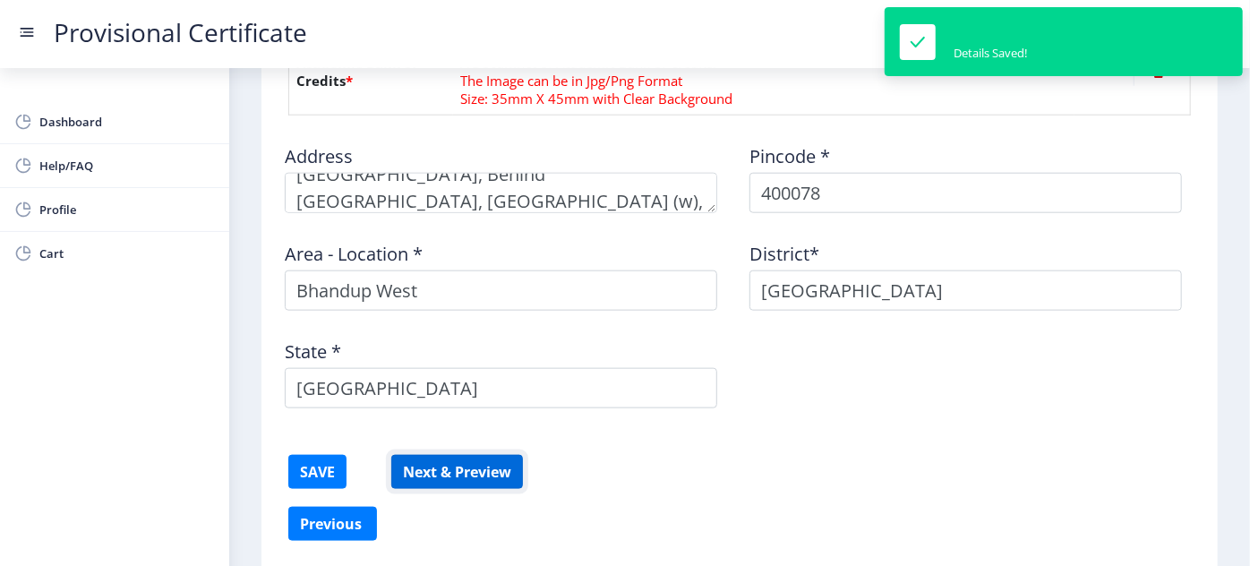
click at [489, 461] on button "Next & Preview" at bounding box center [457, 472] width 132 height 34
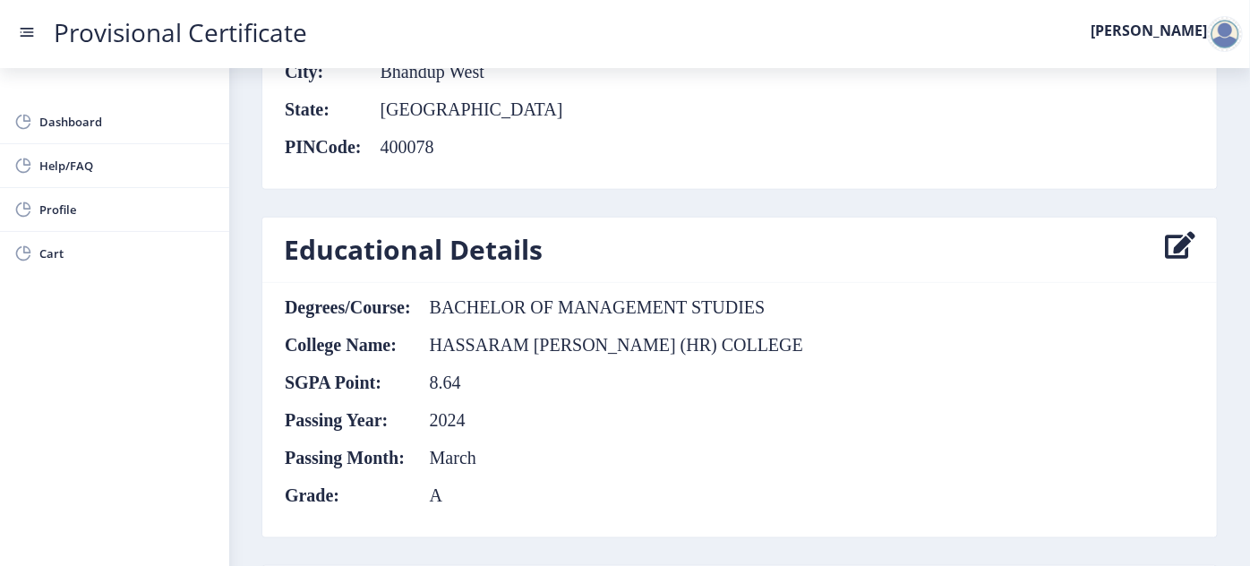
scroll to position [889, 0]
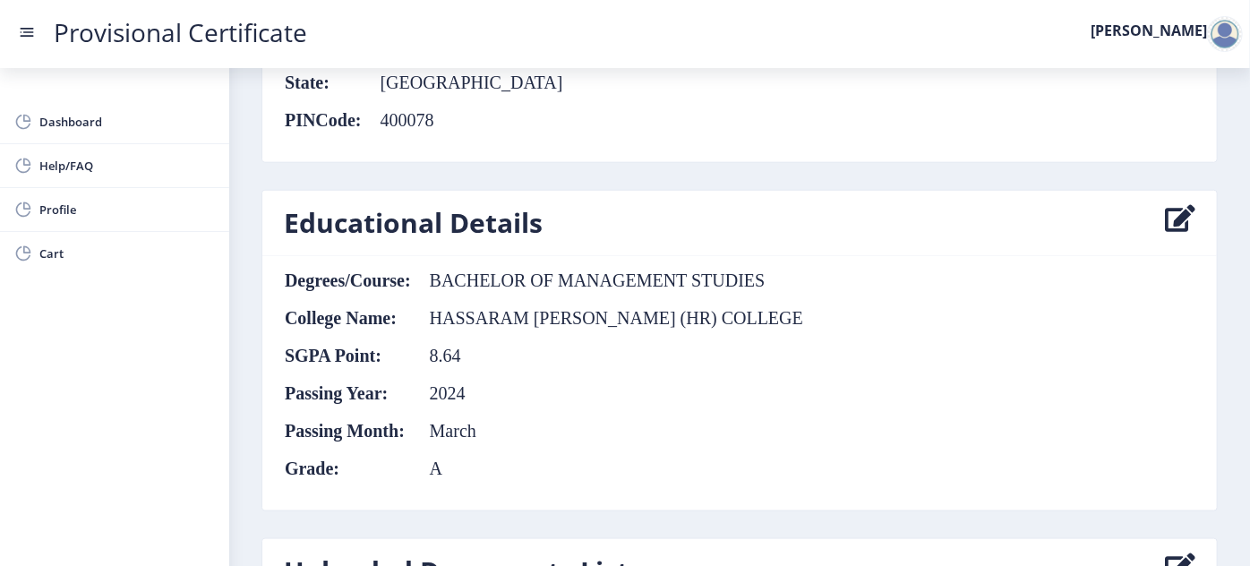
click at [1175, 205] on icon at bounding box center [1180, 223] width 30 height 36
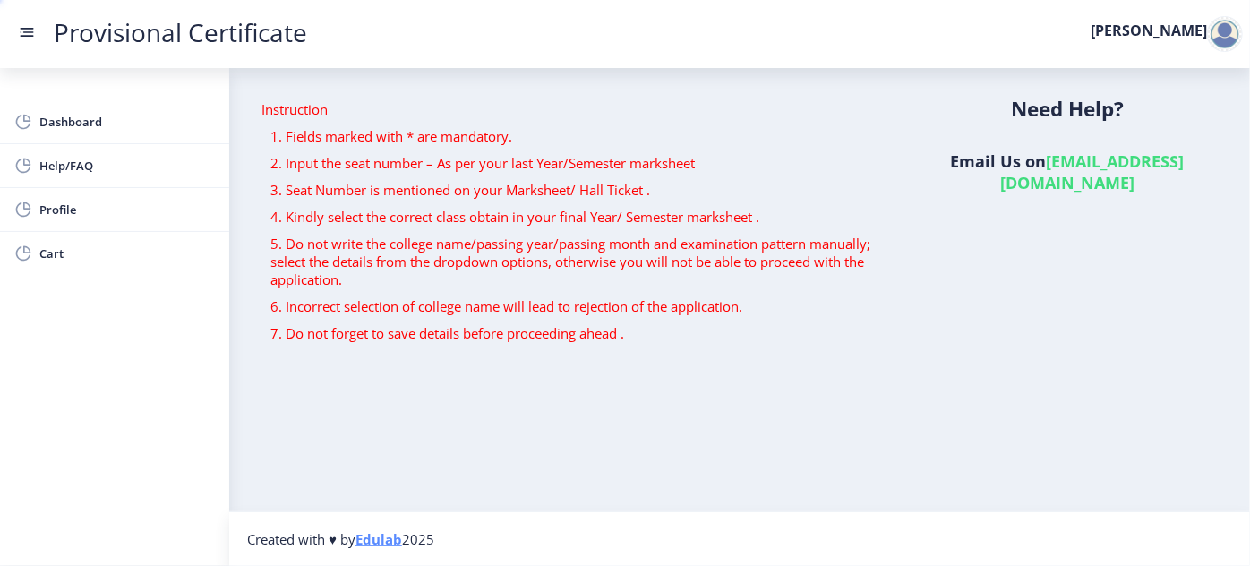
scroll to position [494, 0]
select select "A"
select select "2024"
select select "March"
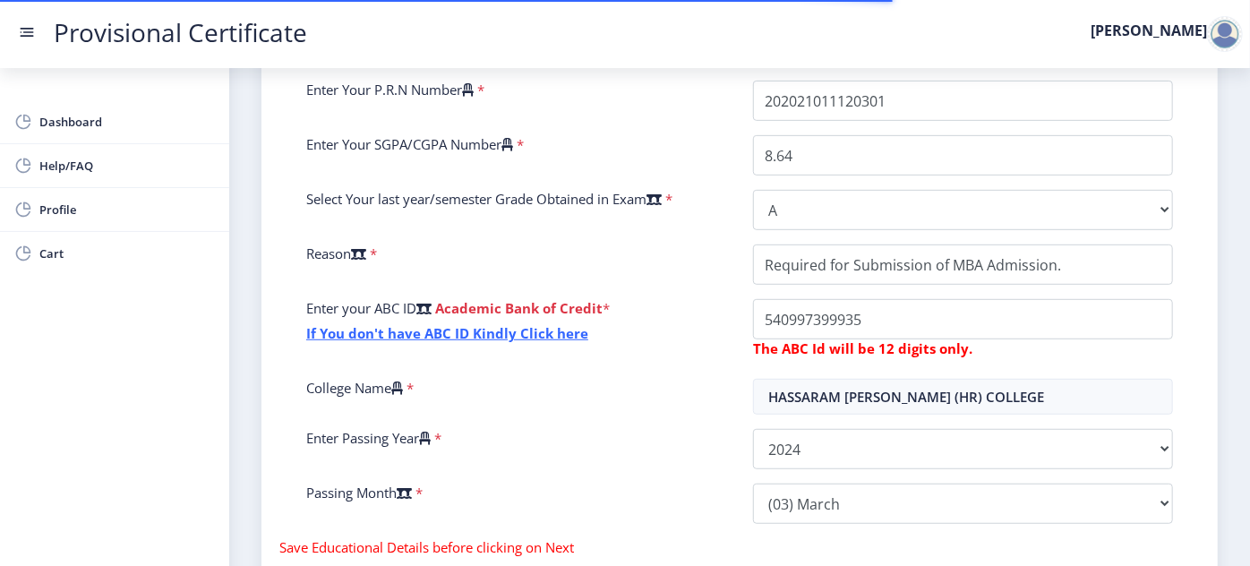
scroll to position [331, 0]
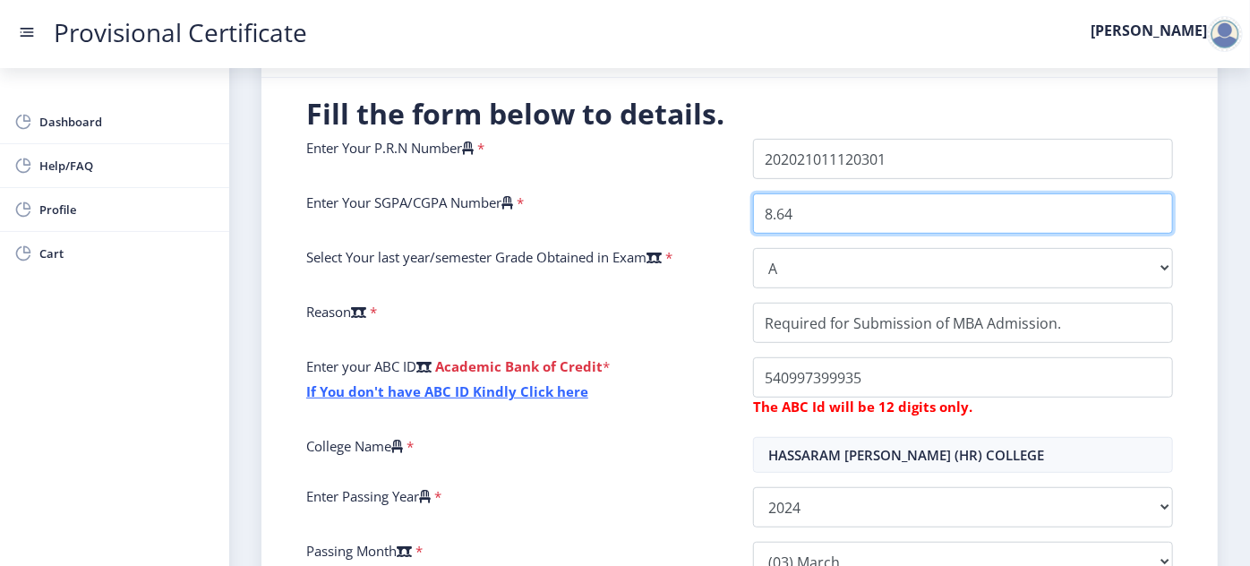
click at [855, 212] on input "8.64" at bounding box center [963, 213] width 420 height 40
type input "8.00"
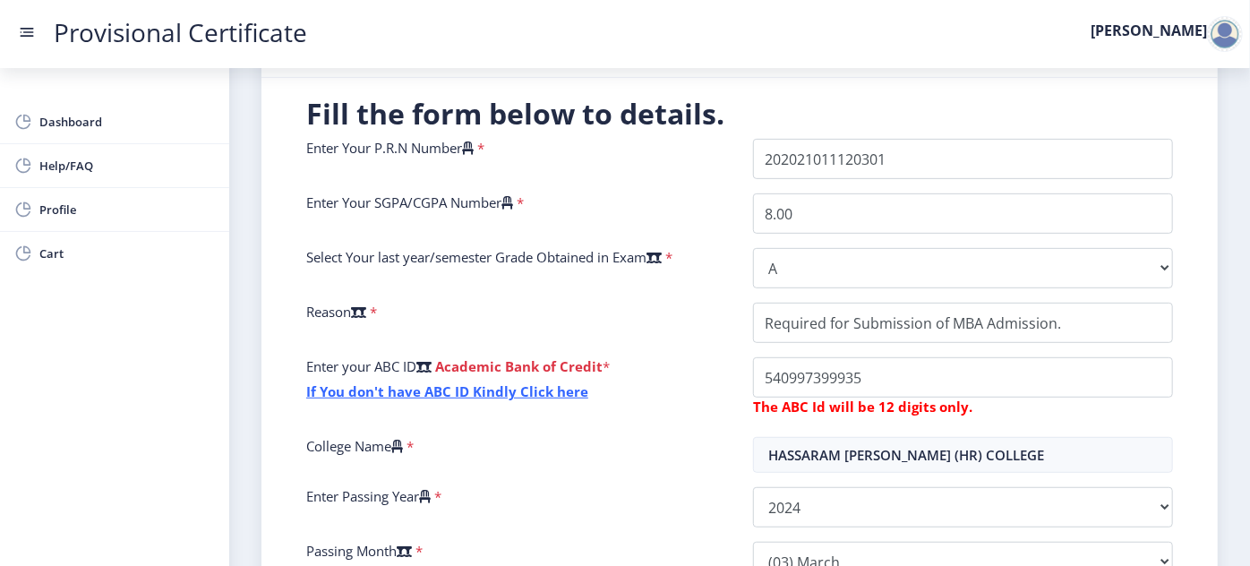
click at [249, 322] on nb-layout-column "Instruction 1. Fields marked with * are mandatory. 2. Input the seat number – A…" at bounding box center [739, 225] width 1021 height 976
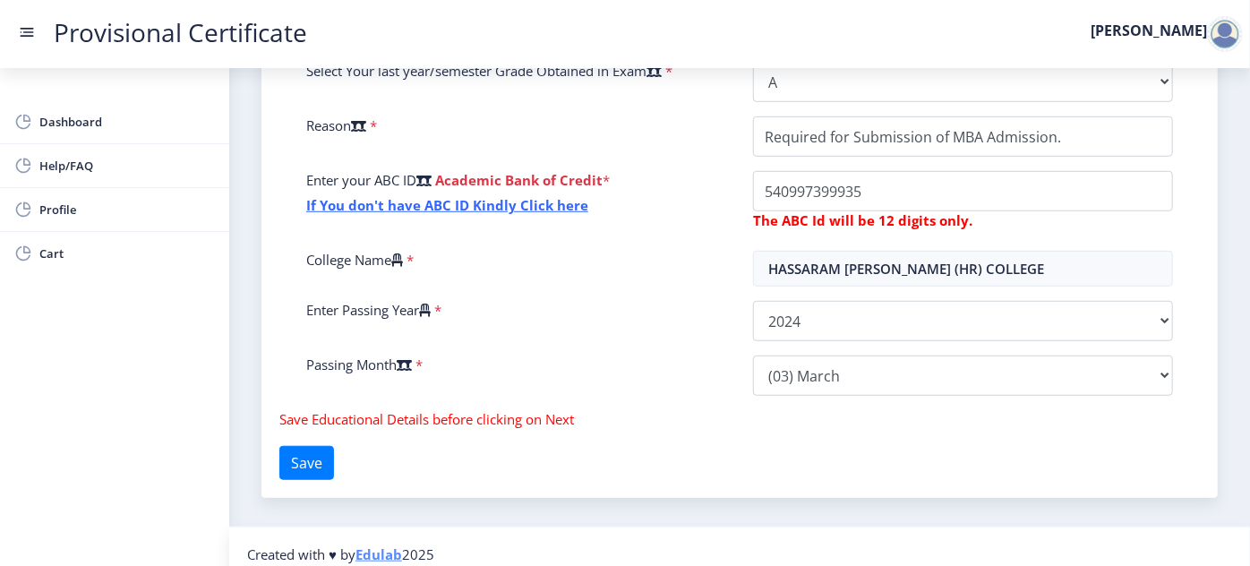
scroll to position [531, 0]
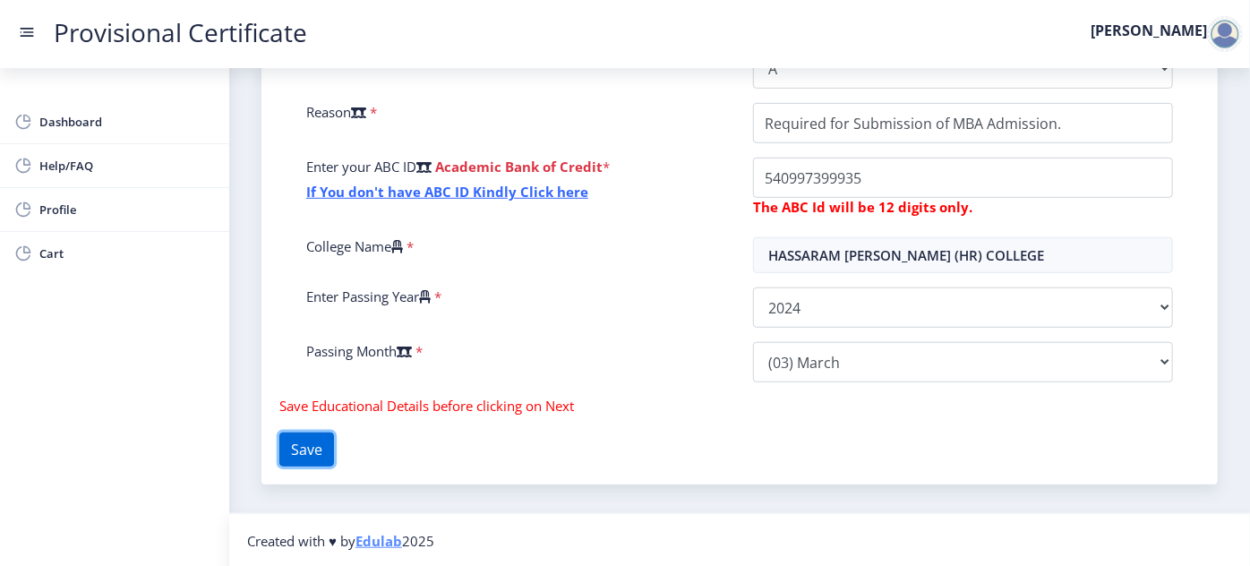
click at [333, 450] on button "Save" at bounding box center [306, 450] width 55 height 34
click at [334, 446] on button "Save" at bounding box center [306, 450] width 55 height 34
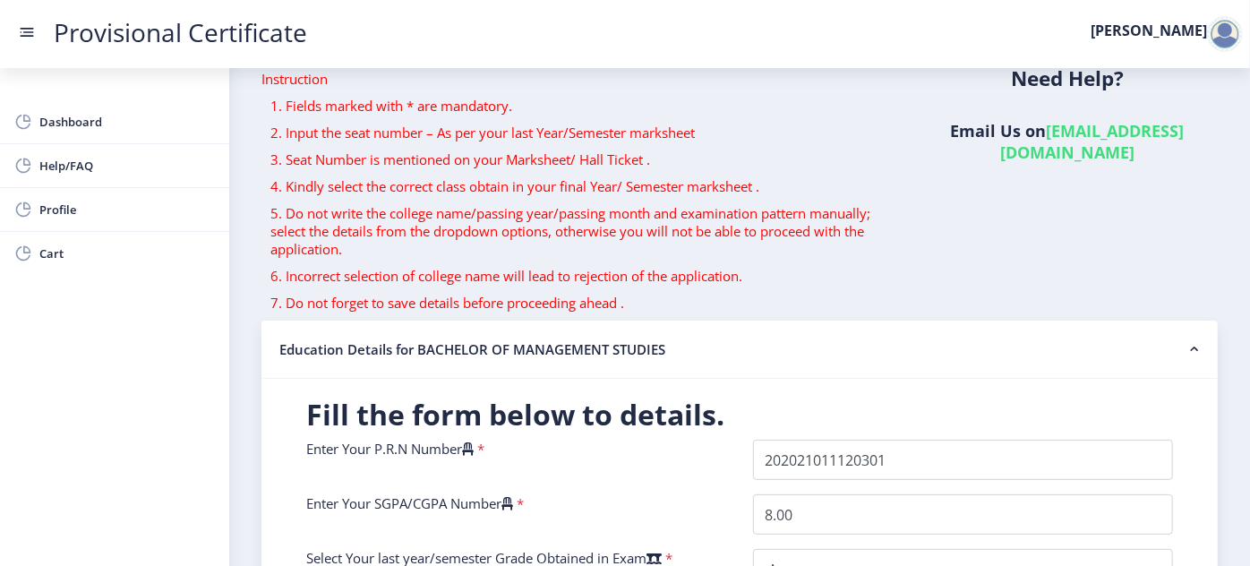
scroll to position [0, 0]
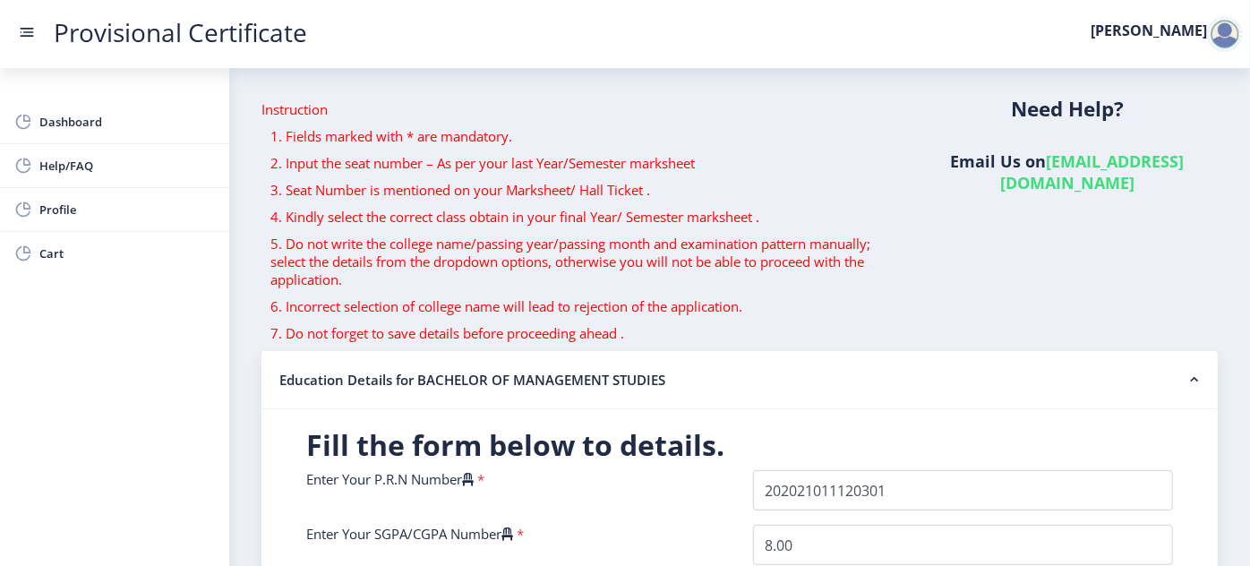
click at [1012, 184] on link "[EMAIL_ADDRESS][DOMAIN_NAME]" at bounding box center [1093, 171] width 185 height 43
click at [77, 126] on span "Dashboard" at bounding box center [127, 121] width 176 height 21
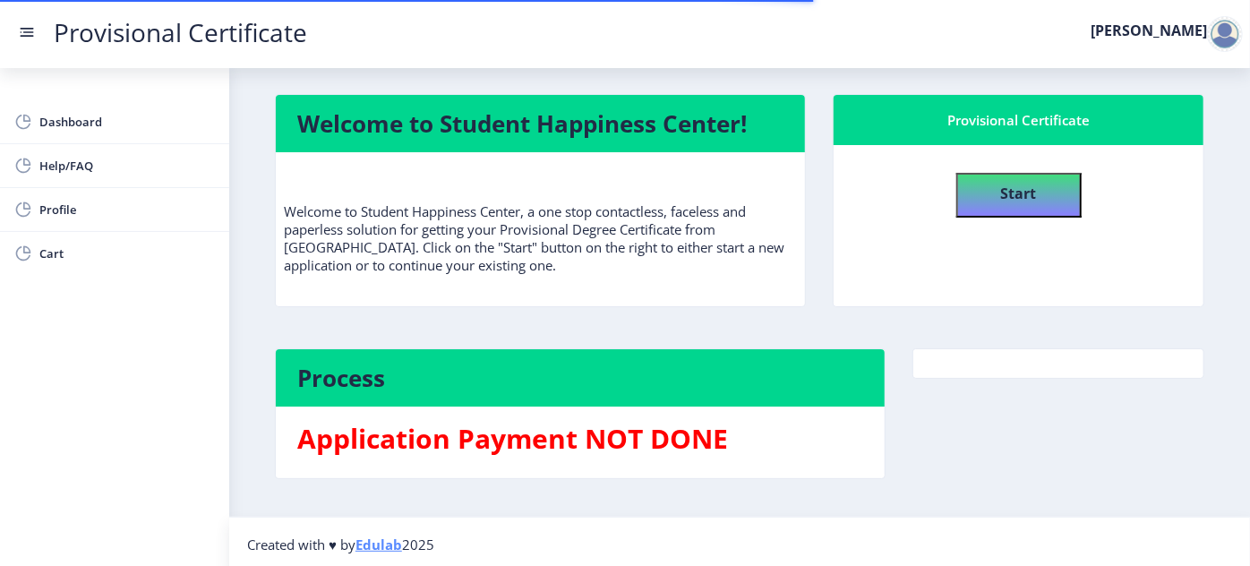
scroll to position [10, 0]
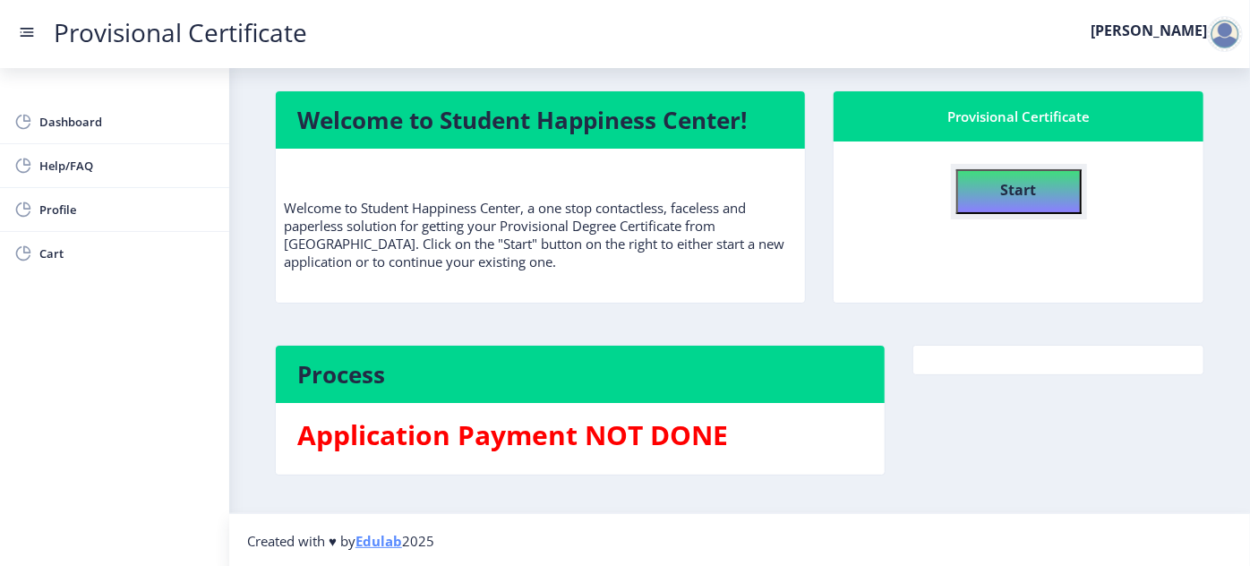
click at [1007, 187] on b "Start" at bounding box center [1019, 190] width 36 height 20
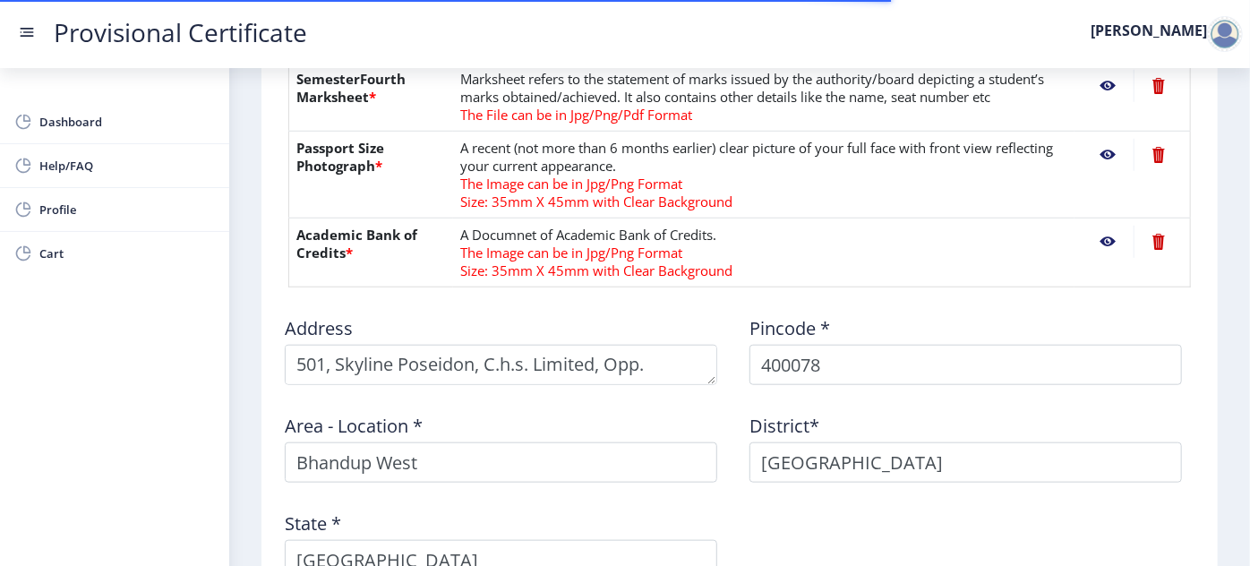
scroll to position [896, 0]
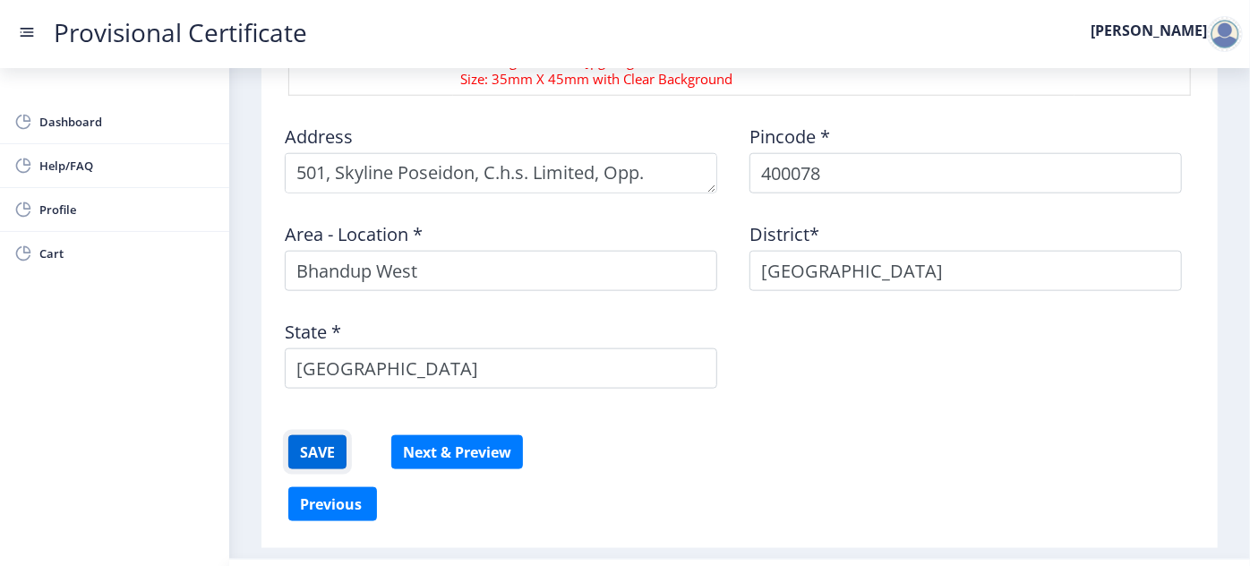
click at [331, 442] on button "SAVE" at bounding box center [317, 452] width 58 height 34
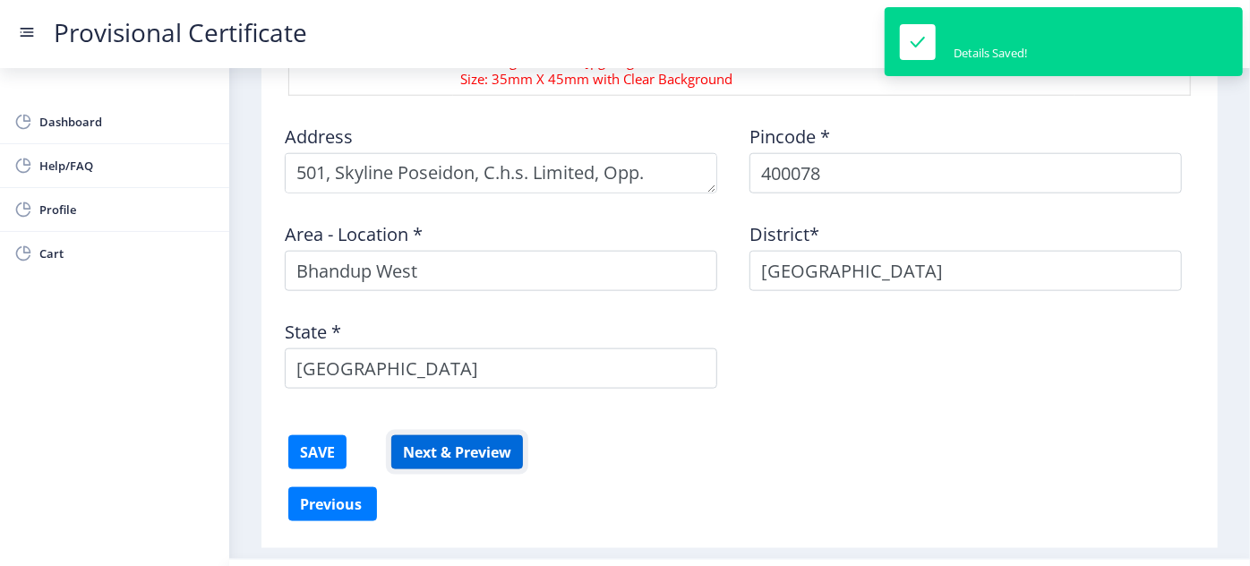
click at [502, 447] on button "Next & Preview" at bounding box center [457, 452] width 132 height 34
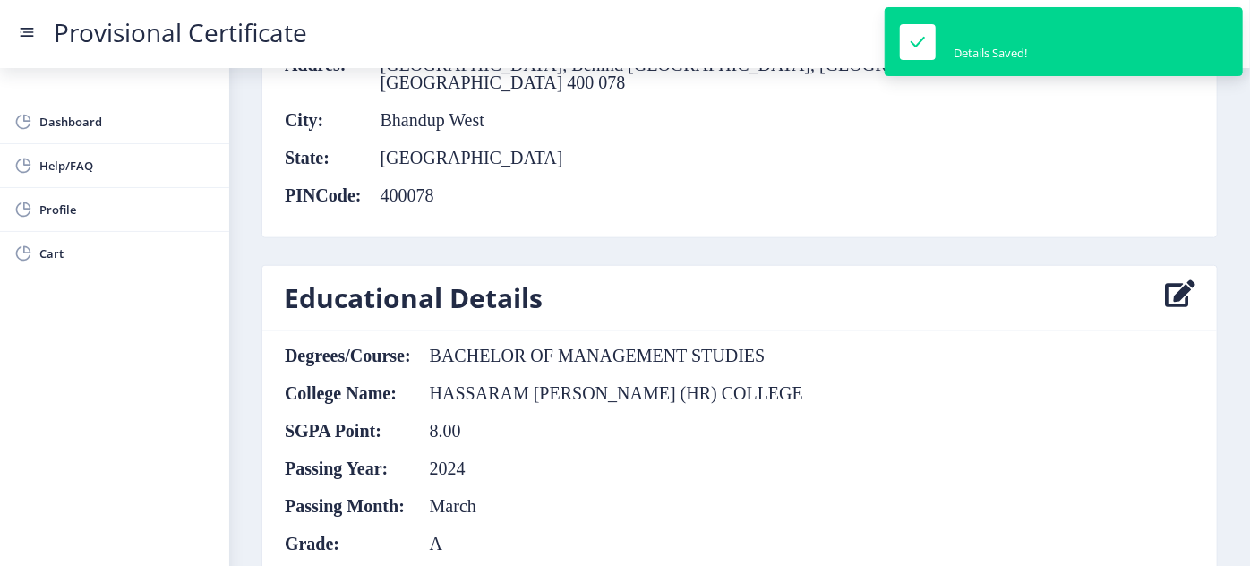
scroll to position [896, 0]
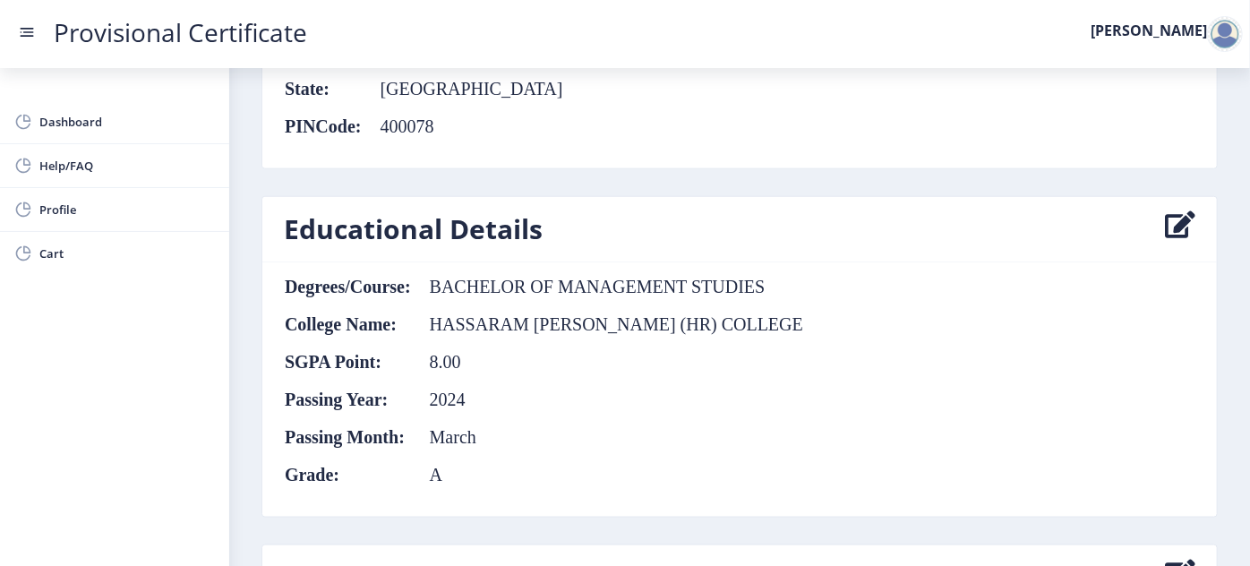
scroll to position [889, 0]
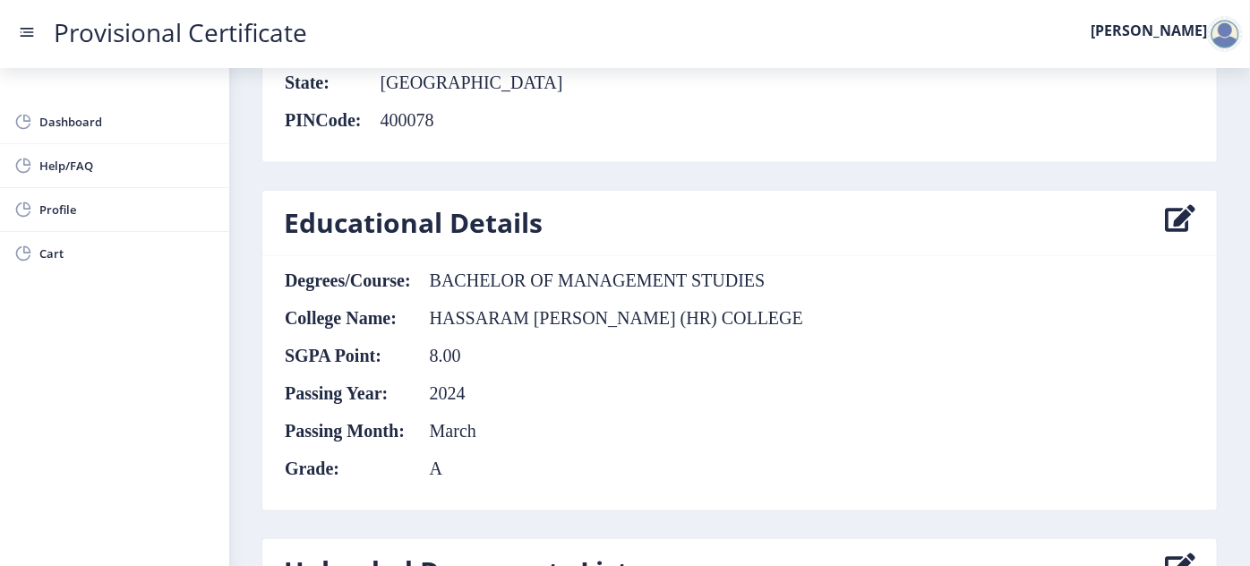
click at [1161, 191] on nb-card-header "Educational Details" at bounding box center [739, 223] width 955 height 65
click at [1165, 205] on icon at bounding box center [1180, 223] width 30 height 36
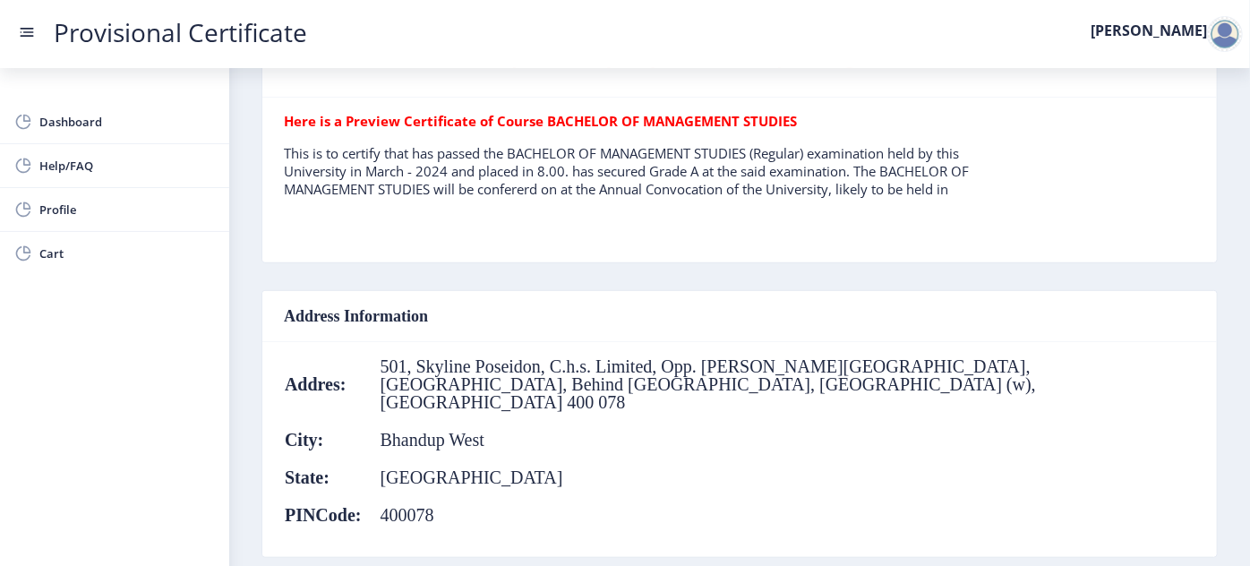
select select "A"
select select "2024"
select select "March"
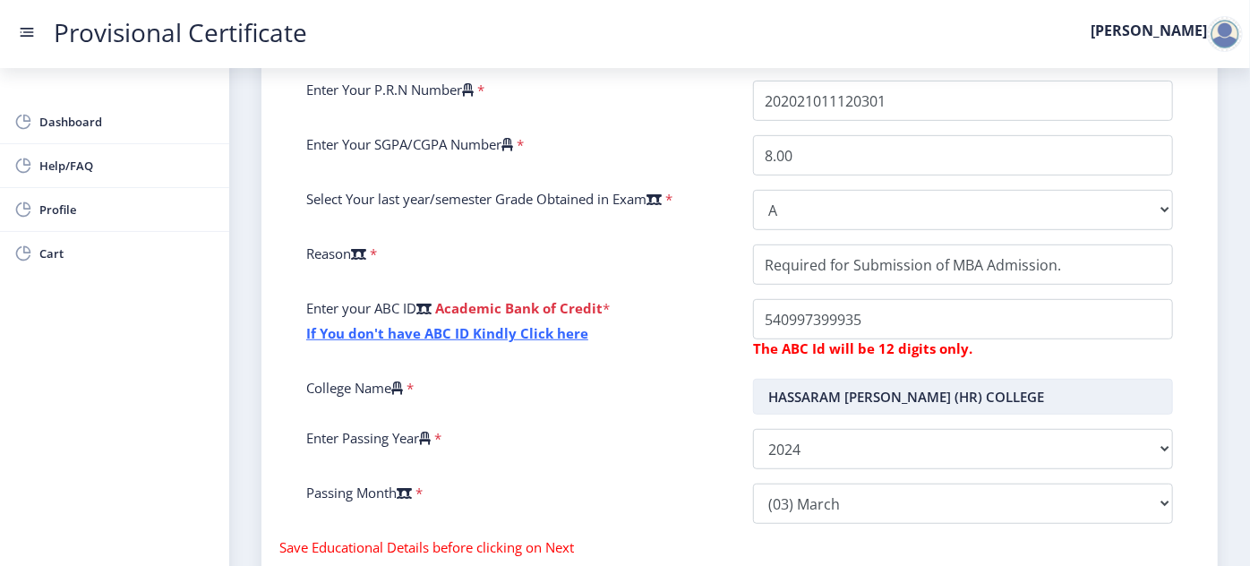
scroll to position [368, 0]
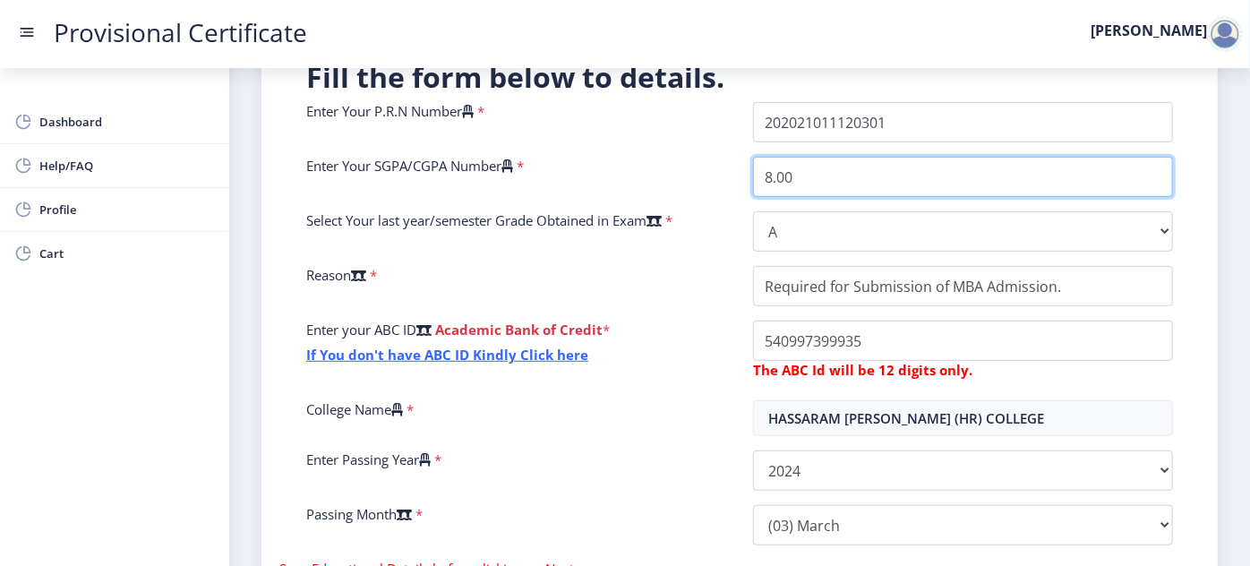
click at [825, 185] on input "8.00" at bounding box center [963, 177] width 420 height 40
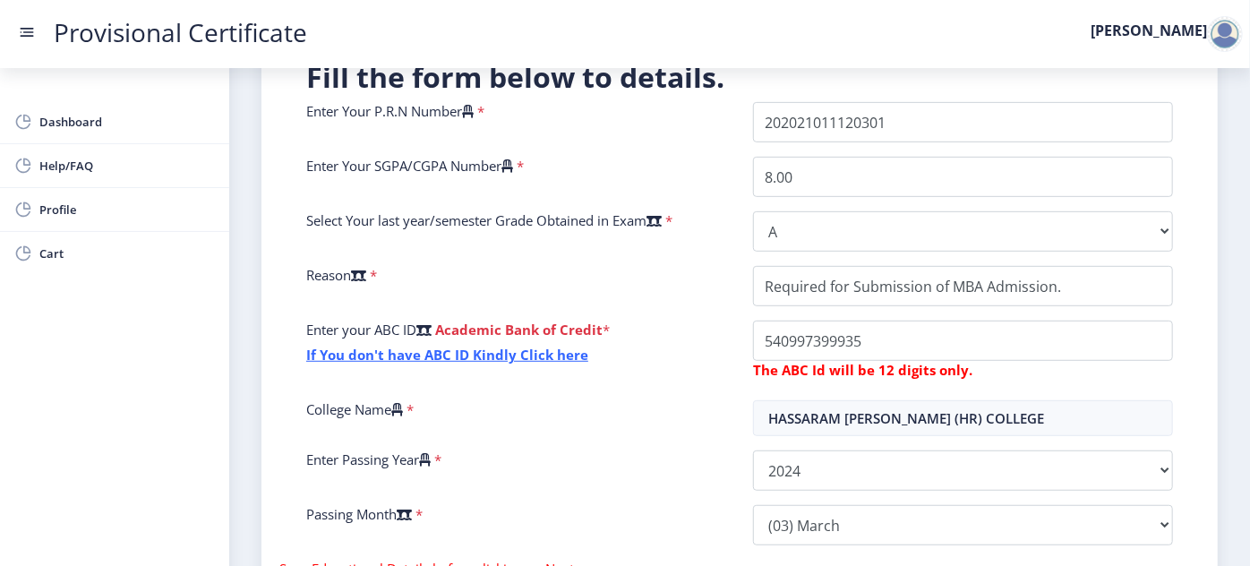
click at [447, 178] on div "Enter Your SGPA/CGPA Number *" at bounding box center [516, 177] width 447 height 40
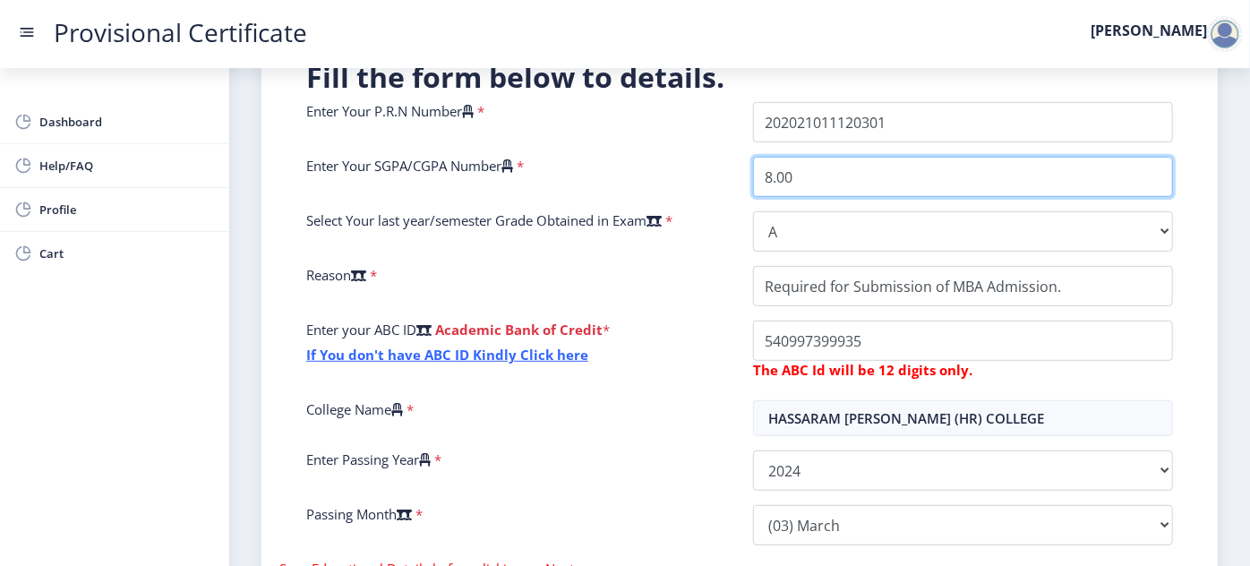
click at [873, 176] on input "8.00" at bounding box center [963, 177] width 420 height 40
type input "8.64"
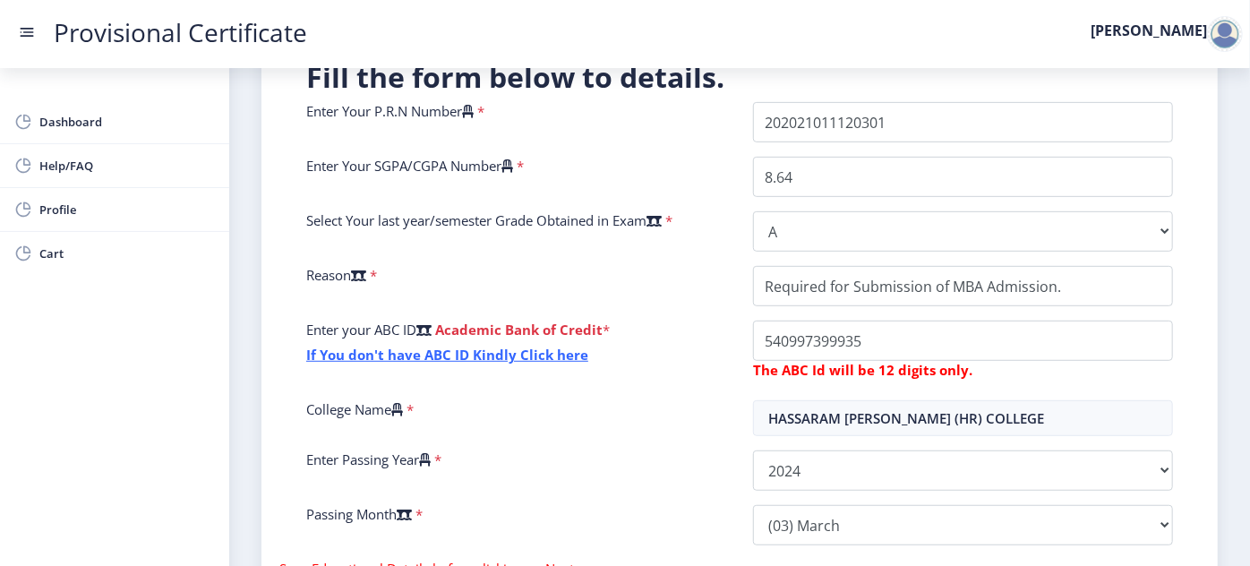
click at [252, 340] on nb-layout-column "Instruction 1. Fields marked with * are mandatory. 2. Input the seat number – A…" at bounding box center [739, 188] width 1021 height 976
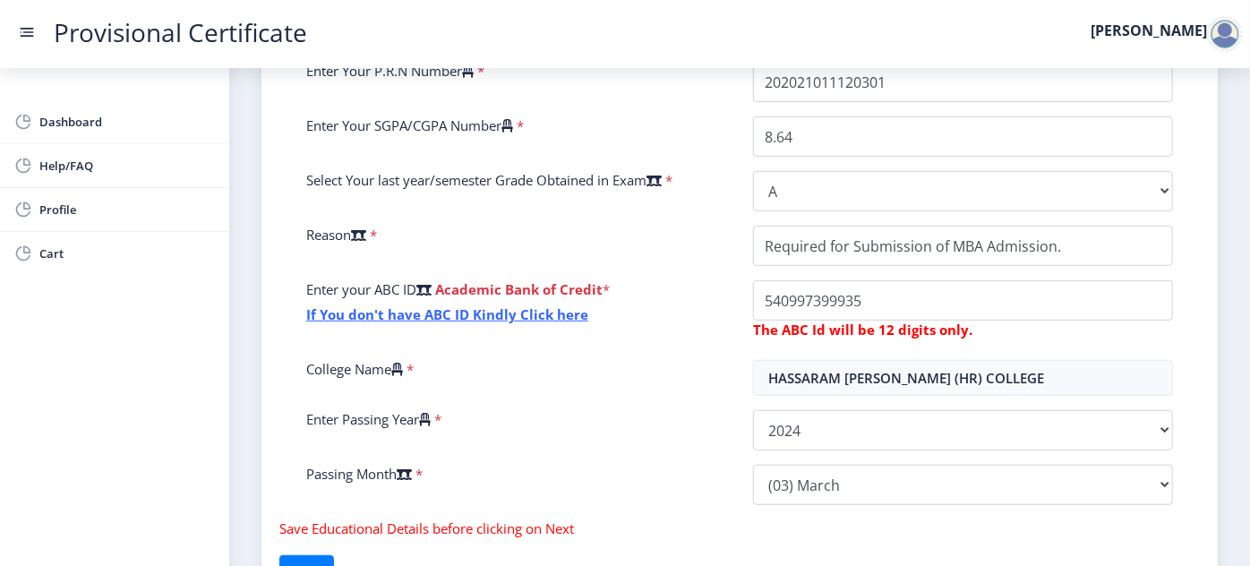
scroll to position [531, 0]
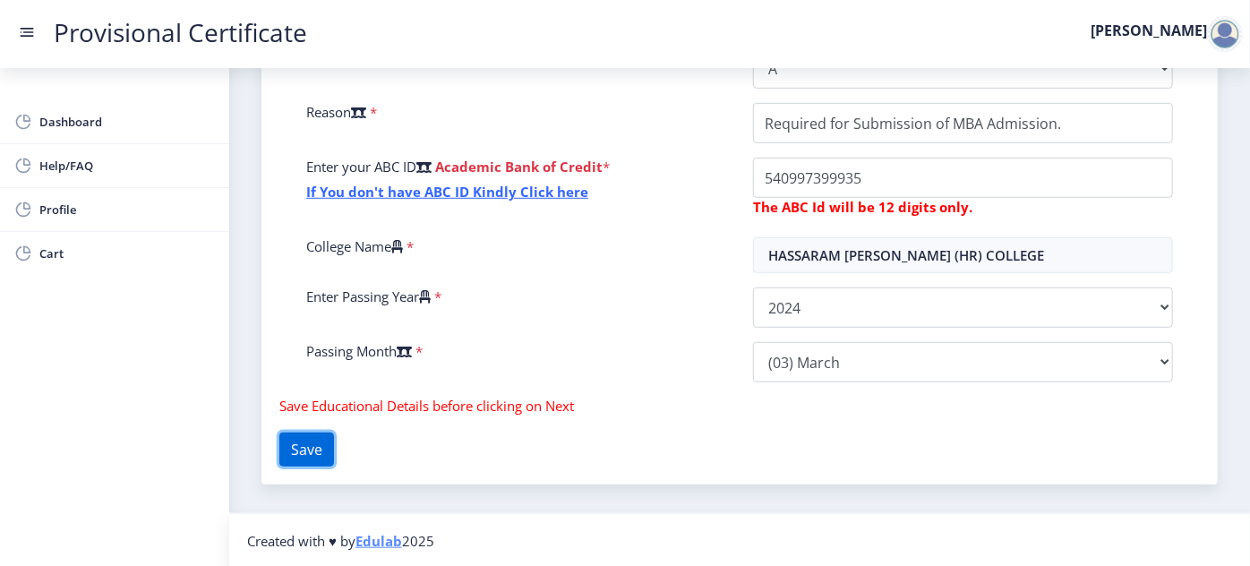
click at [334, 446] on button "Save" at bounding box center [306, 450] width 55 height 34
click at [334, 445] on button "Save" at bounding box center [306, 450] width 55 height 34
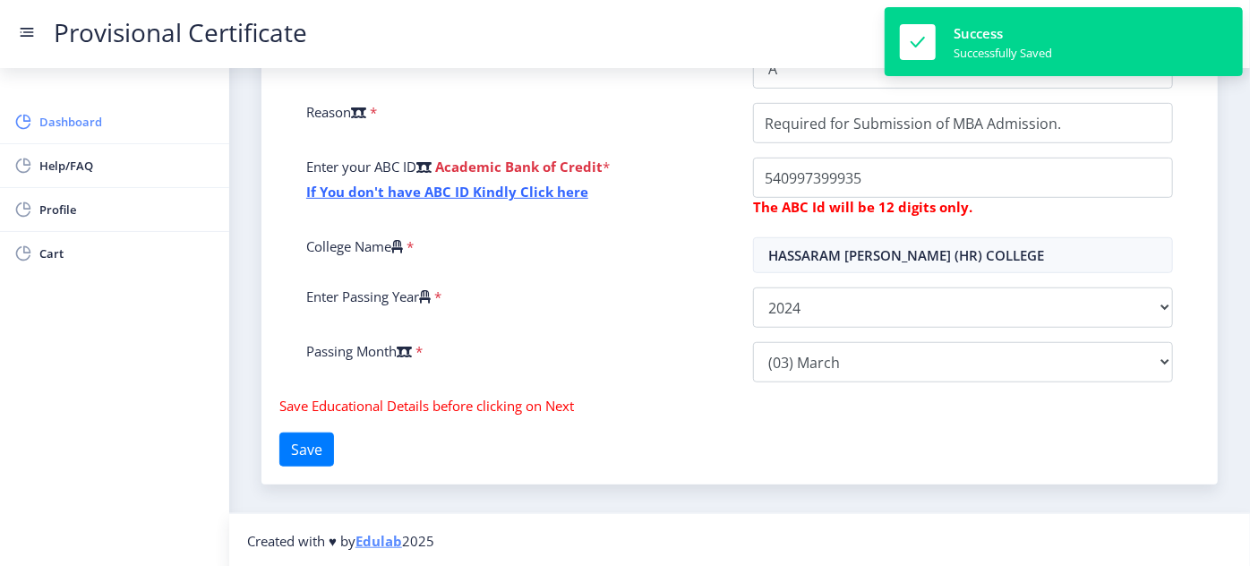
click at [107, 131] on span "Dashboard" at bounding box center [127, 121] width 176 height 21
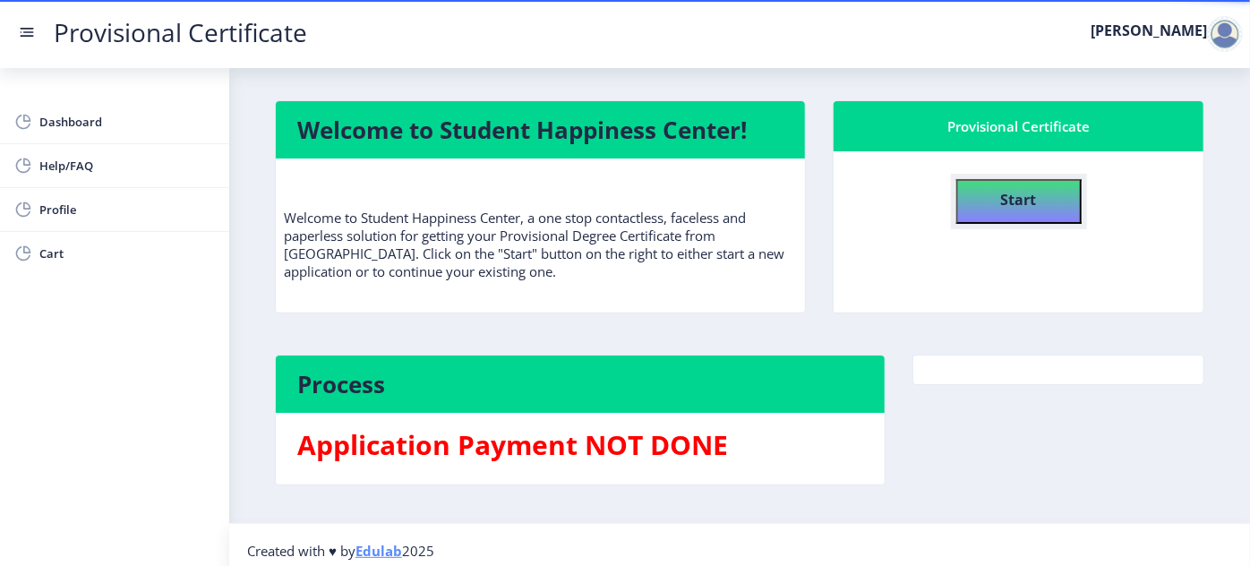
click at [1001, 209] on b "Start" at bounding box center [1019, 200] width 36 height 20
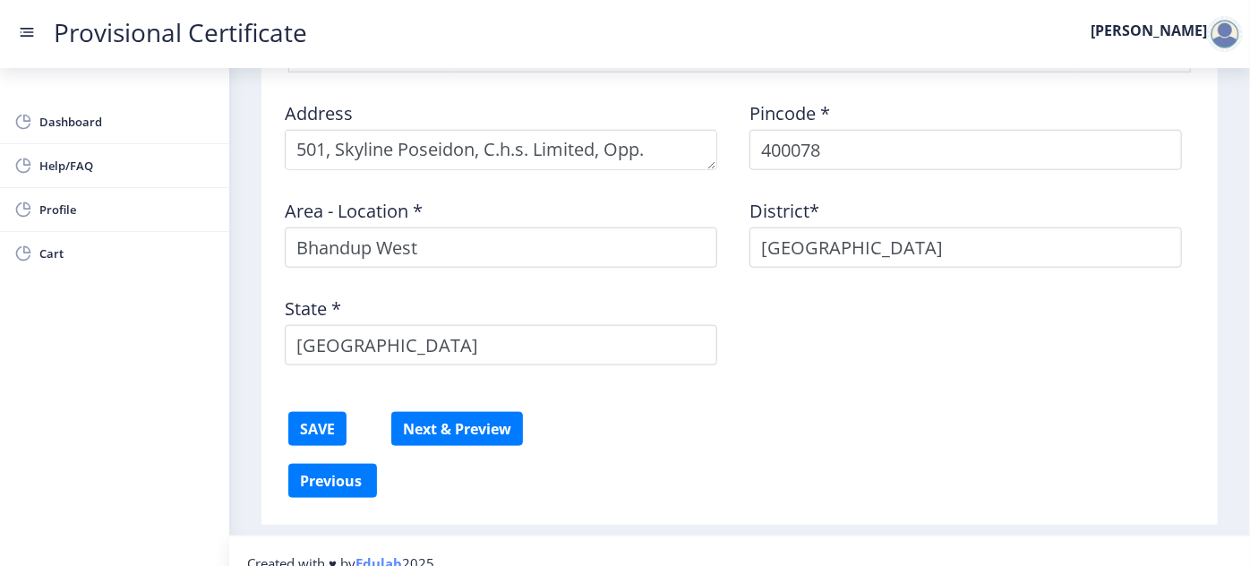
scroll to position [940, 0]
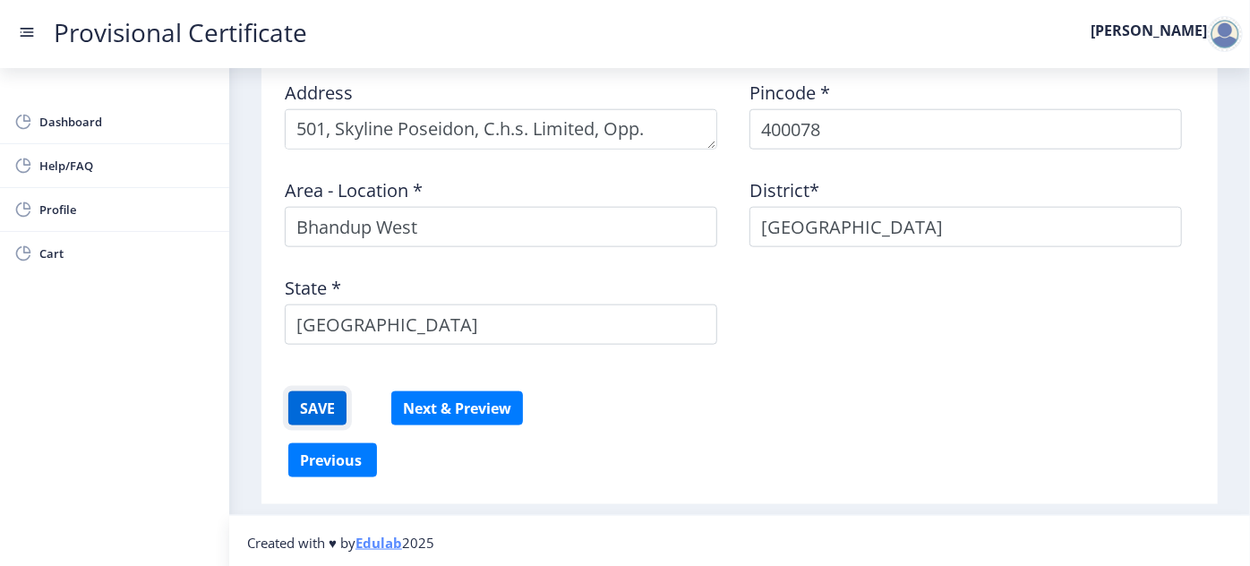
click at [338, 402] on button "SAVE" at bounding box center [317, 408] width 58 height 34
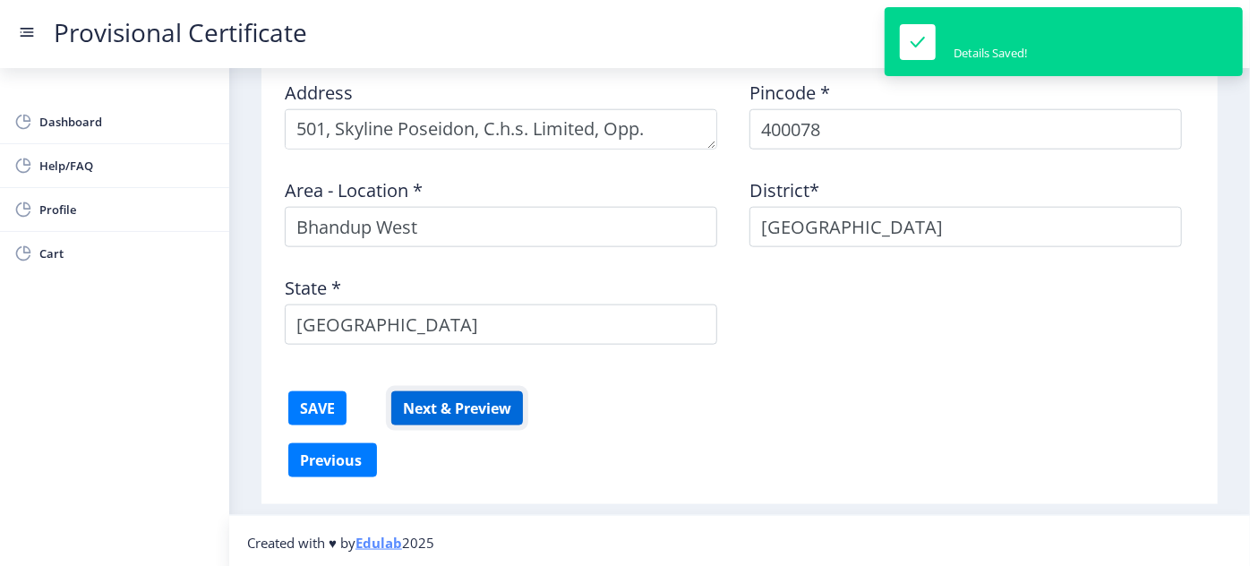
click at [463, 403] on button "Next & Preview" at bounding box center [457, 408] width 132 height 34
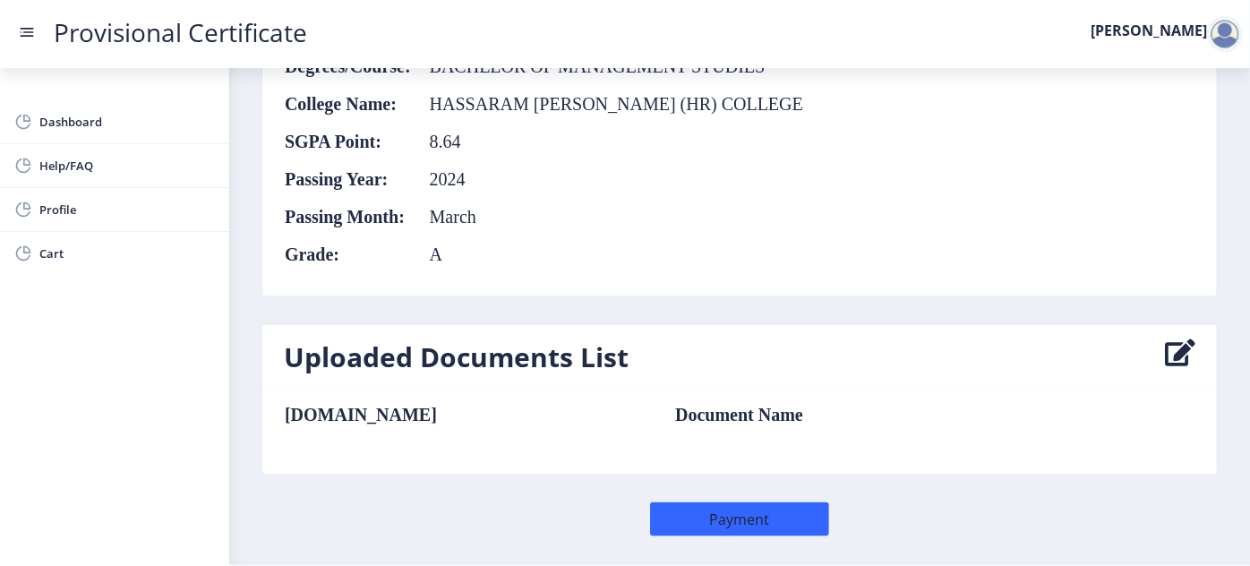
scroll to position [1134, 0]
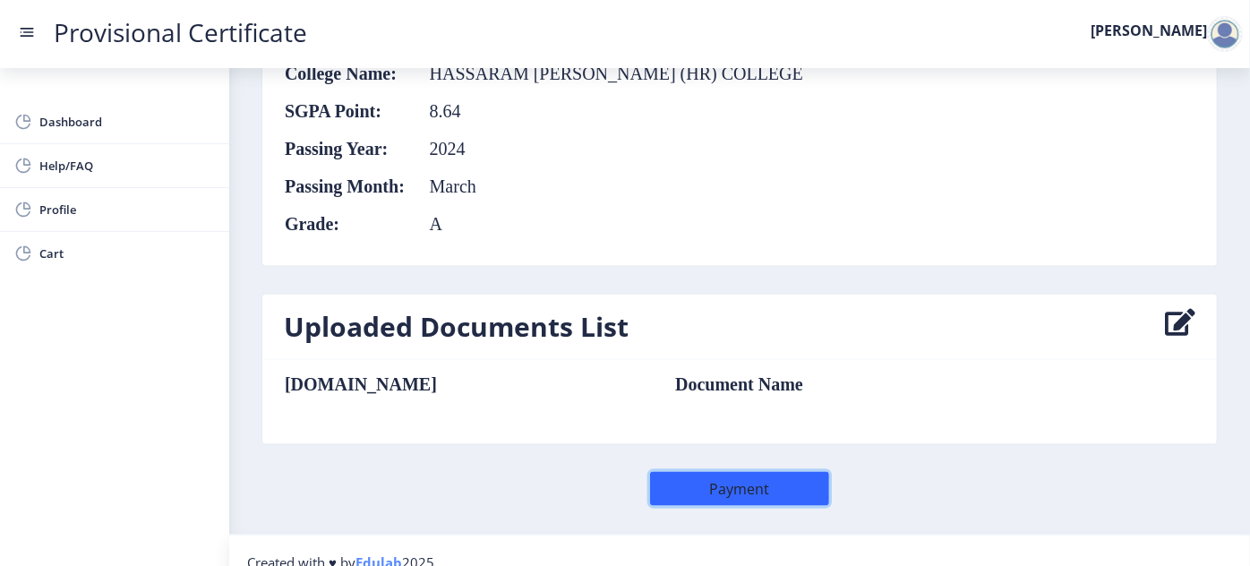
click at [707, 472] on button "Payment" at bounding box center [739, 489] width 179 height 34
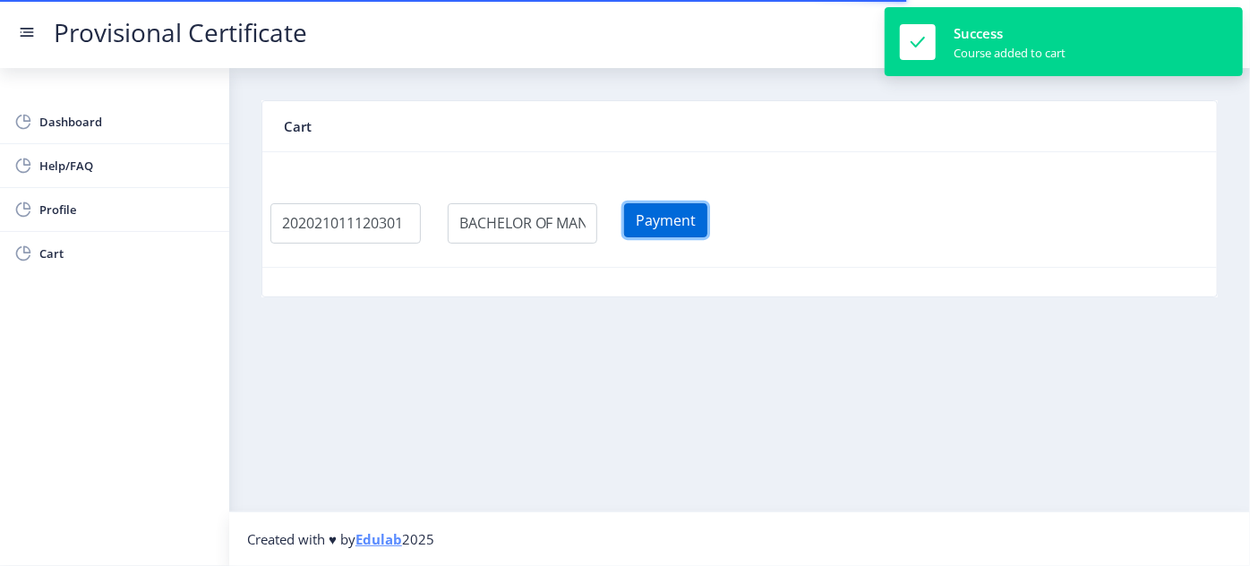
click at [695, 226] on button "Payment" at bounding box center [665, 220] width 83 height 34
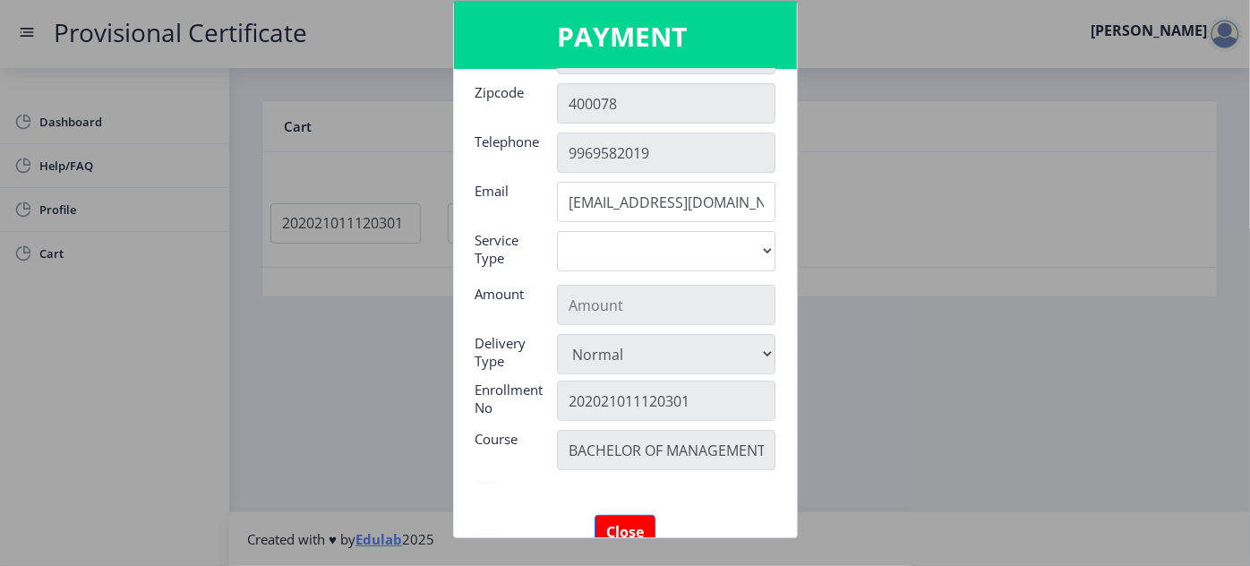
scroll to position [201, 0]
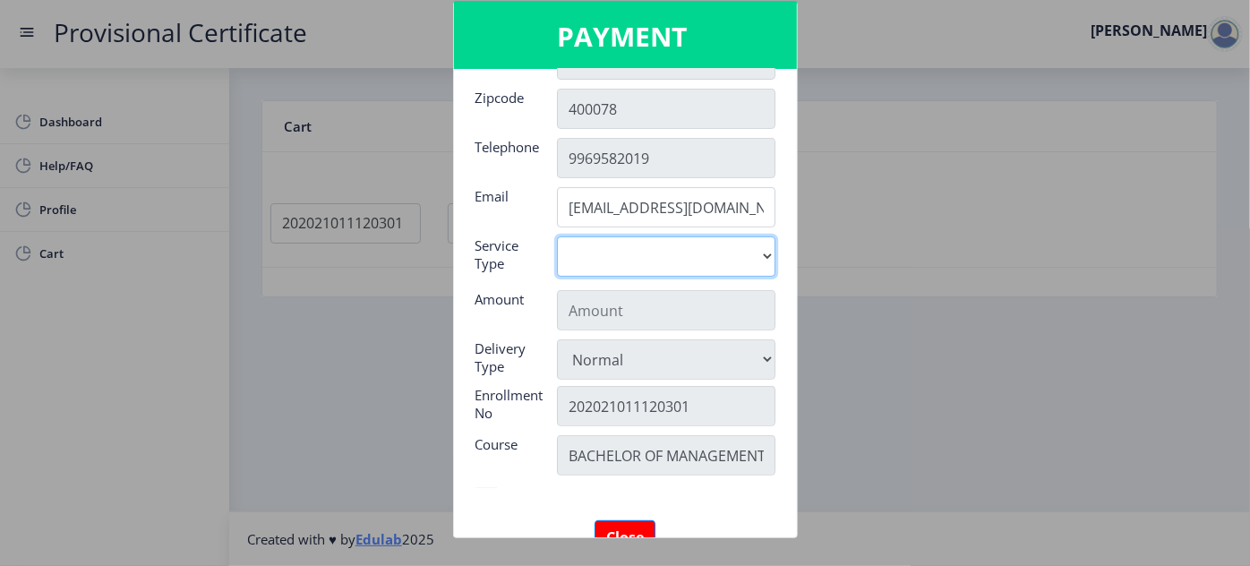
click at [685, 264] on select "Digital" at bounding box center [666, 256] width 219 height 40
select select "old"
click at [557, 236] on select "Digital" at bounding box center [666, 256] width 219 height 40
type input "795"
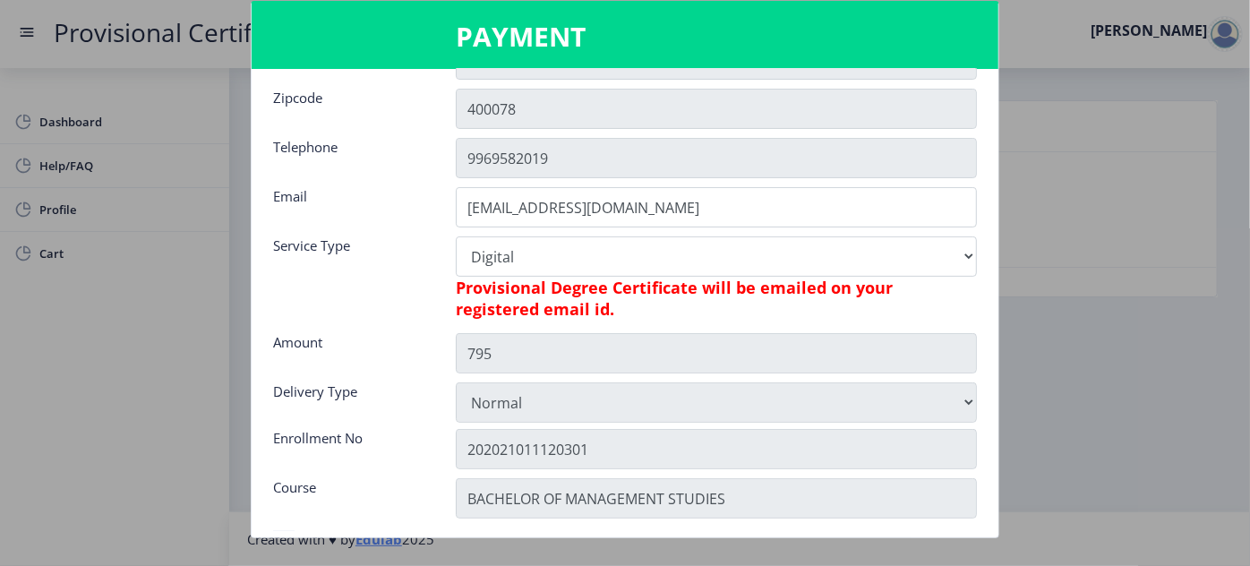
drag, startPoint x: 727, startPoint y: 305, endPoint x: 726, endPoint y: 314, distance: 9.0
click at [727, 306] on h6 "Provisional Degree Certificate will be emailed on your registered email id." at bounding box center [716, 298] width 521 height 43
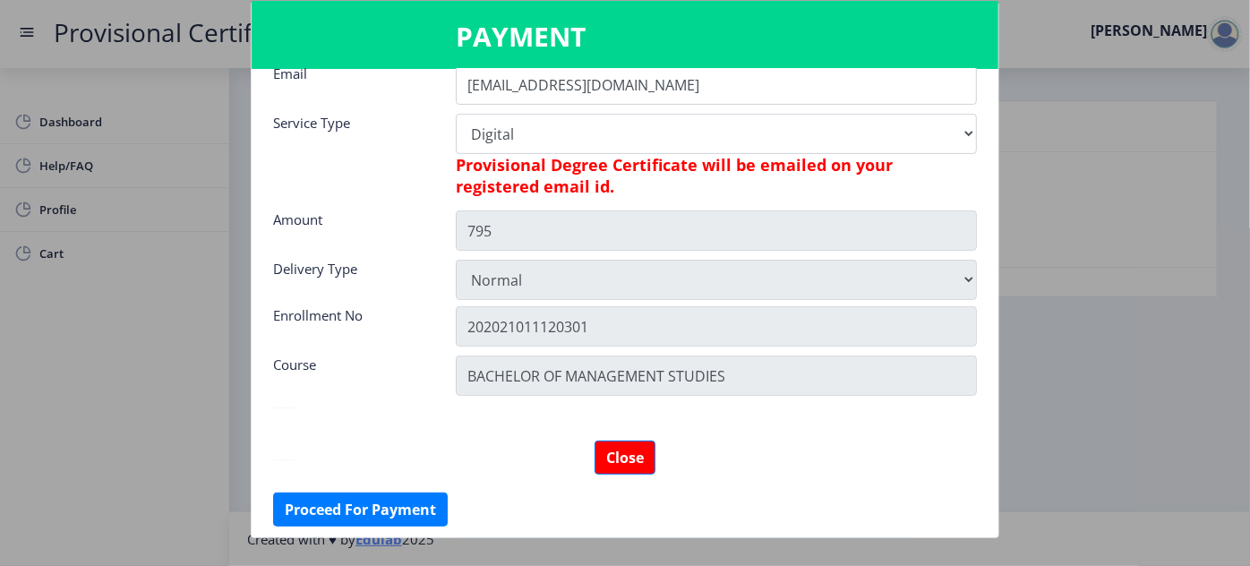
scroll to position [325, 0]
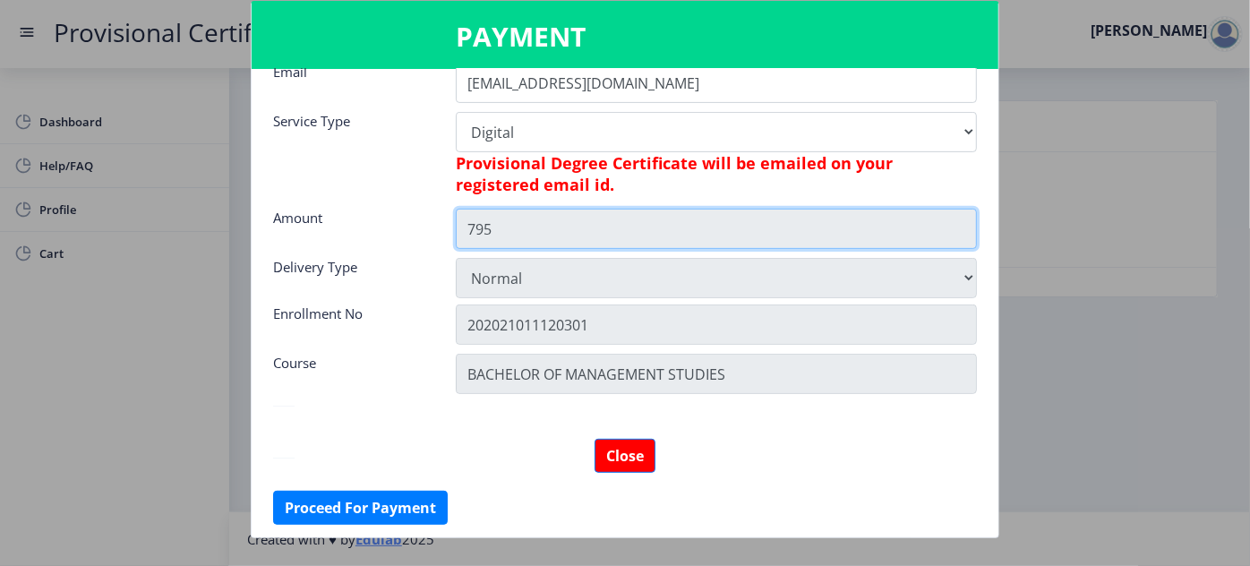
click at [616, 238] on input "795" at bounding box center [716, 229] width 521 height 40
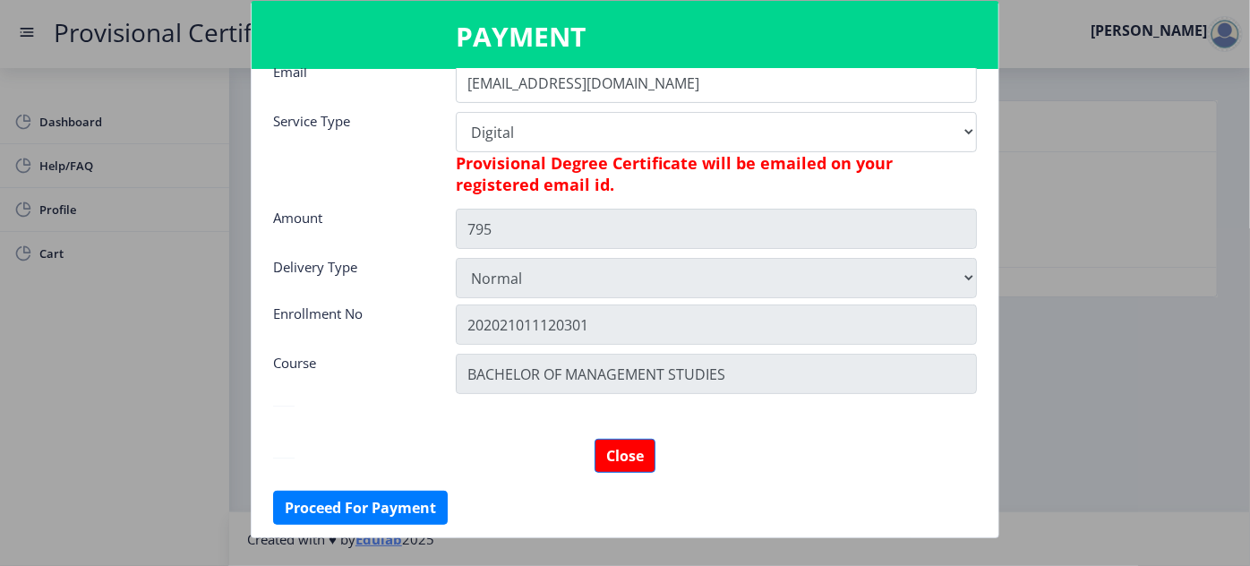
click at [796, 186] on h6 "Provisional Degree Certificate will be emailed on your registered email id." at bounding box center [716, 173] width 521 height 43
click at [636, 453] on button "Close" at bounding box center [625, 456] width 61 height 34
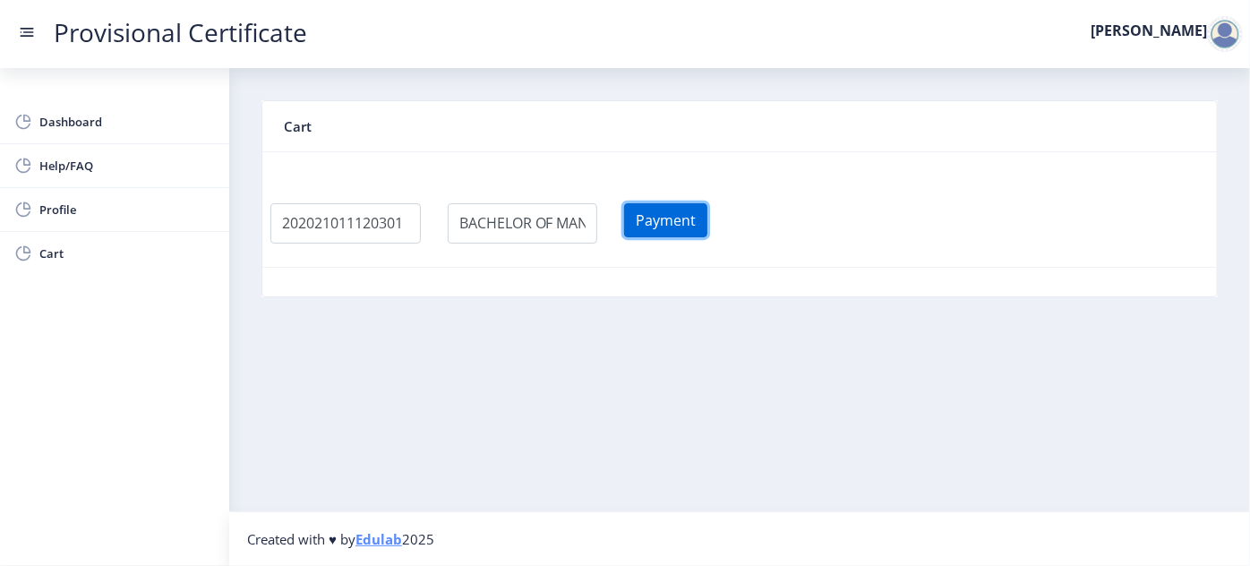
click at [669, 211] on button "Payment" at bounding box center [665, 220] width 83 height 34
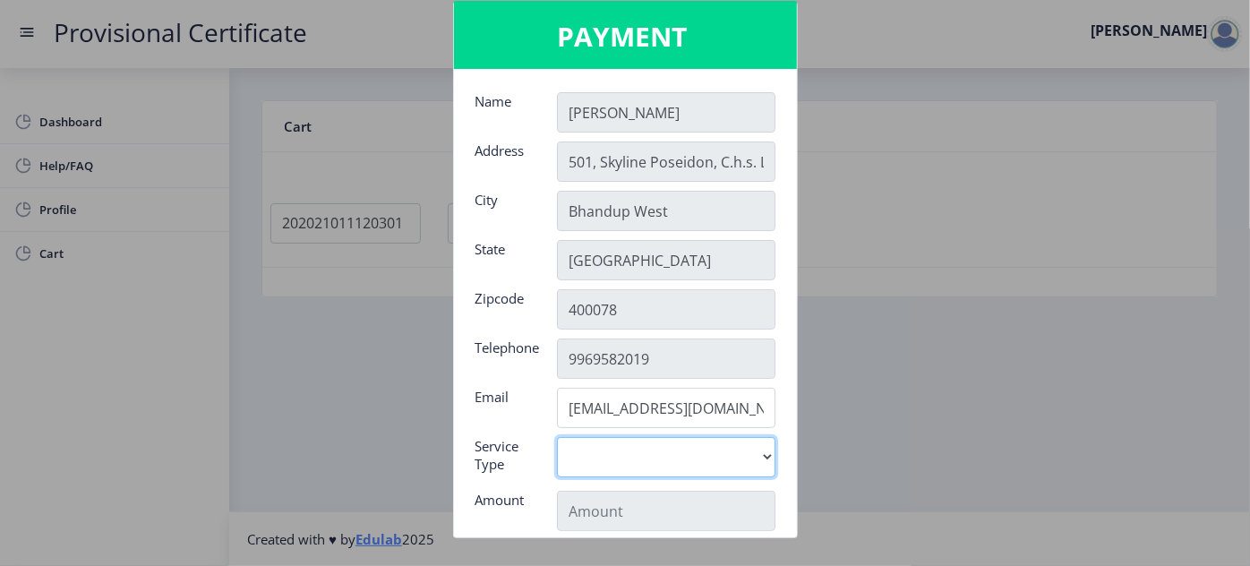
click at [656, 455] on select "Digital" at bounding box center [666, 457] width 219 height 40
select select "old"
click at [557, 437] on select "Digital" at bounding box center [666, 457] width 219 height 40
type input "795"
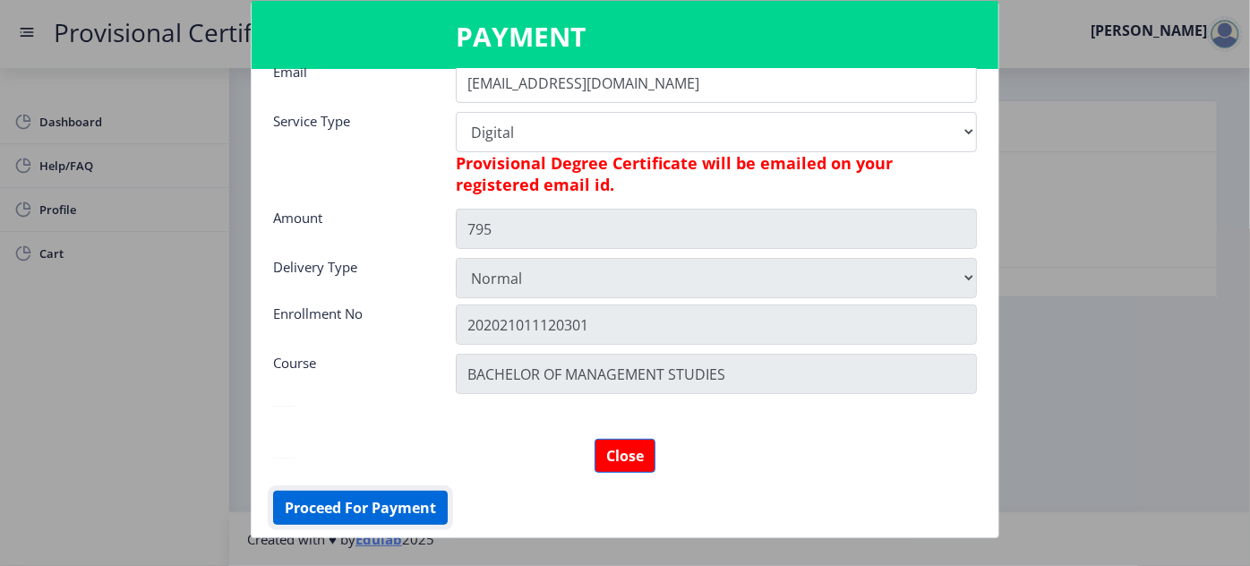
click at [430, 498] on button "Proceed For Payment" at bounding box center [360, 508] width 175 height 34
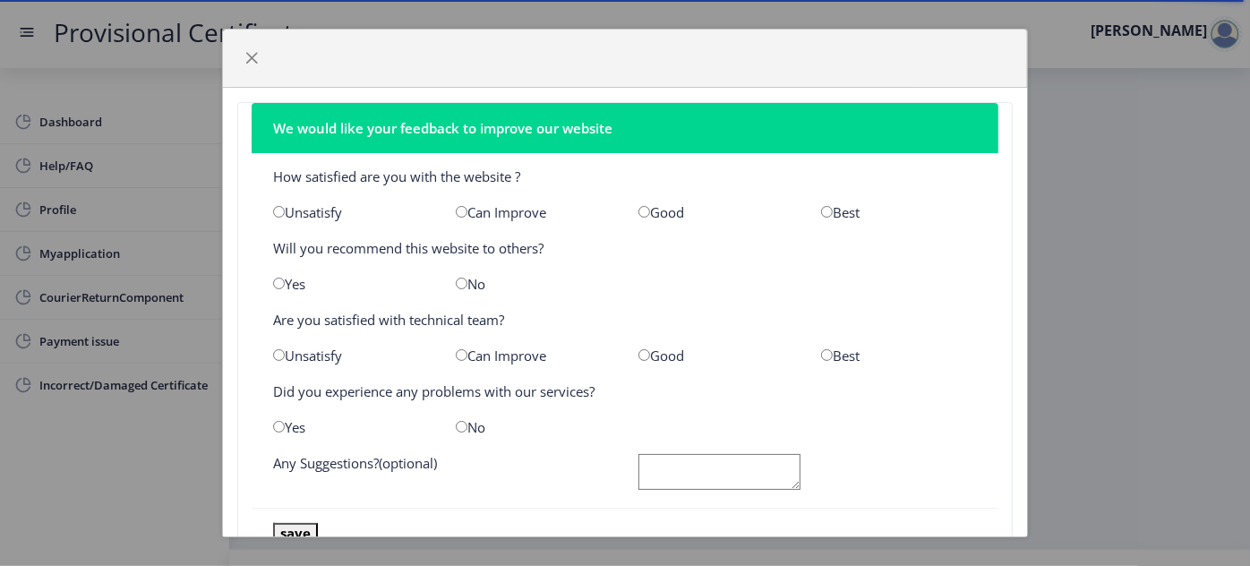
click at [821, 214] on input "radio" at bounding box center [827, 212] width 12 height 12
radio input "true"
click at [279, 279] on input "radio" at bounding box center [279, 284] width 12 height 12
radio input "true"
click at [821, 356] on input "radio" at bounding box center [827, 355] width 12 height 12
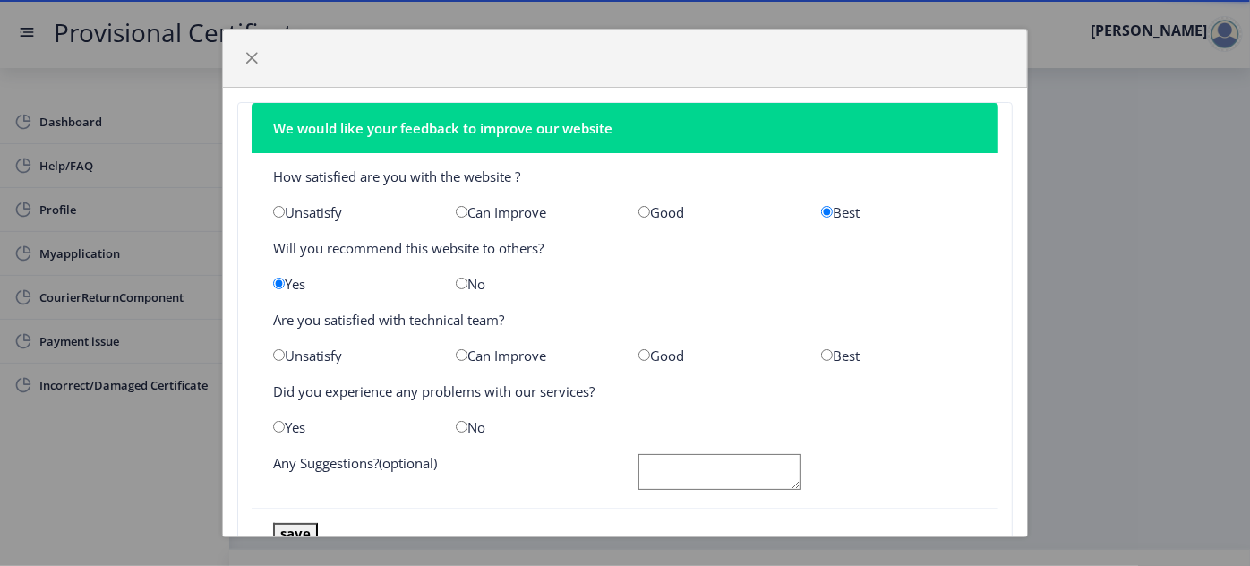
radio input "true"
click at [462, 423] on div "No" at bounding box center [533, 427] width 183 height 18
click at [459, 422] on input "radio" at bounding box center [462, 427] width 12 height 12
radio input "true"
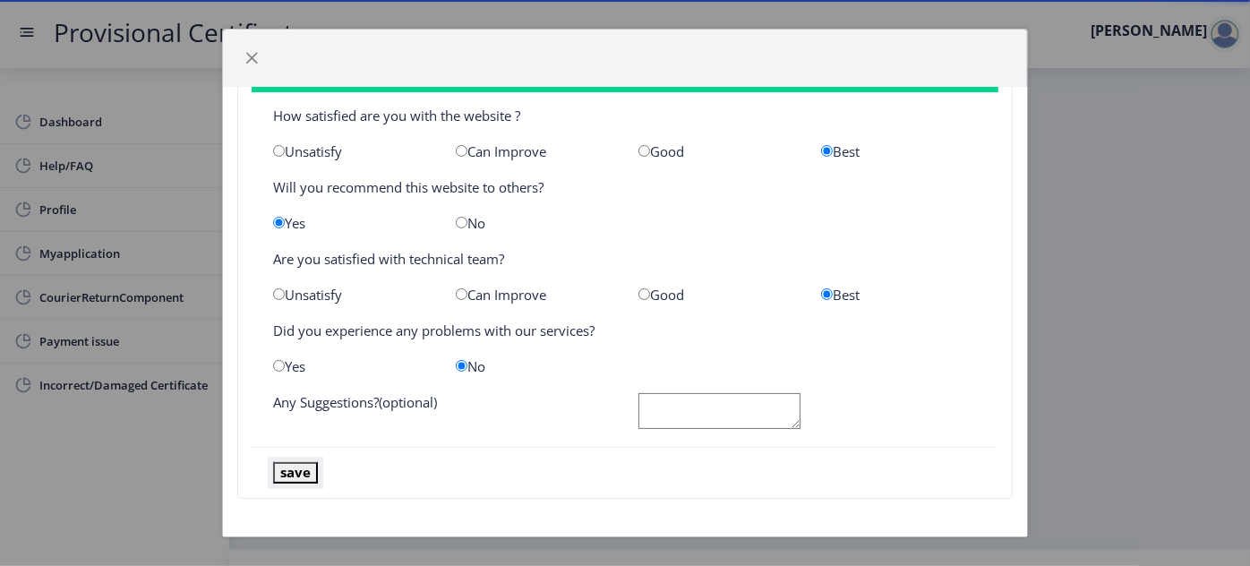
click at [297, 477] on button "save" at bounding box center [295, 472] width 45 height 21
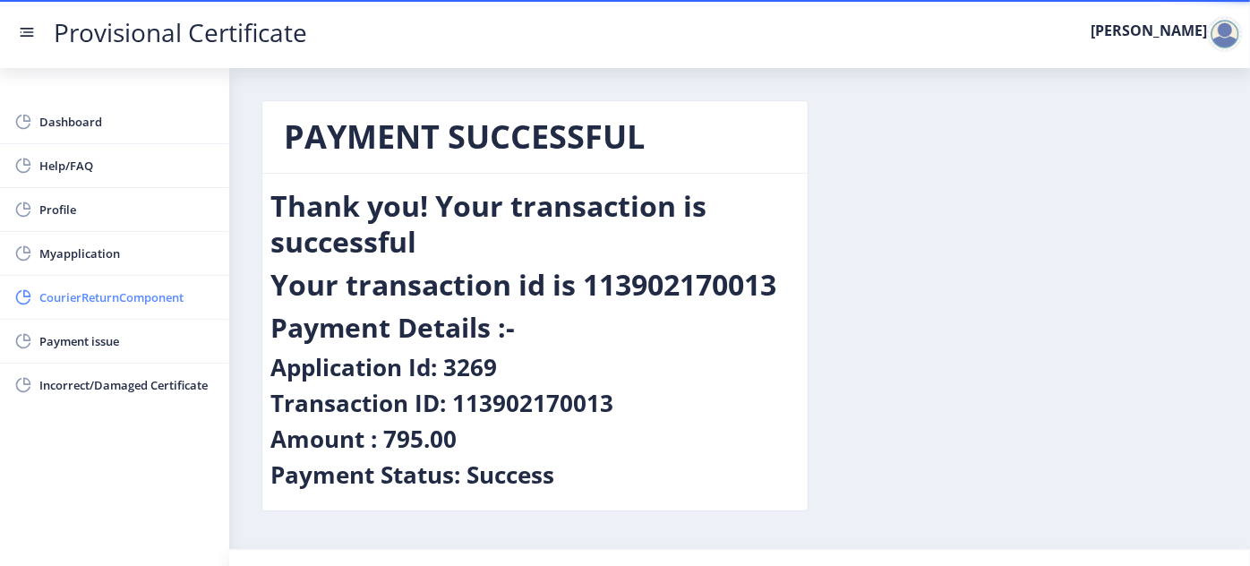
click at [112, 281] on link "CourierReturnComponent" at bounding box center [114, 297] width 229 height 43
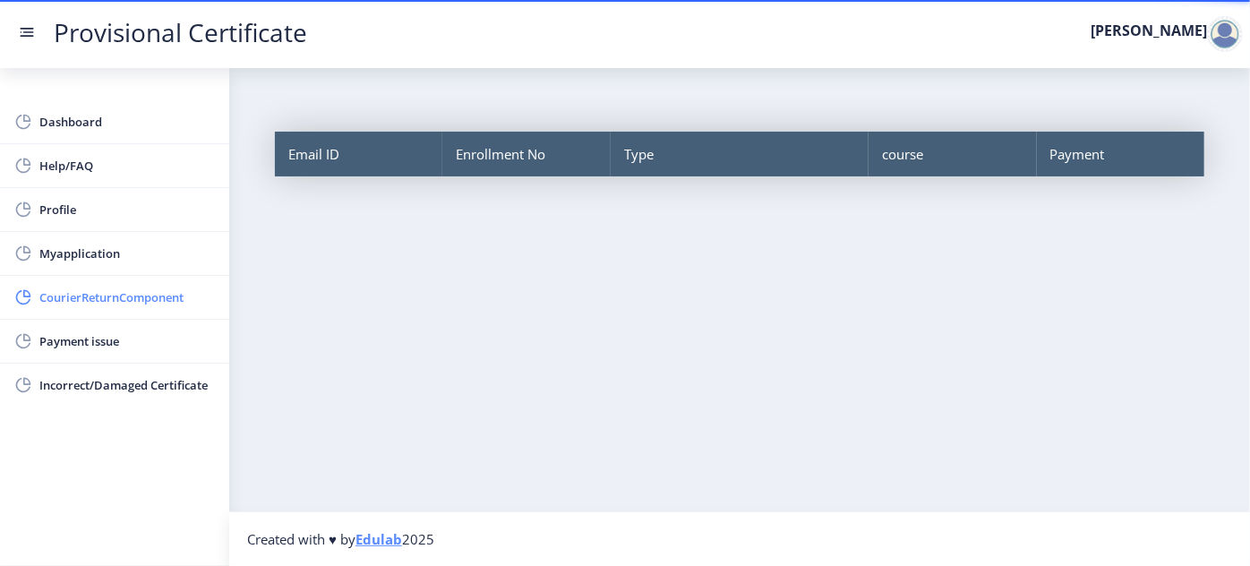
click at [125, 288] on span "CourierReturnComponent" at bounding box center [127, 297] width 176 height 21
click at [89, 234] on link "Myapplication" at bounding box center [114, 253] width 229 height 43
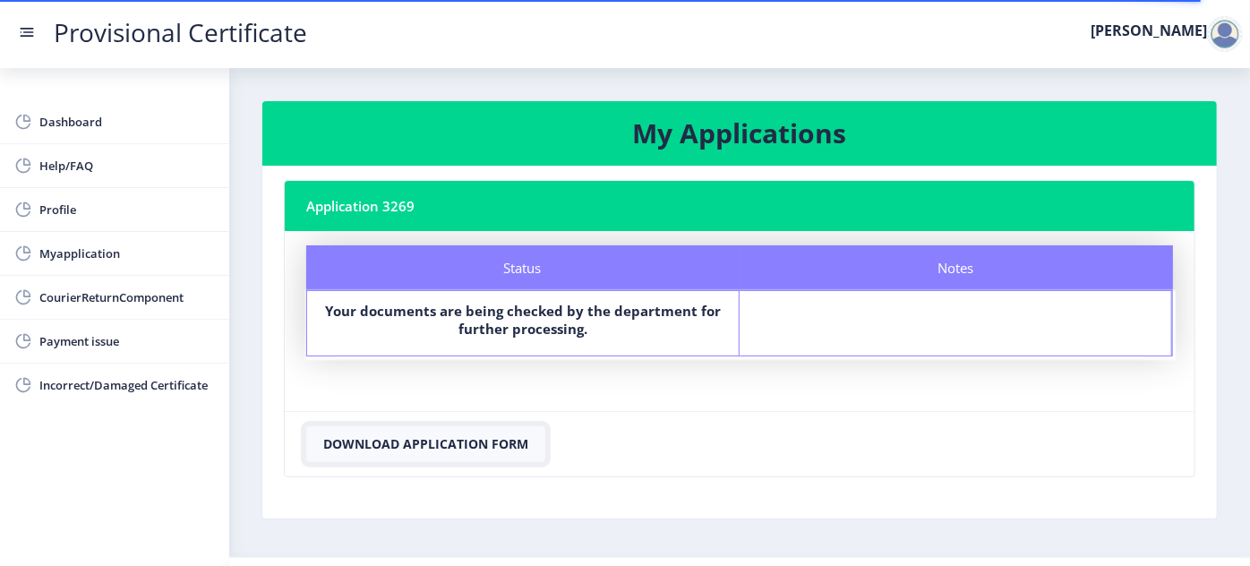
click at [477, 441] on button "Download Application Form" at bounding box center [425, 444] width 239 height 36
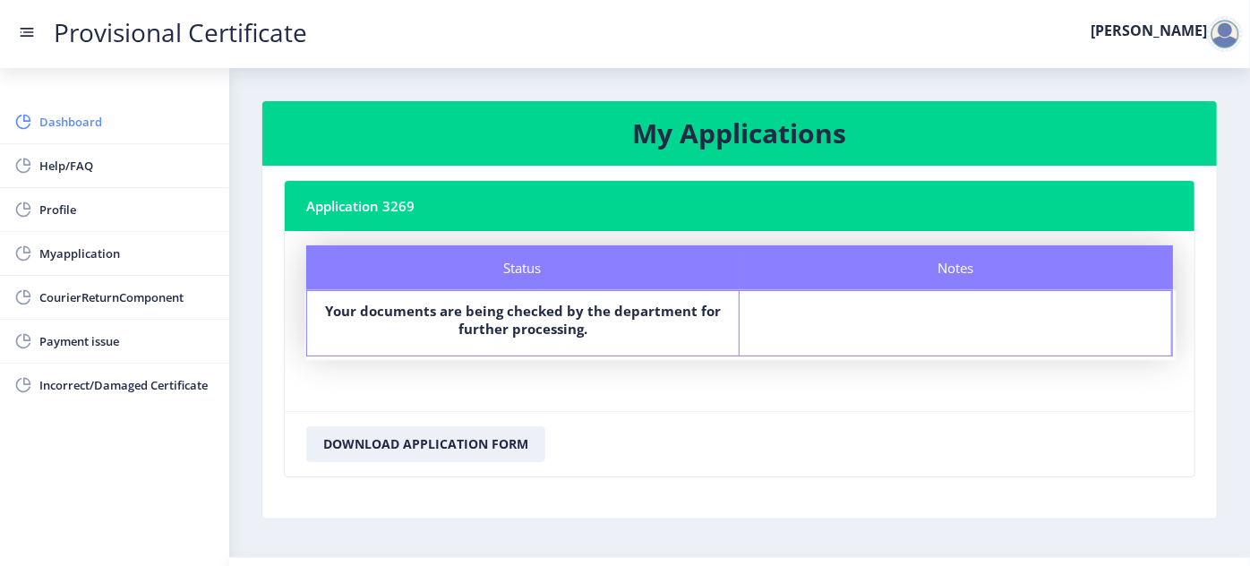
click at [76, 127] on span "Dashboard" at bounding box center [127, 121] width 176 height 21
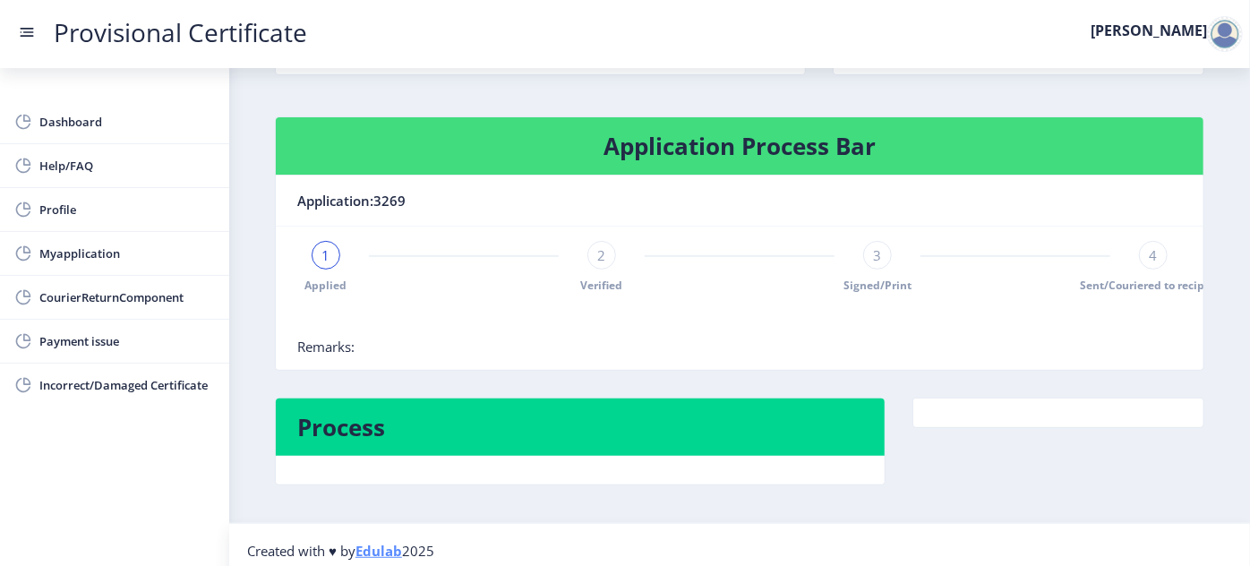
scroll to position [251, 0]
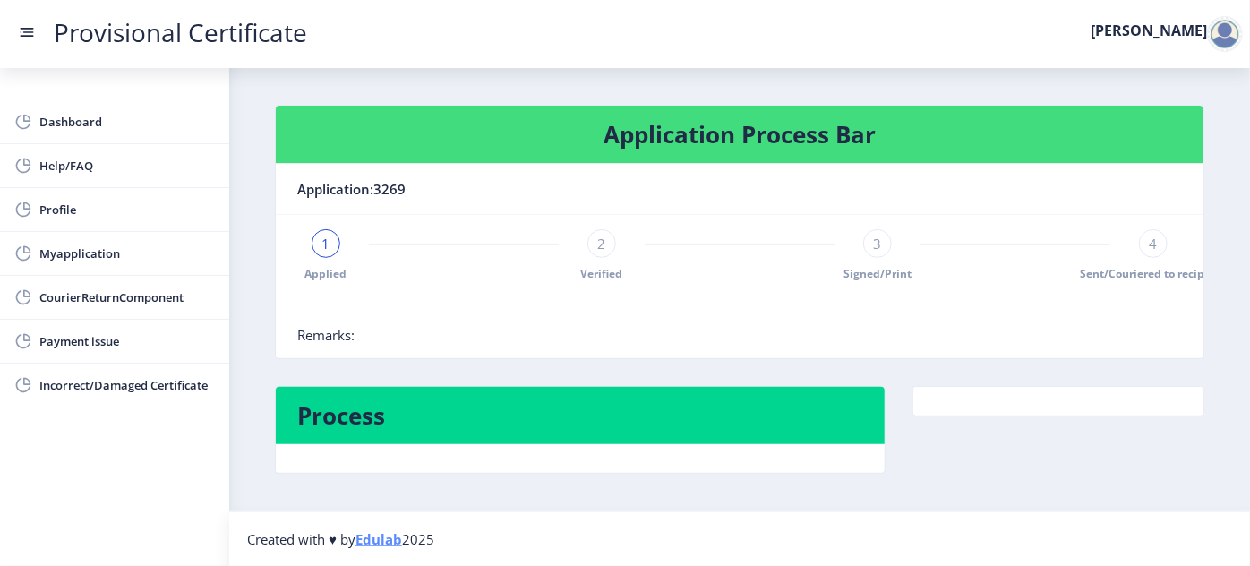
drag, startPoint x: 949, startPoint y: 354, endPoint x: 1049, endPoint y: 350, distance: 99.5
click at [1049, 350] on nb-card-body "1 Applied 2 Verified 3 Signed/Print 4 Sent/Couriered to recipient Remarks:" at bounding box center [740, 286] width 928 height 143
drag, startPoint x: 1051, startPoint y: 350, endPoint x: 1098, endPoint y: 348, distance: 47.5
click at [1098, 348] on nb-card-body "1 Applied 2 Verified 3 Signed/Print 4 Sent/Couriered to recipient Remarks:" at bounding box center [740, 286] width 928 height 143
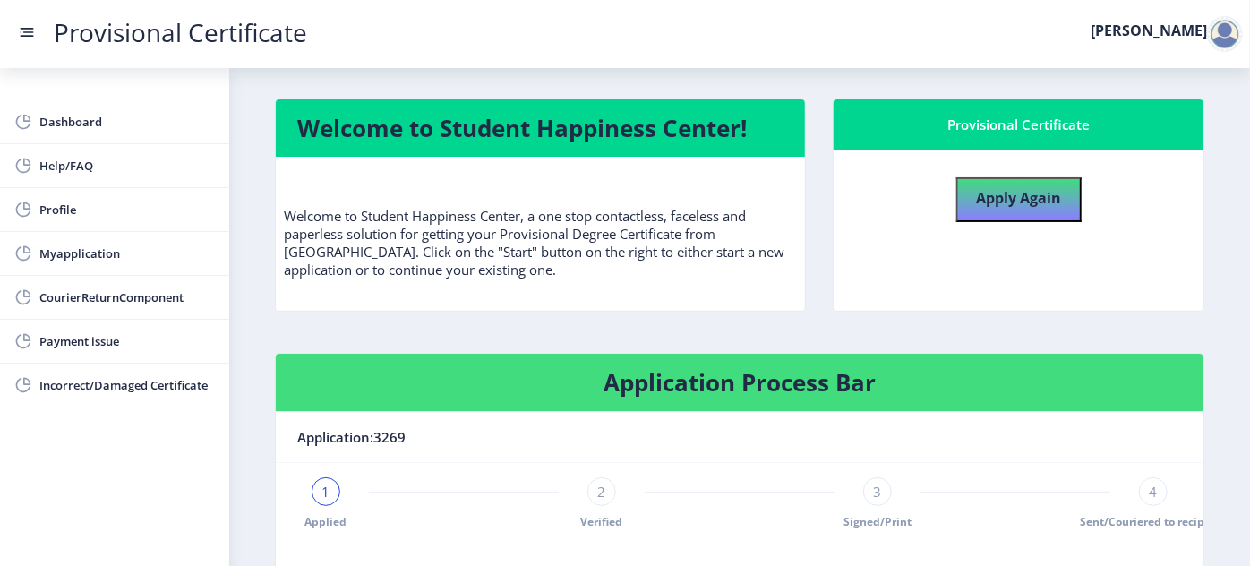
scroll to position [0, 0]
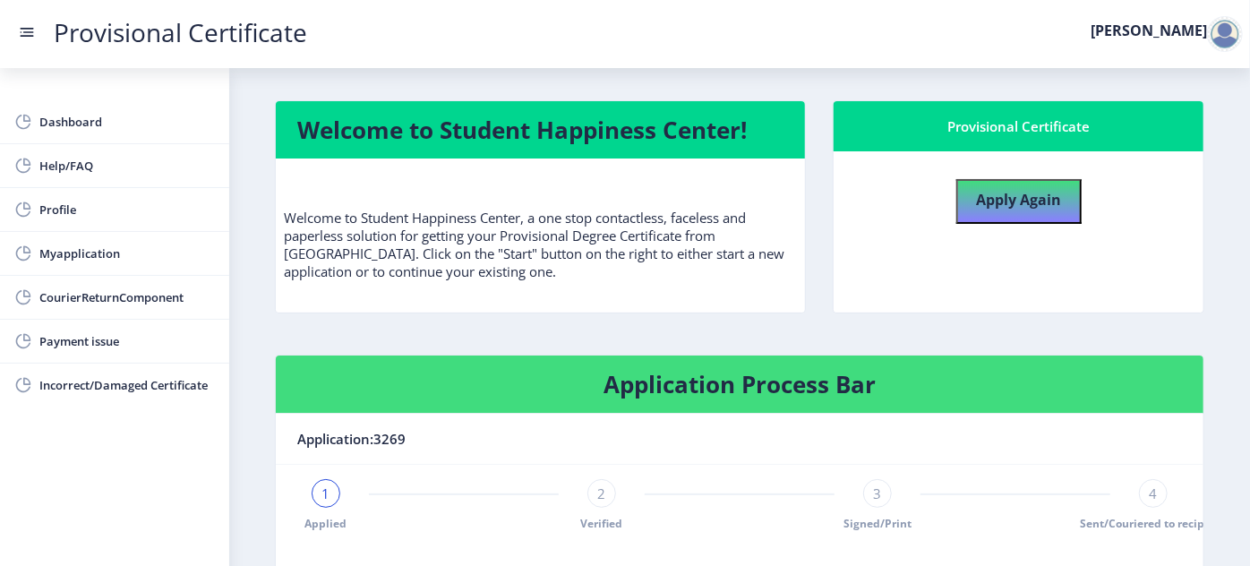
click at [1225, 42] on div at bounding box center [1225, 34] width 36 height 36
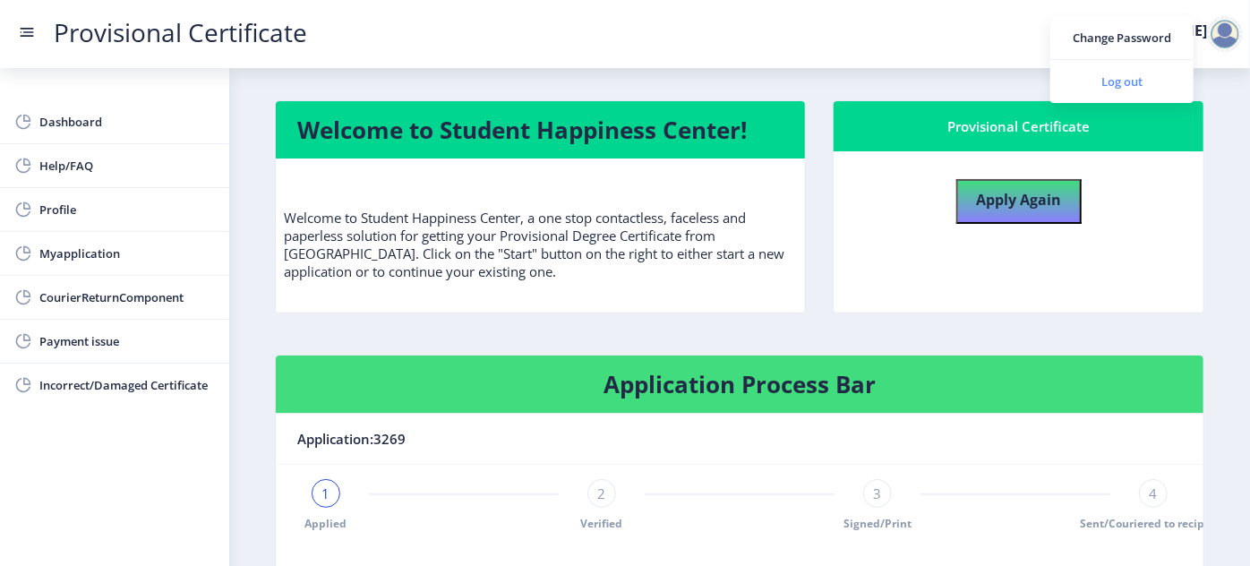
click at [1119, 81] on span "Log out" at bounding box center [1122, 81] width 115 height 21
